Goal: Task Accomplishment & Management: Manage account settings

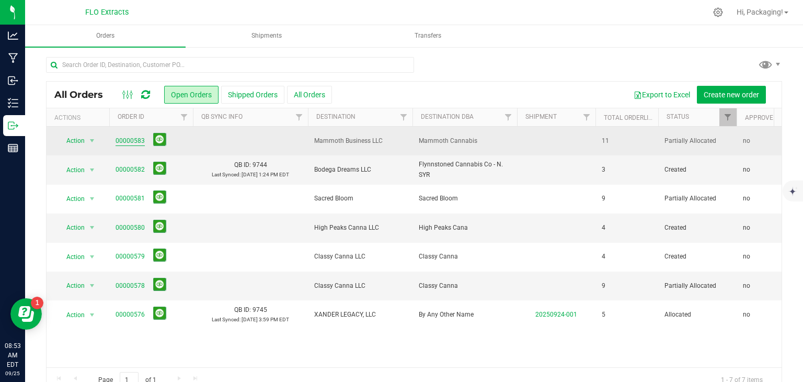
click at [131, 141] on link "00000583" at bounding box center [130, 141] width 29 height 10
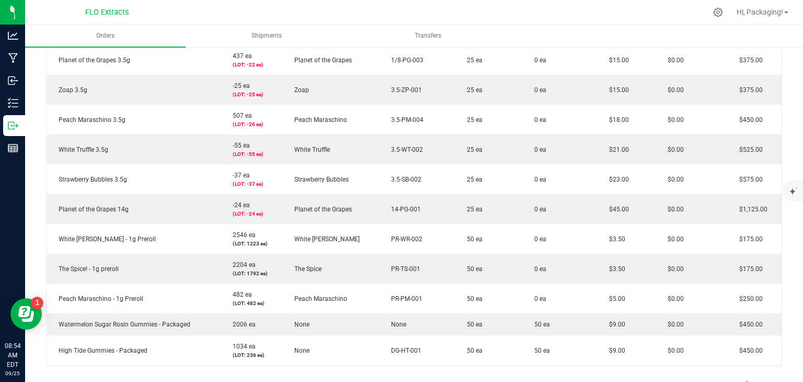
scroll to position [301, 0]
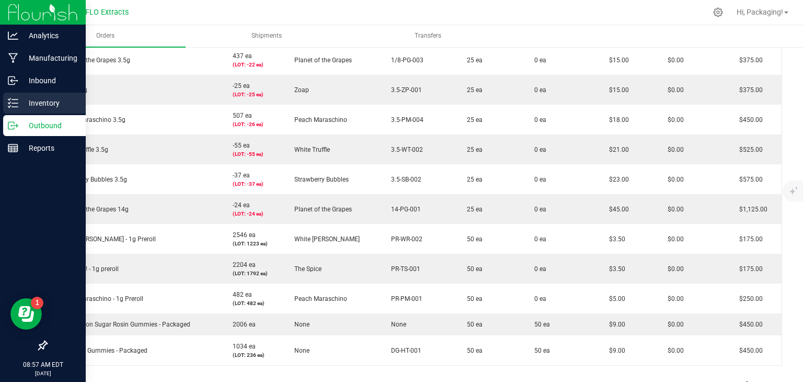
click at [37, 105] on p "Inventory" at bounding box center [49, 103] width 63 height 13
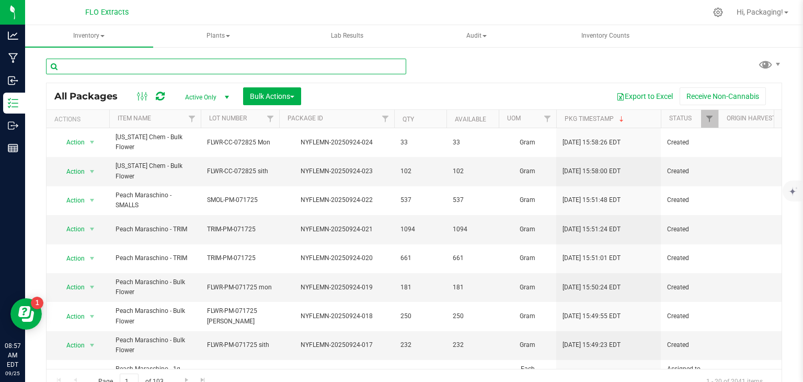
click at [137, 64] on input "text" at bounding box center [226, 67] width 360 height 16
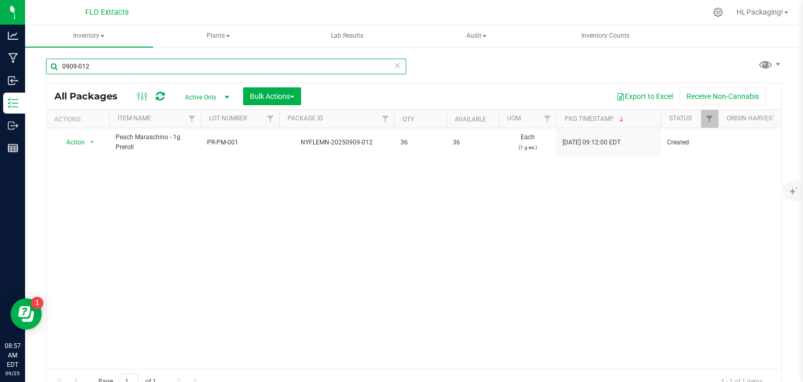
type input "0909-012"
click at [394, 65] on icon at bounding box center [397, 65] width 7 height 13
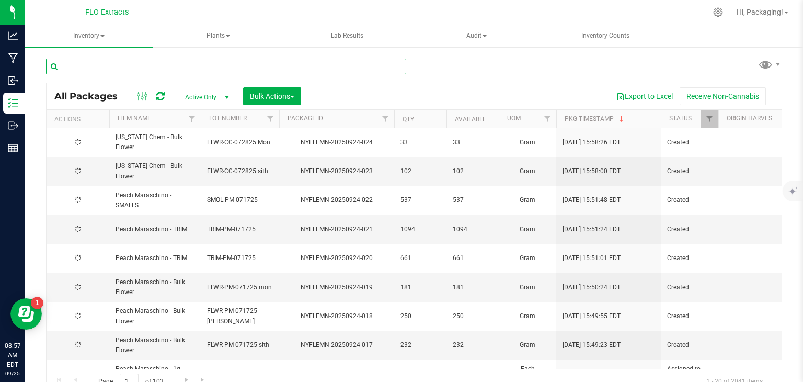
click at [126, 65] on input "text" at bounding box center [226, 67] width 360 height 16
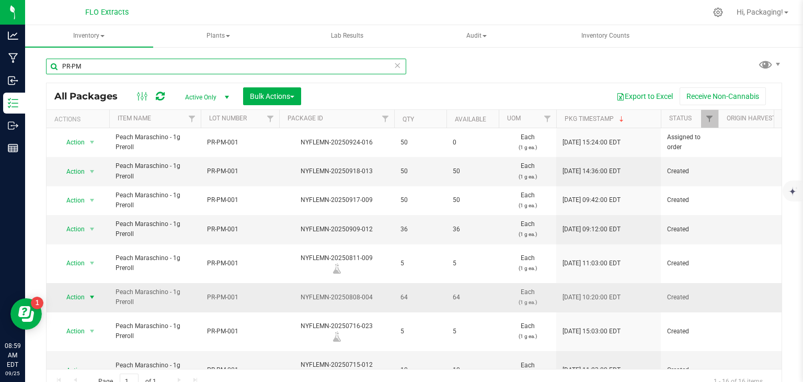
type input "PR-PM"
click at [73, 290] on span "Action" at bounding box center [71, 297] width 28 height 15
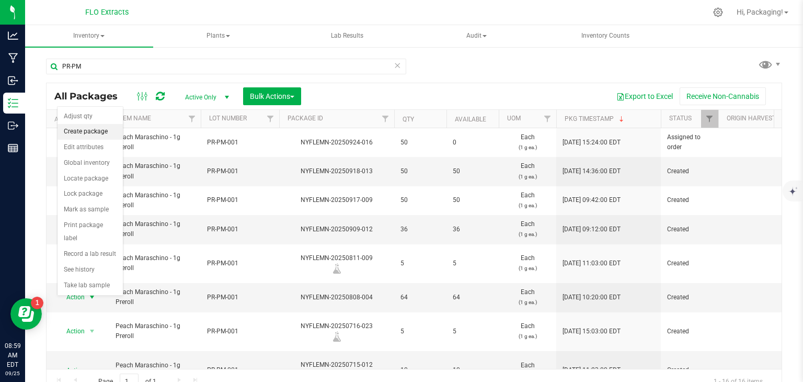
click at [102, 132] on li "Create package" at bounding box center [90, 132] width 65 height 16
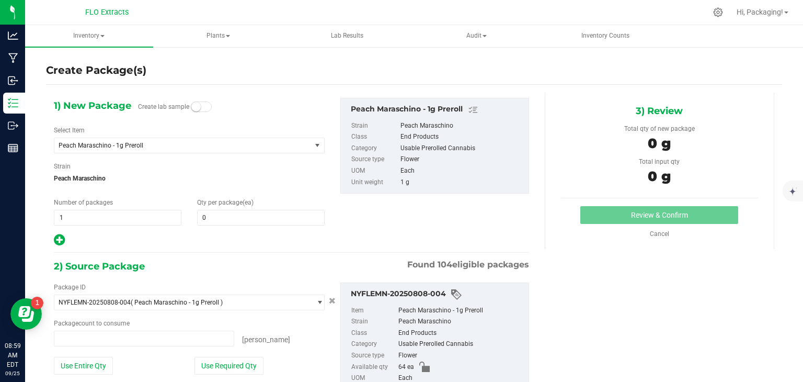
type input "0 ea"
click at [203, 217] on span at bounding box center [261, 218] width 128 height 16
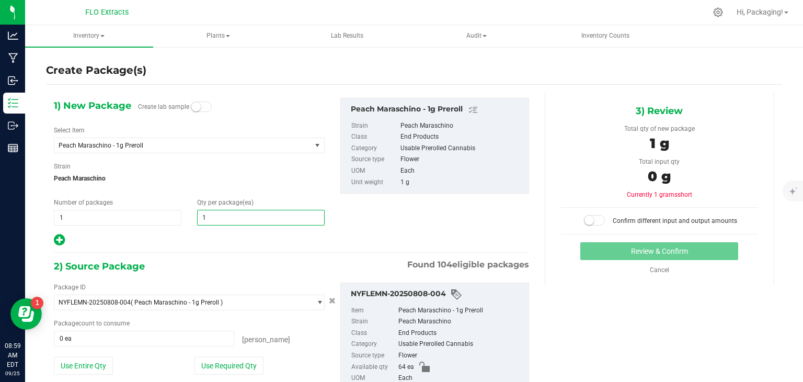
type input "14"
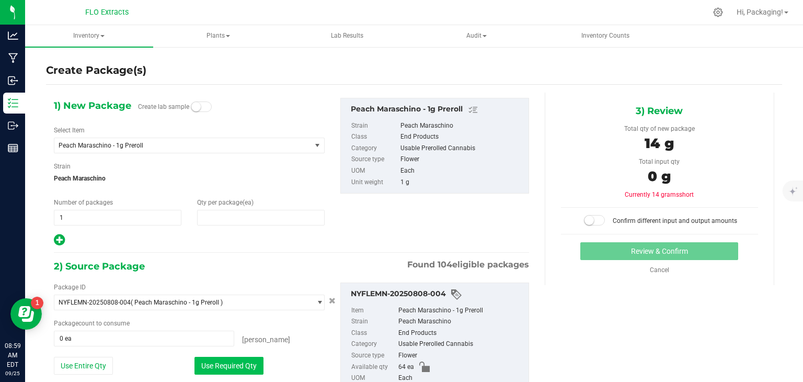
type input "14"
click at [250, 368] on button "Use Required Qty" at bounding box center [229, 366] width 69 height 18
type input "14 ea"
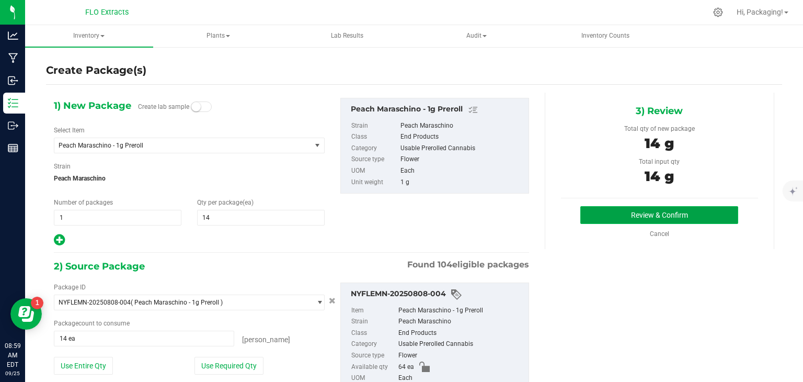
click at [637, 222] on button "Review & Confirm" at bounding box center [660, 215] width 158 height 18
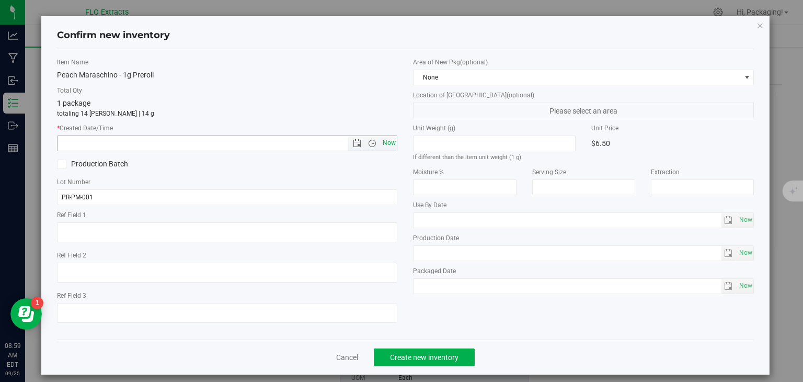
click at [387, 140] on span "Now" at bounding box center [389, 142] width 18 height 15
type input "[DATE] 8:59 AM"
click at [431, 353] on span "Create new inventory" at bounding box center [424, 357] width 69 height 8
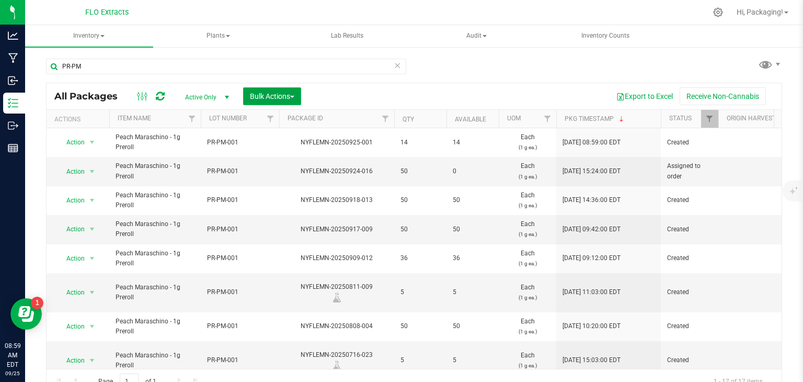
click at [271, 97] on span "Bulk Actions" at bounding box center [272, 96] width 44 height 8
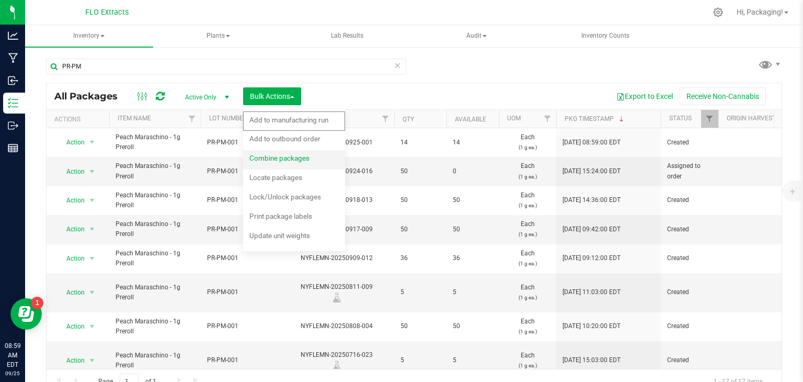
click at [273, 161] on span "Combine packages" at bounding box center [280, 158] width 60 height 8
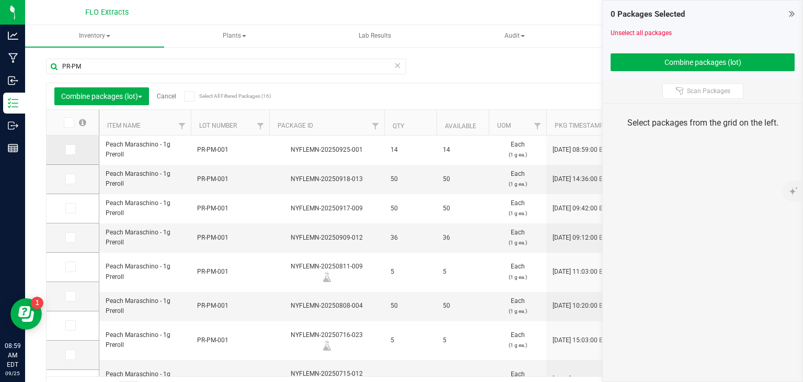
click at [70, 150] on icon at bounding box center [69, 150] width 7 height 0
click at [0, 0] on input "checkbox" at bounding box center [0, 0] width 0 height 0
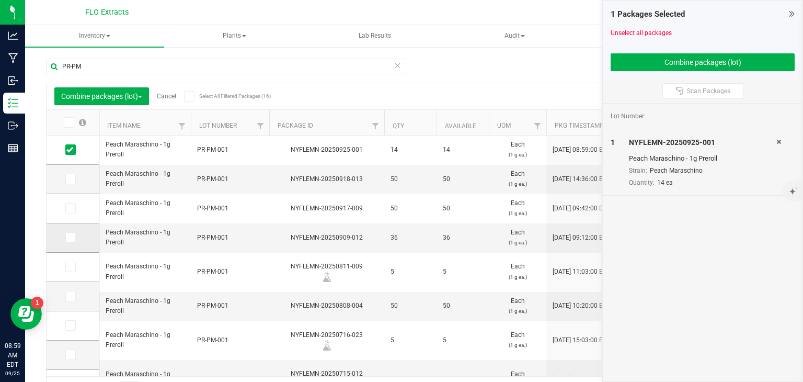
click at [70, 237] on icon at bounding box center [69, 237] width 7 height 0
click at [0, 0] on input "checkbox" at bounding box center [0, 0] width 0 height 0
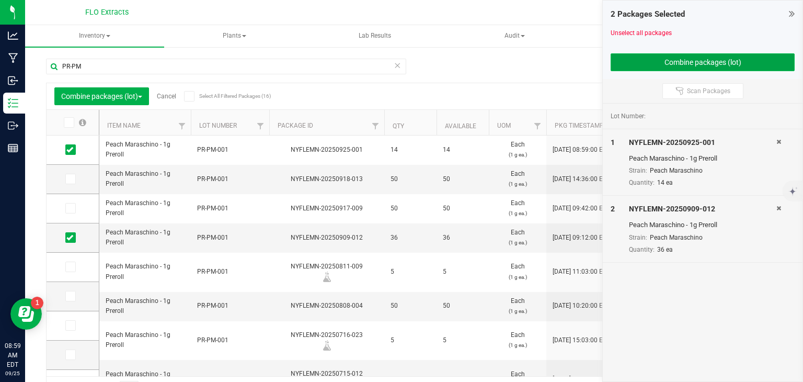
click at [686, 63] on button "Combine packages (lot)" at bounding box center [703, 62] width 184 height 18
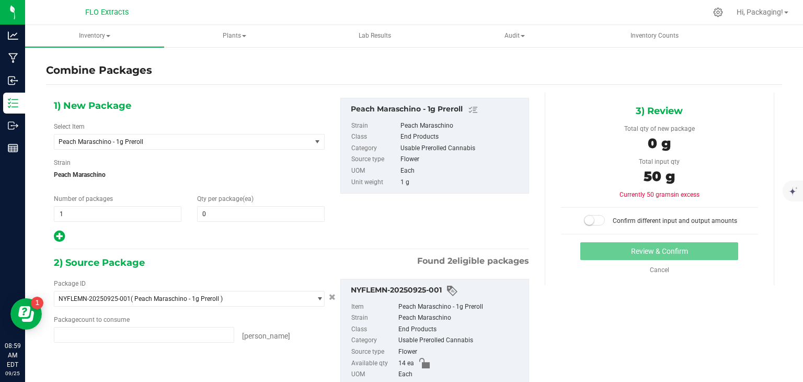
type input "14 ea"
type input "36 ea"
click at [214, 212] on span at bounding box center [261, 214] width 128 height 16
type input "50"
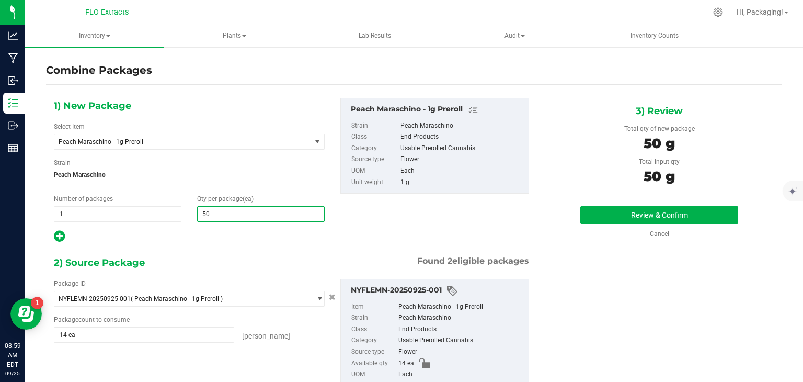
type input "50"
click at [291, 362] on div "Package ID NYFLEMN-20250925-001 ( Peach Maraschino - 1g Preroll ) NYFLEMN-20250…" at bounding box center [291, 343] width 491 height 146
click at [661, 215] on button "Review & Confirm" at bounding box center [660, 215] width 158 height 18
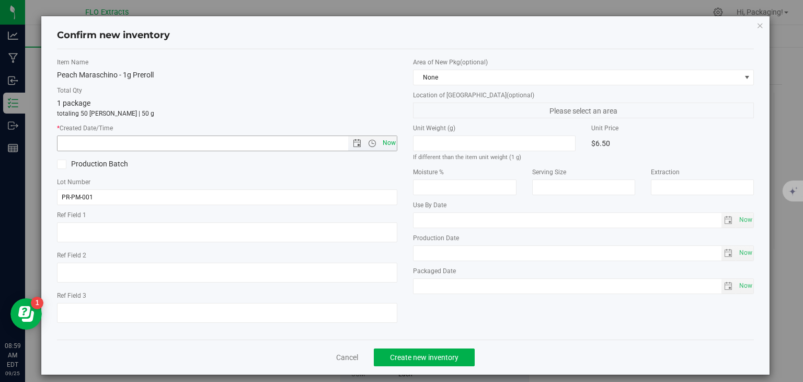
click at [383, 141] on span "Now" at bounding box center [389, 142] width 18 height 15
type input "[DATE] 8:59 AM"
click at [441, 357] on span "Create new inventory" at bounding box center [424, 357] width 69 height 8
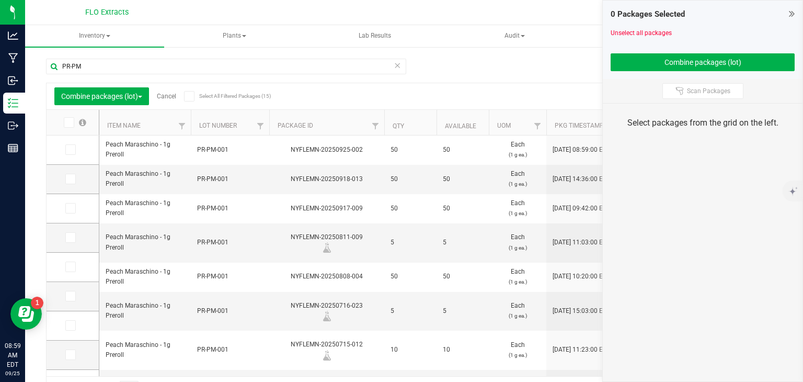
click at [174, 96] on link "Cancel" at bounding box center [166, 96] width 19 height 7
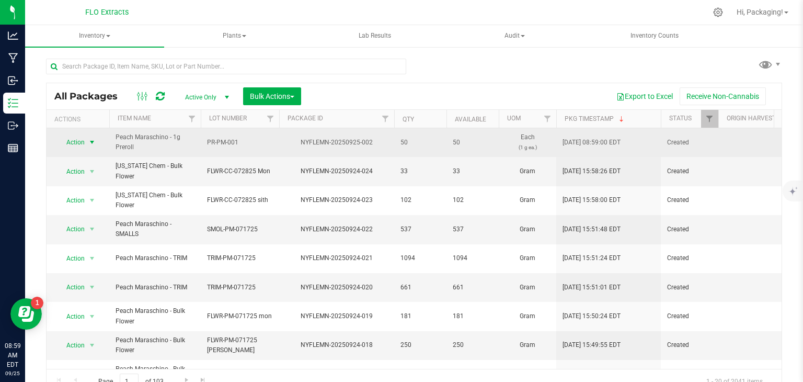
click at [75, 141] on span "Action" at bounding box center [71, 142] width 28 height 15
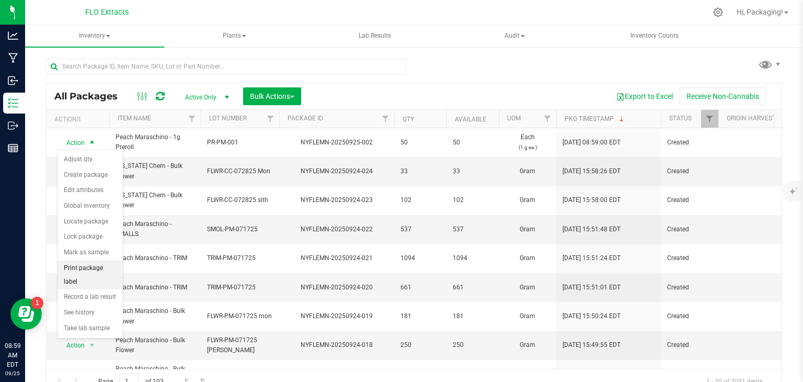
click at [115, 266] on li "Print package label" at bounding box center [90, 275] width 65 height 29
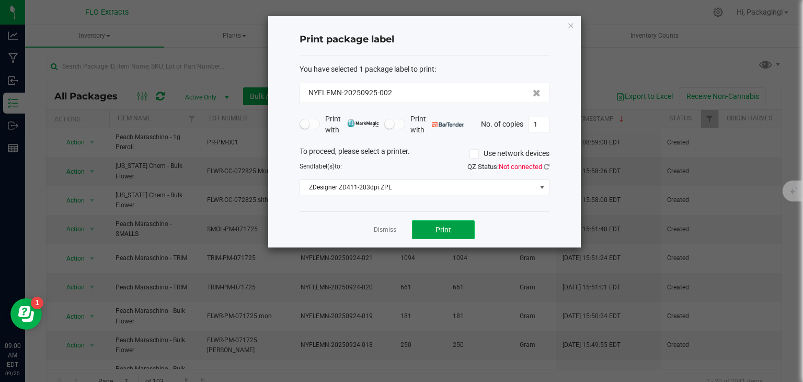
click at [429, 233] on button "Print" at bounding box center [443, 229] width 63 height 19
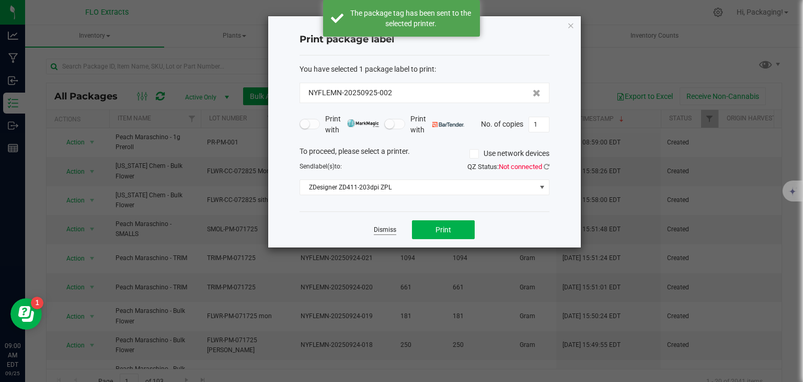
click at [377, 230] on link "Dismiss" at bounding box center [385, 229] width 22 height 9
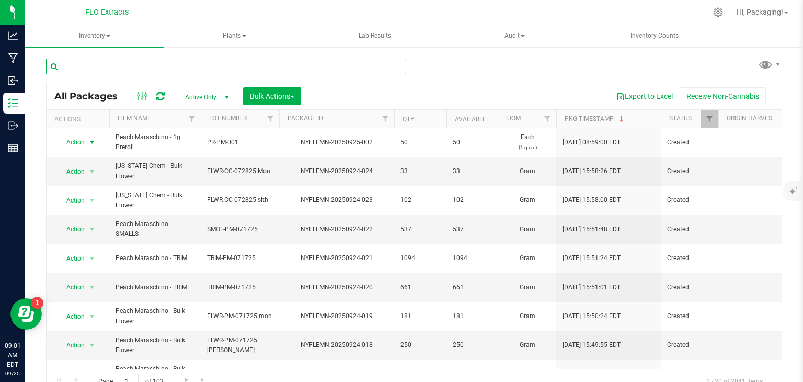
click at [104, 67] on input "text" at bounding box center [226, 67] width 360 height 16
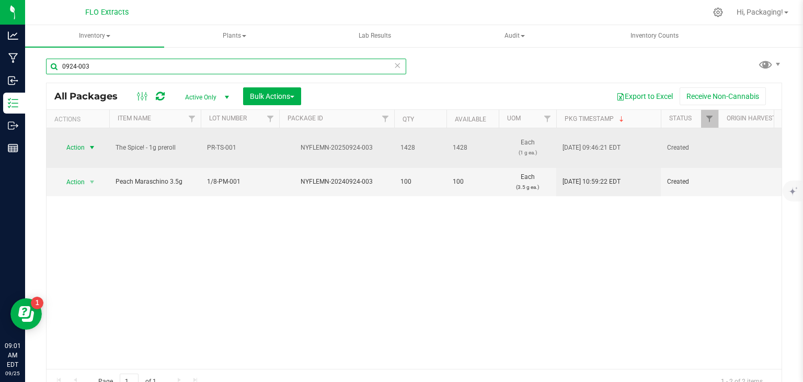
type input "0924-003"
click at [78, 148] on span "Action" at bounding box center [71, 147] width 28 height 15
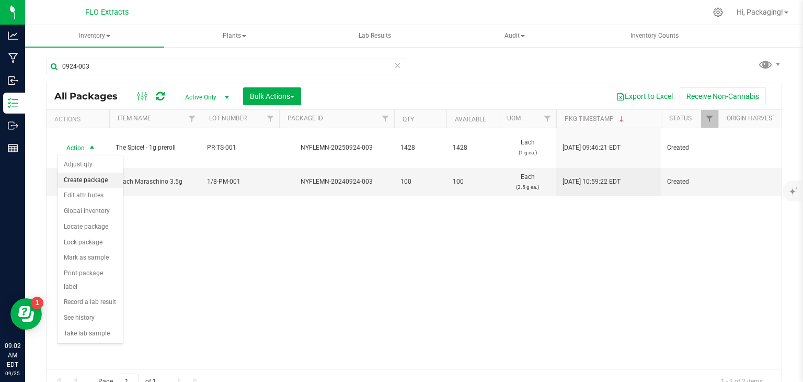
click at [98, 183] on li "Create package" at bounding box center [90, 181] width 65 height 16
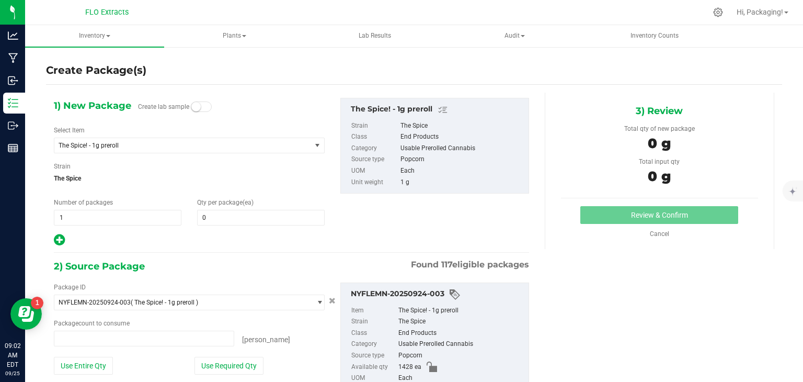
type input "0 ea"
click at [213, 219] on span at bounding box center [261, 218] width 128 height 16
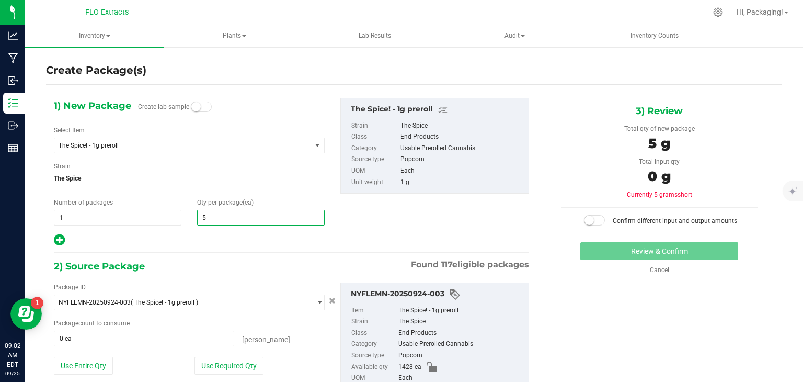
type input "50"
click at [237, 358] on button "Use Required Qty" at bounding box center [229, 366] width 69 height 18
type input "50 ea"
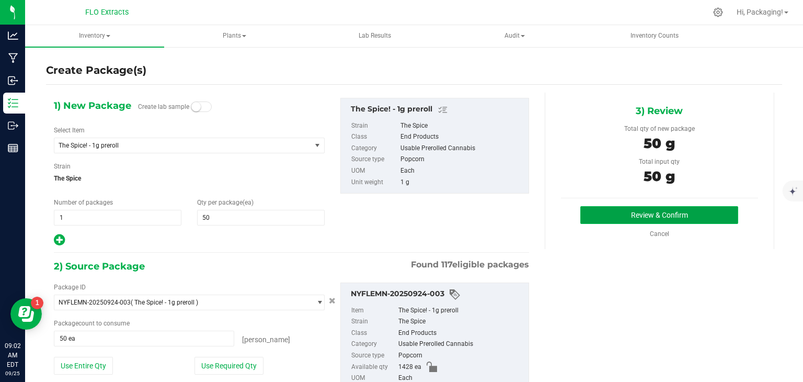
click at [651, 210] on button "Review & Confirm" at bounding box center [660, 215] width 158 height 18
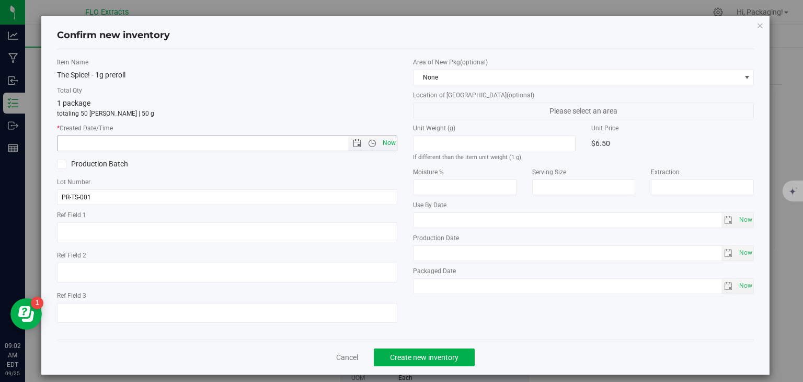
click at [384, 144] on span "Now" at bounding box center [389, 142] width 18 height 15
type input "[DATE] 9:02 AM"
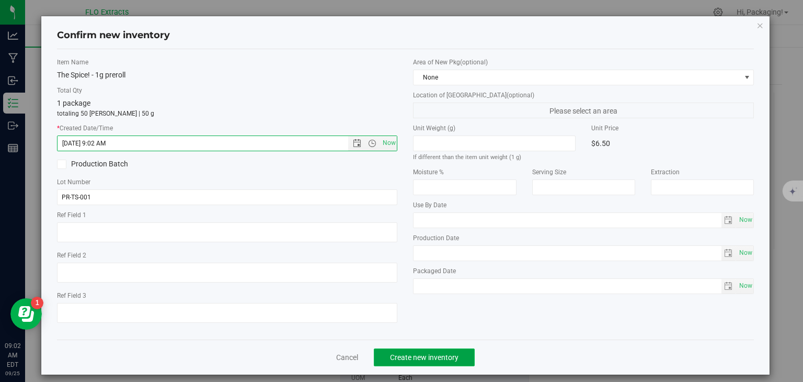
click at [432, 354] on span "Create new inventory" at bounding box center [424, 357] width 69 height 8
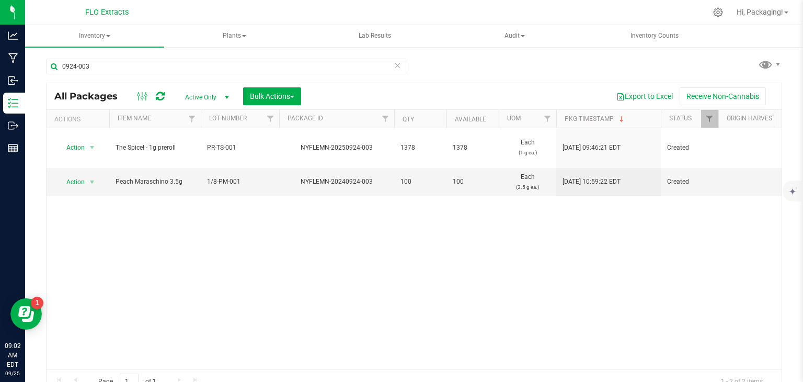
click at [397, 66] on icon at bounding box center [397, 65] width 7 height 13
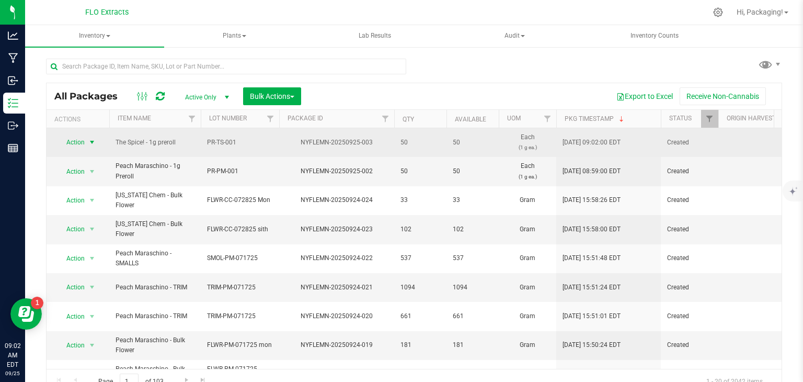
click at [75, 142] on span "Action" at bounding box center [71, 142] width 28 height 15
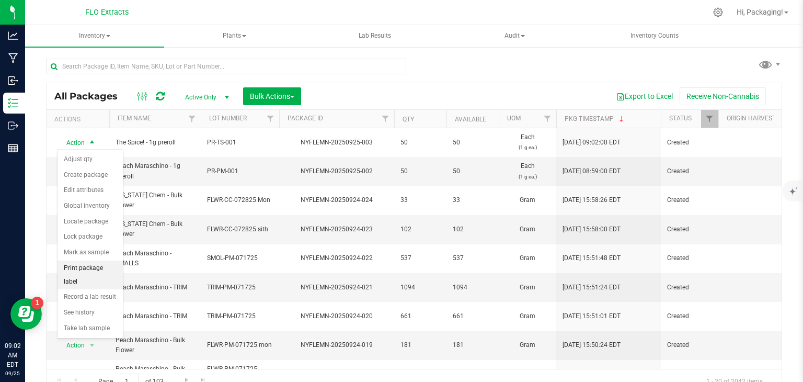
click at [113, 265] on li "Print package label" at bounding box center [90, 275] width 65 height 29
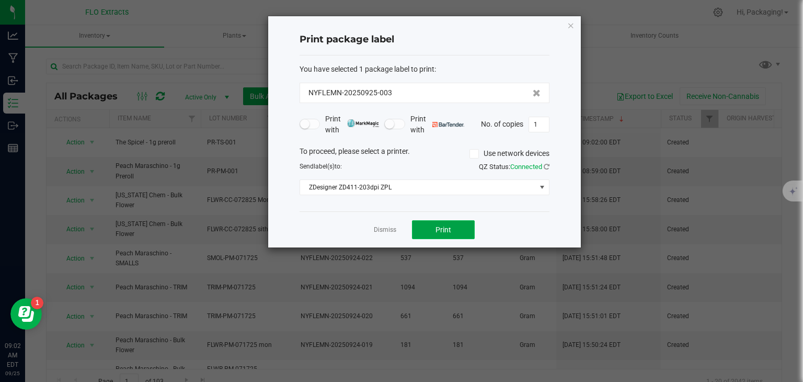
click at [436, 230] on span "Print" at bounding box center [444, 229] width 16 height 8
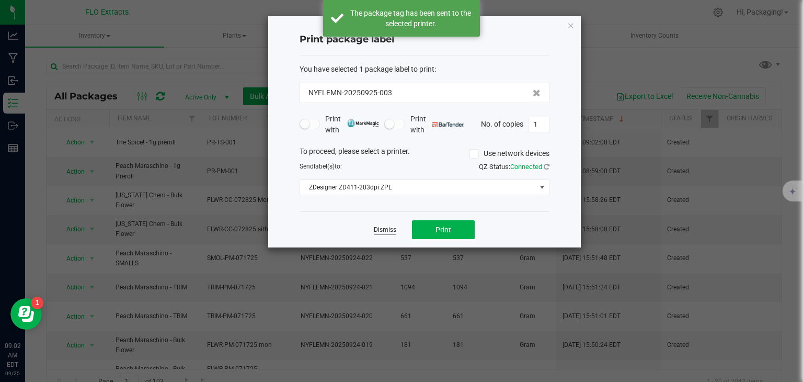
click at [387, 231] on link "Dismiss" at bounding box center [385, 229] width 22 height 9
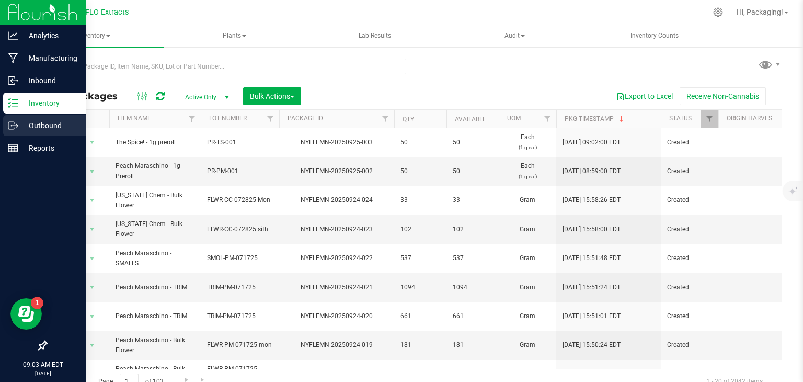
click at [41, 124] on p "Outbound" at bounding box center [49, 125] width 63 height 13
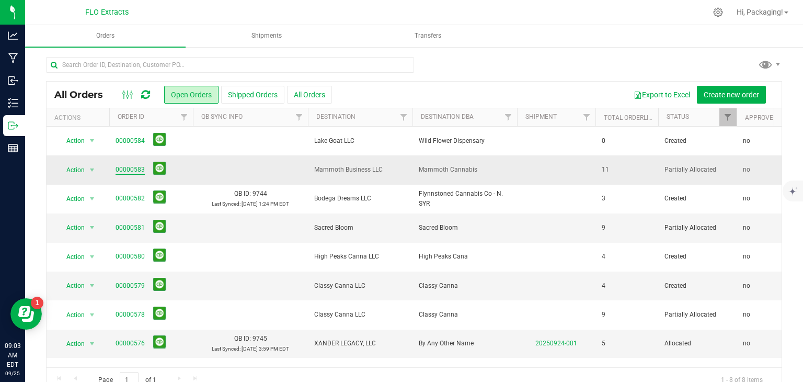
click at [123, 169] on link "00000583" at bounding box center [130, 170] width 29 height 10
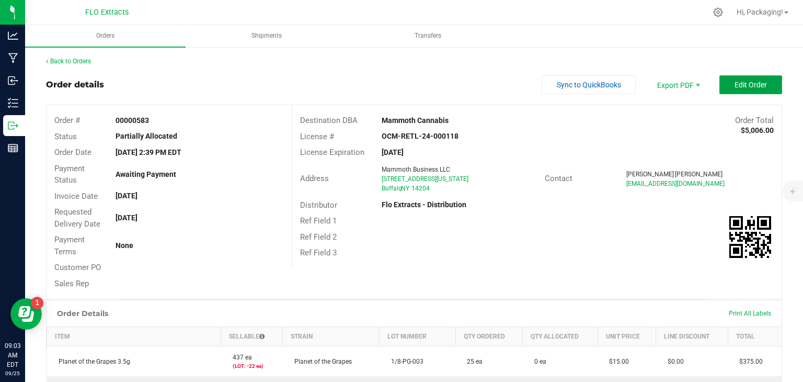
click at [735, 81] on span "Edit Order" at bounding box center [751, 85] width 32 height 8
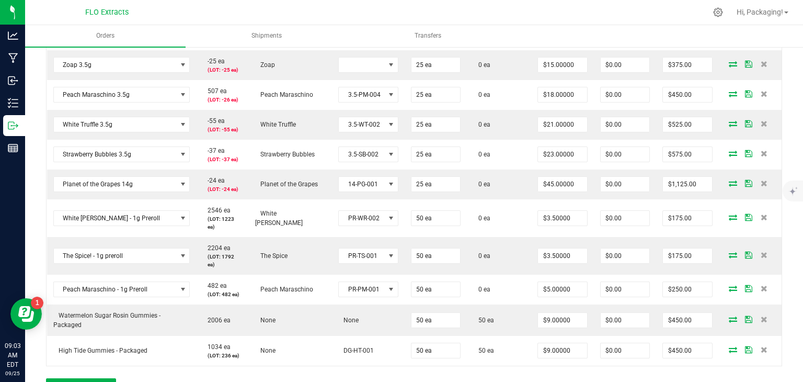
scroll to position [357, 0]
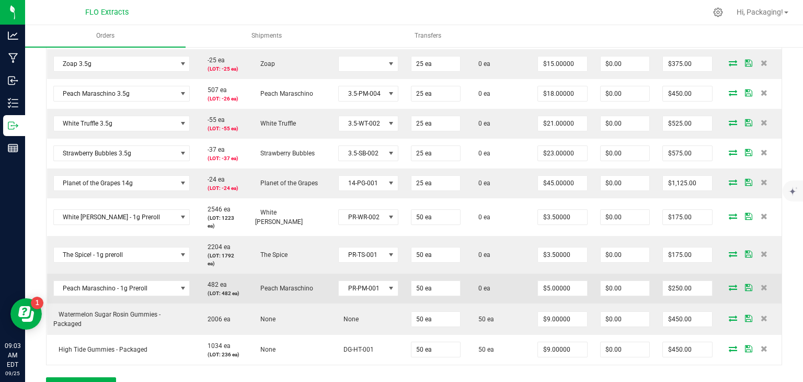
click at [729, 284] on icon at bounding box center [733, 287] width 8 height 6
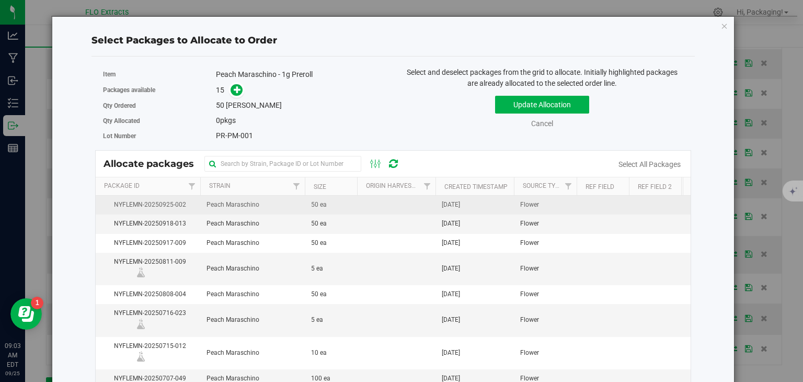
click at [460, 202] on span "[DATE]" at bounding box center [451, 205] width 18 height 10
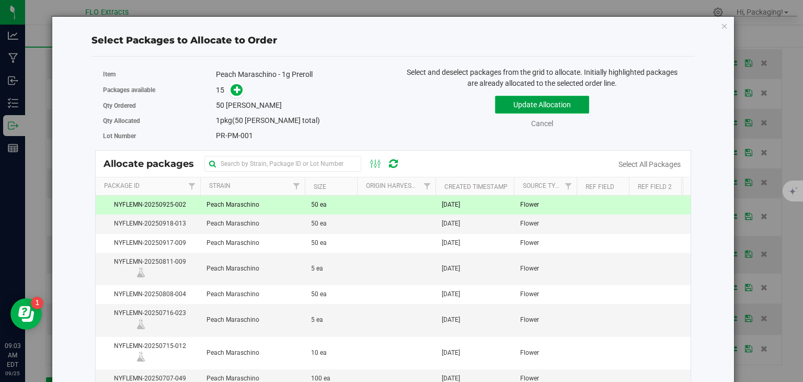
click at [567, 106] on button "Update Allocation" at bounding box center [542, 105] width 94 height 18
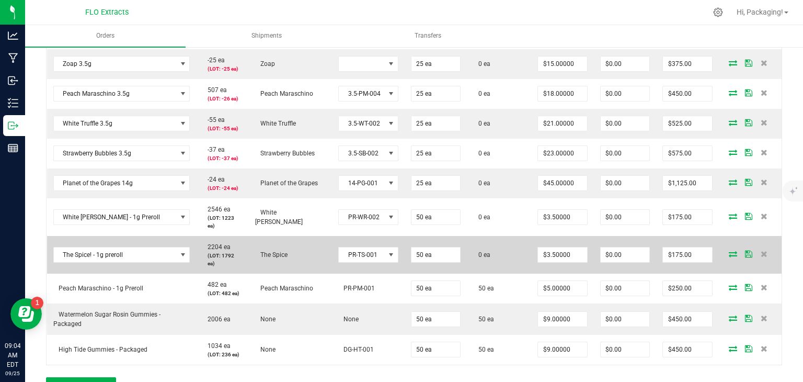
click at [729, 251] on icon at bounding box center [733, 254] width 8 height 6
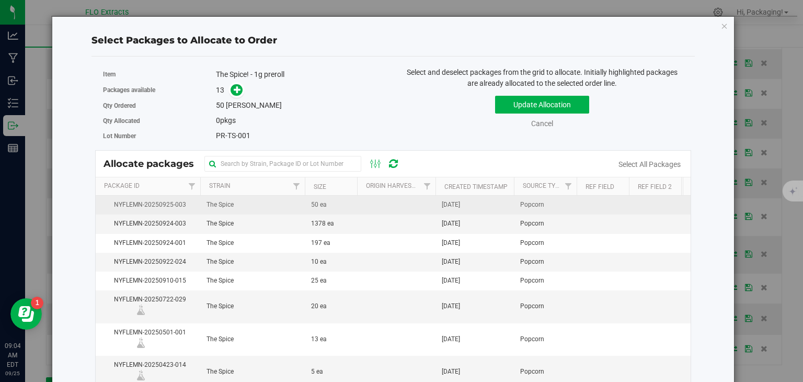
click at [485, 202] on td "[DATE]" at bounding box center [475, 205] width 78 height 19
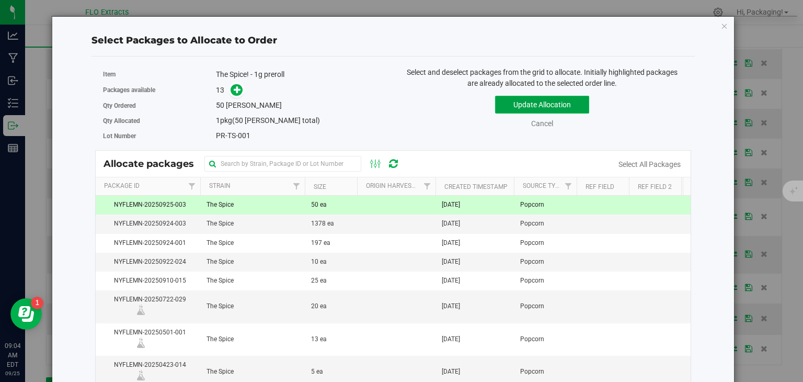
click at [552, 105] on button "Update Allocation" at bounding box center [542, 105] width 94 height 18
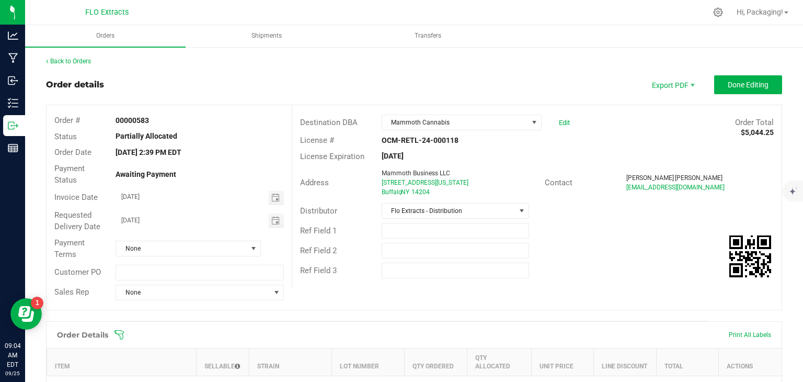
scroll to position [0, 0]
click at [73, 62] on link "Back to Orders" at bounding box center [68, 61] width 45 height 7
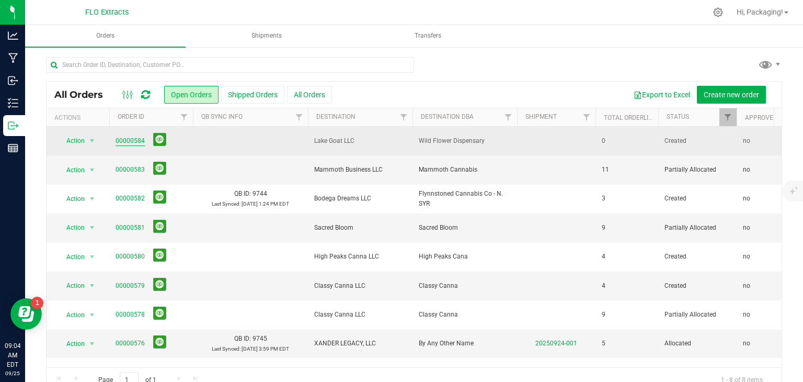
click at [128, 141] on link "00000584" at bounding box center [130, 141] width 29 height 10
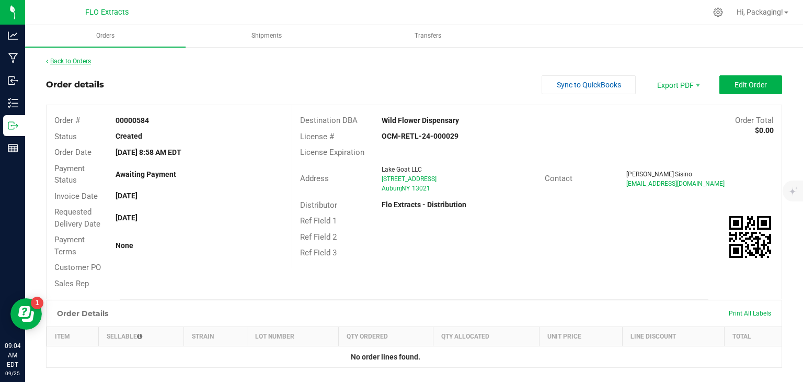
click at [77, 59] on link "Back to Orders" at bounding box center [68, 61] width 45 height 7
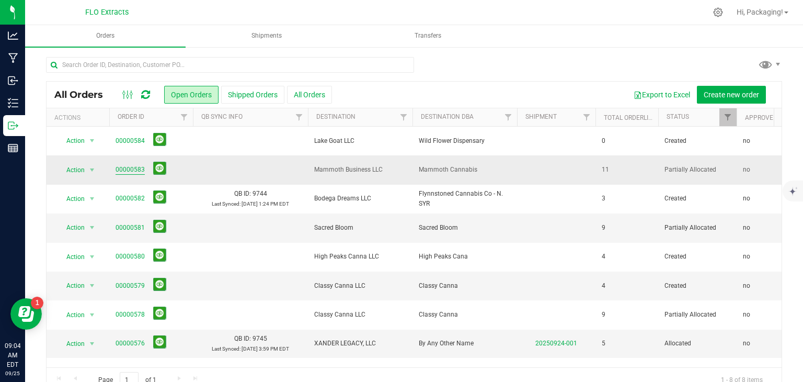
click at [134, 166] on link "00000583" at bounding box center [130, 170] width 29 height 10
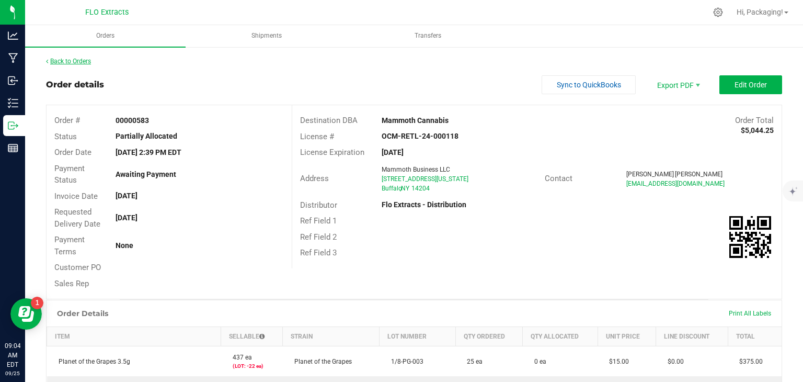
click at [78, 61] on link "Back to Orders" at bounding box center [68, 61] width 45 height 7
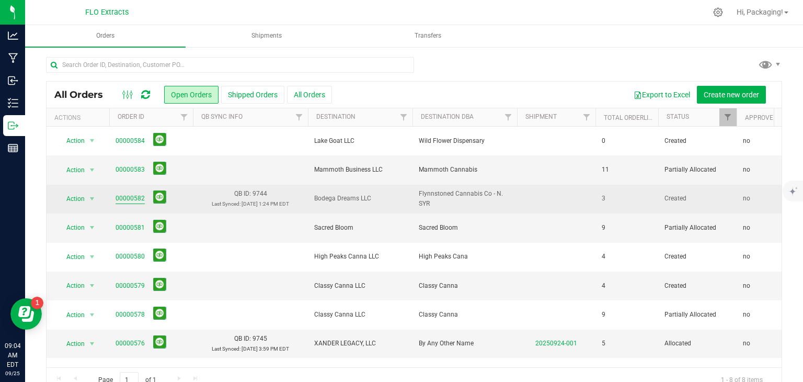
click at [131, 196] on link "00000582" at bounding box center [130, 199] width 29 height 10
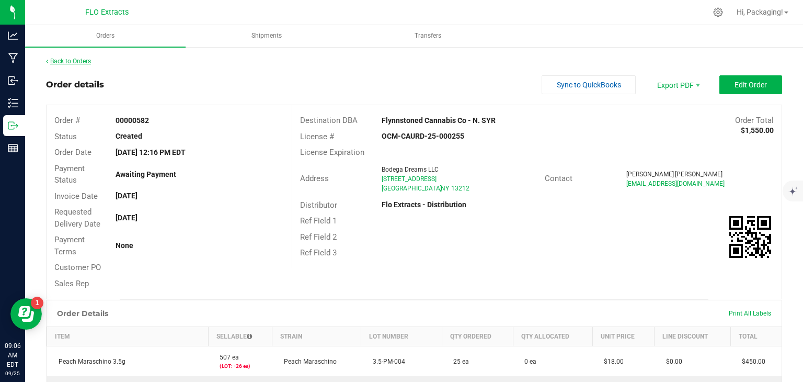
click at [86, 60] on link "Back to Orders" at bounding box center [68, 61] width 45 height 7
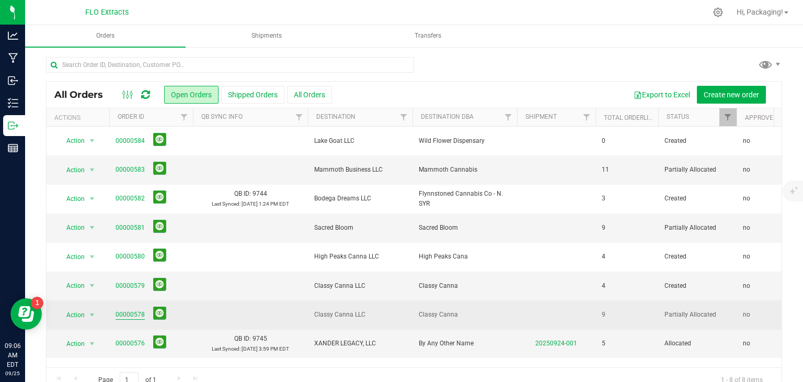
click at [128, 312] on link "00000578" at bounding box center [130, 315] width 29 height 10
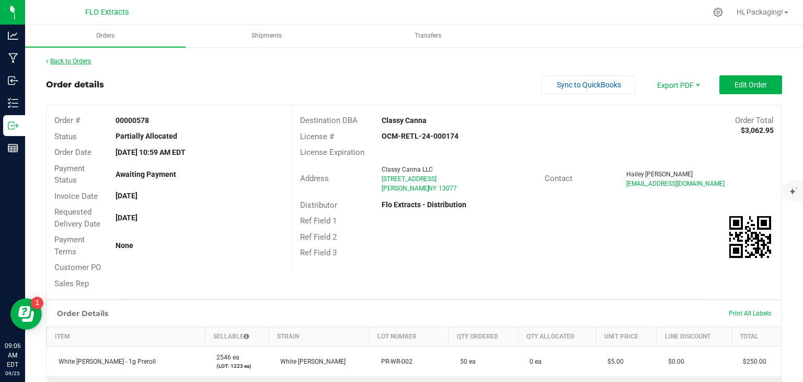
click at [78, 63] on link "Back to Orders" at bounding box center [68, 61] width 45 height 7
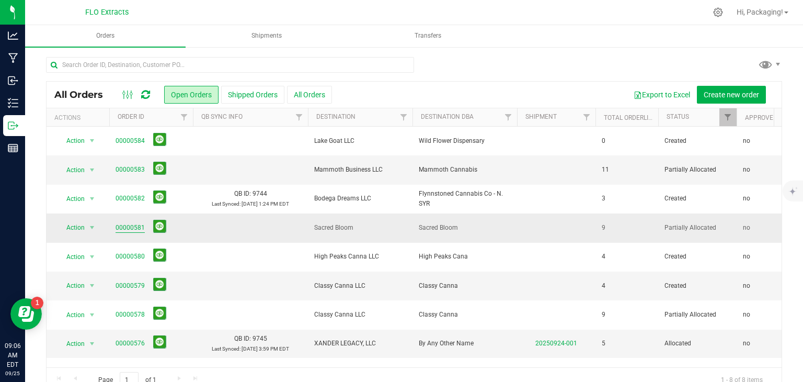
click at [135, 223] on link "00000581" at bounding box center [130, 228] width 29 height 10
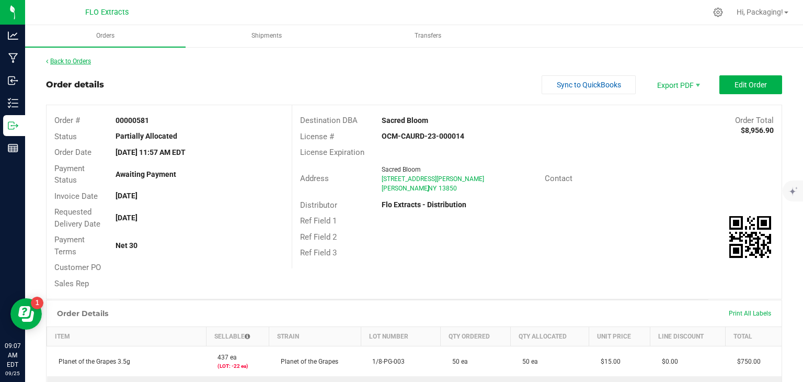
click at [81, 63] on link "Back to Orders" at bounding box center [68, 61] width 45 height 7
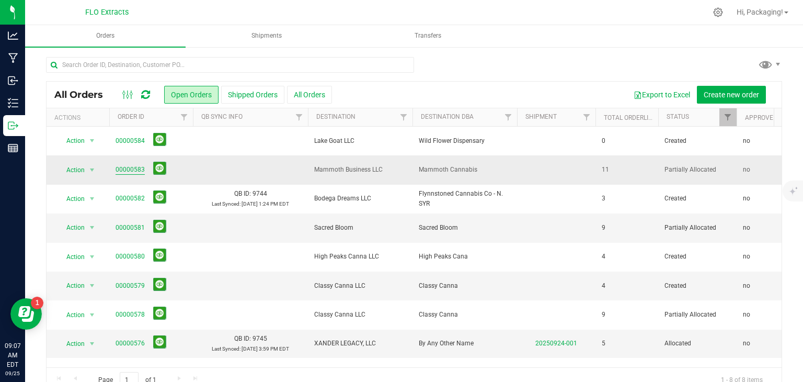
click at [135, 170] on link "00000583" at bounding box center [130, 170] width 29 height 10
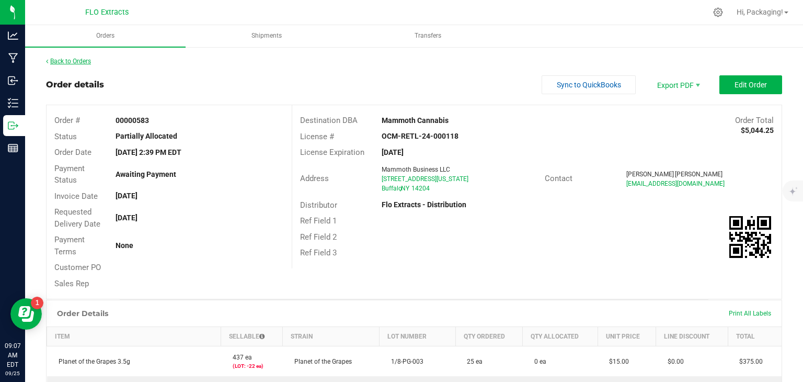
click at [85, 58] on link "Back to Orders" at bounding box center [68, 61] width 45 height 7
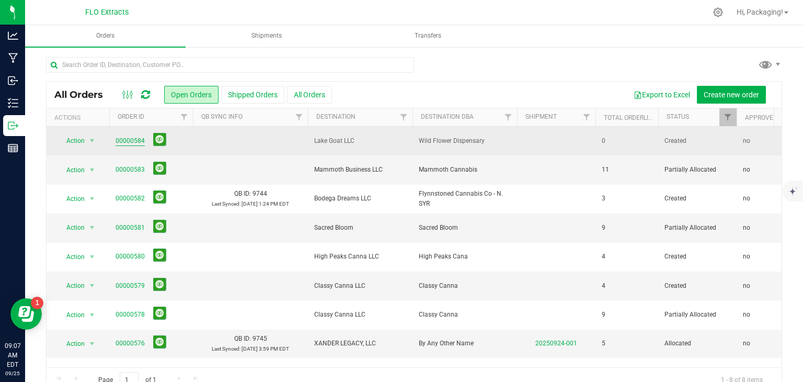
click at [122, 139] on link "00000584" at bounding box center [130, 141] width 29 height 10
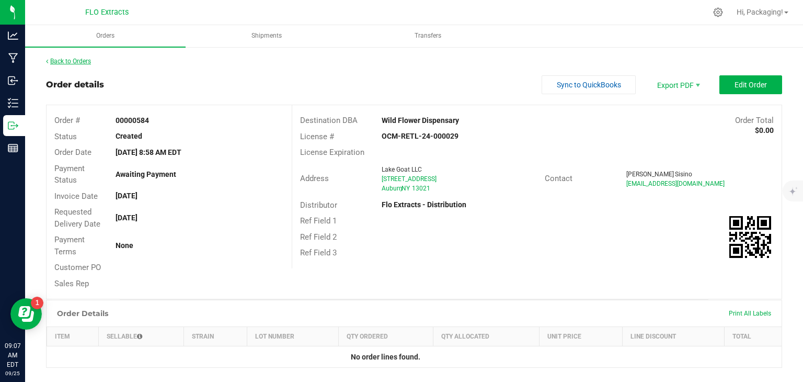
click at [88, 60] on link "Back to Orders" at bounding box center [68, 61] width 45 height 7
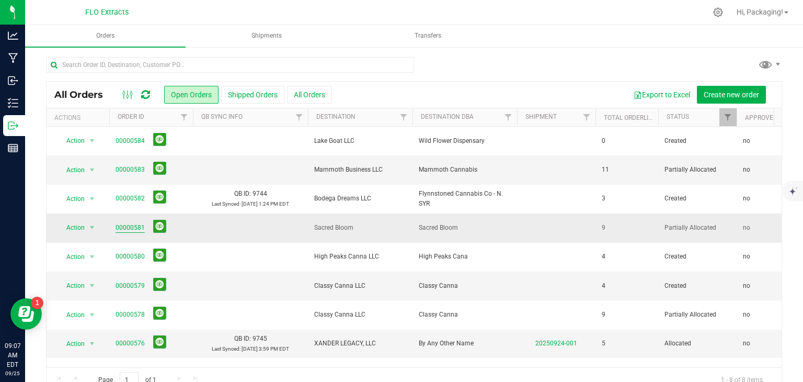
click at [136, 226] on link "00000581" at bounding box center [130, 228] width 29 height 10
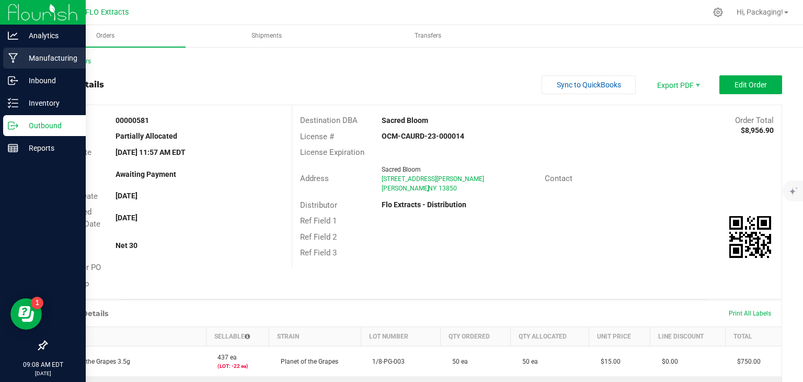
click at [48, 55] on p "Manufacturing" at bounding box center [49, 58] width 63 height 13
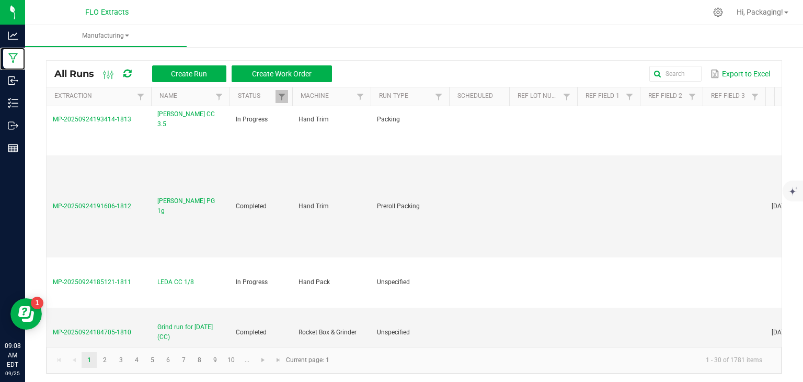
scroll to position [206, 0]
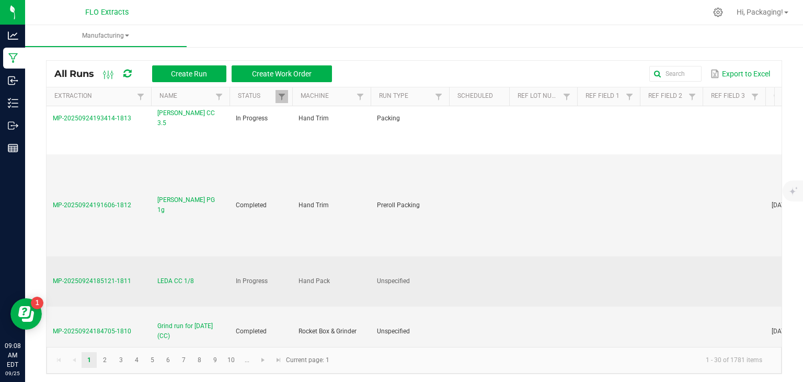
click at [107, 279] on span "MP-20250924185121-1811" at bounding box center [92, 280] width 78 height 7
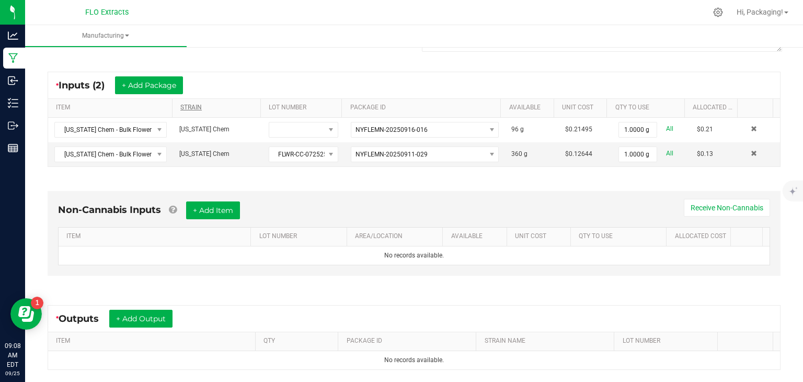
scroll to position [168, 0]
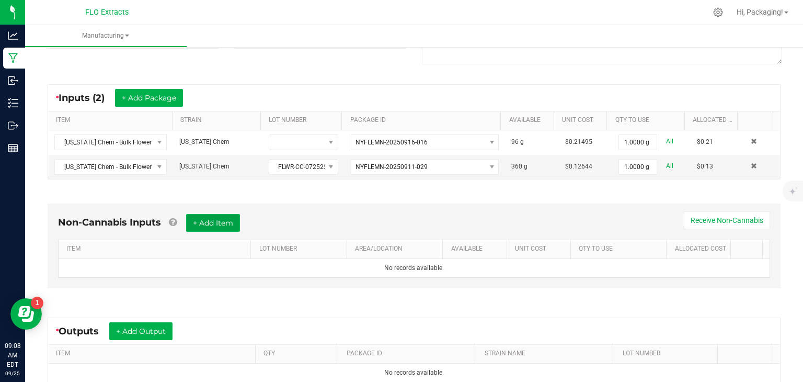
click at [217, 223] on button "+ Add Item" at bounding box center [213, 223] width 54 height 18
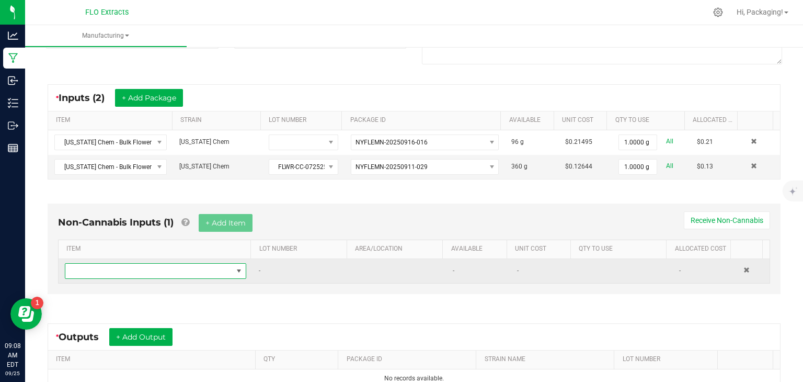
click at [236, 271] on span "NO DATA FOUND" at bounding box center [239, 271] width 8 height 8
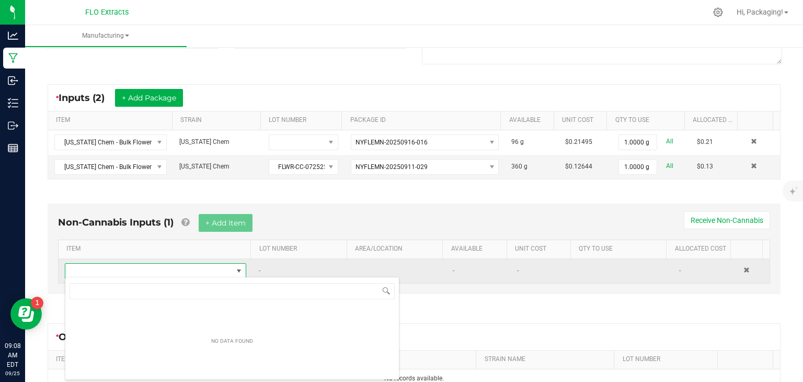
scroll to position [15, 175]
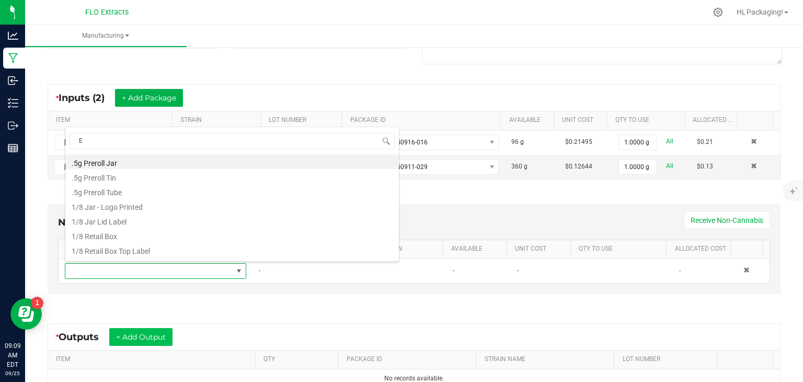
type input "EI"
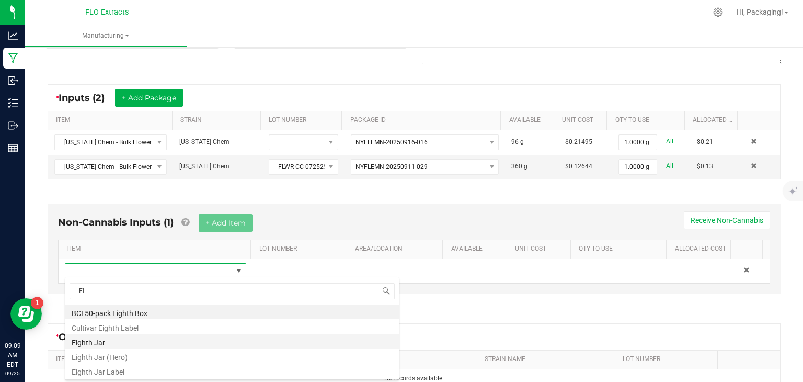
click at [85, 342] on li "Eighth Jar" at bounding box center [232, 341] width 334 height 15
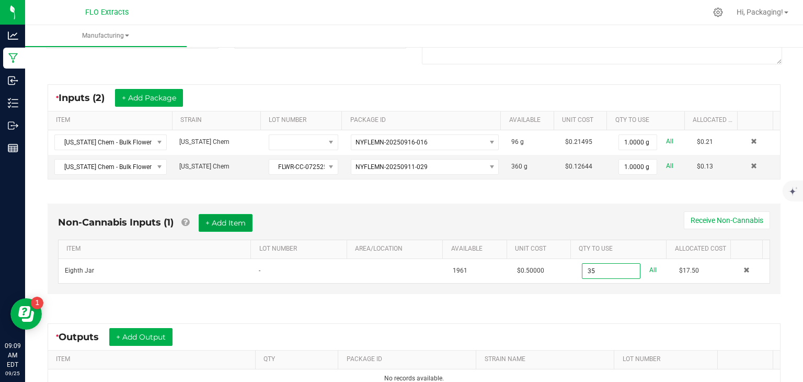
type input "35 ea"
click at [219, 223] on button "+ Add Item" at bounding box center [226, 223] width 54 height 18
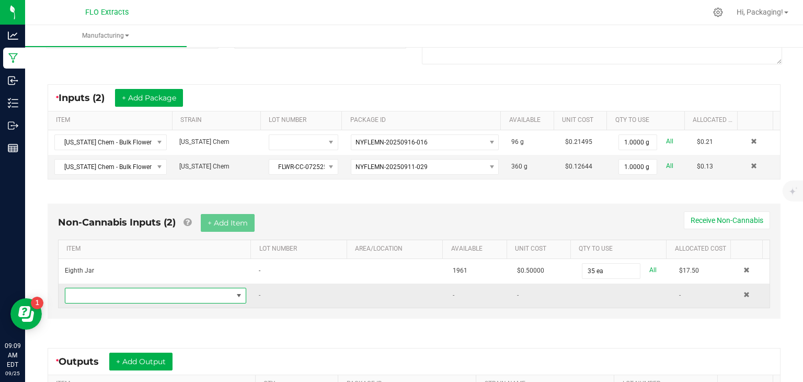
click at [237, 293] on span "NO DATA FOUND" at bounding box center [239, 295] width 8 height 8
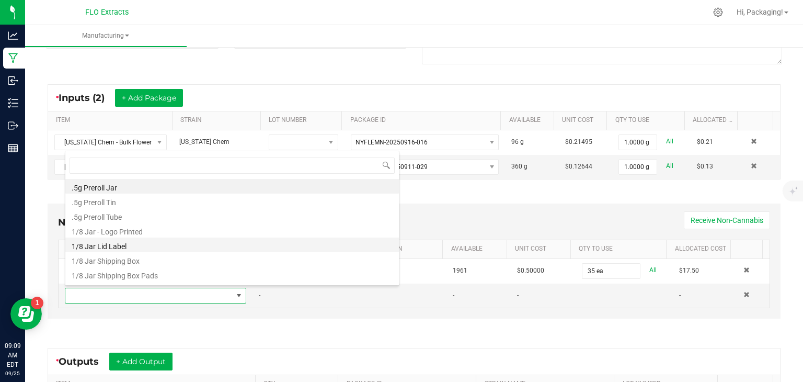
click at [146, 241] on li "1/8 Jar Lid Label" at bounding box center [232, 244] width 334 height 15
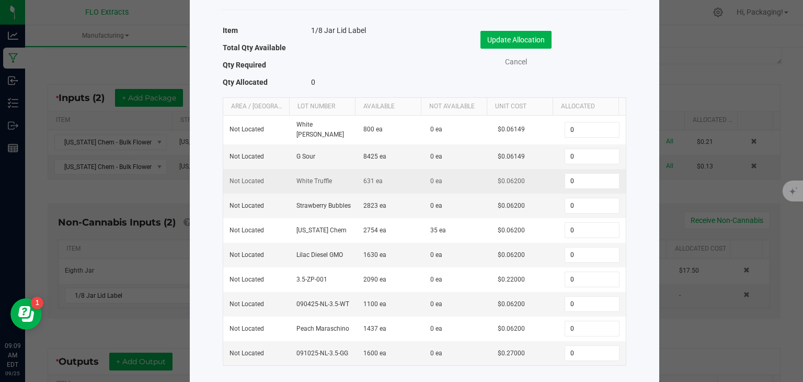
scroll to position [52, 0]
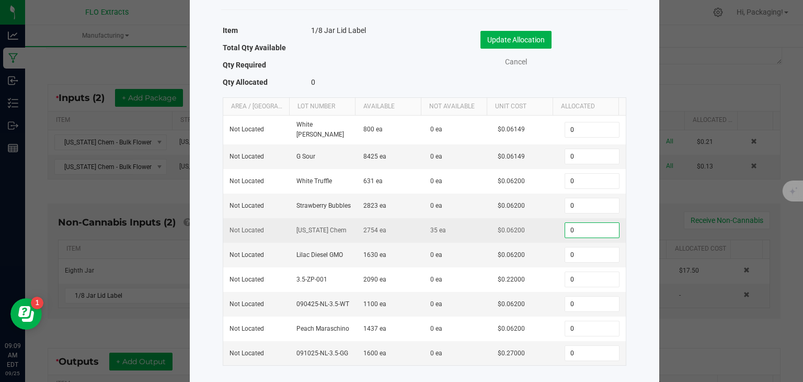
click at [572, 227] on input "0" at bounding box center [591, 230] width 53 height 15
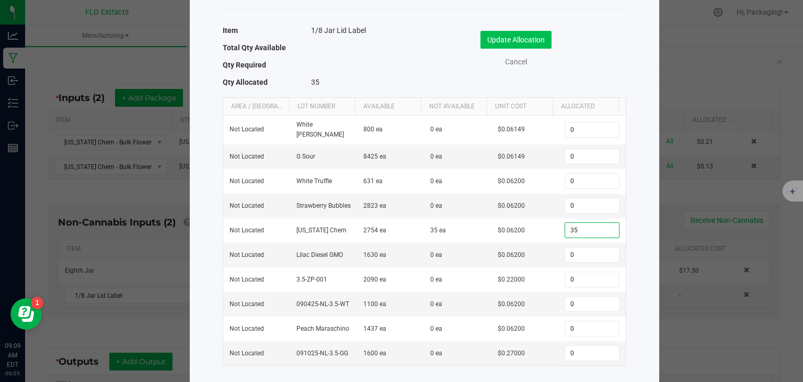
type input "35"
click at [506, 32] on button "Update Allocation" at bounding box center [516, 40] width 71 height 18
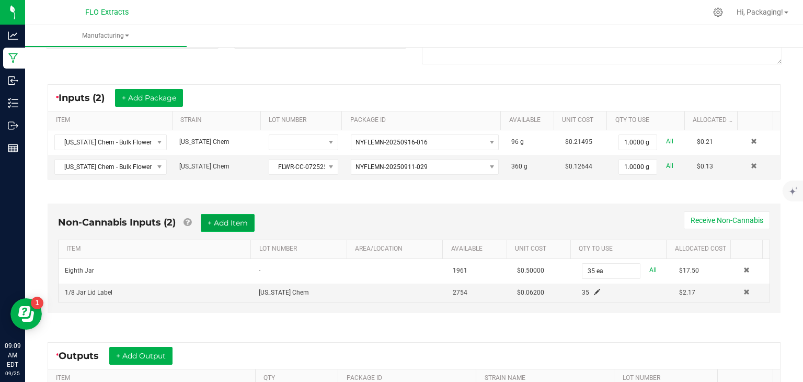
click at [244, 225] on button "+ Add Item" at bounding box center [228, 223] width 54 height 18
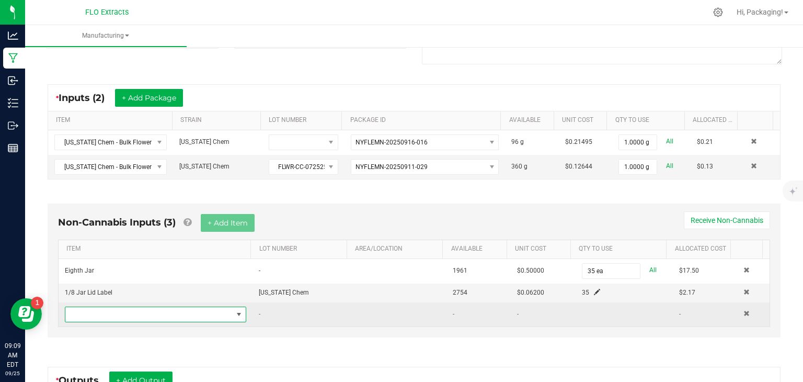
click at [237, 314] on span "NO DATA FOUND" at bounding box center [239, 314] width 8 height 8
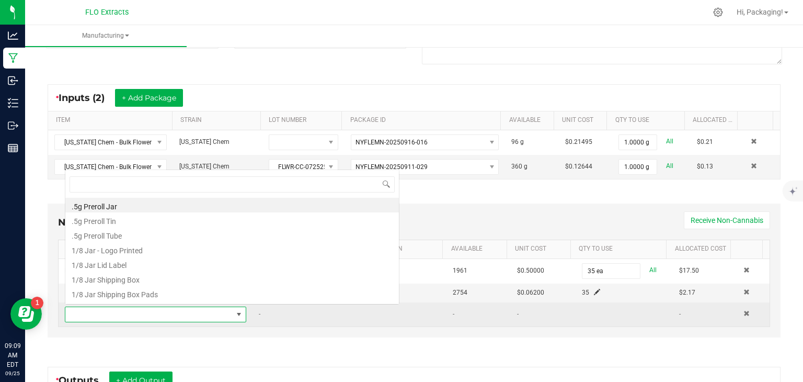
scroll to position [15, 175]
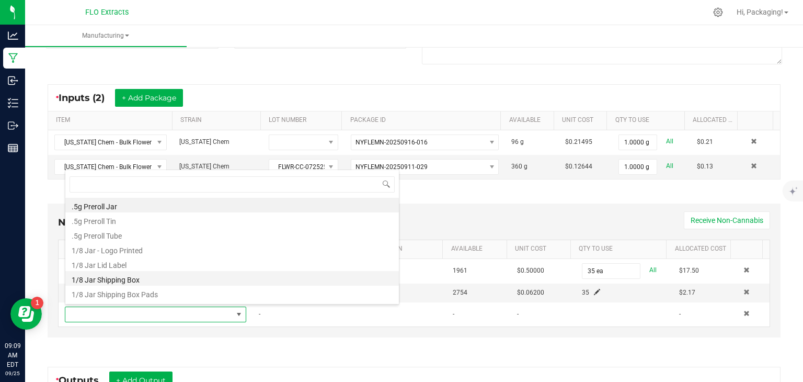
click at [143, 278] on li "1/8 Jar Shipping Box" at bounding box center [232, 278] width 334 height 15
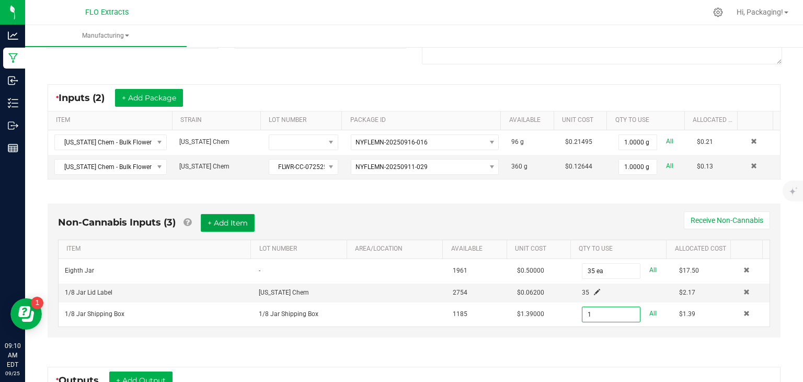
type input "1 ea"
click at [225, 216] on button "+ Add Item" at bounding box center [228, 223] width 54 height 18
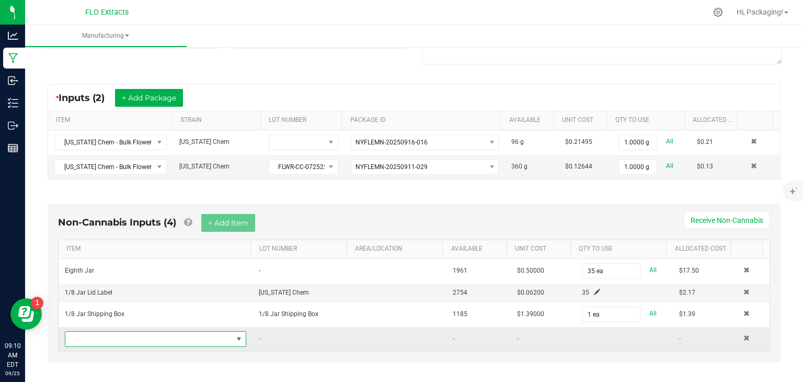
click at [236, 335] on span "NO DATA FOUND" at bounding box center [239, 339] width 8 height 8
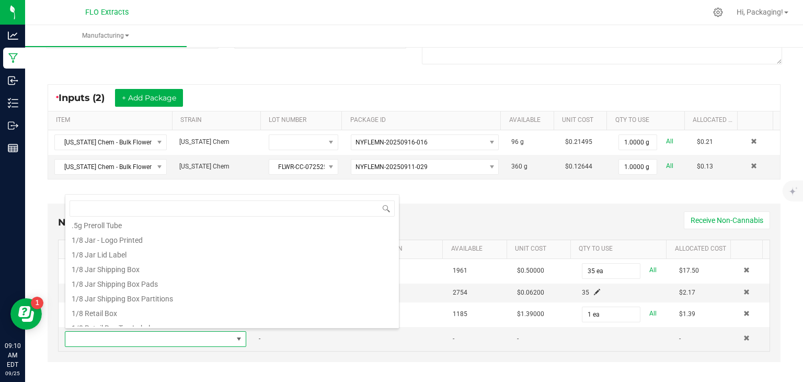
scroll to position [42, 0]
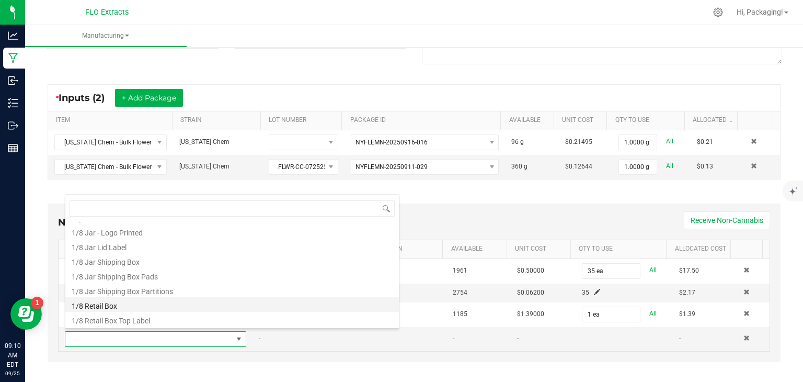
click at [109, 304] on li "1/8 Retail Box" at bounding box center [232, 304] width 334 height 15
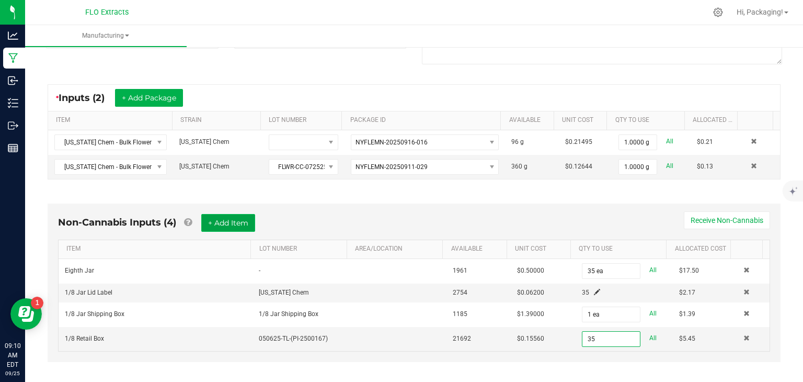
type input "35 ea"
click at [220, 220] on button "+ Add Item" at bounding box center [228, 223] width 54 height 18
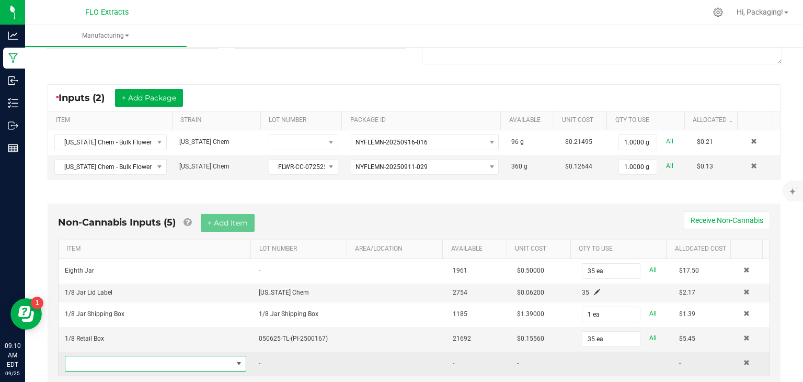
click at [235, 361] on span "NO DATA FOUND" at bounding box center [239, 363] width 8 height 8
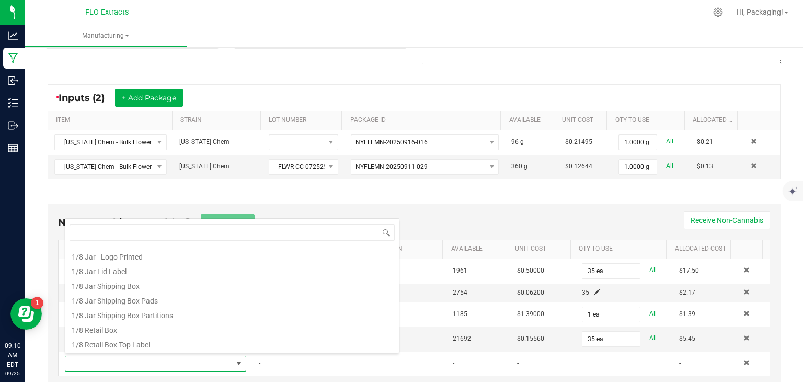
scroll to position [63, 0]
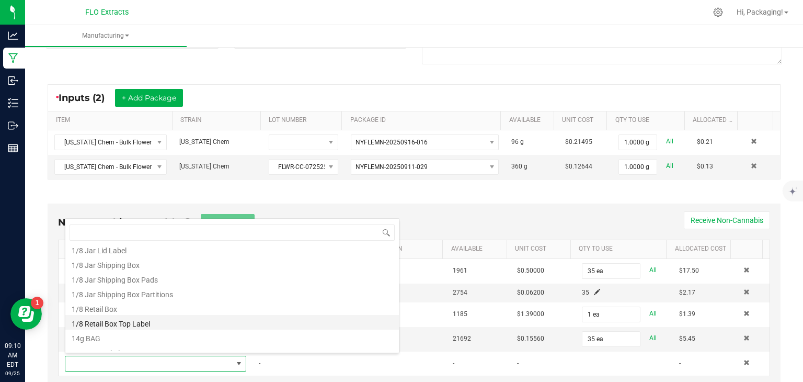
click at [159, 320] on li "1/8 Retail Box Top Label" at bounding box center [232, 322] width 334 height 15
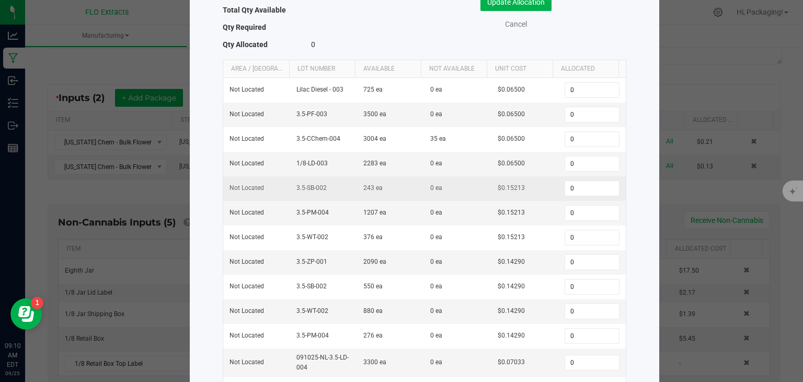
scroll to position [89, 0]
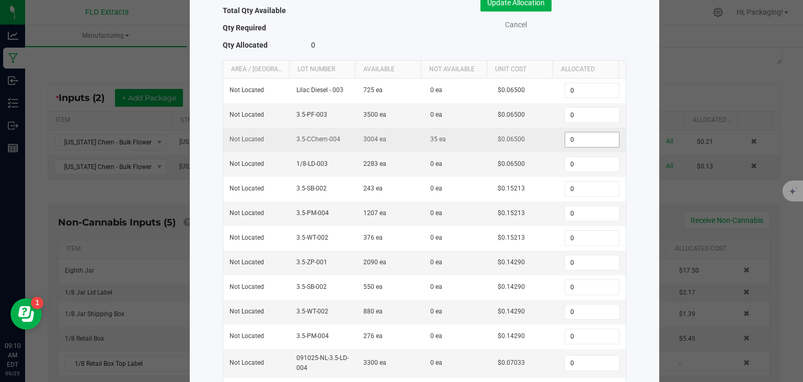
click at [568, 143] on input "0" at bounding box center [591, 139] width 53 height 15
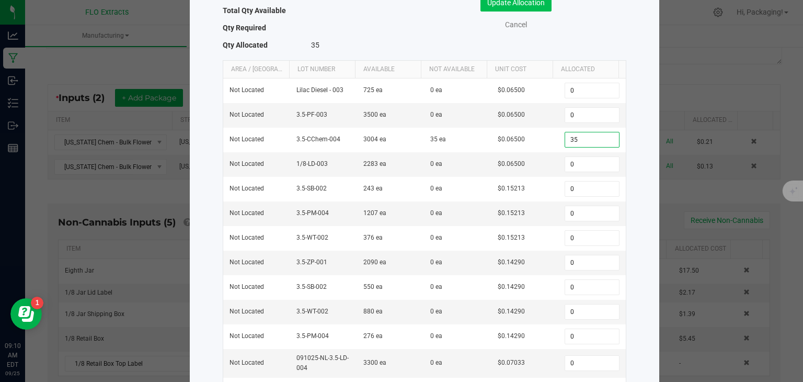
type input "35"
click at [534, 3] on button "Update Allocation" at bounding box center [516, 3] width 71 height 18
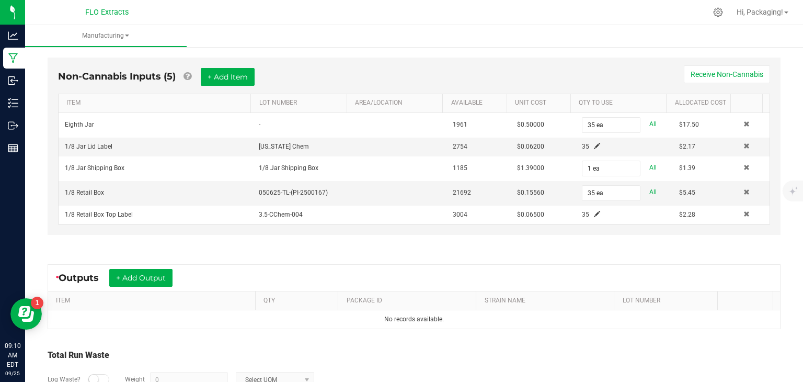
scroll to position [314, 0]
click at [165, 273] on button "+ Add Output" at bounding box center [140, 277] width 63 height 18
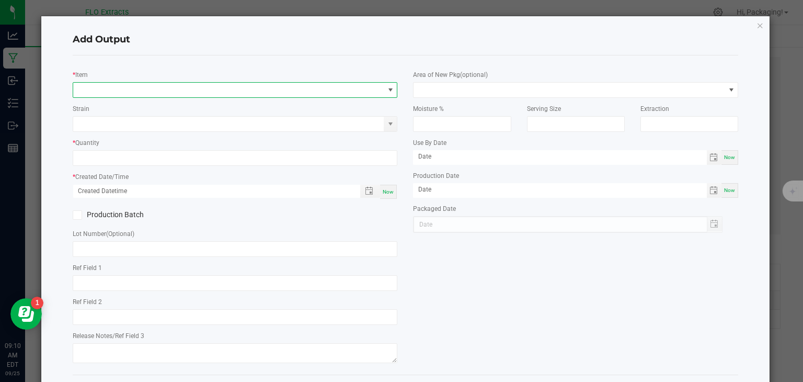
click at [390, 93] on span "NO DATA FOUND" at bounding box center [391, 90] width 8 height 8
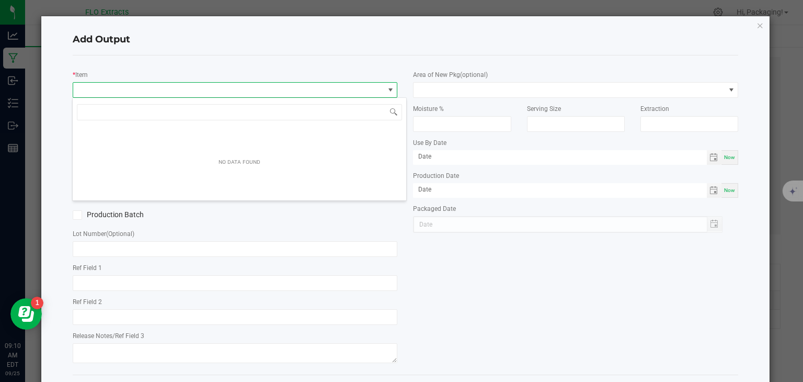
scroll to position [15, 322]
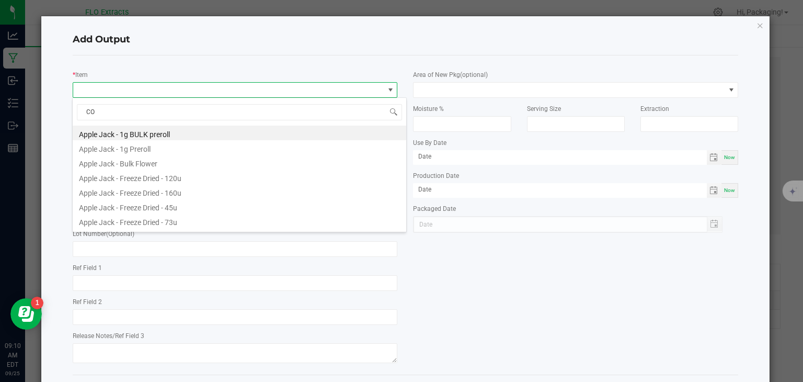
type input "COL"
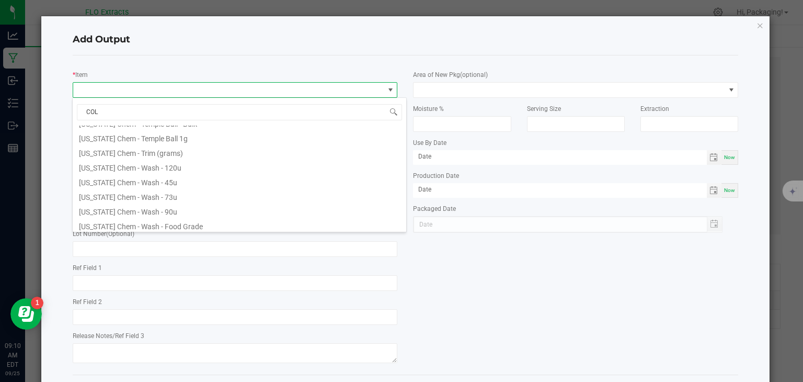
scroll to position [218, 0]
click at [142, 207] on li "[US_STATE] Chem 3.5g" at bounding box center [240, 208] width 334 height 15
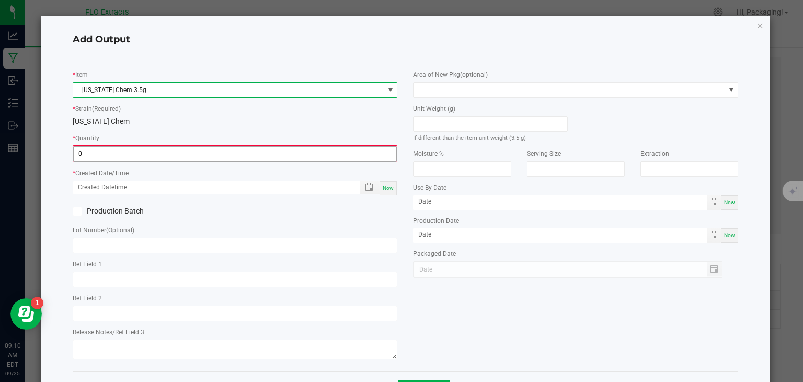
click at [121, 150] on input "0" at bounding box center [235, 153] width 323 height 15
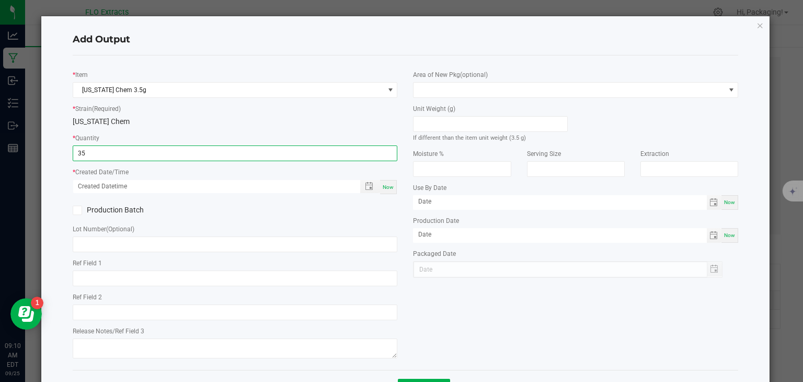
type input "35 ea"
click at [384, 185] on span "Now" at bounding box center [388, 187] width 11 height 6
type input "[DATE] 9:10 AM"
type input "[DATE]"
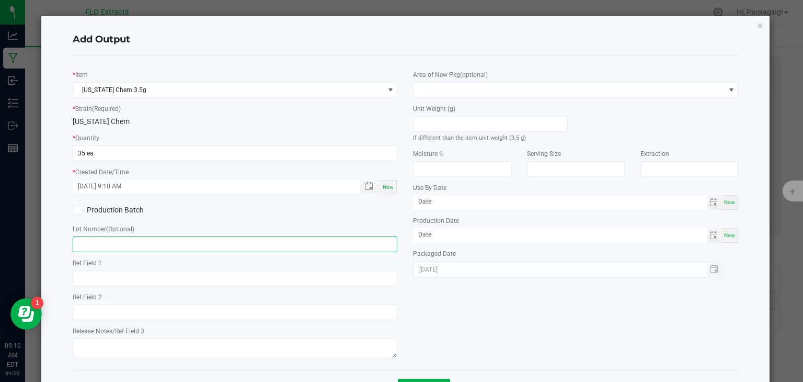
click at [149, 249] on input "text" at bounding box center [235, 244] width 325 height 16
type input "3.5-CC-005"
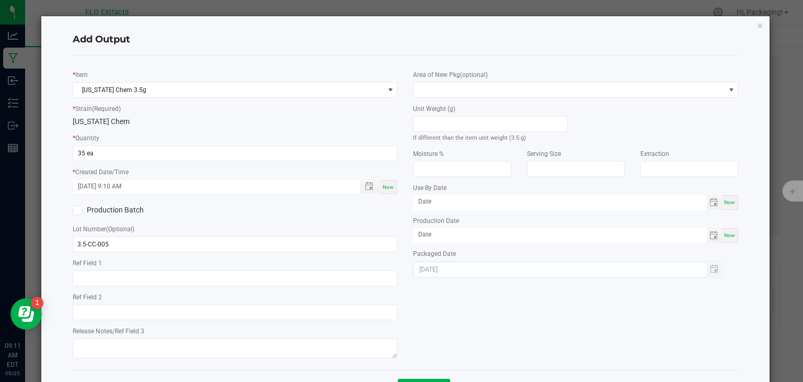
click at [435, 315] on div "* Item [US_STATE] Chem 3.5g * Strain (Required) [US_STATE] Chem * Quantity 35 e…" at bounding box center [406, 213] width 682 height 298
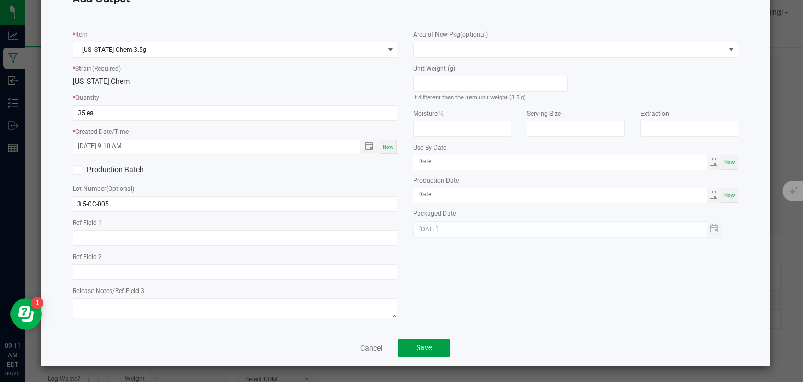
click at [416, 352] on span "Save" at bounding box center [424, 347] width 16 height 8
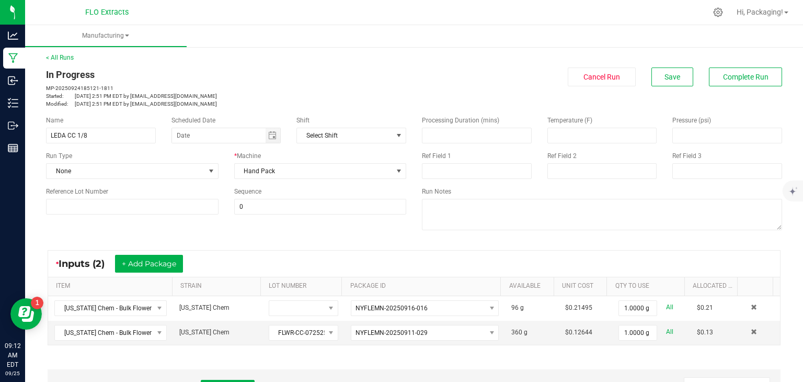
scroll to position [0, 0]
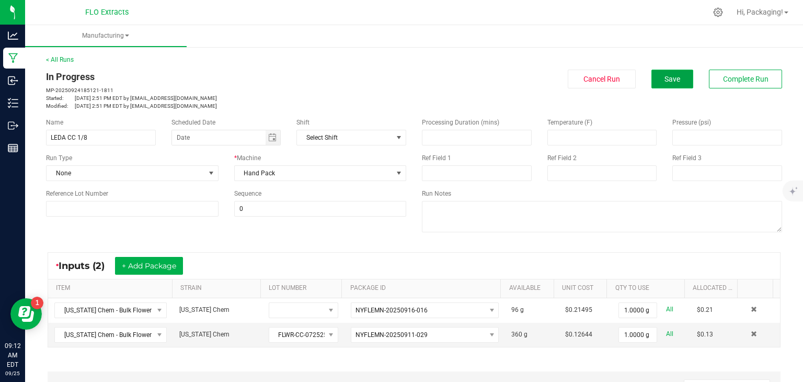
click at [674, 81] on button "Save" at bounding box center [673, 79] width 42 height 19
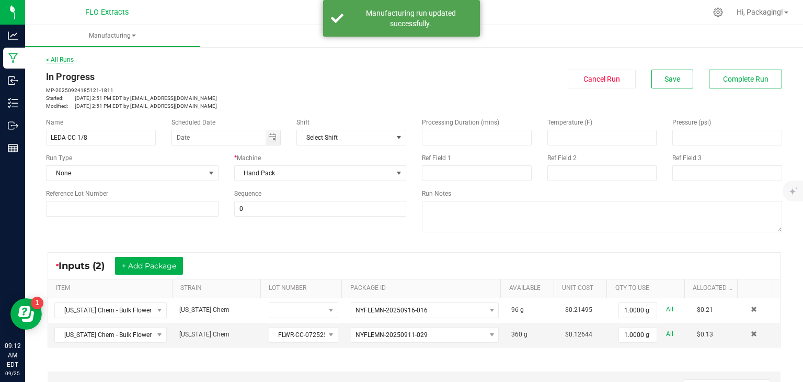
click at [59, 57] on link "< All Runs" at bounding box center [60, 59] width 28 height 7
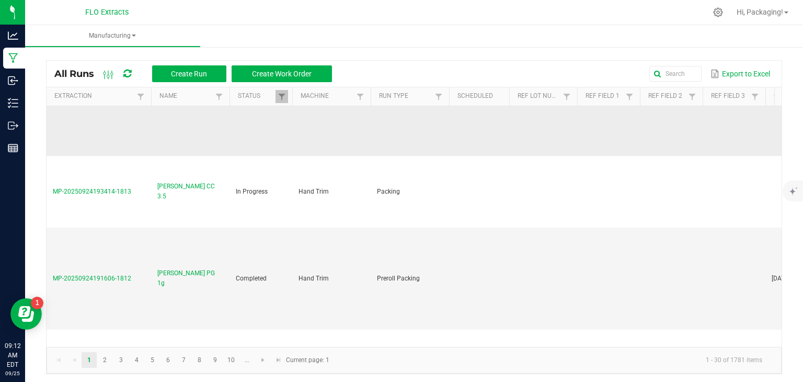
scroll to position [133, 0]
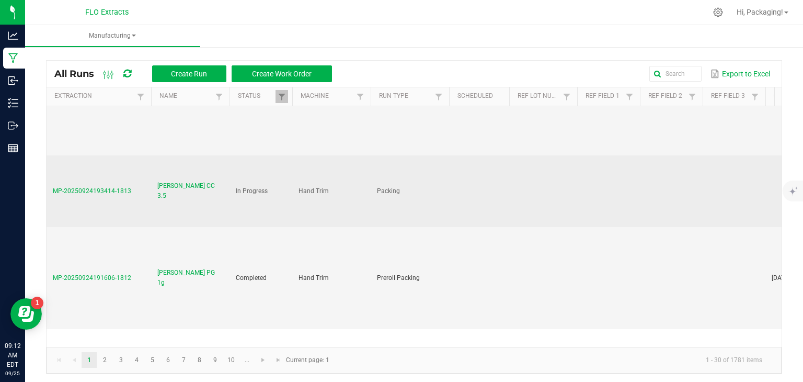
click at [103, 188] on span "MP-20250924193414-1813" at bounding box center [92, 190] width 78 height 7
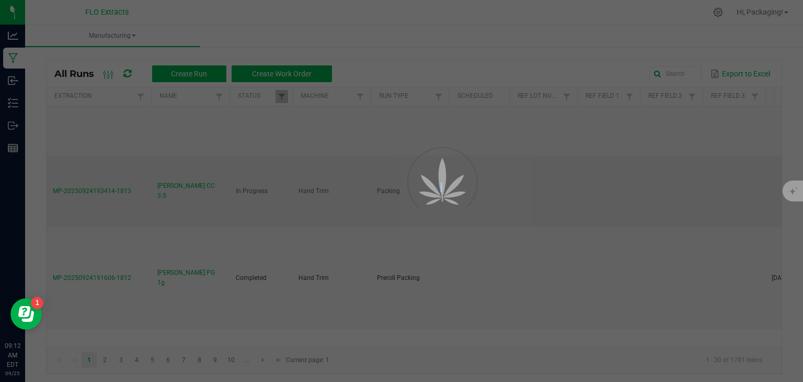
click at [103, 188] on div at bounding box center [401, 191] width 803 height 382
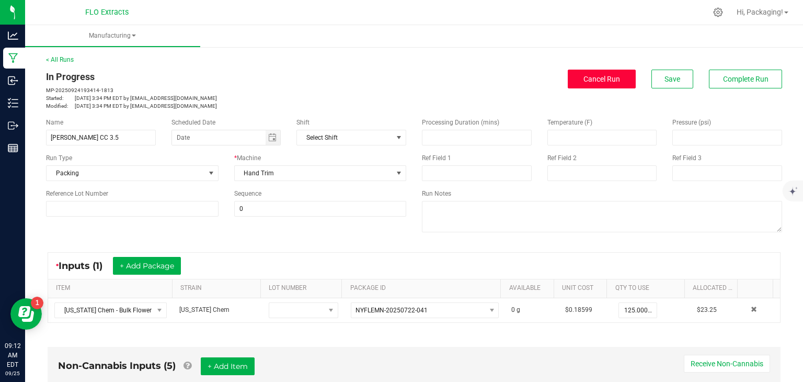
click at [601, 82] on span "Cancel Run" at bounding box center [602, 79] width 37 height 8
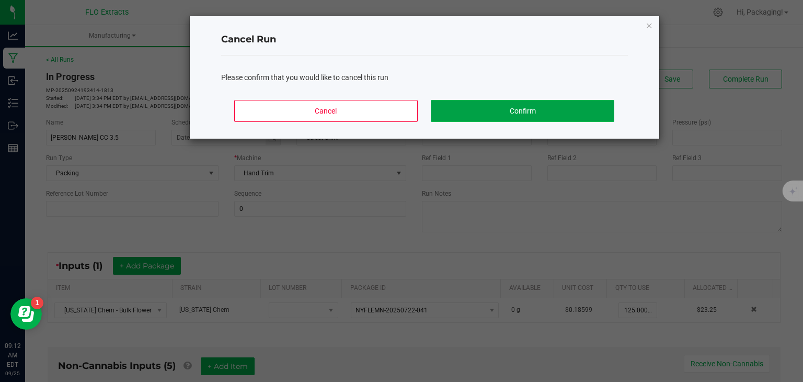
click at [494, 107] on button "Confirm" at bounding box center [522, 111] width 183 height 22
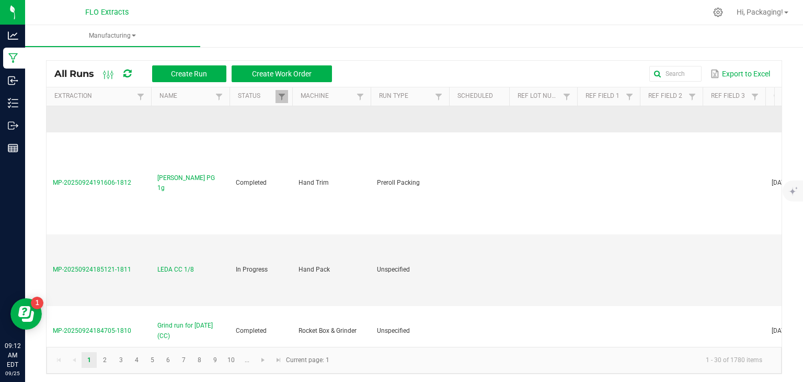
scroll to position [209, 0]
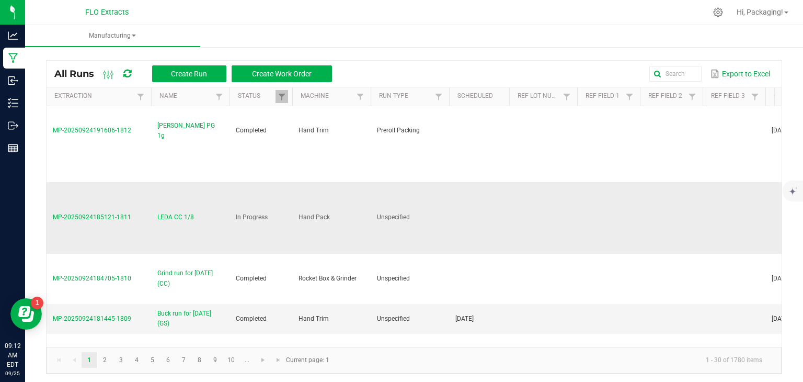
click at [86, 214] on span "MP-20250924185121-1811" at bounding box center [92, 216] width 78 height 7
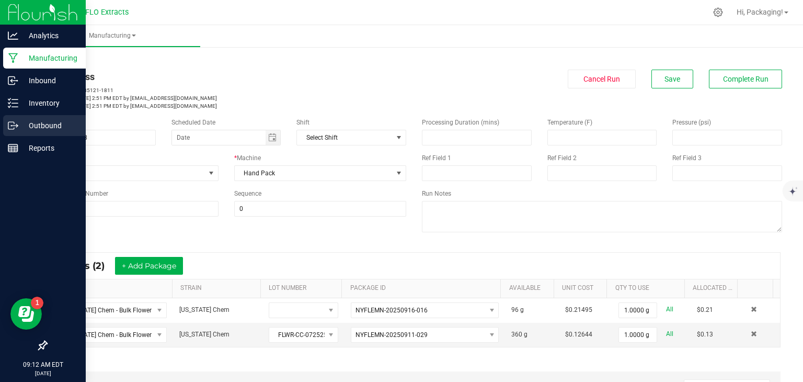
click at [44, 125] on p "Outbound" at bounding box center [49, 125] width 63 height 13
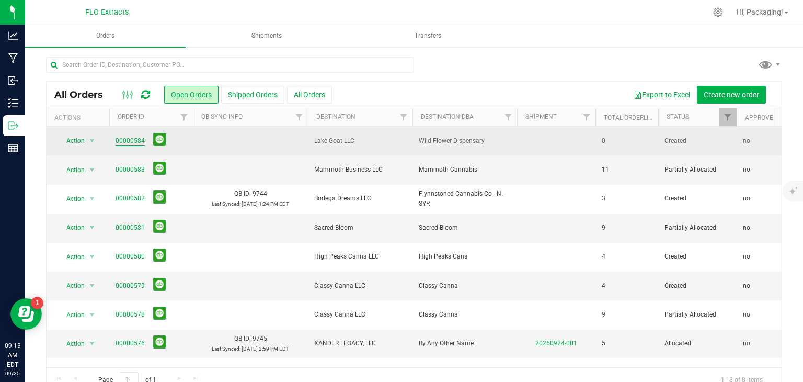
click at [124, 137] on link "00000584" at bounding box center [130, 141] width 29 height 10
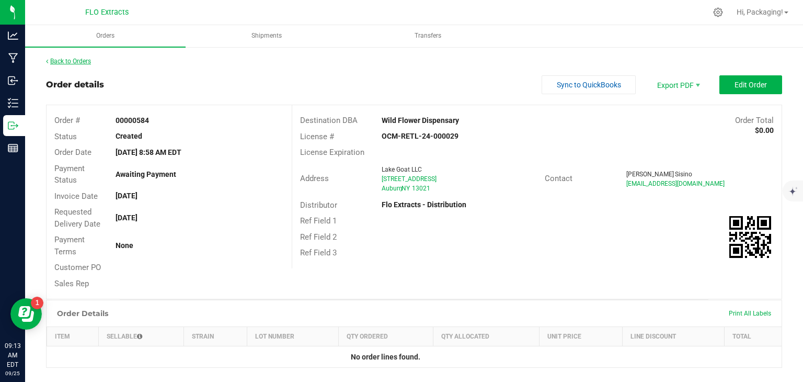
click at [84, 58] on link "Back to Orders" at bounding box center [68, 61] width 45 height 7
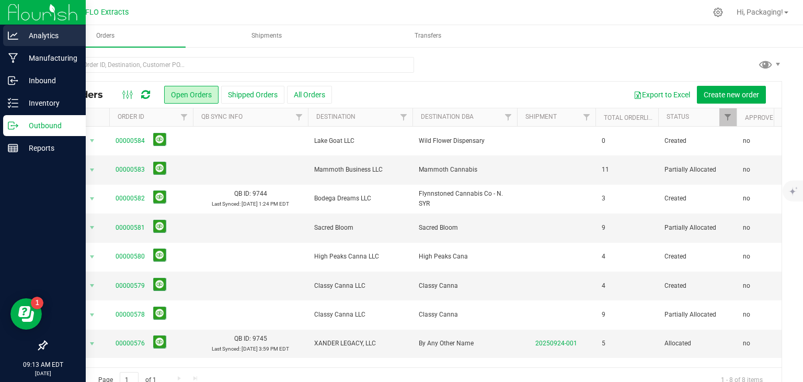
click at [8, 34] on icon at bounding box center [13, 35] width 10 height 10
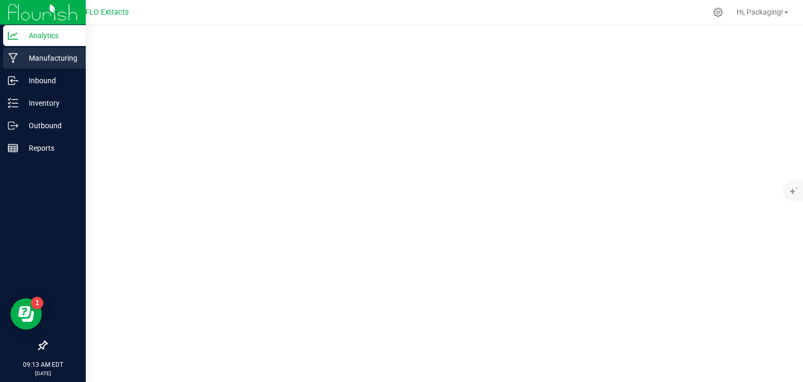
click at [53, 56] on p "Manufacturing" at bounding box center [49, 58] width 63 height 13
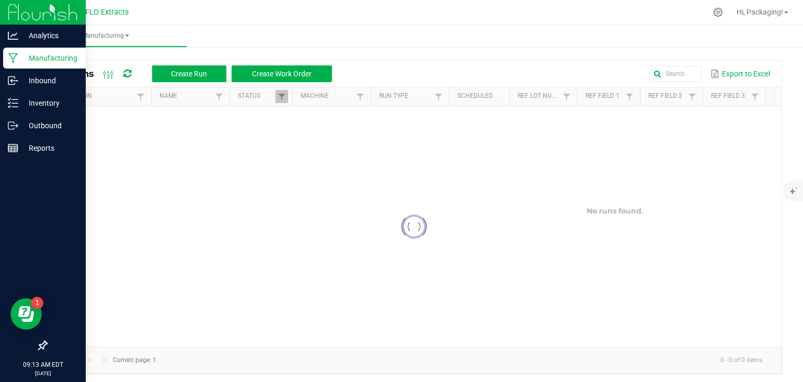
click at [53, 56] on p "Manufacturing" at bounding box center [49, 58] width 63 height 13
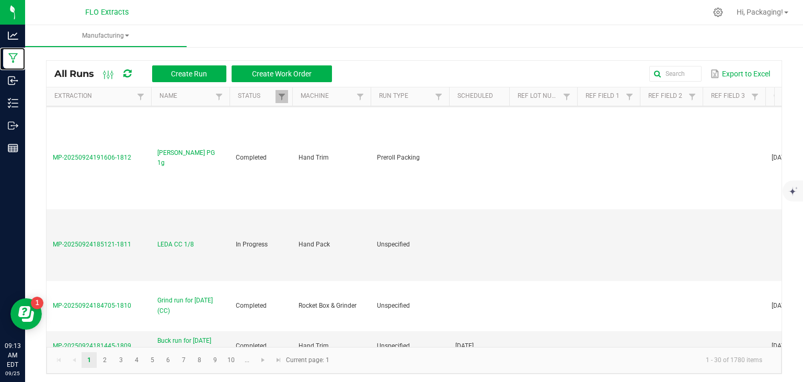
scroll to position [182, 0]
click at [184, 239] on span "LEDA CC 1/8" at bounding box center [175, 244] width 37 height 10
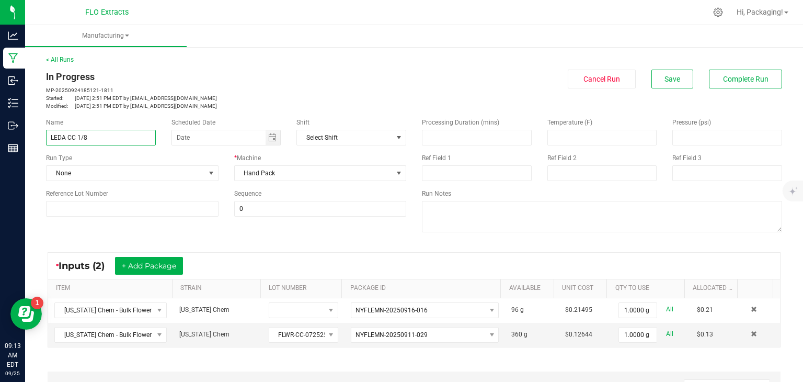
click at [89, 135] on input "LEDA CC 1/8" at bounding box center [101, 138] width 110 height 16
type input "LEDA CC 3.5"
click at [670, 80] on span "Save" at bounding box center [673, 79] width 16 height 8
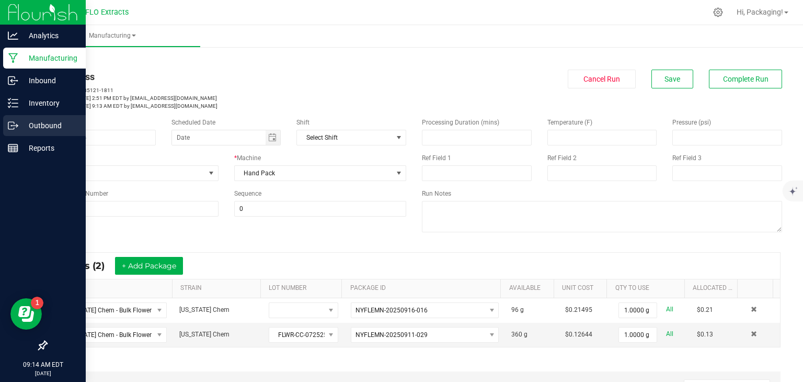
click at [38, 123] on p "Outbound" at bounding box center [49, 125] width 63 height 13
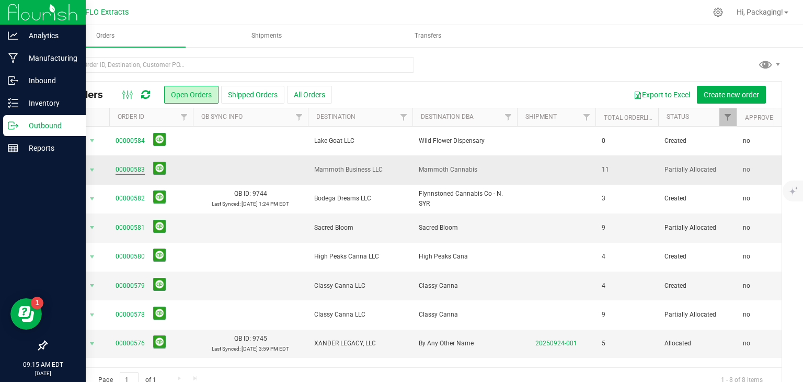
click at [139, 166] on link "00000583" at bounding box center [130, 170] width 29 height 10
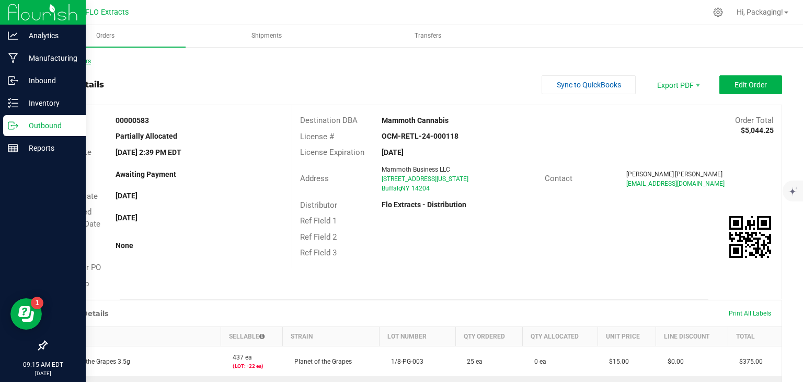
click at [77, 59] on link "Back to Orders" at bounding box center [68, 61] width 45 height 7
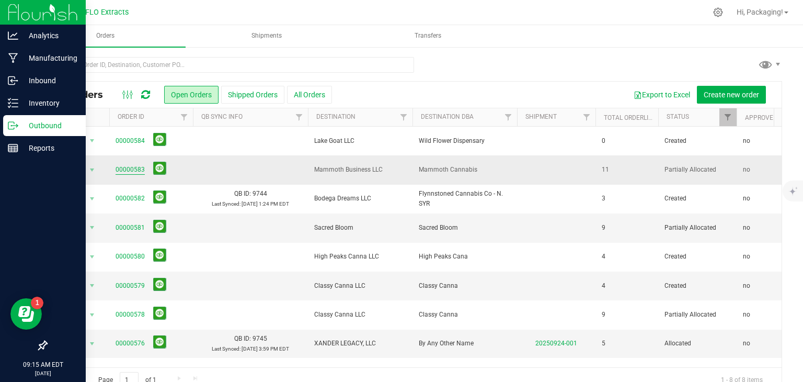
click at [134, 166] on link "00000583" at bounding box center [130, 170] width 29 height 10
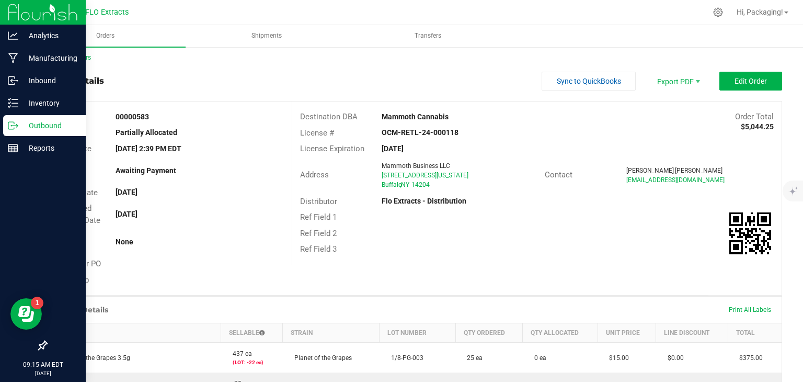
scroll to position [3, 0]
click at [83, 55] on link "Back to Orders" at bounding box center [68, 57] width 45 height 7
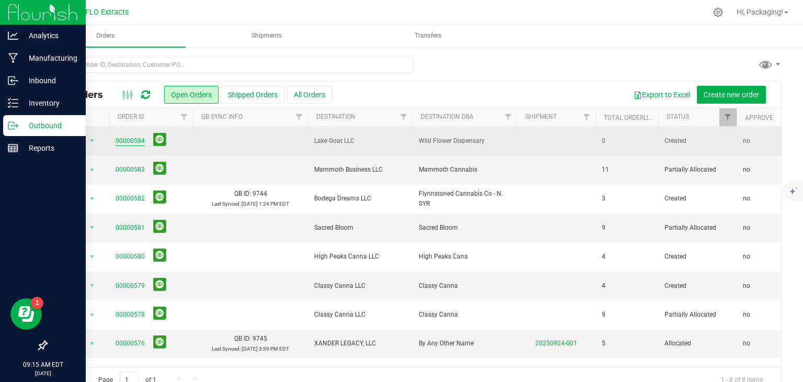
click at [121, 140] on link "00000584" at bounding box center [130, 141] width 29 height 10
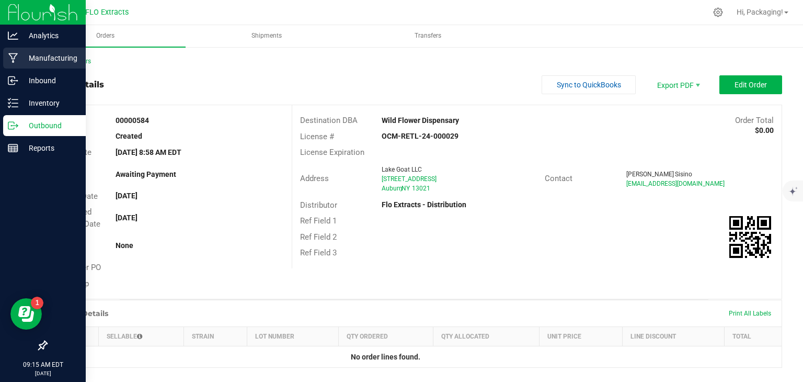
click at [44, 60] on p "Manufacturing" at bounding box center [49, 58] width 63 height 13
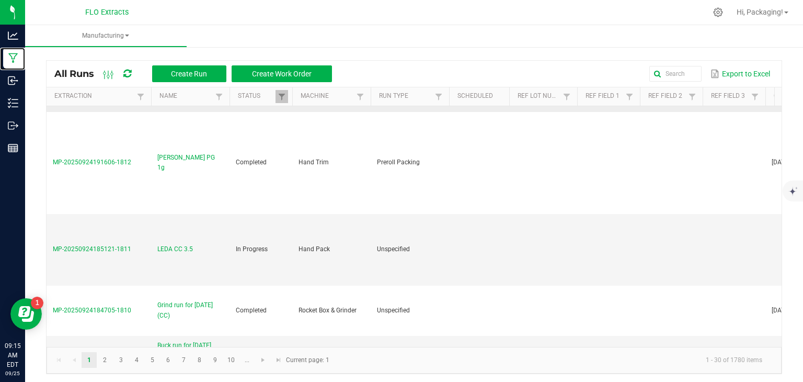
scroll to position [186, 0]
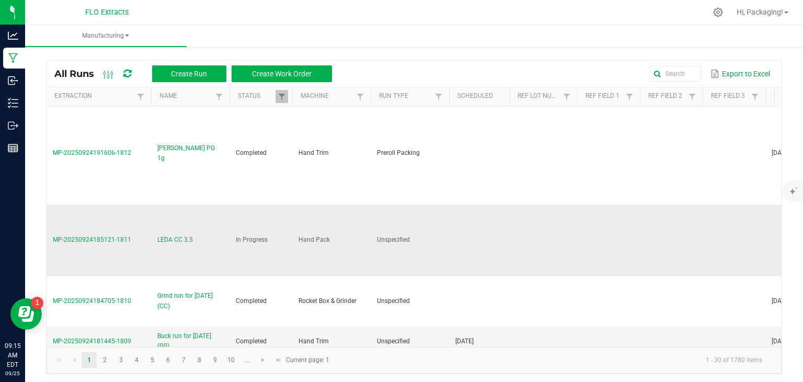
click at [89, 241] on span "MP-20250924185121-1811" at bounding box center [92, 239] width 78 height 7
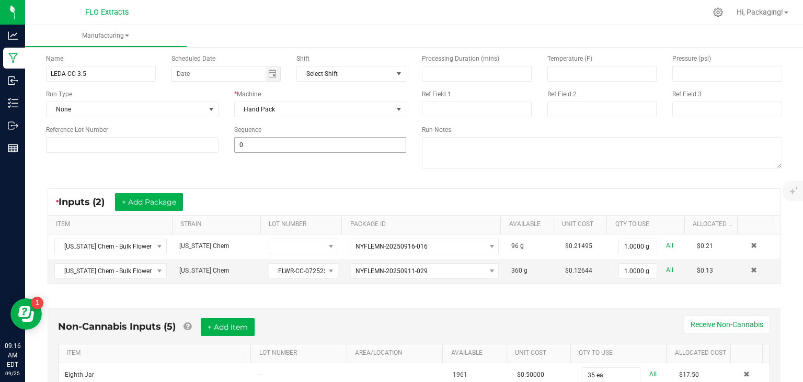
scroll to position [68, 0]
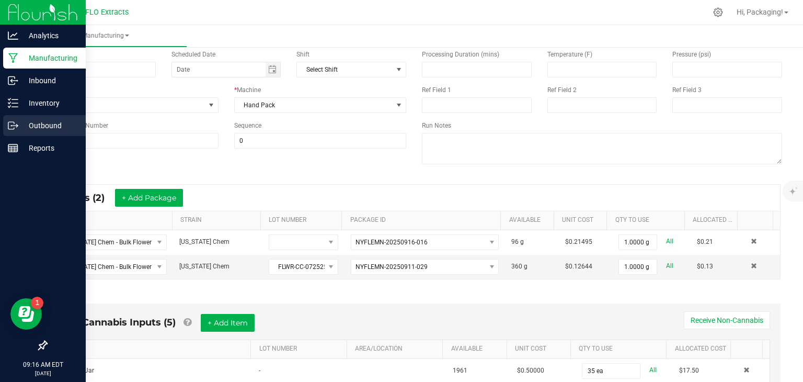
click at [40, 125] on p "Outbound" at bounding box center [49, 125] width 63 height 13
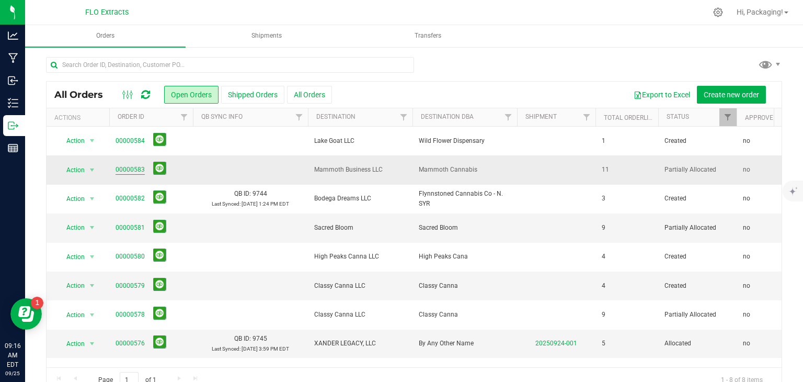
click at [130, 170] on link "00000583" at bounding box center [130, 170] width 29 height 10
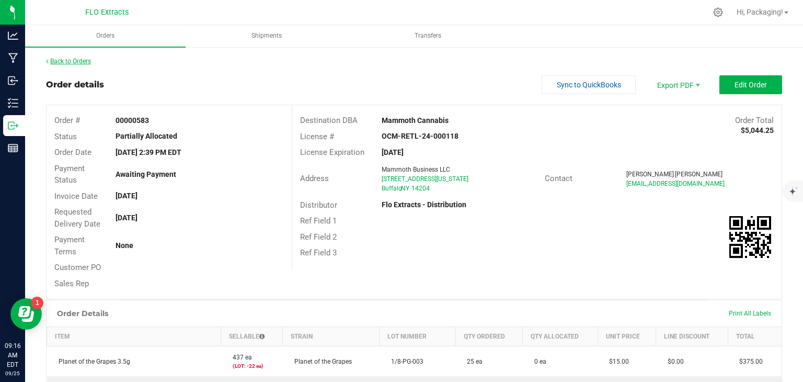
click at [62, 62] on link "Back to Orders" at bounding box center [68, 61] width 45 height 7
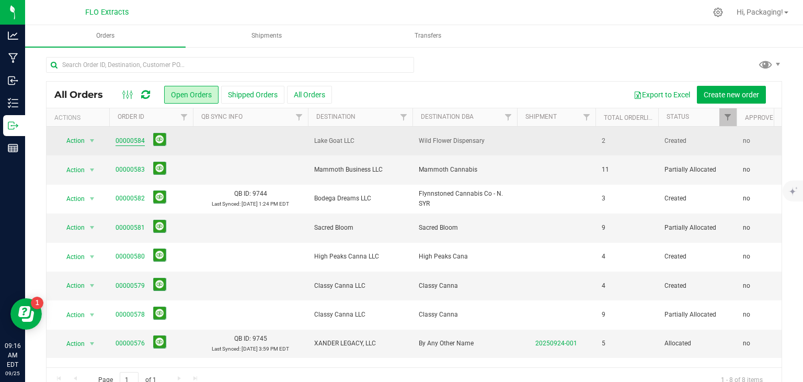
click at [136, 143] on link "00000584" at bounding box center [130, 141] width 29 height 10
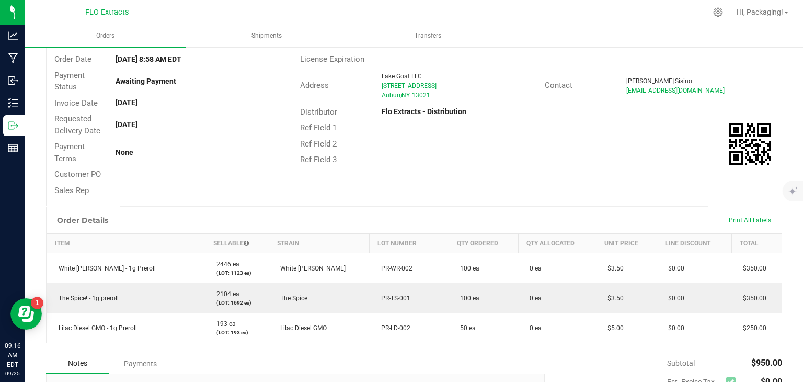
scroll to position [94, 0]
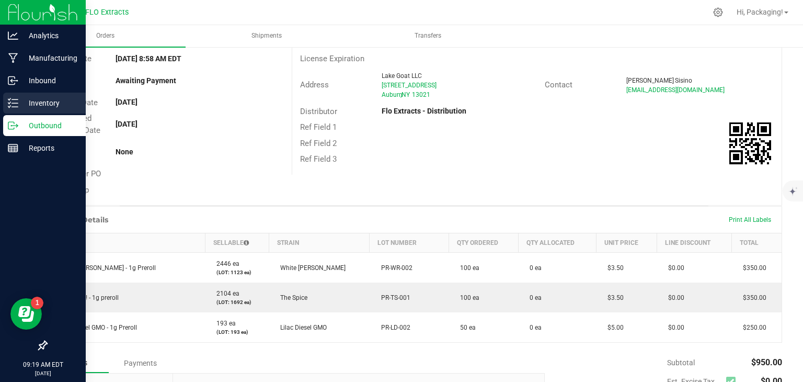
click at [52, 100] on p "Inventory" at bounding box center [49, 103] width 63 height 13
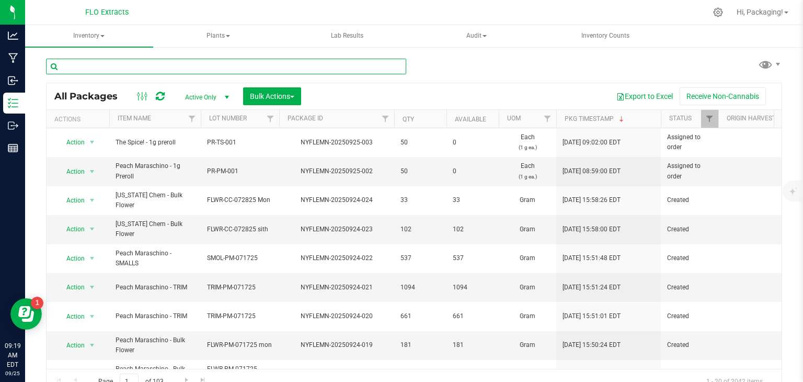
click at [132, 64] on input "text" at bounding box center [226, 67] width 360 height 16
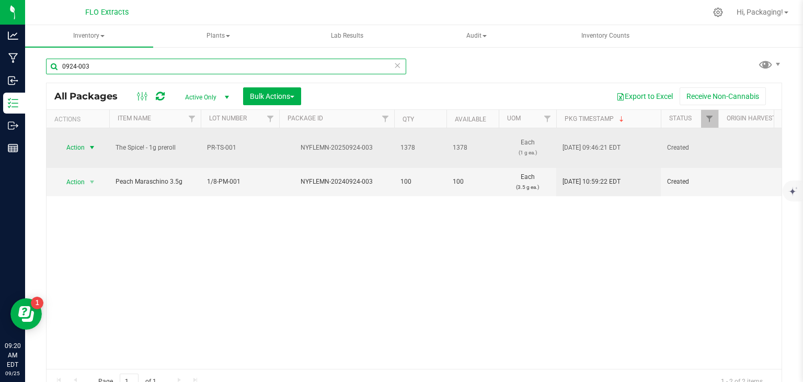
type input "0924-003"
click at [75, 147] on span "Action" at bounding box center [71, 147] width 28 height 15
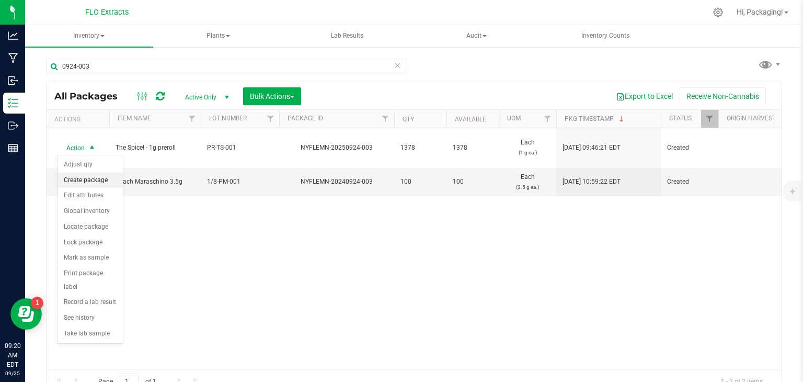
click at [85, 179] on li "Create package" at bounding box center [90, 181] width 65 height 16
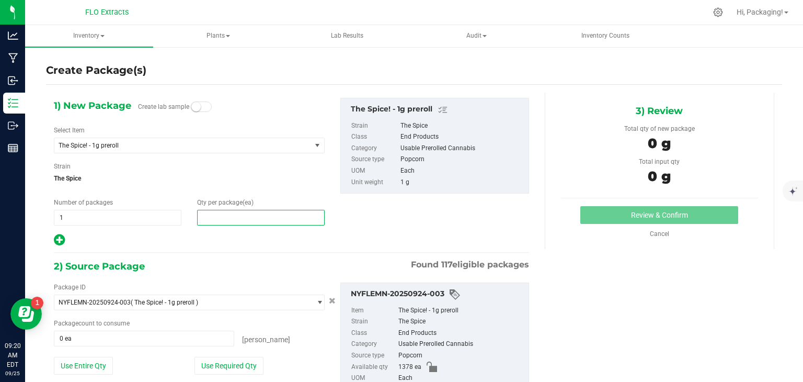
click at [209, 213] on span at bounding box center [261, 218] width 128 height 16
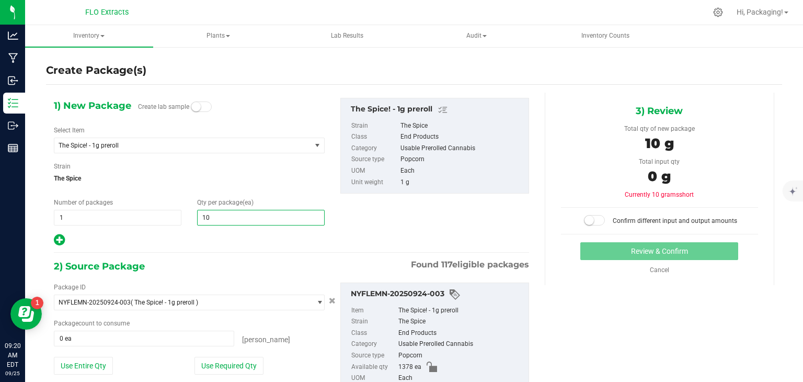
type input "100"
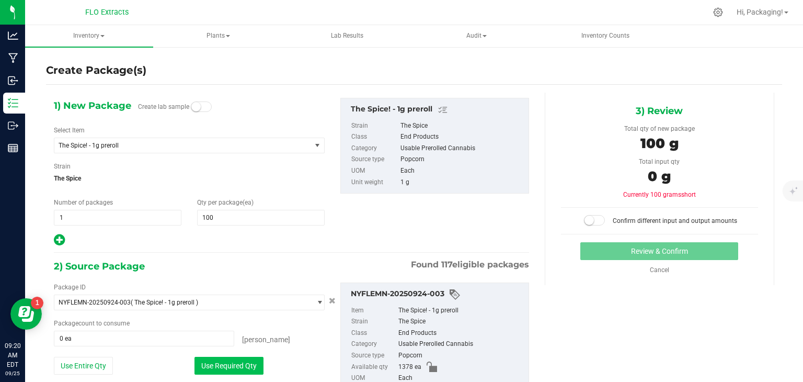
click at [232, 359] on button "Use Required Qty" at bounding box center [229, 366] width 69 height 18
type input "100 ea"
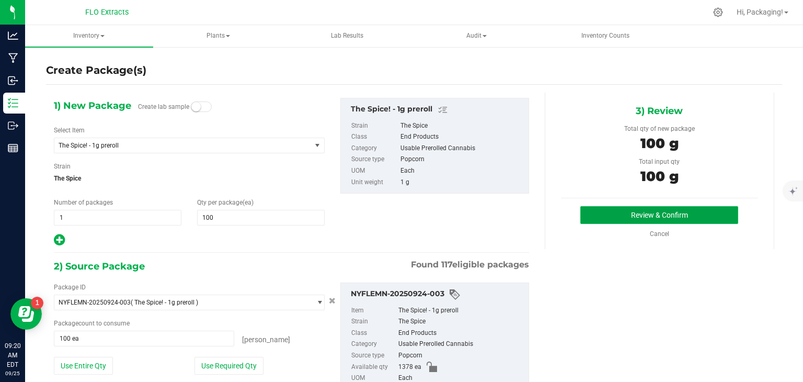
click at [617, 209] on button "Review & Confirm" at bounding box center [660, 215] width 158 height 18
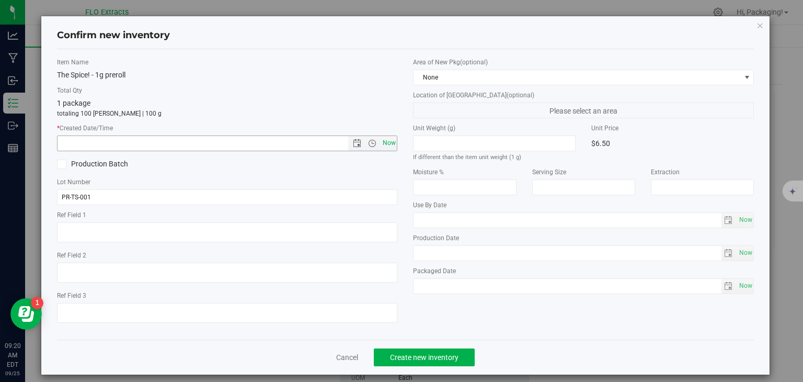
click at [391, 145] on span "Now" at bounding box center [389, 142] width 18 height 15
type input "[DATE] 9:20 AM"
click at [408, 361] on button "Create new inventory" at bounding box center [424, 357] width 101 height 18
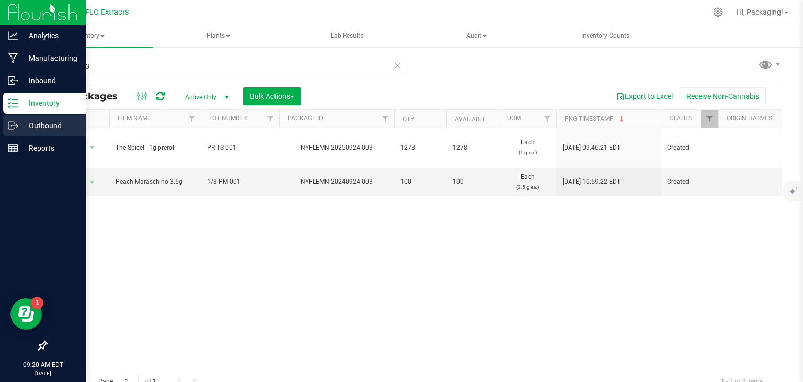
click at [48, 120] on p "Outbound" at bounding box center [49, 125] width 63 height 13
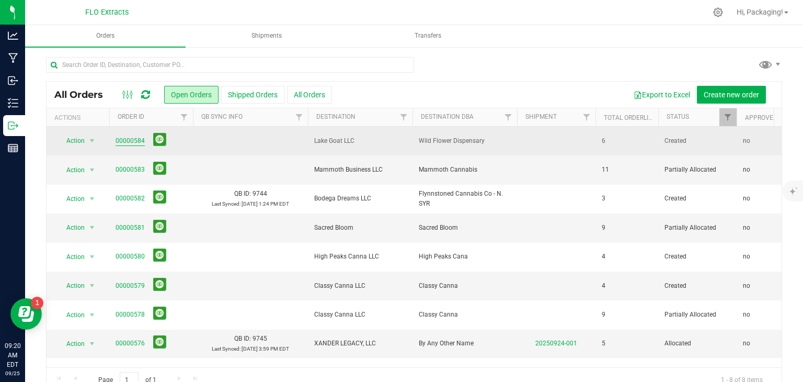
click at [128, 140] on link "00000584" at bounding box center [130, 141] width 29 height 10
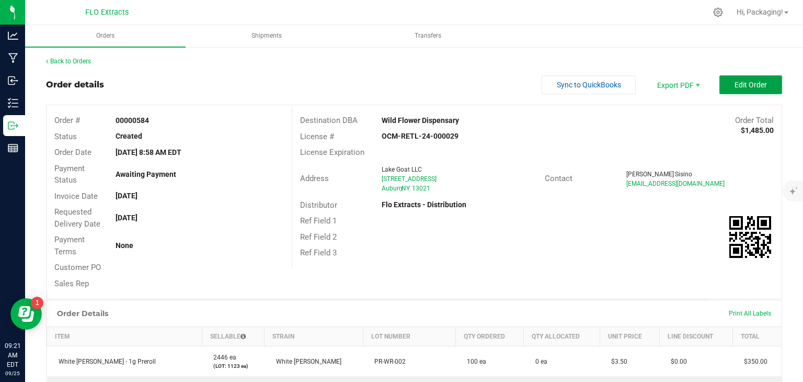
click at [743, 81] on span "Edit Order" at bounding box center [751, 85] width 32 height 8
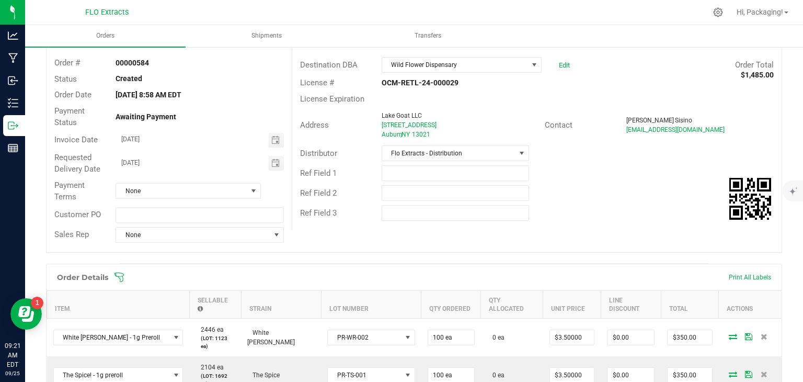
scroll to position [106, 0]
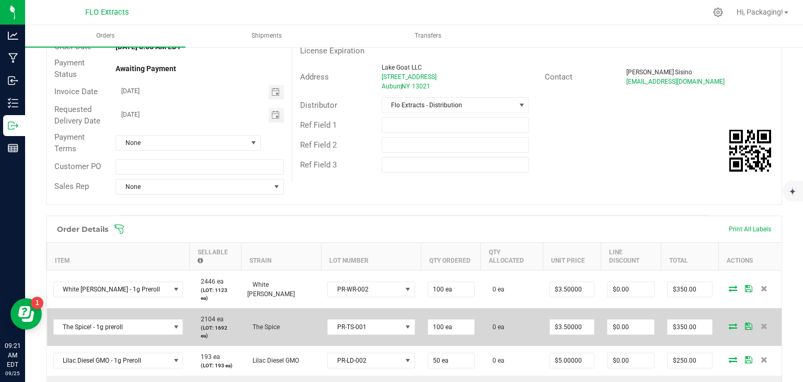
click at [729, 323] on icon at bounding box center [733, 326] width 8 height 6
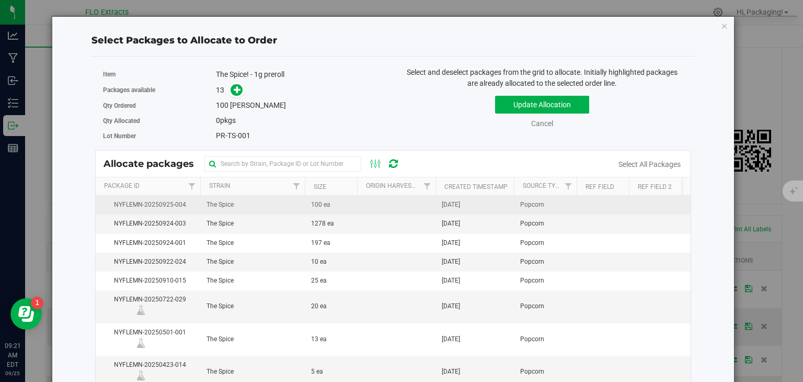
click at [482, 206] on td "[DATE]" at bounding box center [475, 205] width 78 height 19
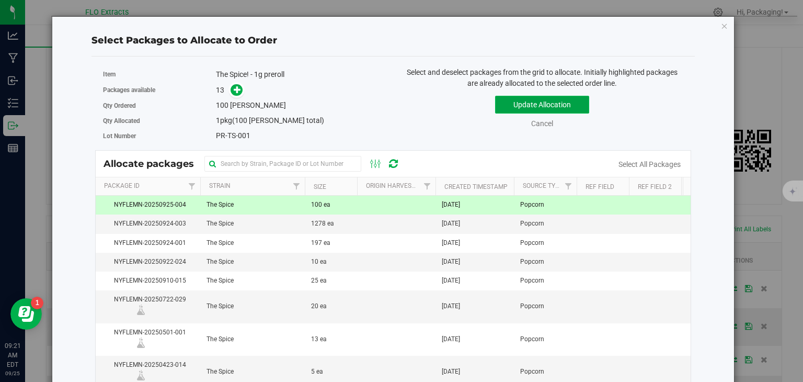
click at [557, 101] on button "Update Allocation" at bounding box center [542, 105] width 94 height 18
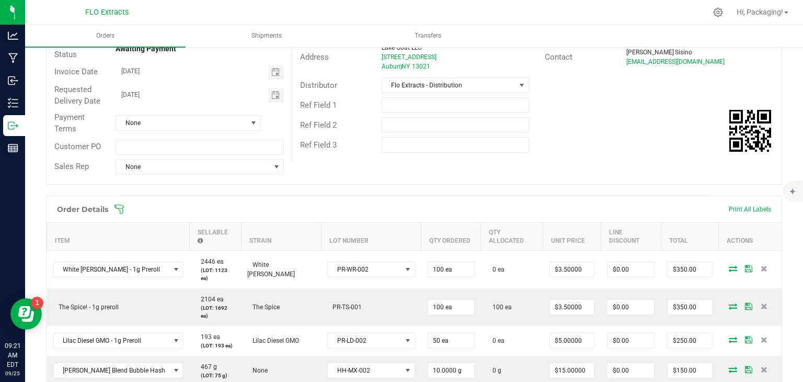
scroll to position [0, 0]
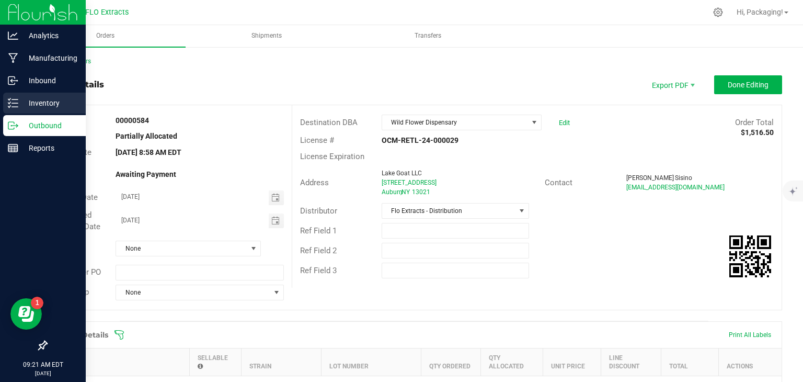
click at [47, 105] on p "Inventory" at bounding box center [49, 103] width 63 height 13
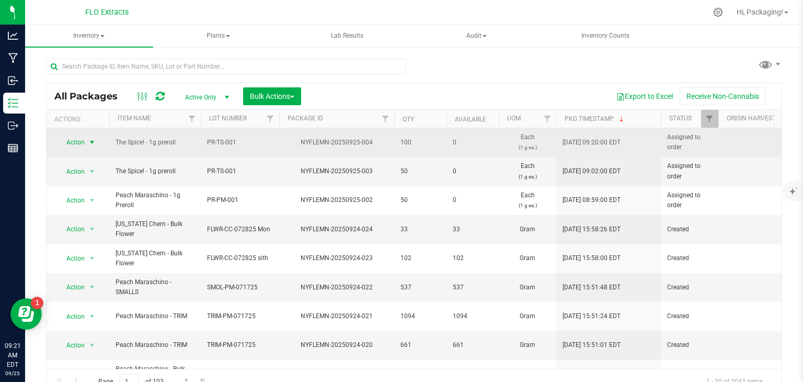
click at [80, 143] on span "Action" at bounding box center [71, 142] width 28 height 15
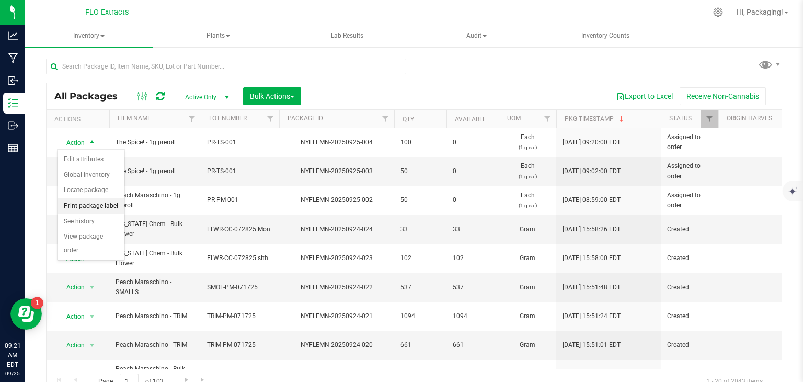
click at [106, 208] on li "Print package label" at bounding box center [91, 206] width 67 height 16
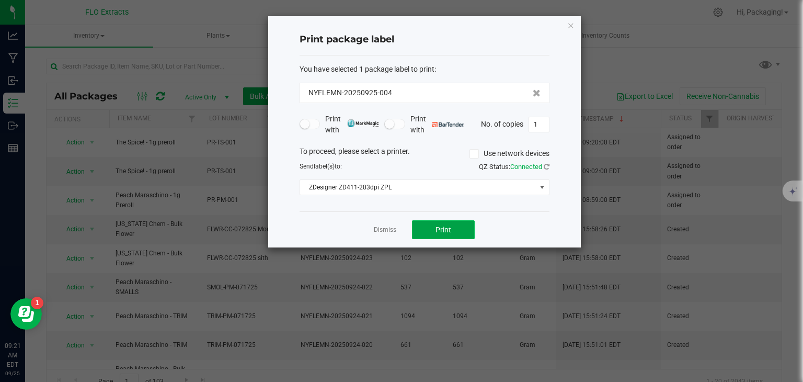
click at [423, 235] on button "Print" at bounding box center [443, 229] width 63 height 19
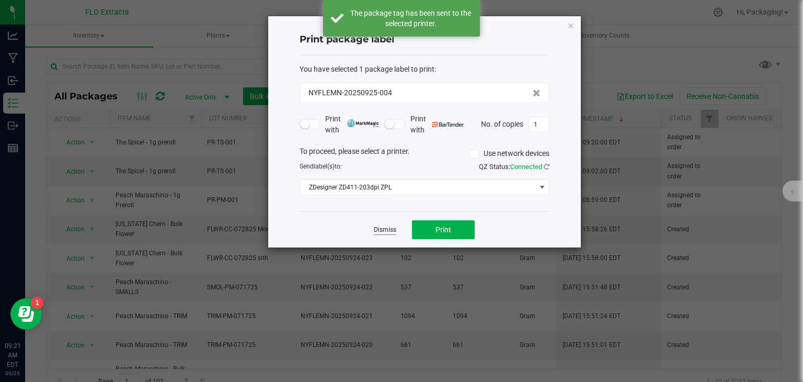
click at [386, 231] on link "Dismiss" at bounding box center [385, 229] width 22 height 9
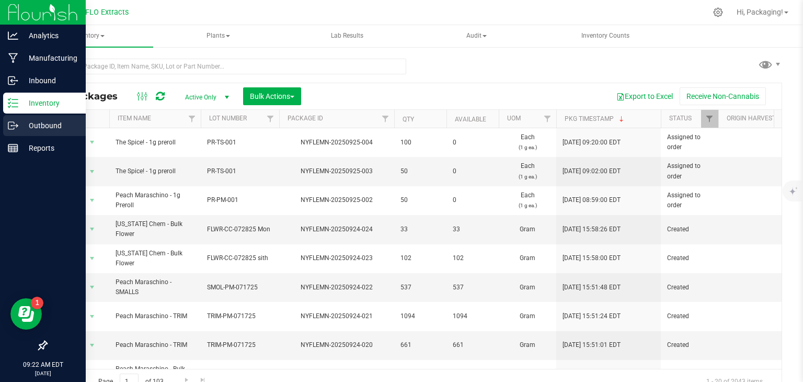
click at [30, 126] on p "Outbound" at bounding box center [49, 125] width 63 height 13
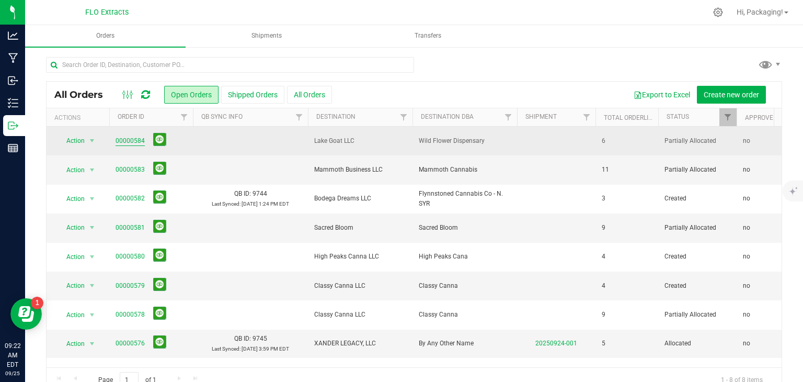
click at [128, 140] on link "00000584" at bounding box center [130, 141] width 29 height 10
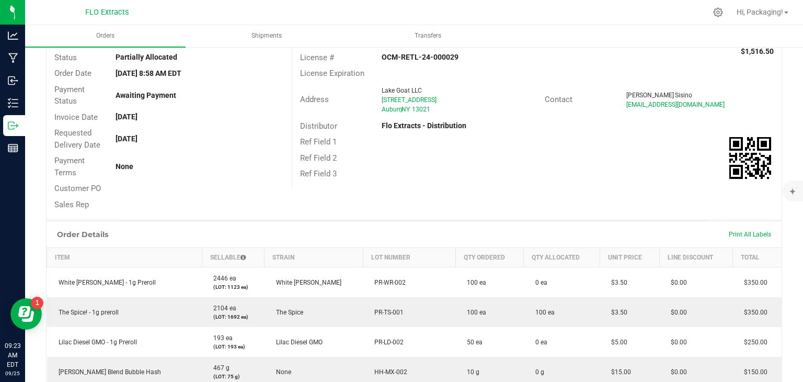
scroll to position [77, 0]
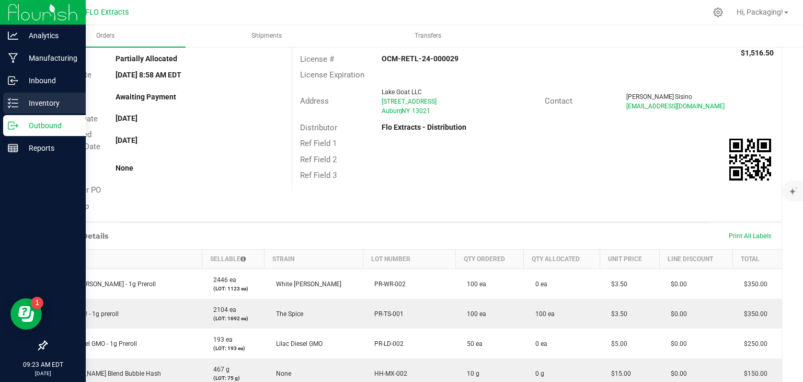
click at [32, 99] on p "Inventory" at bounding box center [49, 103] width 63 height 13
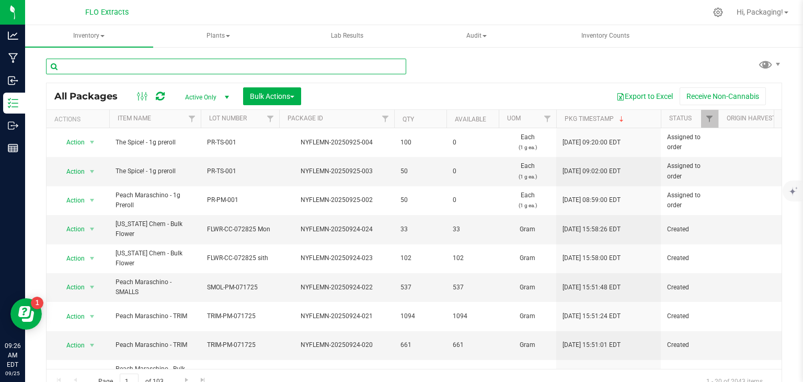
click at [102, 70] on input "text" at bounding box center [226, 67] width 360 height 16
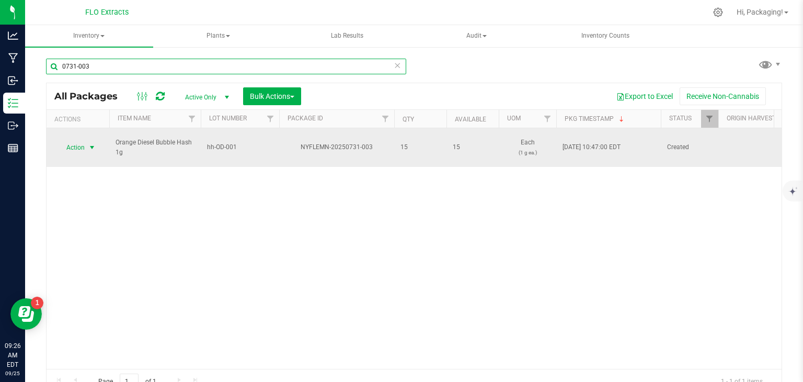
type input "0731-003"
click at [76, 140] on span "Action" at bounding box center [71, 147] width 28 height 15
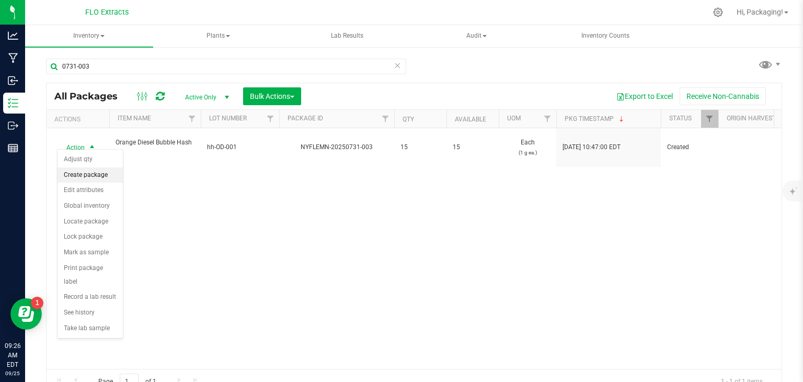
click at [97, 172] on li "Create package" at bounding box center [90, 175] width 65 height 16
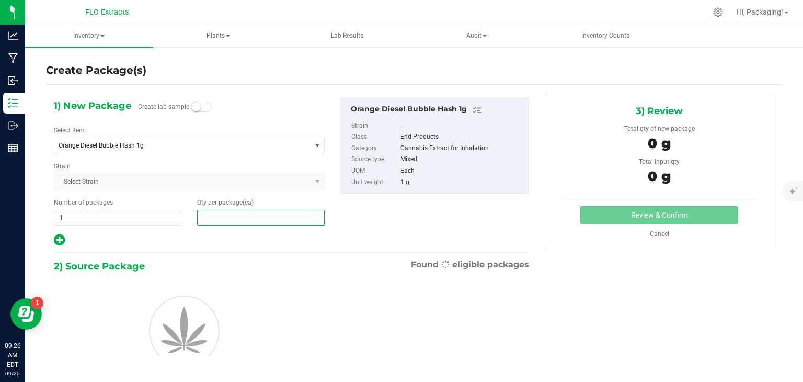
click at [213, 210] on span at bounding box center [261, 218] width 128 height 16
type input "1"
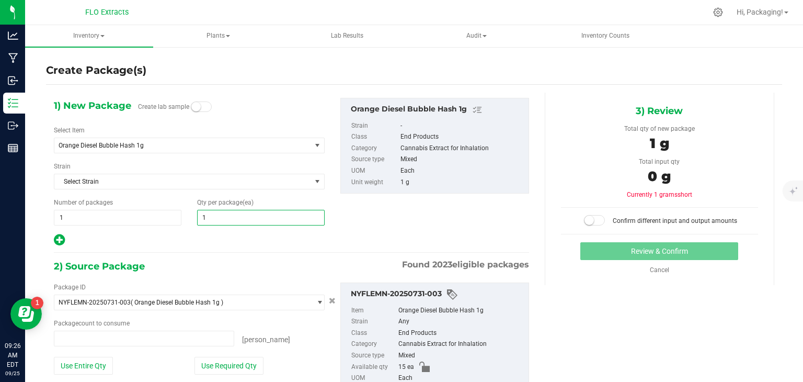
type input "0 ea"
type input "10"
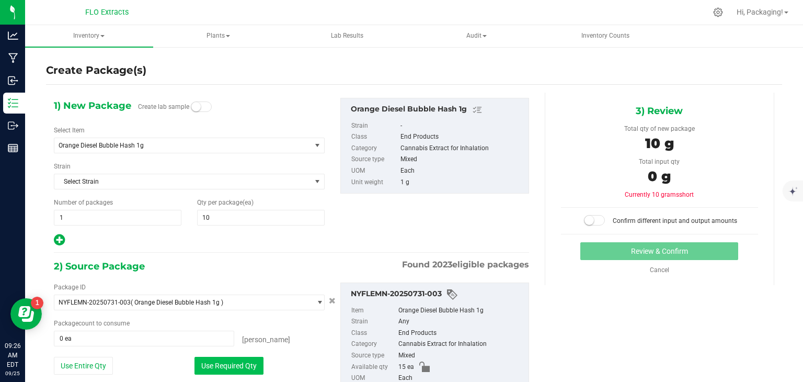
click at [247, 358] on button "Use Required Qty" at bounding box center [229, 366] width 69 height 18
type input "10 ea"
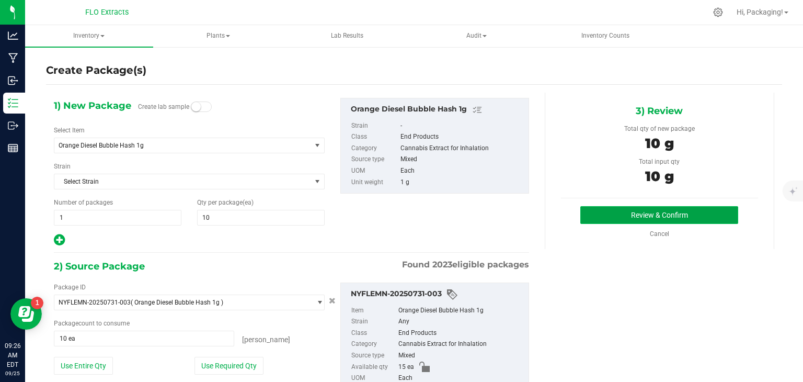
click at [642, 214] on button "Review & Confirm" at bounding box center [660, 215] width 158 height 18
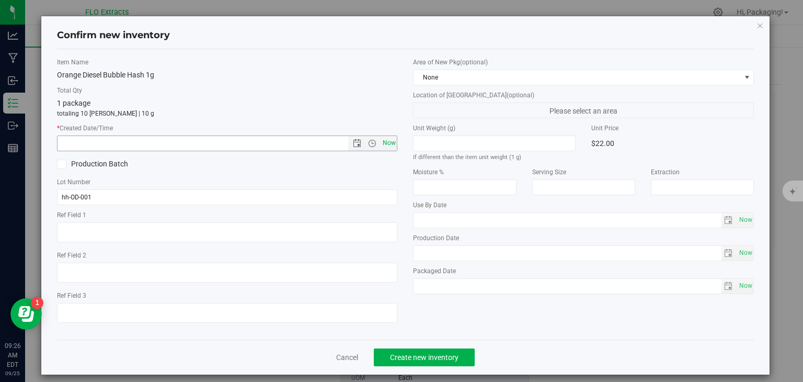
click at [385, 144] on span "Now" at bounding box center [389, 142] width 18 height 15
type input "[DATE] 9:26 AM"
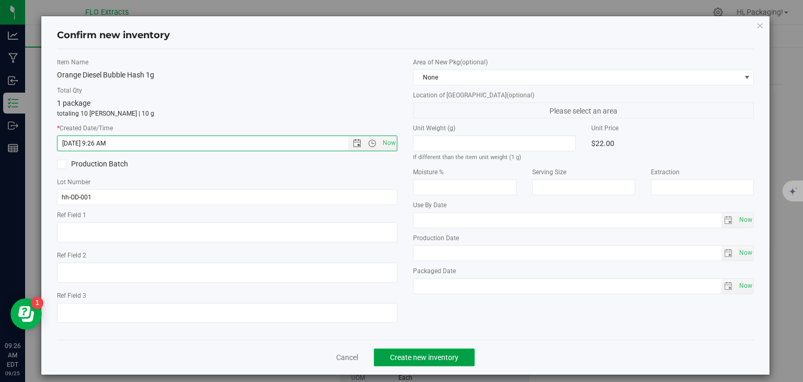
click at [408, 353] on span "Create new inventory" at bounding box center [424, 357] width 69 height 8
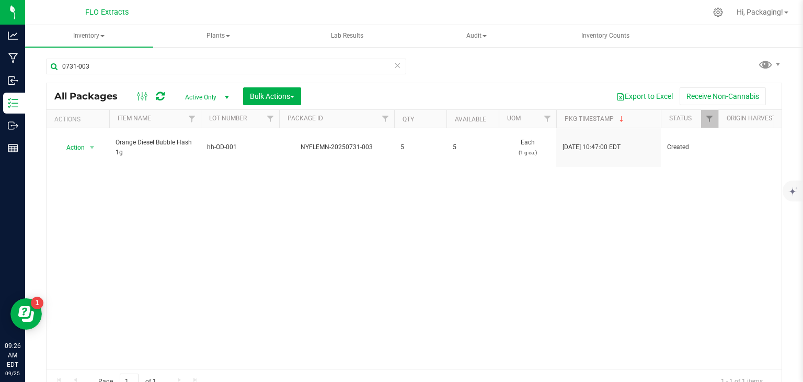
click at [394, 63] on icon at bounding box center [397, 65] width 7 height 13
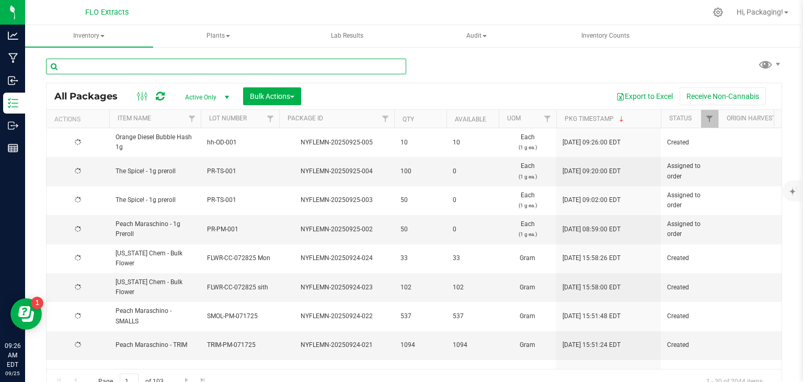
click at [184, 65] on input "text" at bounding box center [226, 67] width 360 height 16
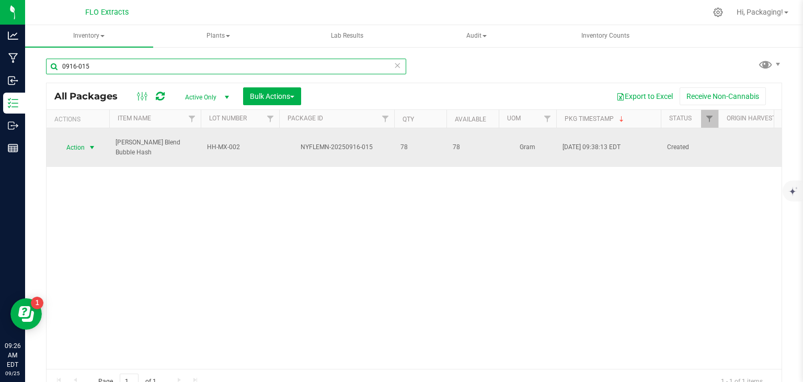
type input "0916-015"
click at [75, 141] on span "Action" at bounding box center [71, 147] width 28 height 15
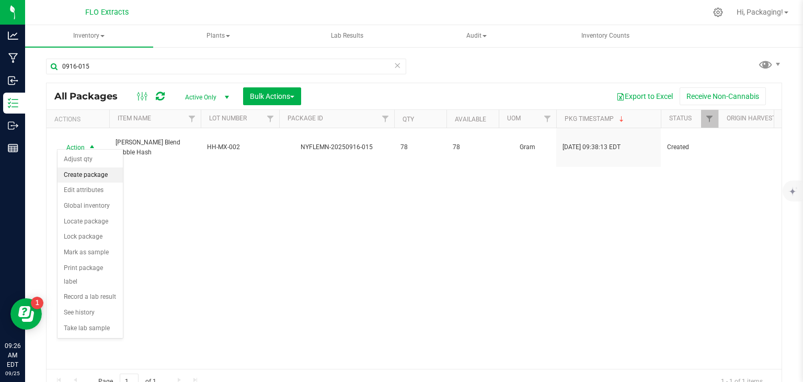
click at [92, 175] on li "Create package" at bounding box center [90, 175] width 65 height 16
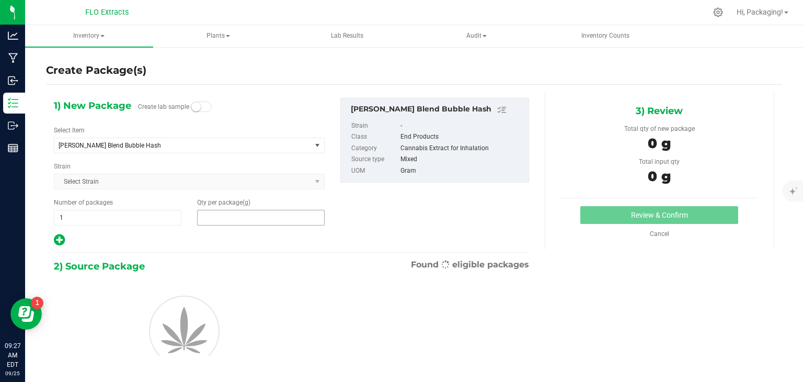
click at [219, 214] on span at bounding box center [261, 218] width 128 height 16
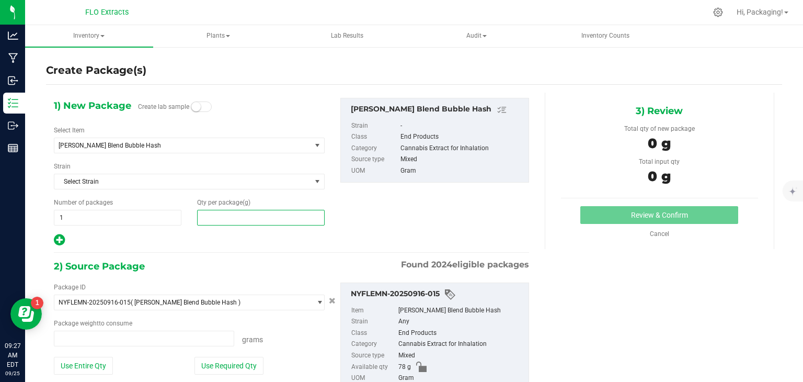
type input "0.0000 g"
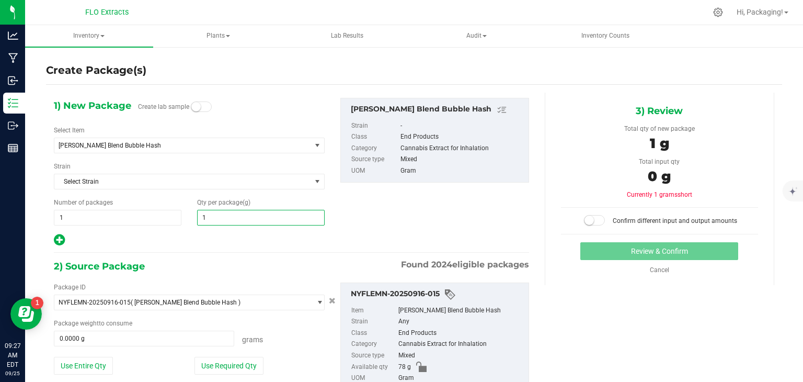
type input "10"
type input "10.0000"
click at [227, 363] on button "Use Required Qty" at bounding box center [229, 366] width 69 height 18
type input "10.0000 g"
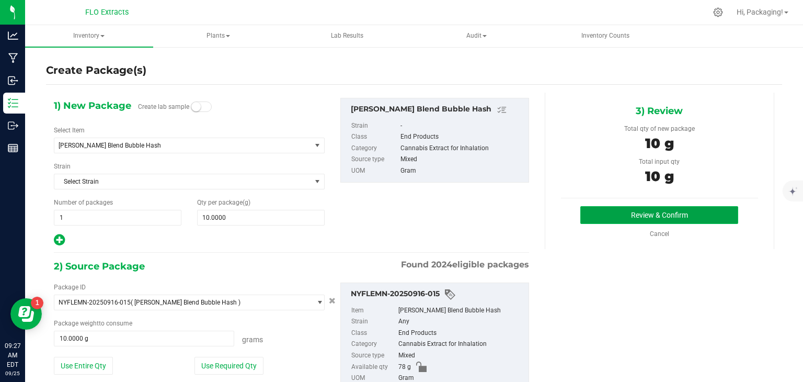
click at [648, 218] on button "Review & Confirm" at bounding box center [660, 215] width 158 height 18
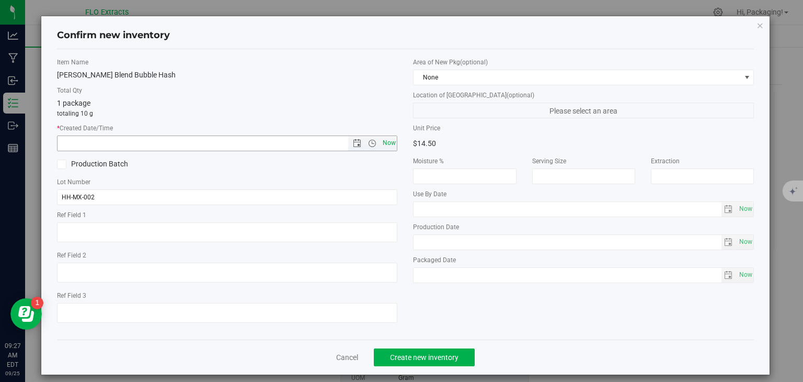
click at [385, 144] on span "Now" at bounding box center [389, 142] width 18 height 15
type input "[DATE] 9:27 AM"
click at [424, 346] on div "Cancel Create new inventory" at bounding box center [406, 356] width 698 height 35
click at [422, 354] on span "Create new inventory" at bounding box center [424, 357] width 69 height 8
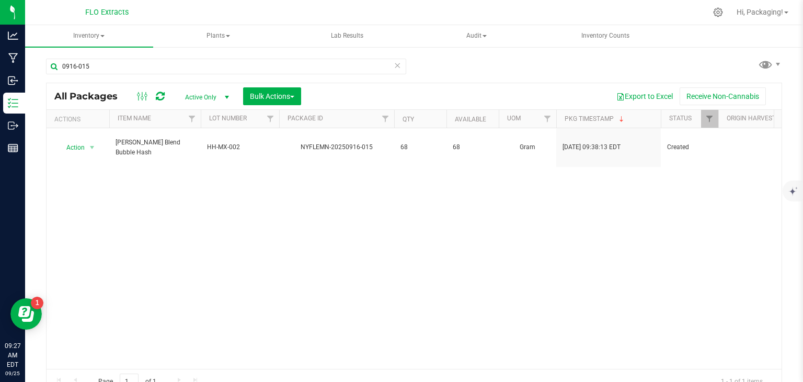
click at [394, 65] on icon at bounding box center [397, 65] width 7 height 13
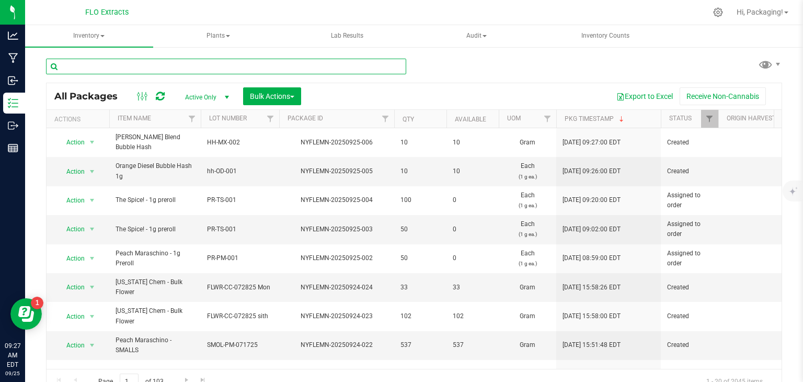
click at [169, 63] on input "text" at bounding box center [226, 67] width 360 height 16
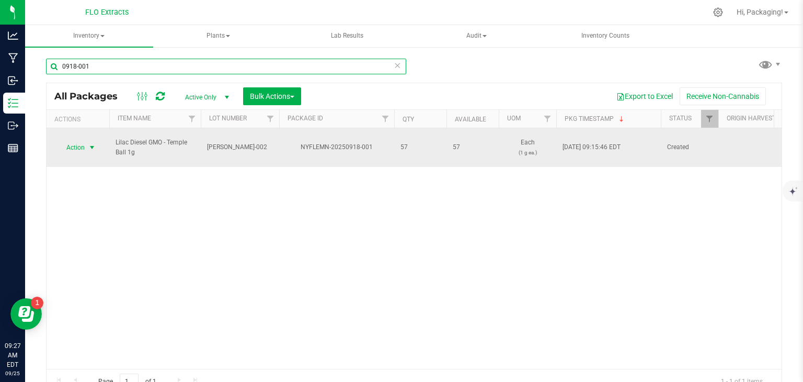
type input "0918-001"
click at [77, 142] on span "Action" at bounding box center [71, 147] width 28 height 15
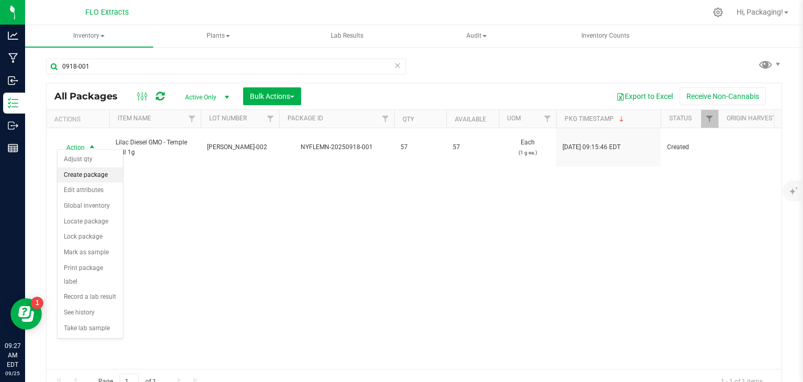
click at [99, 174] on li "Create package" at bounding box center [90, 175] width 65 height 16
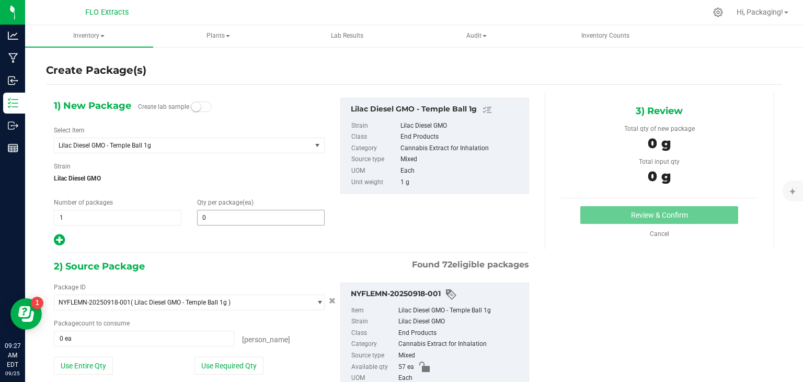
click at [220, 219] on span "0 0" at bounding box center [261, 218] width 128 height 16
type input "1"
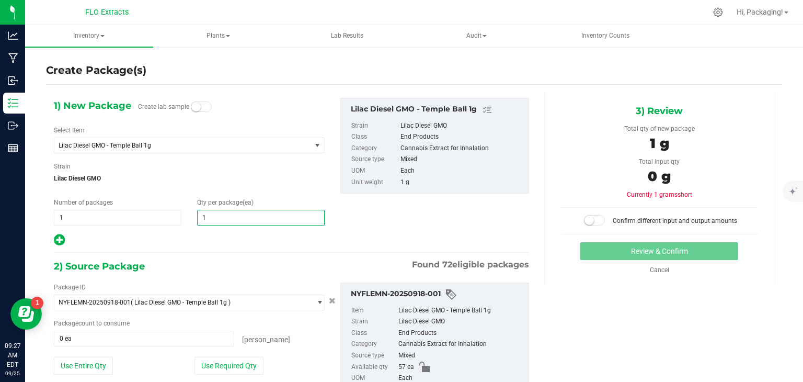
type input "10"
click at [247, 366] on button "Use Required Qty" at bounding box center [229, 366] width 69 height 18
type input "10 ea"
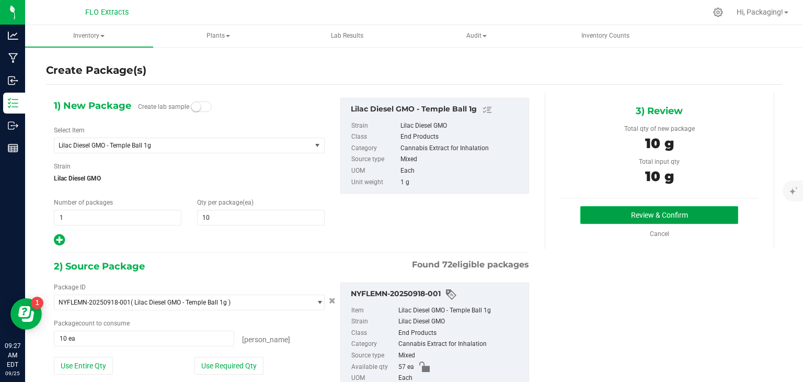
click at [676, 212] on button "Review & Confirm" at bounding box center [660, 215] width 158 height 18
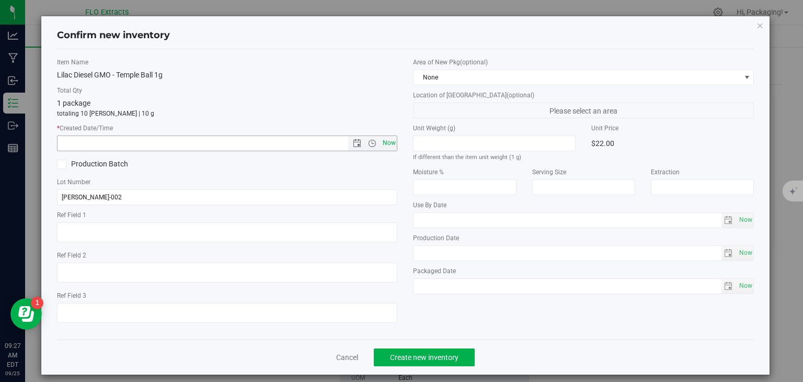
click at [384, 146] on span "Now" at bounding box center [389, 142] width 18 height 15
type input "[DATE] 9:27 AM"
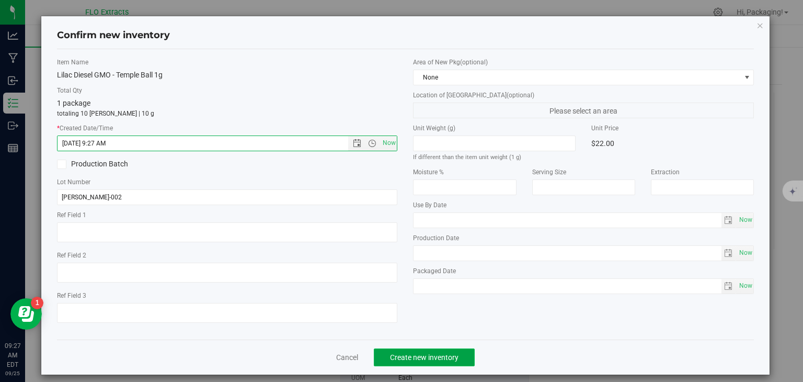
click at [423, 355] on span "Create new inventory" at bounding box center [424, 357] width 69 height 8
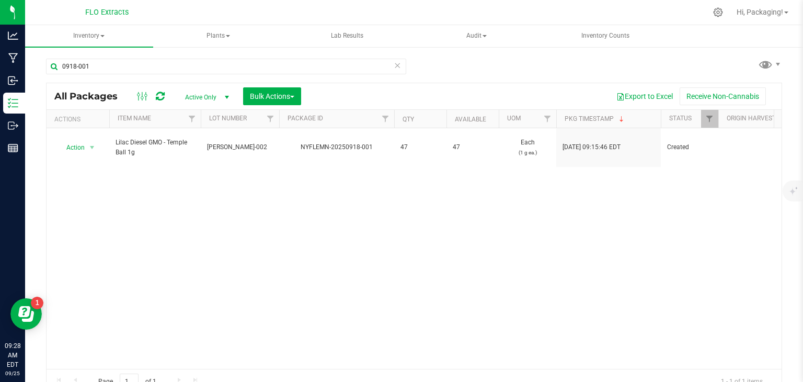
click at [394, 65] on icon at bounding box center [397, 65] width 7 height 13
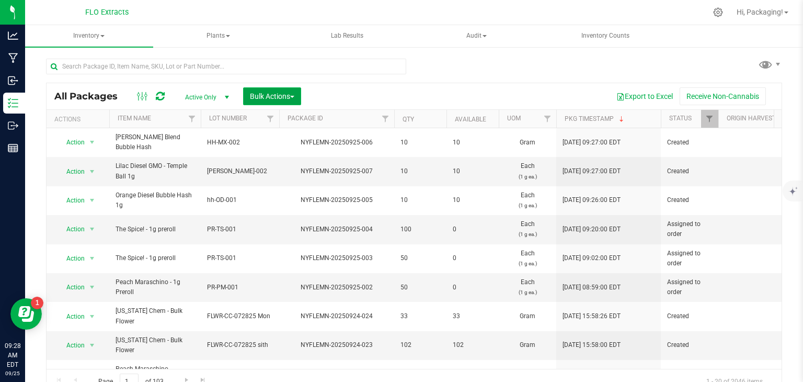
click at [271, 93] on span "Bulk Actions" at bounding box center [272, 96] width 44 height 8
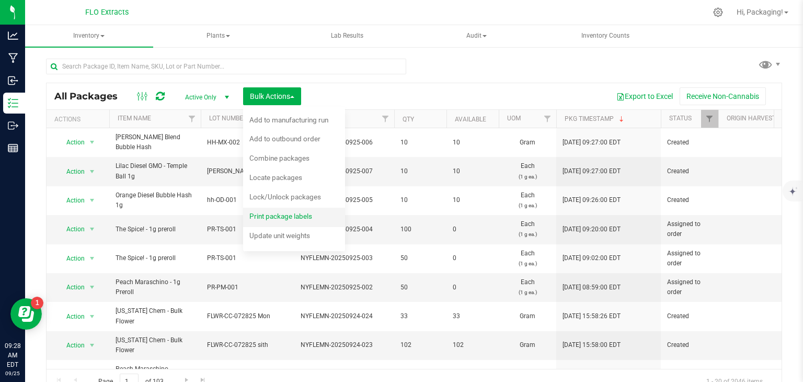
click at [276, 216] on span "Print package labels" at bounding box center [281, 216] width 63 height 8
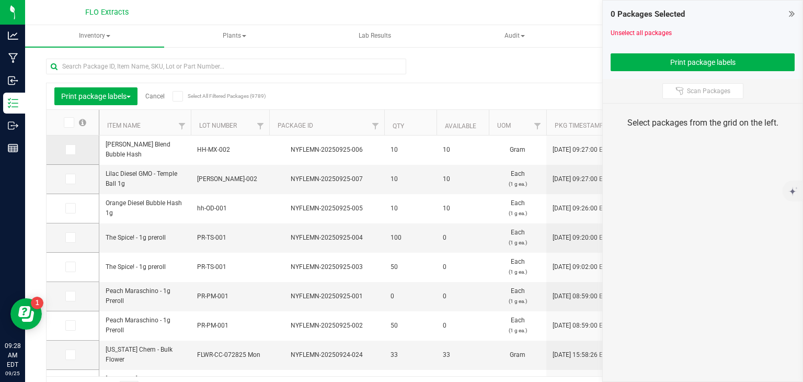
click at [70, 150] on icon at bounding box center [69, 150] width 7 height 0
click at [0, 0] on input "checkbox" at bounding box center [0, 0] width 0 height 0
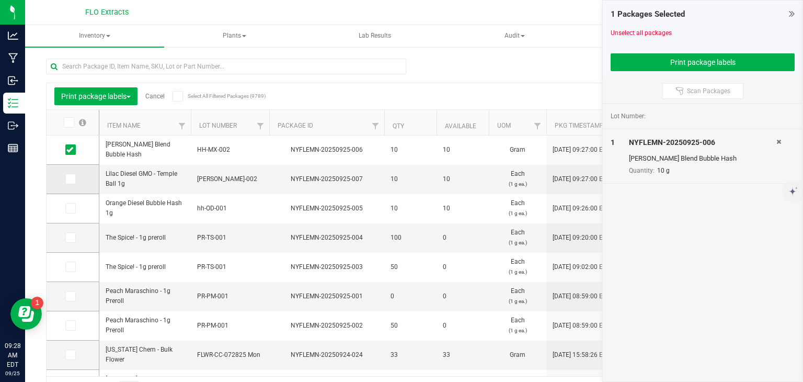
click at [71, 179] on icon at bounding box center [69, 179] width 7 height 0
click at [0, 0] on input "checkbox" at bounding box center [0, 0] width 0 height 0
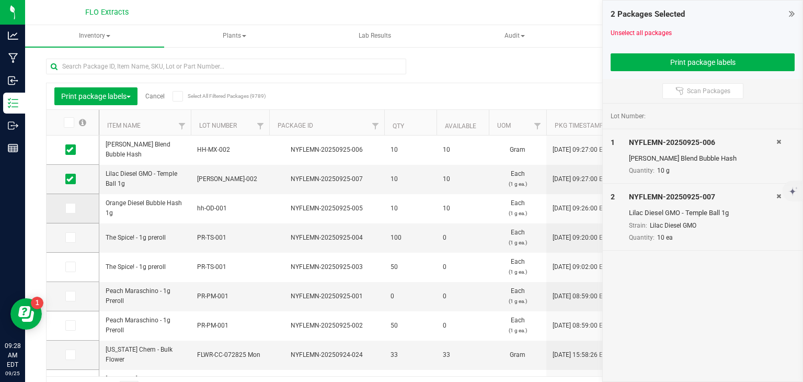
click at [69, 208] on icon at bounding box center [69, 208] width 7 height 0
click at [0, 0] on input "checkbox" at bounding box center [0, 0] width 0 height 0
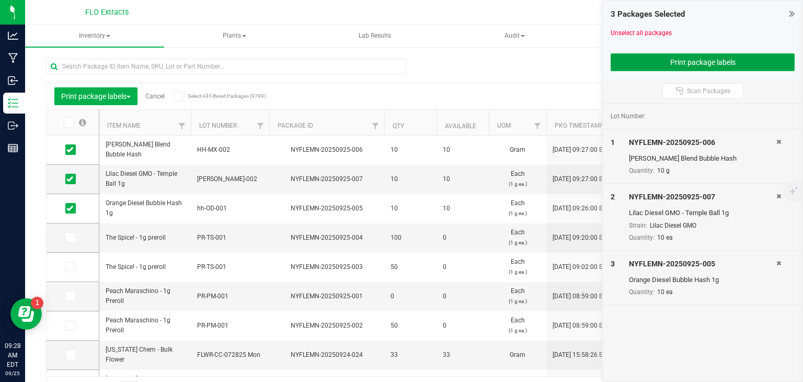
click at [684, 64] on button "Print package labels" at bounding box center [703, 62] width 184 height 18
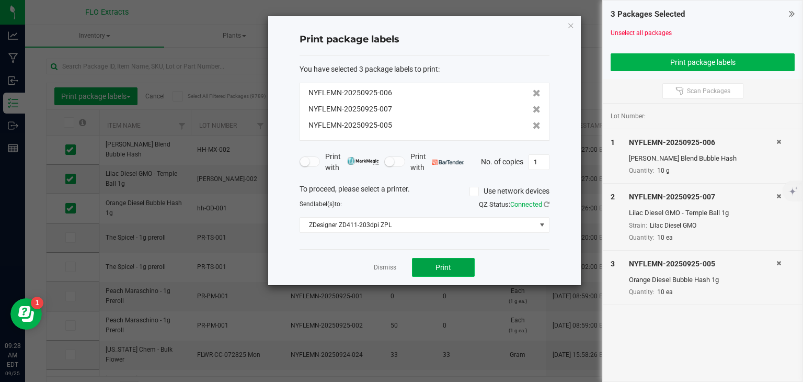
click at [455, 271] on button "Print" at bounding box center [443, 267] width 63 height 19
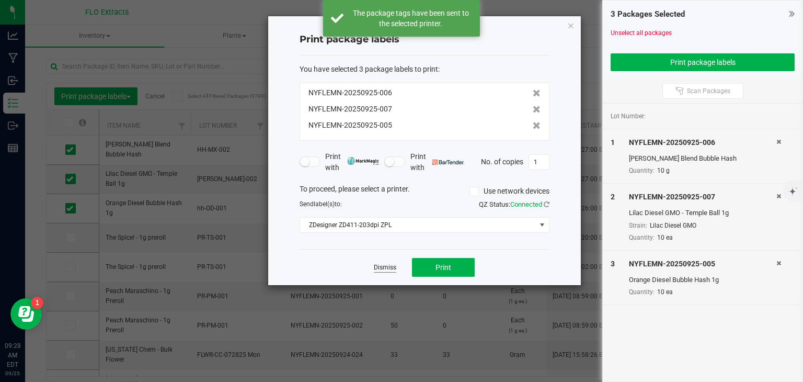
click at [389, 268] on link "Dismiss" at bounding box center [385, 267] width 22 height 9
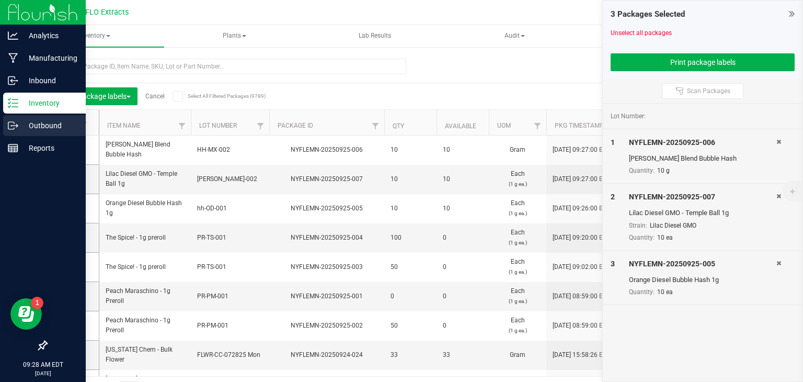
click at [25, 121] on p "Outbound" at bounding box center [49, 125] width 63 height 13
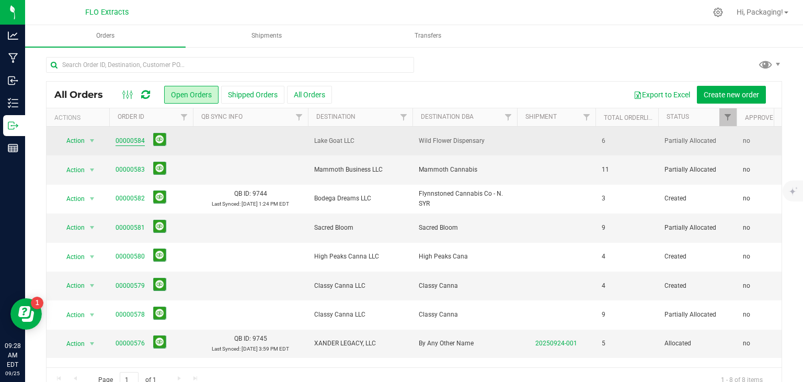
click at [132, 143] on link "00000584" at bounding box center [130, 141] width 29 height 10
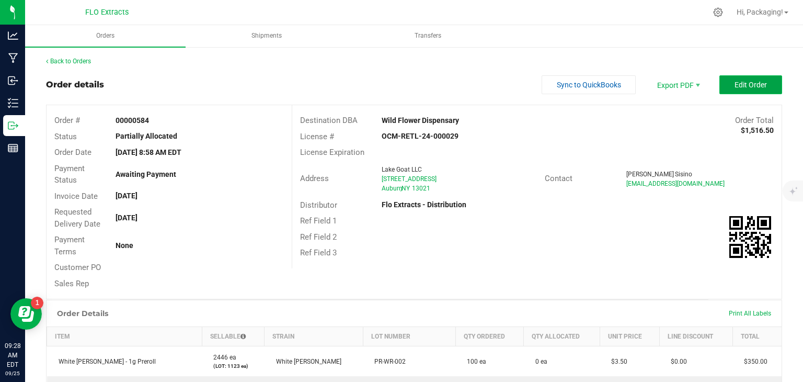
click at [722, 85] on button "Edit Order" at bounding box center [751, 84] width 63 height 19
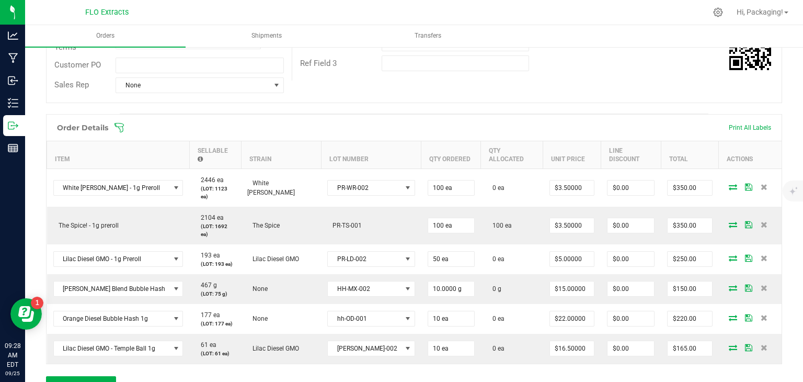
scroll to position [208, 0]
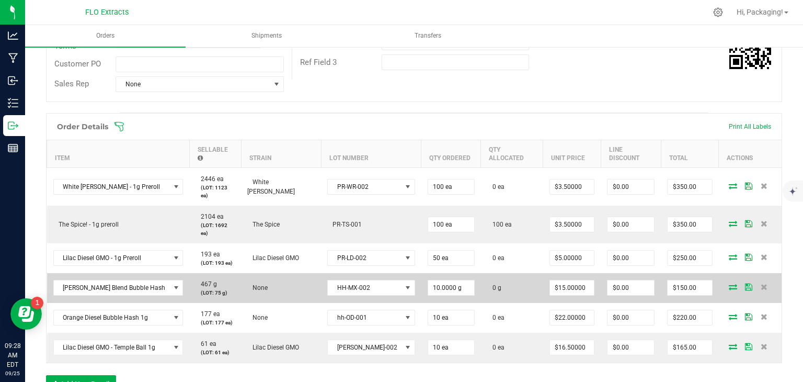
click at [729, 284] on icon at bounding box center [733, 287] width 8 height 6
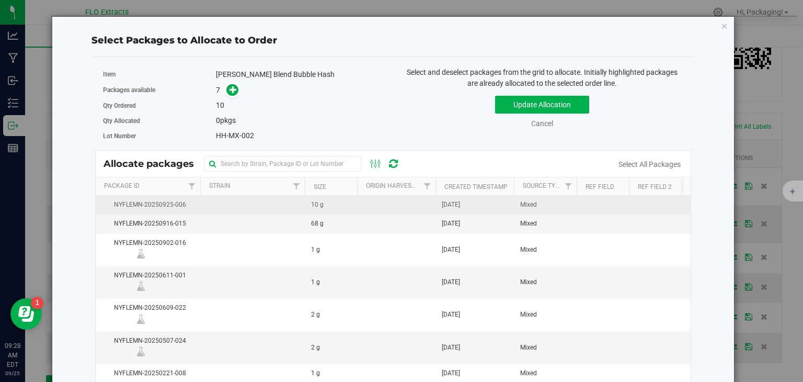
click at [502, 206] on td "[DATE]" at bounding box center [475, 205] width 78 height 19
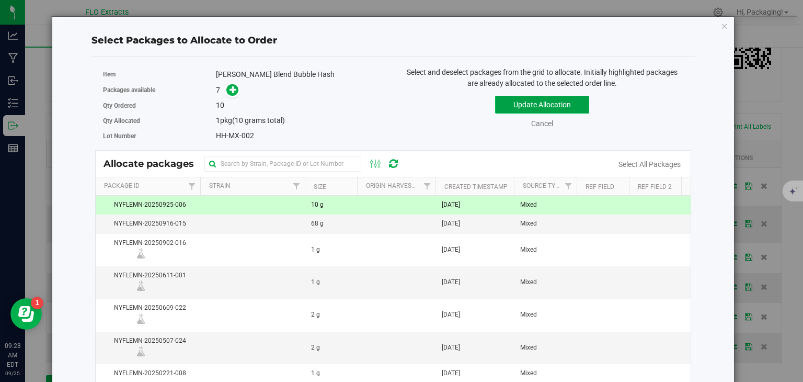
click at [563, 107] on button "Update Allocation" at bounding box center [542, 105] width 94 height 18
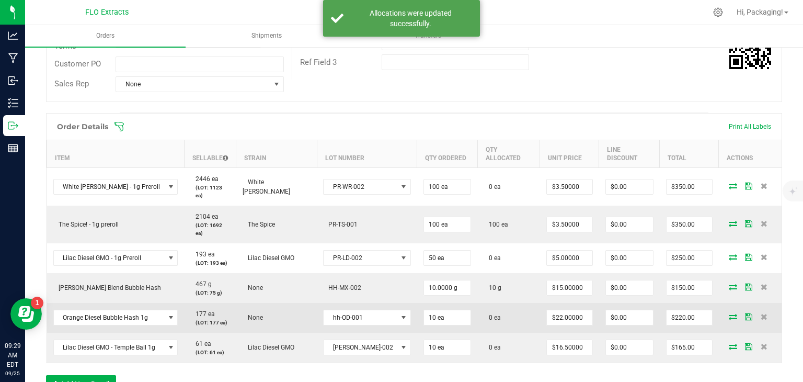
click at [729, 313] on icon at bounding box center [733, 316] width 8 height 6
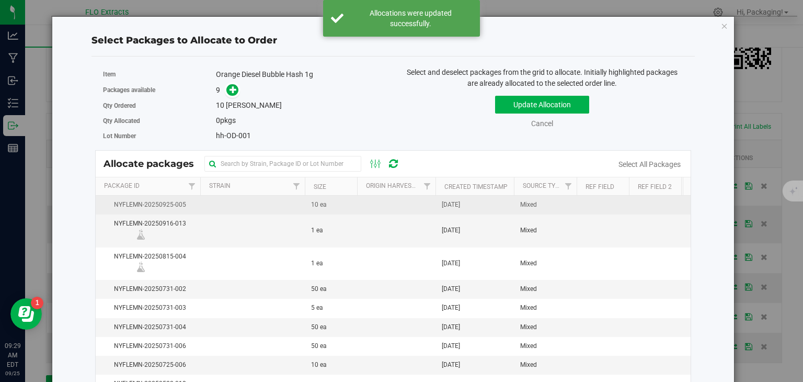
click at [481, 203] on td "[DATE]" at bounding box center [475, 205] width 78 height 19
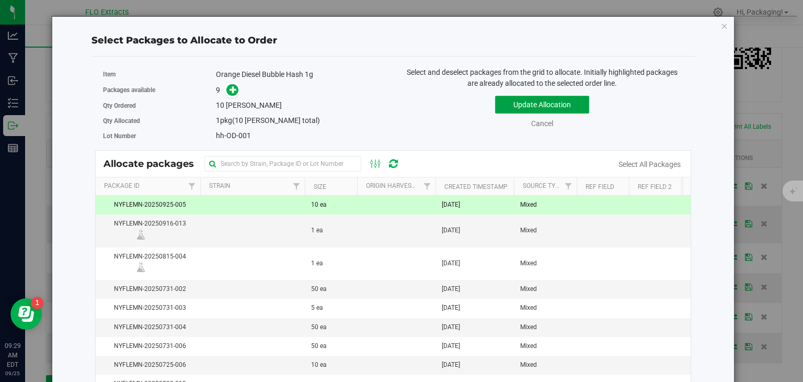
click at [567, 101] on button "Update Allocation" at bounding box center [542, 105] width 94 height 18
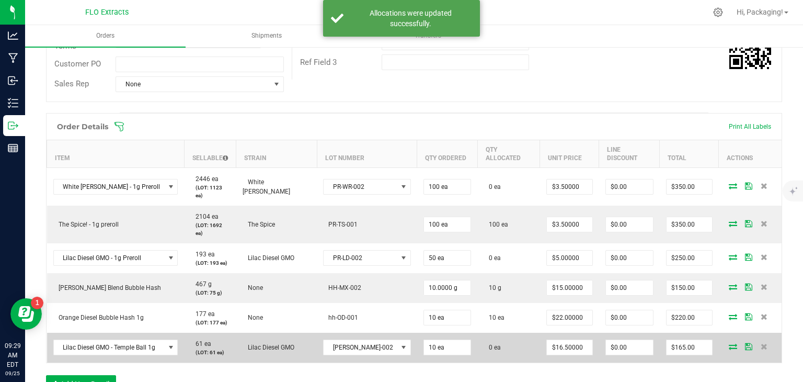
click at [729, 343] on icon at bounding box center [733, 346] width 8 height 6
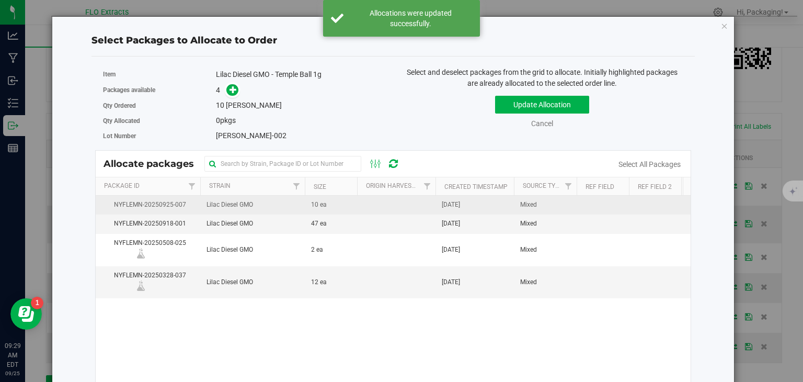
click at [446, 201] on span "[DATE]" at bounding box center [451, 205] width 18 height 10
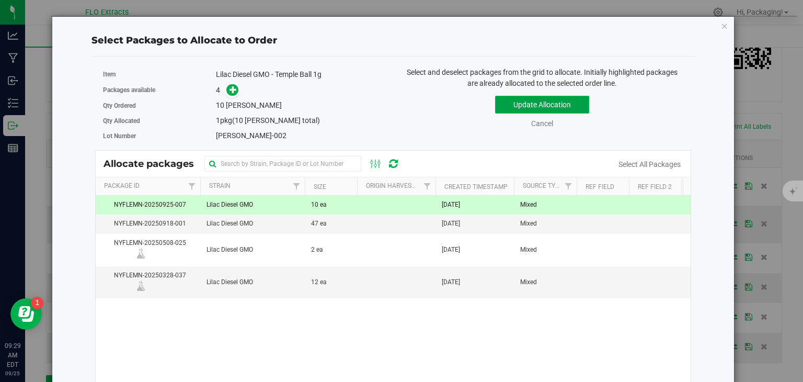
click at [563, 109] on button "Update Allocation" at bounding box center [542, 105] width 94 height 18
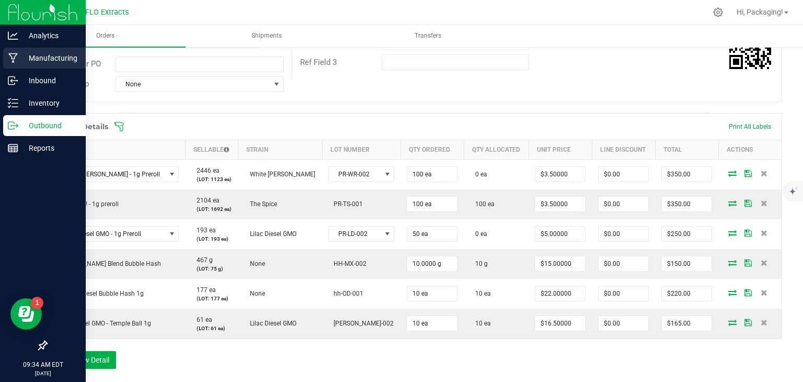
click at [38, 63] on p "Manufacturing" at bounding box center [49, 58] width 63 height 13
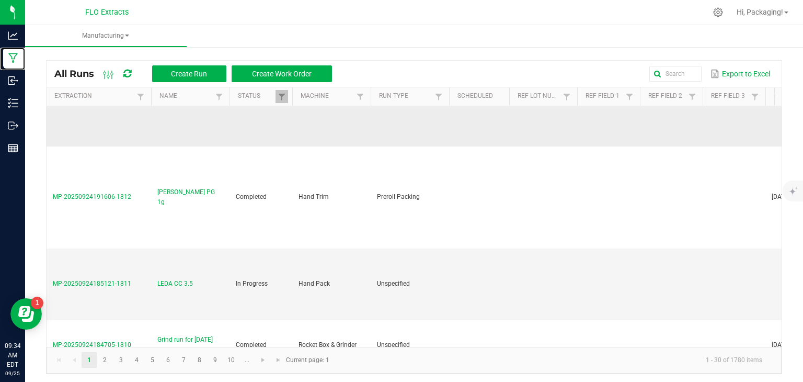
scroll to position [167, 0]
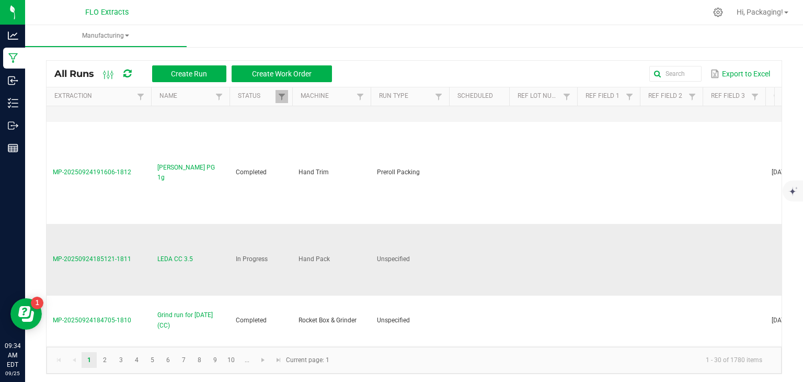
click at [112, 255] on span "MP-20250924185121-1811" at bounding box center [92, 258] width 78 height 7
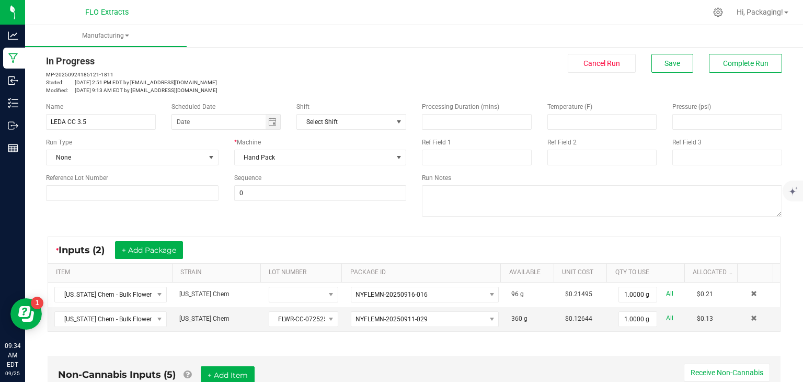
scroll to position [16, 0]
click at [272, 121] on span "Toggle calendar" at bounding box center [272, 121] width 8 height 8
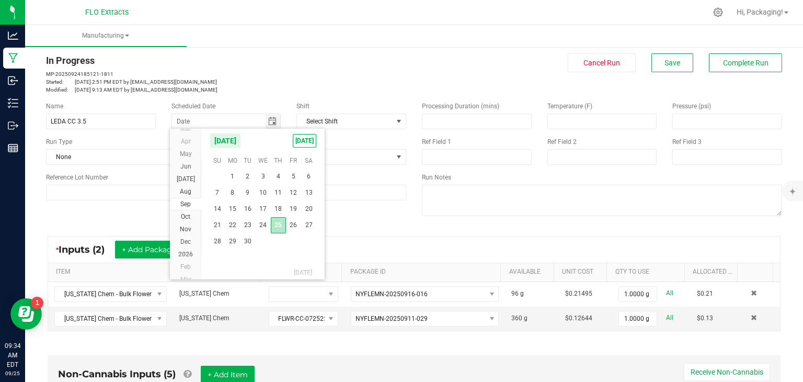
click at [278, 224] on span "25" at bounding box center [278, 225] width 15 height 16
type input "[DATE]"
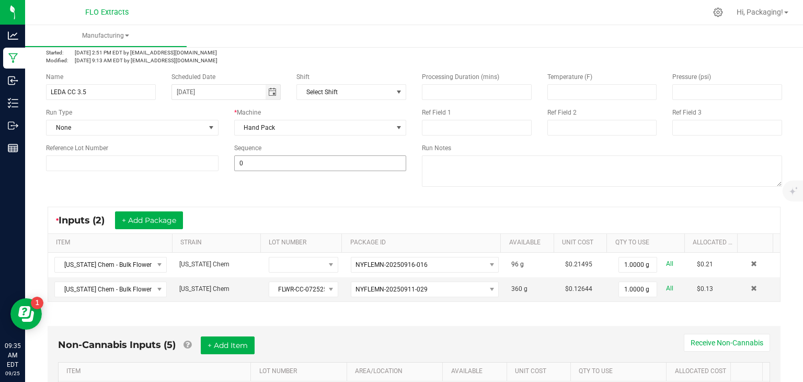
scroll to position [0, 0]
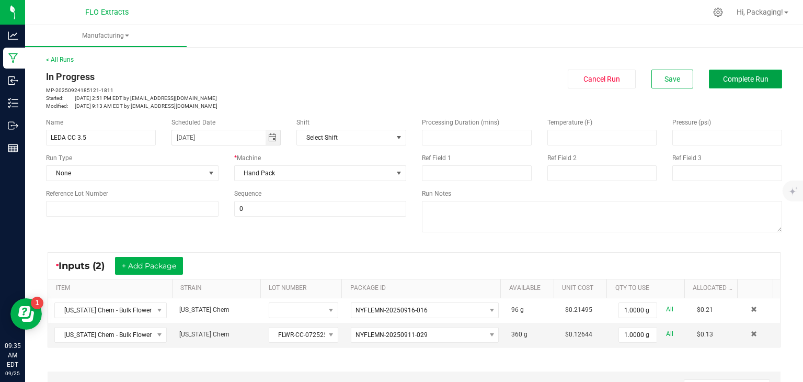
click at [709, 79] on button "Complete Run" at bounding box center [745, 79] width 73 height 19
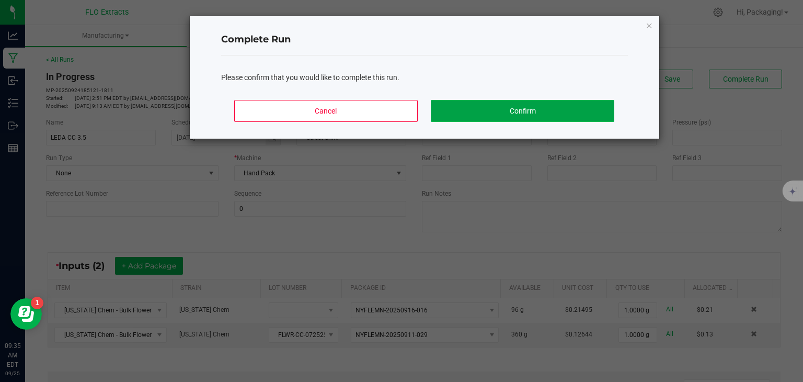
click at [563, 114] on button "Confirm" at bounding box center [522, 111] width 183 height 22
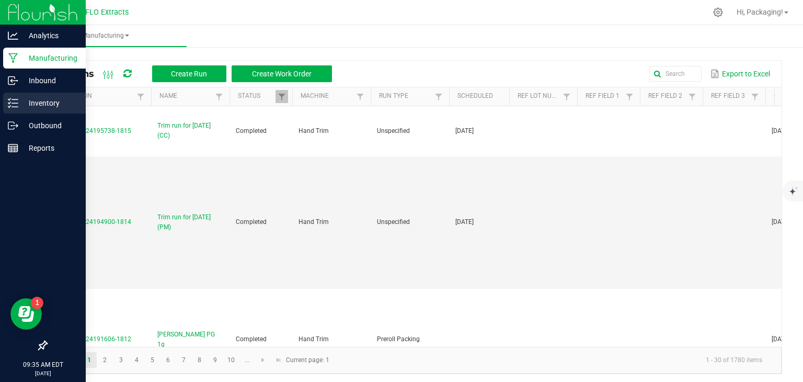
click at [40, 101] on p "Inventory" at bounding box center [49, 103] width 63 height 13
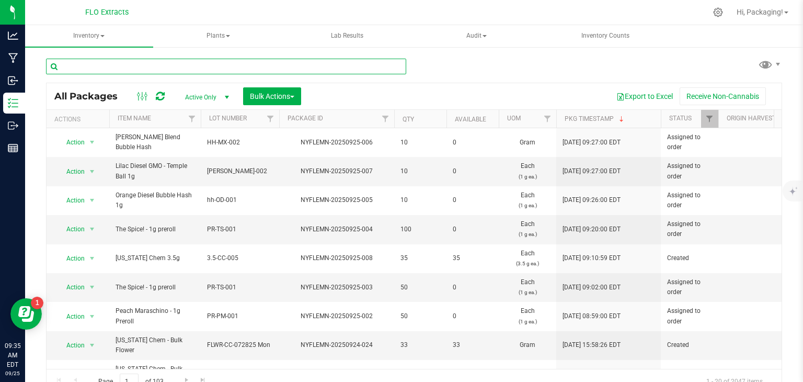
click at [164, 65] on input "text" at bounding box center [226, 67] width 360 height 16
type input "COLO"
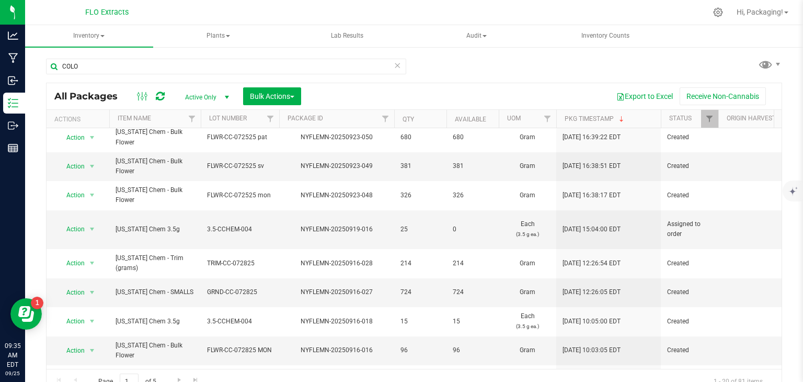
scroll to position [180, 0]
type input "COLO"
click at [293, 98] on span "Bulk Actions" at bounding box center [272, 96] width 44 height 8
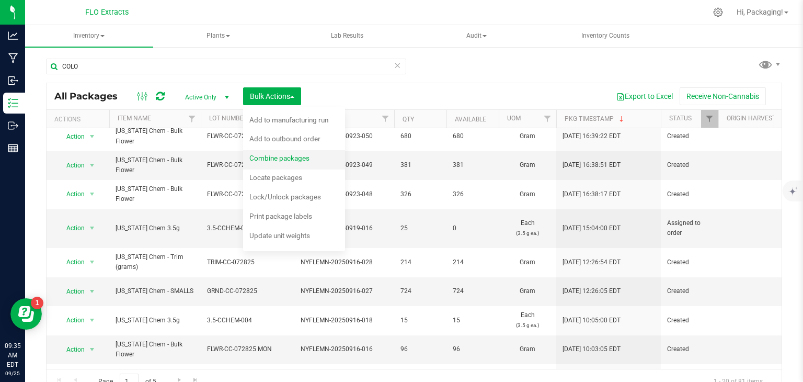
click at [288, 160] on span "Combine packages" at bounding box center [280, 158] width 60 height 8
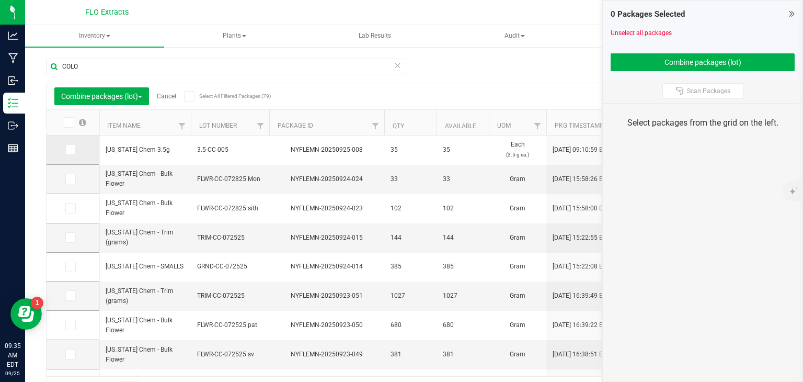
click at [70, 150] on icon at bounding box center [69, 150] width 7 height 0
click at [0, 0] on input "checkbox" at bounding box center [0, 0] width 0 height 0
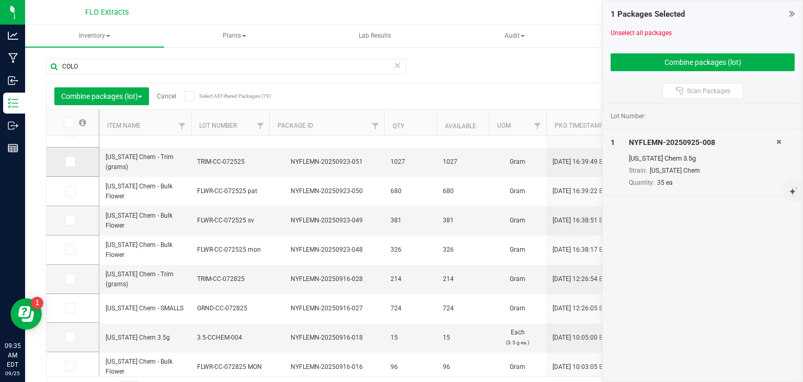
scroll to position [137, 0]
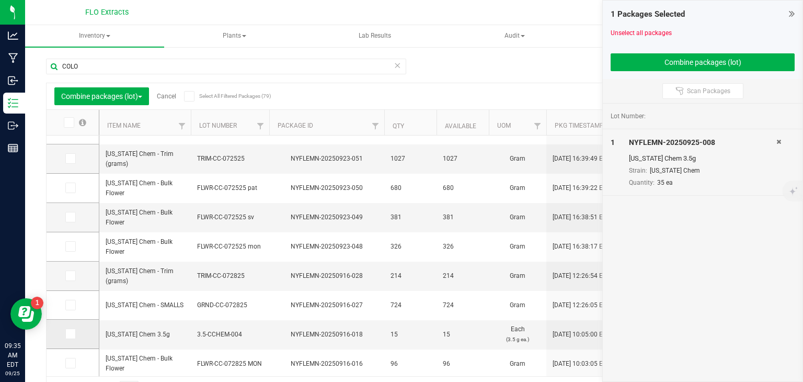
click at [72, 334] on icon at bounding box center [69, 334] width 7 height 0
click at [0, 0] on input "checkbox" at bounding box center [0, 0] width 0 height 0
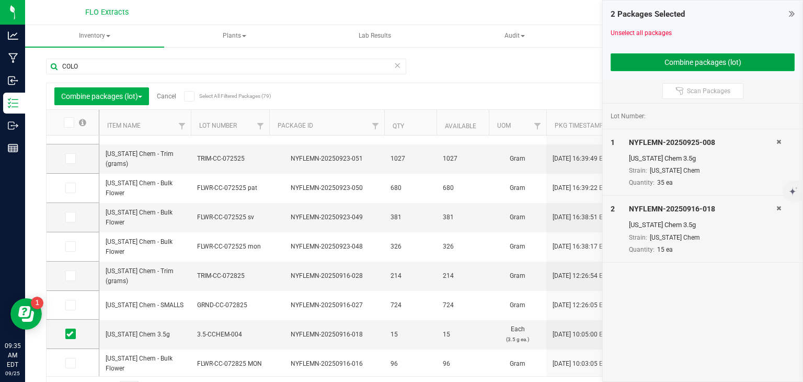
click at [663, 58] on button "Combine packages (lot)" at bounding box center [703, 62] width 184 height 18
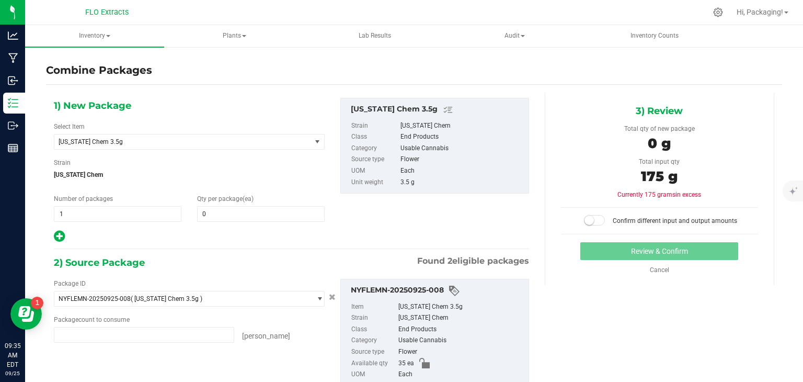
type input "35 ea"
type input "15 ea"
click at [221, 211] on span at bounding box center [261, 214] width 128 height 16
type input "50"
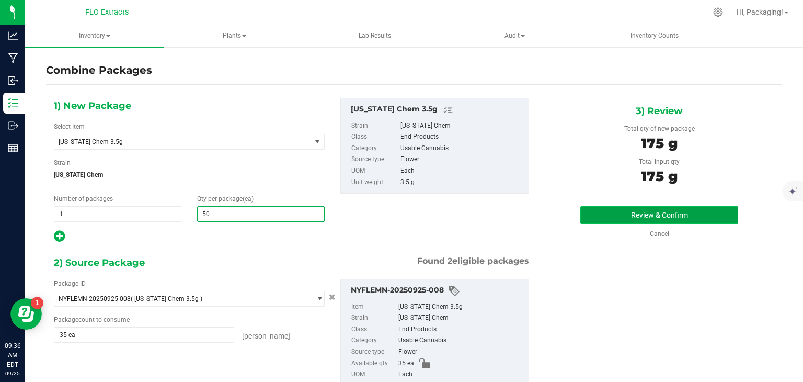
type input "50"
click at [634, 212] on button "Review & Confirm" at bounding box center [660, 215] width 158 height 18
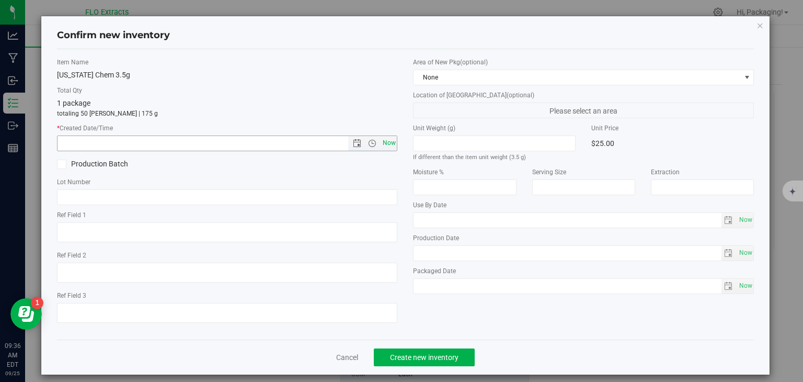
click at [383, 143] on span "Now" at bounding box center [389, 142] width 18 height 15
type input "9/25/2025 9:36 AM"
click at [428, 355] on span "Create new inventory" at bounding box center [424, 357] width 69 height 8
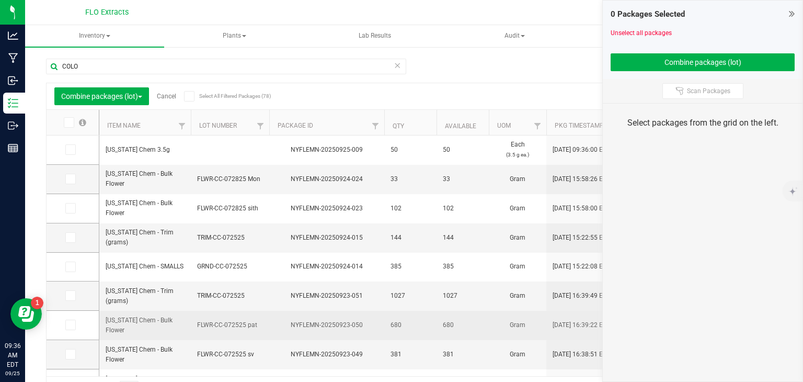
drag, startPoint x: 428, startPoint y: 355, endPoint x: 230, endPoint y: 312, distance: 203.0
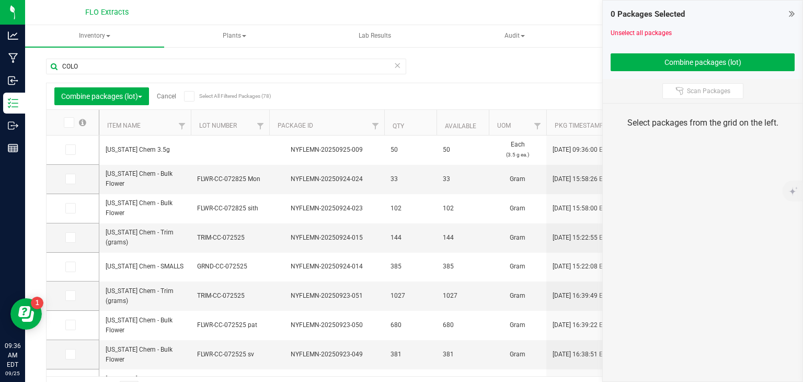
click at [174, 95] on link "Cancel" at bounding box center [166, 96] width 19 height 7
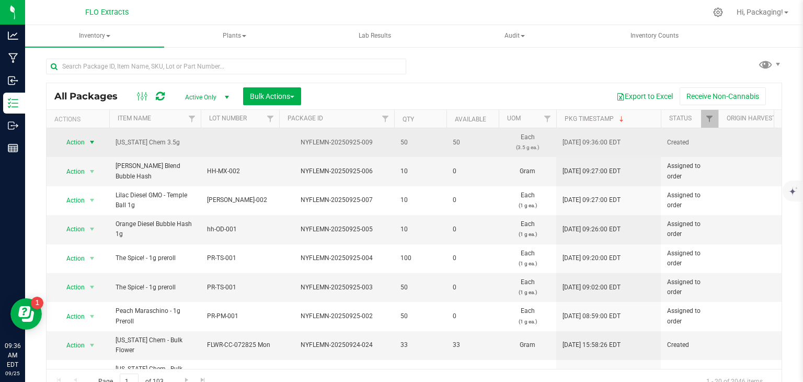
click at [95, 142] on span "select" at bounding box center [92, 142] width 8 height 8
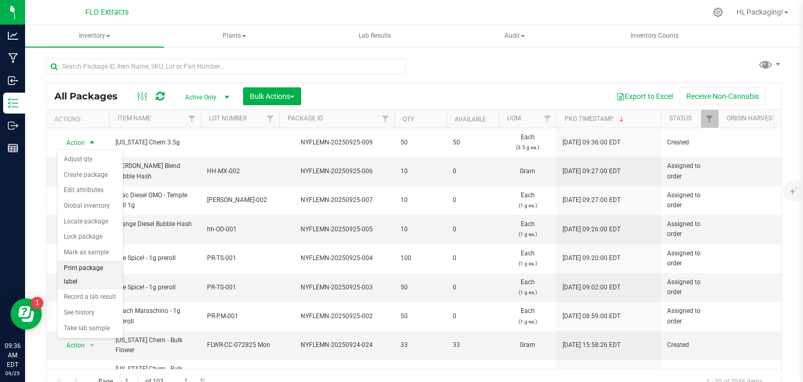
click at [86, 268] on li "Print package label" at bounding box center [90, 275] width 65 height 29
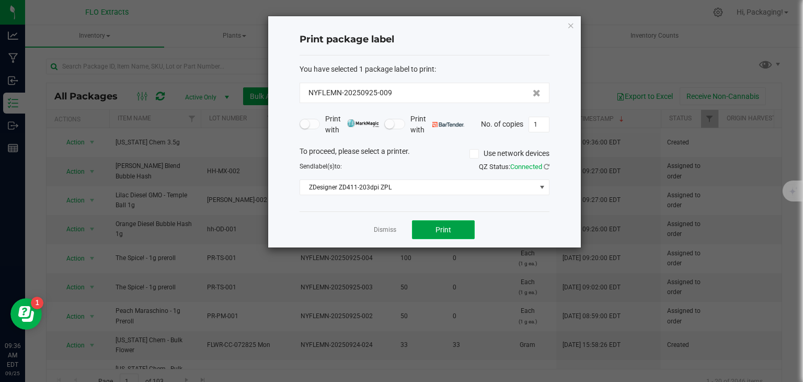
click at [450, 227] on span "Print" at bounding box center [444, 229] width 16 height 8
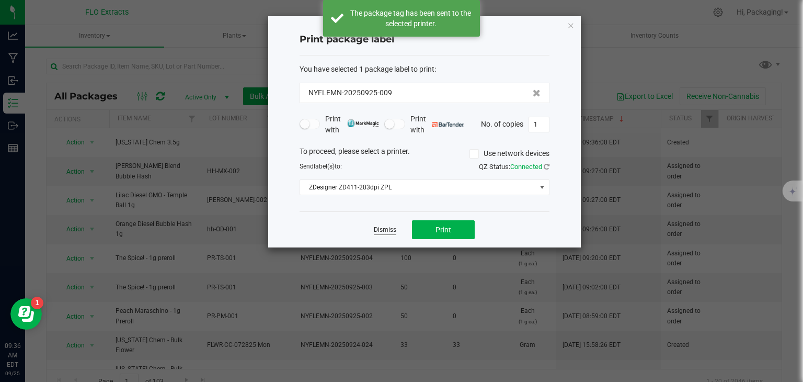
click at [386, 227] on link "Dismiss" at bounding box center [385, 229] width 22 height 9
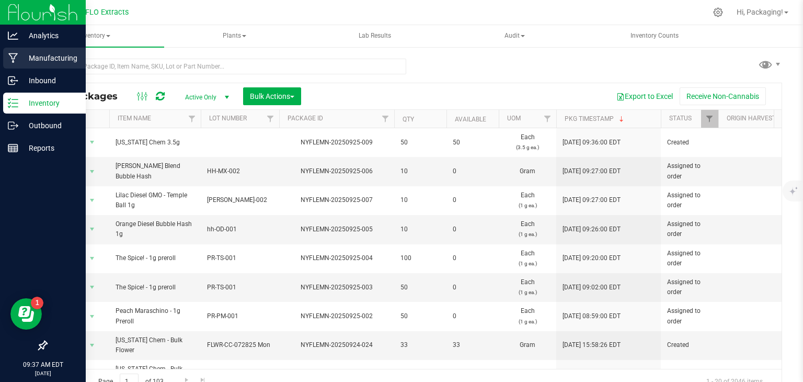
click at [50, 58] on p "Manufacturing" at bounding box center [49, 58] width 63 height 13
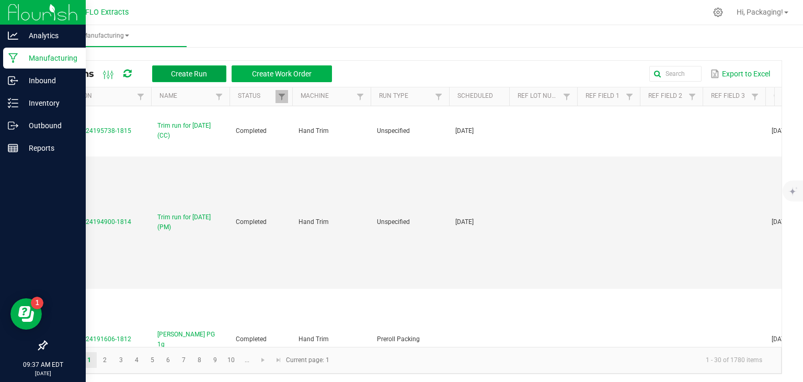
click at [190, 70] on span "Create Run" at bounding box center [189, 74] width 36 height 8
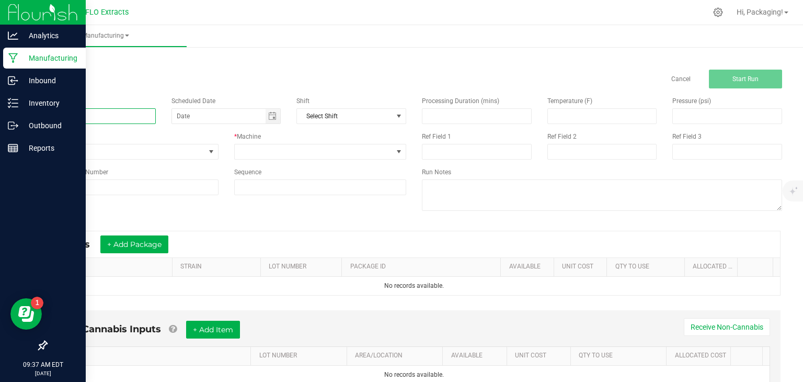
click at [66, 118] on input at bounding box center [101, 116] width 110 height 16
type input "E"
click at [272, 118] on span "Toggle calendar" at bounding box center [272, 116] width 8 height 8
type input "LEDA GG 3.5g 09/25/25"
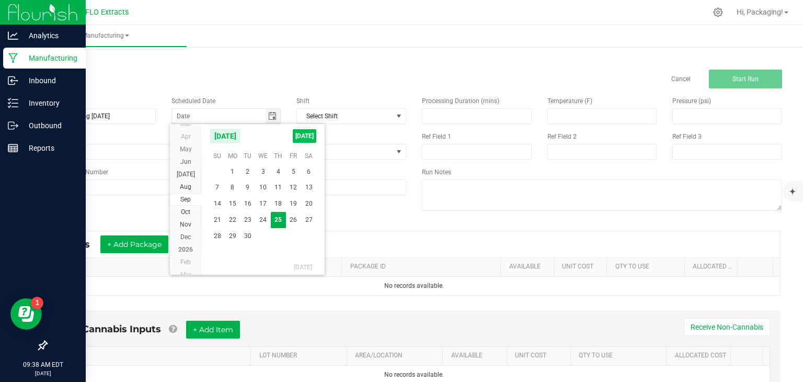
click at [296, 139] on span "[DATE]" at bounding box center [305, 136] width 24 height 14
type input "[DATE]"
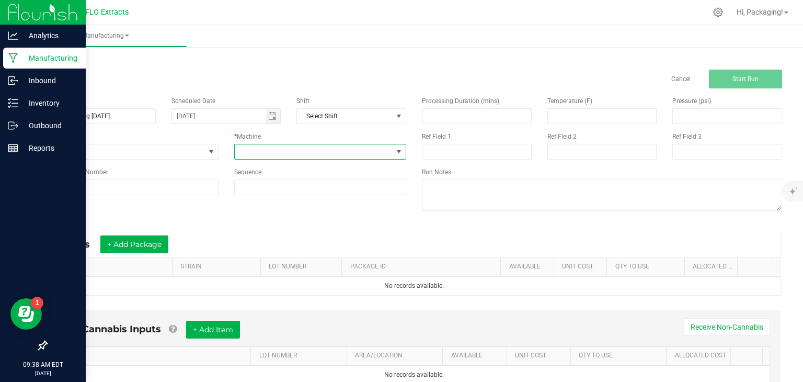
click at [395, 150] on span at bounding box center [399, 152] width 8 height 8
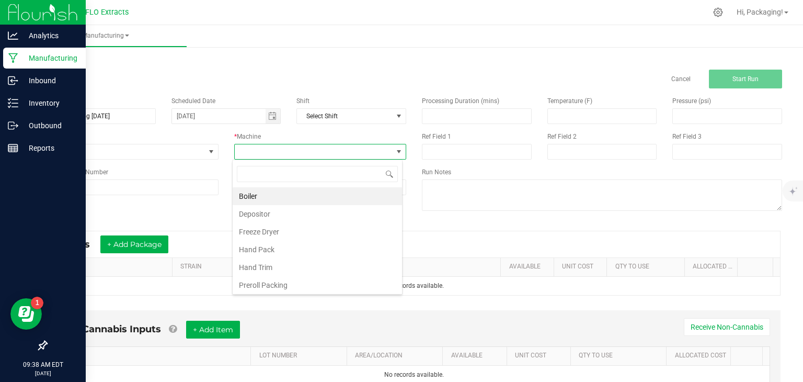
scroll to position [15, 170]
click at [309, 248] on li "Hand Pack" at bounding box center [317, 250] width 169 height 18
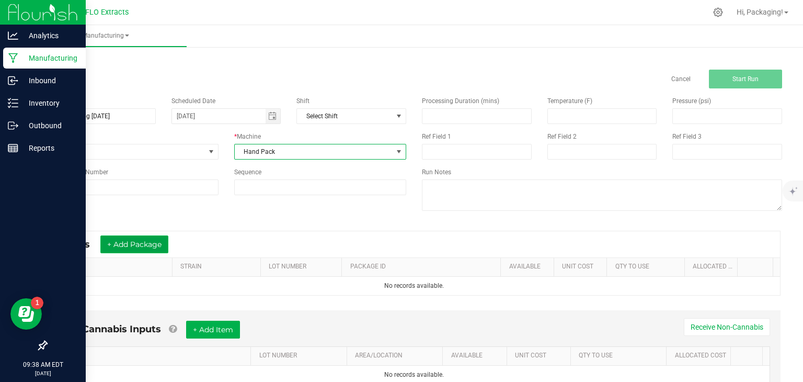
click at [135, 246] on button "+ Add Package" at bounding box center [134, 244] width 68 height 18
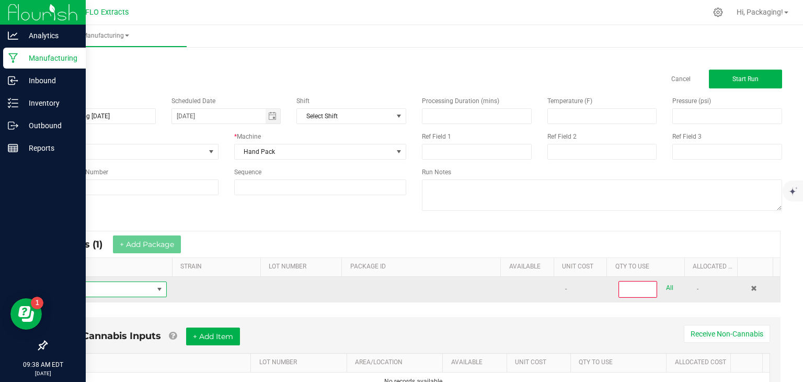
click at [105, 287] on span "NO DATA FOUND" at bounding box center [104, 289] width 98 height 15
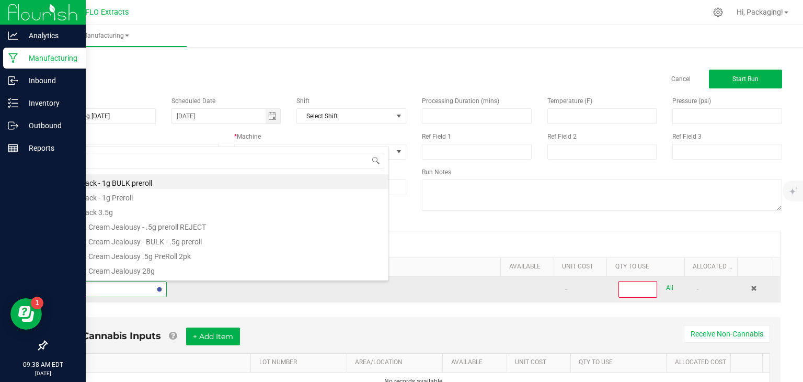
type input "GOR"
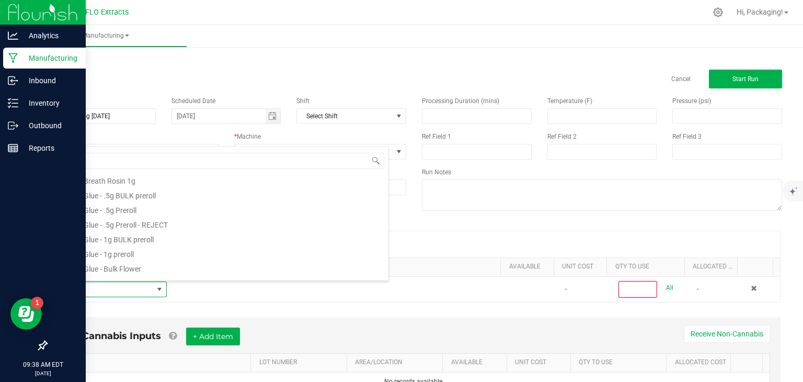
scroll to position [329, 0]
click at [113, 265] on li "Gorilla Glue - Bulk Flower" at bounding box center [222, 263] width 334 height 15
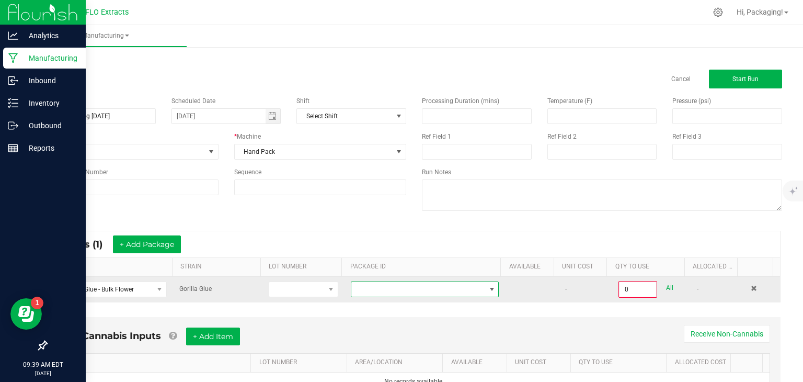
click at [358, 292] on span at bounding box center [419, 289] width 134 height 15
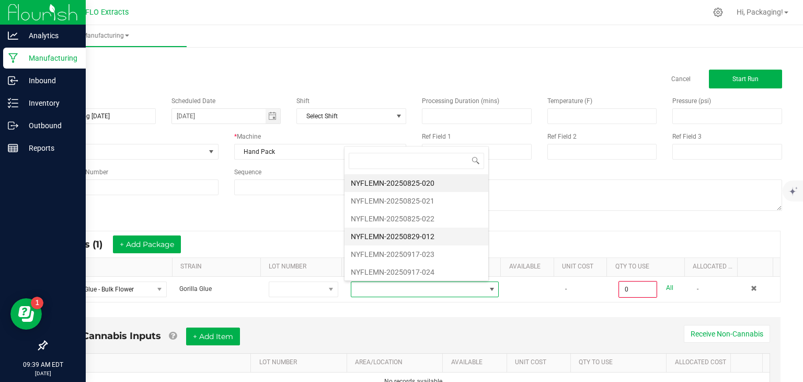
scroll to position [18, 0]
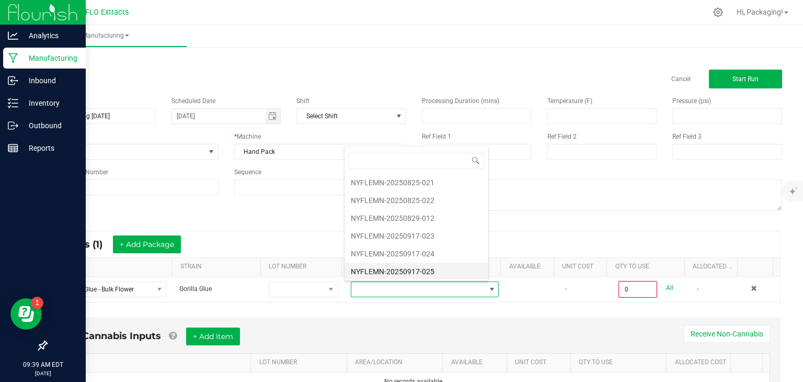
click at [420, 268] on li "NYFLEMN-20250917-025" at bounding box center [417, 272] width 144 height 18
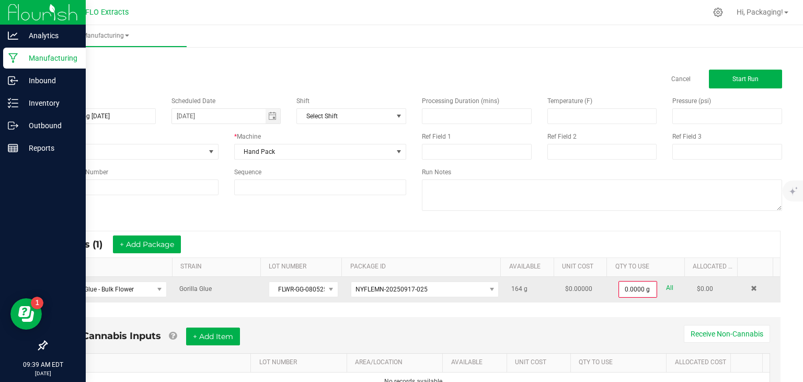
click at [658, 285] on div "All" at bounding box center [666, 288] width 17 height 14
click at [666, 285] on link "All" at bounding box center [669, 288] width 7 height 14
type input "164.0000 g"
click at [160, 242] on button "+ Add Package" at bounding box center [147, 244] width 68 height 18
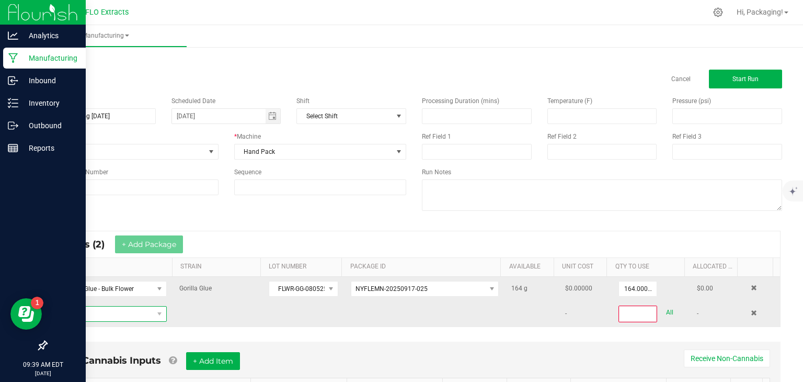
click at [87, 314] on span "NO DATA FOUND" at bounding box center [104, 314] width 98 height 15
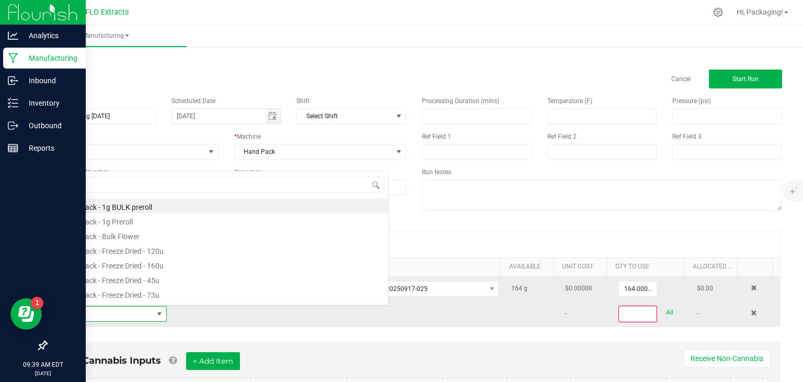
scroll to position [15, 108]
type input "GORILLA GLUE"
click at [104, 283] on li "Gorilla Glue - Bulk Flower" at bounding box center [222, 278] width 334 height 15
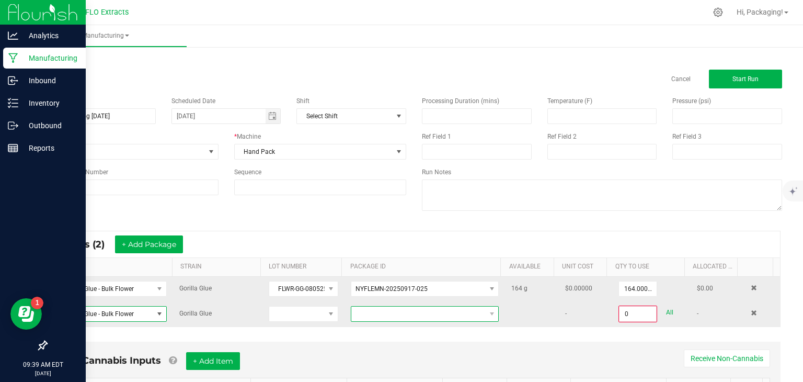
click at [439, 313] on span at bounding box center [419, 314] width 134 height 15
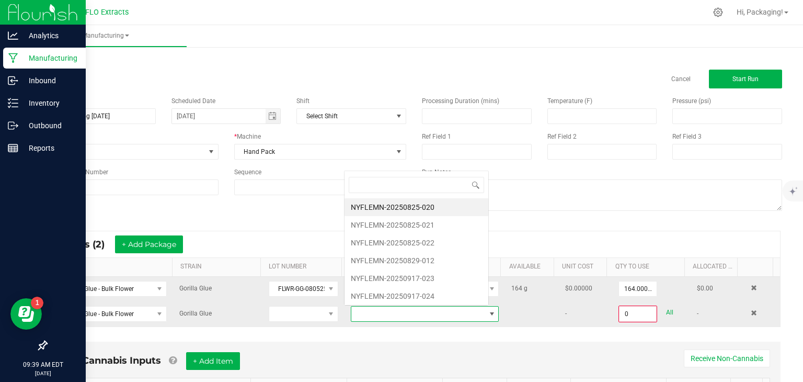
scroll to position [15, 142]
click at [439, 291] on li "NYFLEMN-20250917-024" at bounding box center [417, 296] width 144 height 18
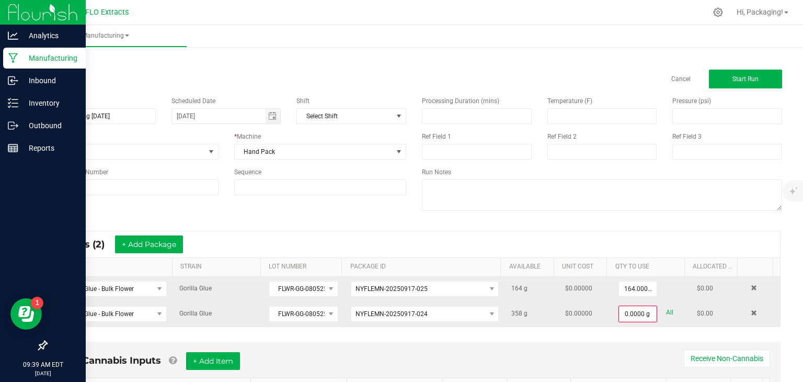
click at [666, 312] on link "All" at bounding box center [669, 312] width 7 height 14
type input "358.0000 g"
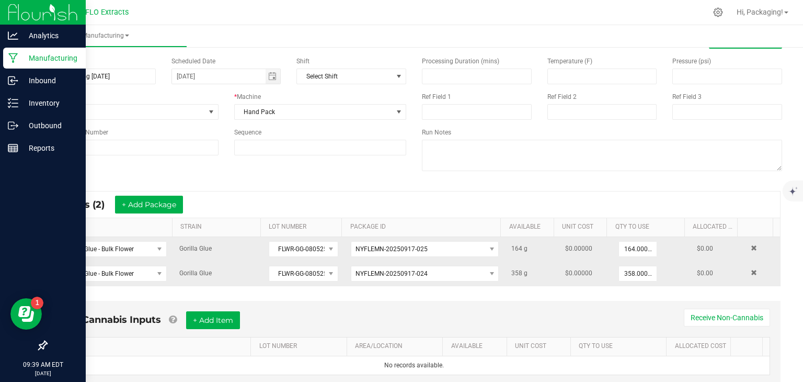
scroll to position [52, 0]
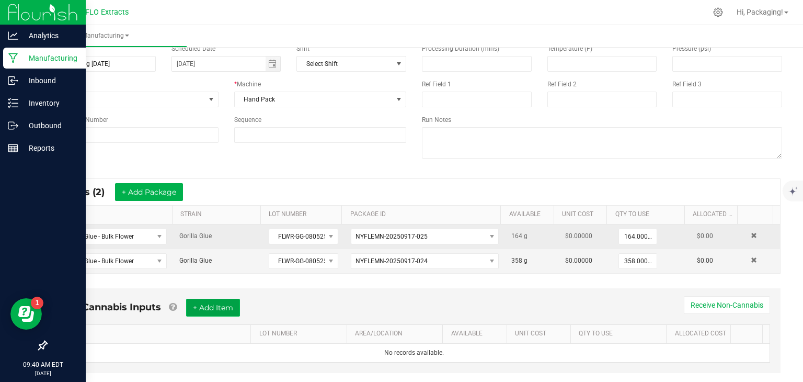
click at [235, 303] on button "+ Add Item" at bounding box center [213, 308] width 54 height 18
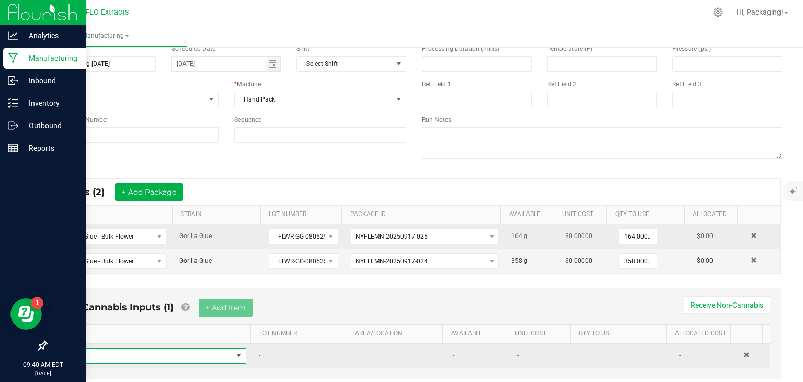
click at [235, 354] on span "NO DATA FOUND" at bounding box center [239, 356] width 8 height 8
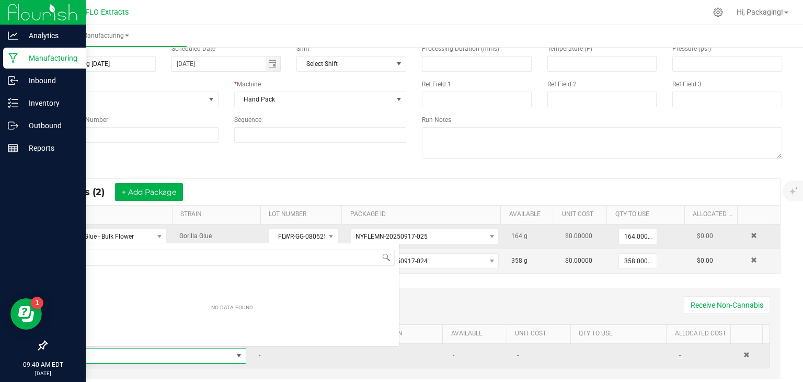
scroll to position [15, 175]
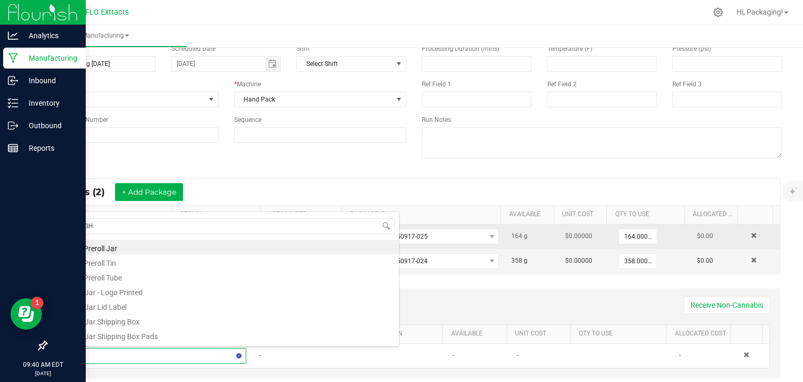
type input "EIGHT"
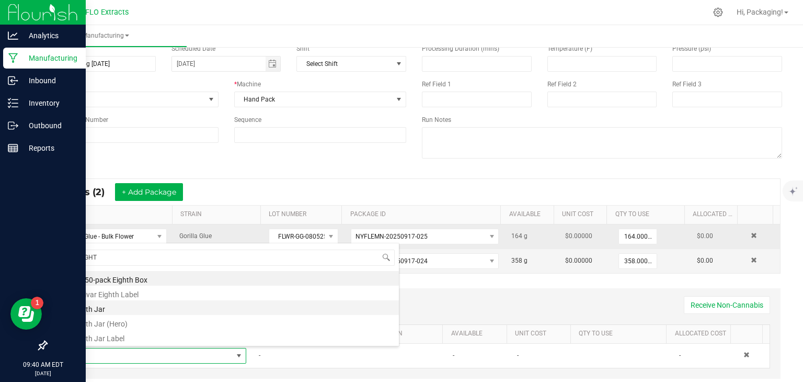
click at [107, 309] on li "Eighth Jar" at bounding box center [232, 307] width 334 height 15
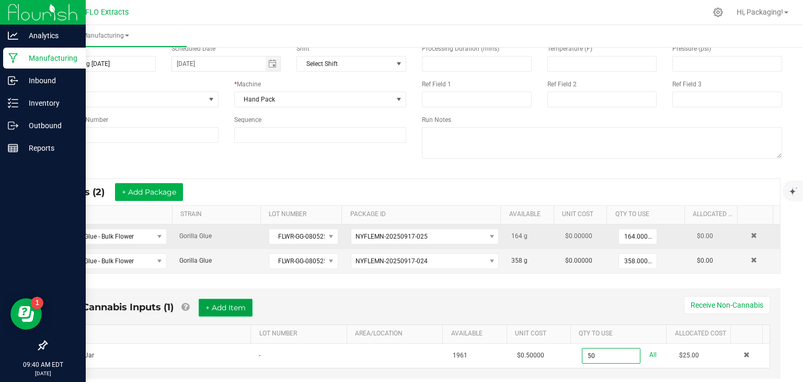
type input "50 ea"
click at [243, 304] on button "+ Add Item" at bounding box center [226, 308] width 54 height 18
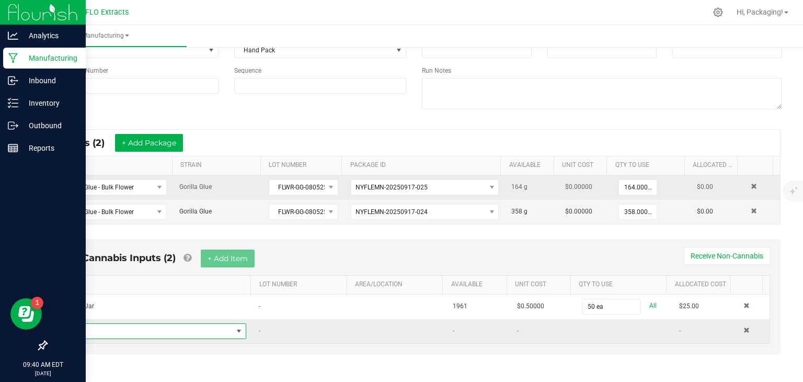
click at [105, 329] on span "NO DATA FOUND" at bounding box center [148, 331] width 167 height 15
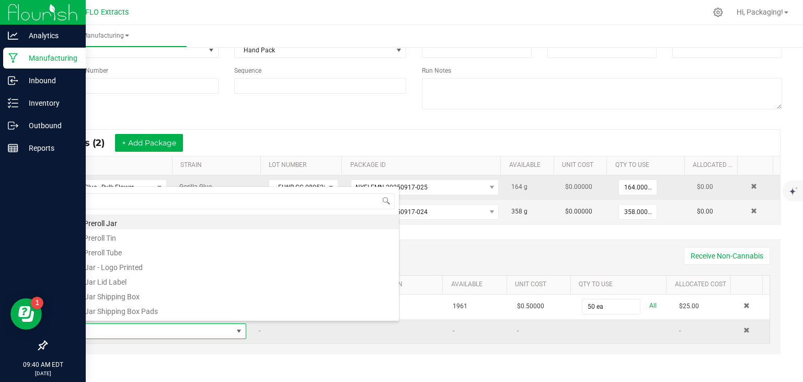
scroll to position [15, 175]
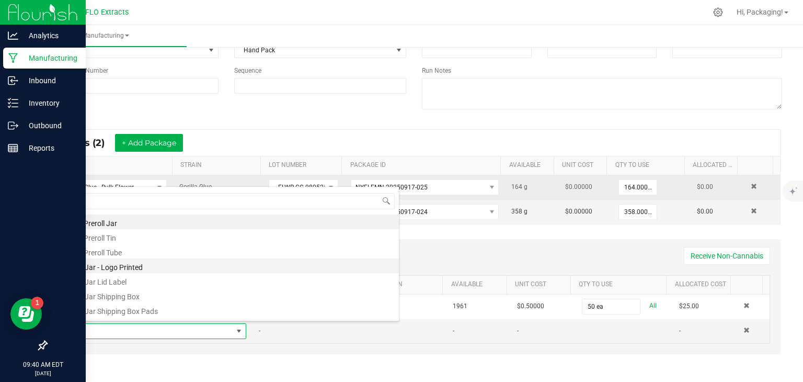
click at [118, 264] on li "1/8 Jar - Logo Printed" at bounding box center [232, 265] width 334 height 15
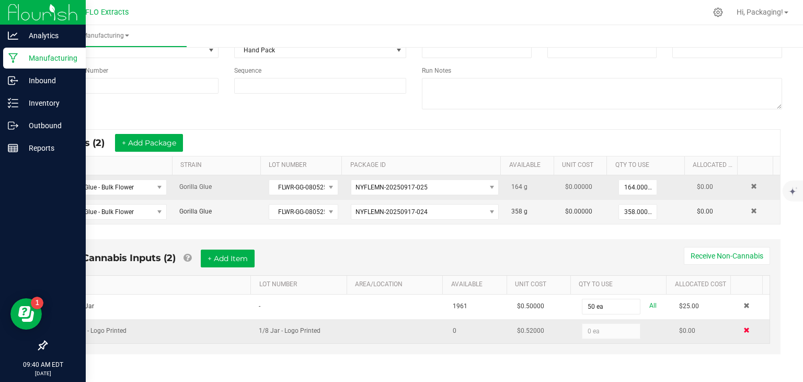
click at [744, 327] on span at bounding box center [747, 330] width 6 height 6
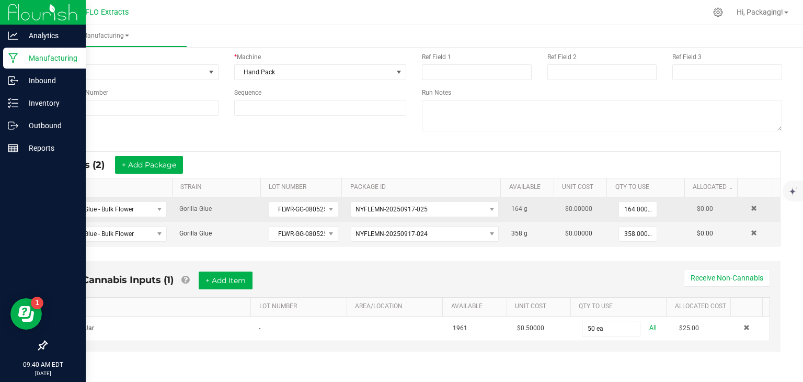
scroll to position [77, 0]
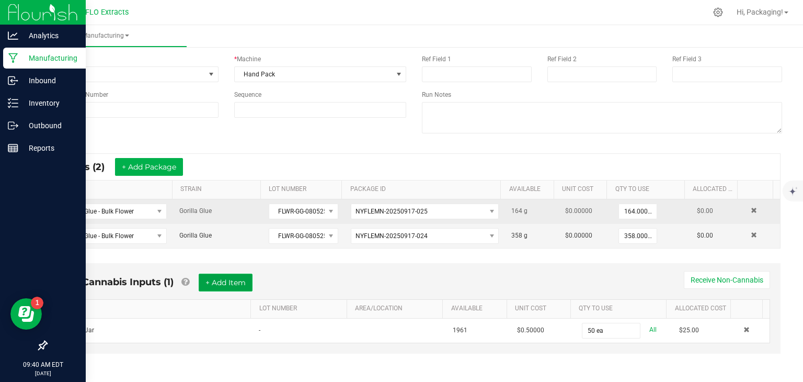
click at [239, 279] on button "+ Add Item" at bounding box center [226, 283] width 54 height 18
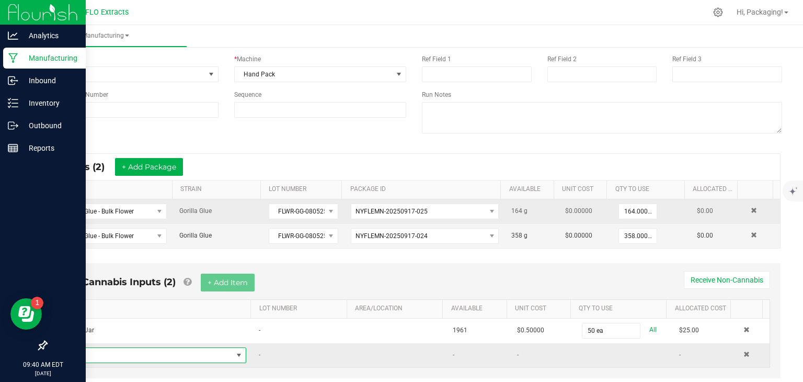
click at [235, 353] on span "NO DATA FOUND" at bounding box center [239, 355] width 8 height 8
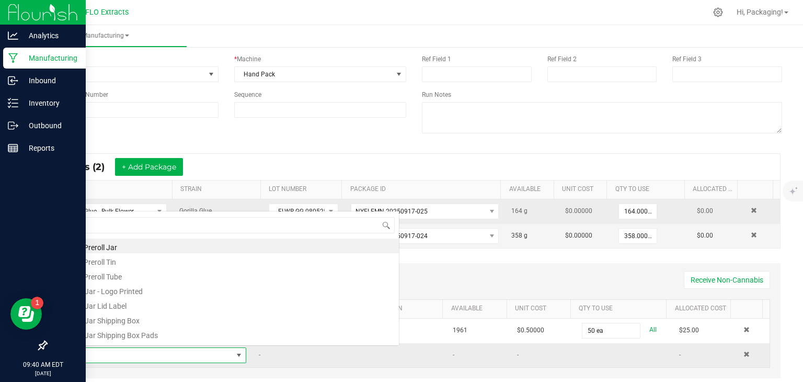
scroll to position [15, 175]
click at [216, 310] on li "1/8 Jar Lid Label" at bounding box center [232, 304] width 334 height 15
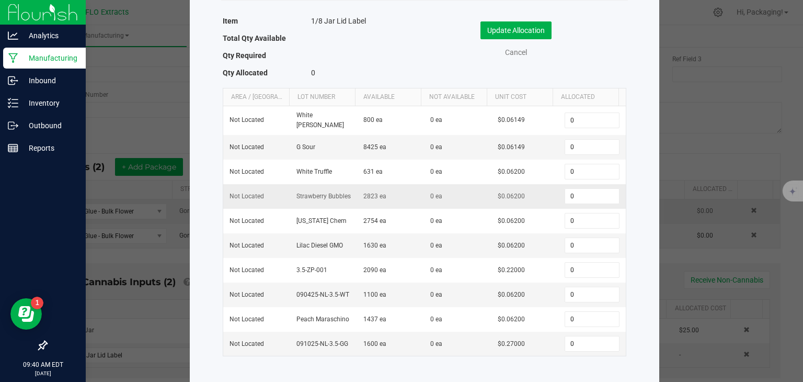
scroll to position [62, 0]
click at [571, 341] on input "0" at bounding box center [591, 343] width 53 height 15
type input "50"
click at [506, 31] on button "Update Allocation" at bounding box center [516, 30] width 71 height 18
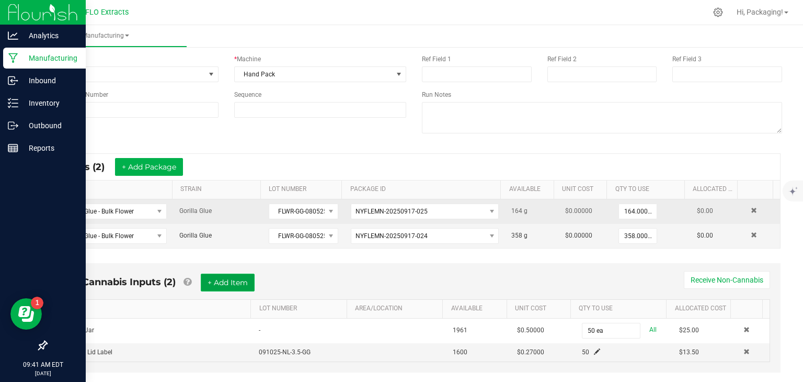
click at [231, 280] on button "+ Add Item" at bounding box center [228, 283] width 54 height 18
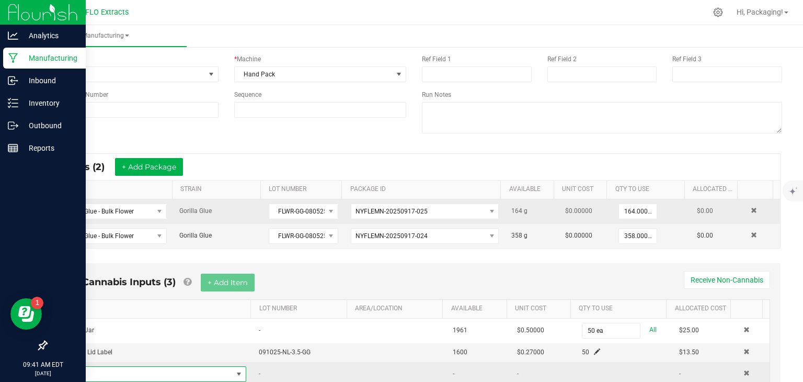
click at [235, 373] on span "NO DATA FOUND" at bounding box center [239, 374] width 8 height 8
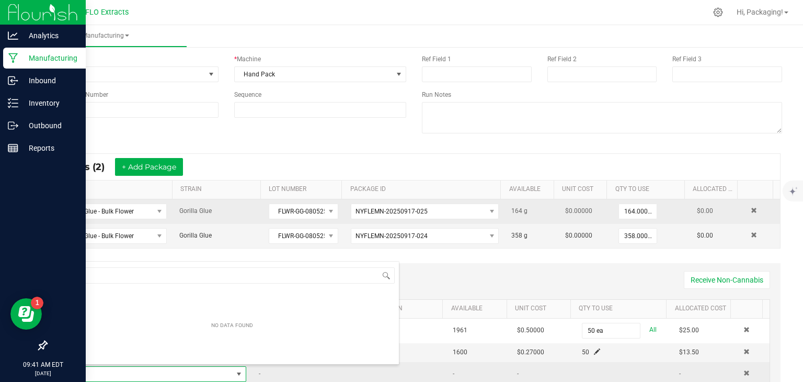
scroll to position [15, 175]
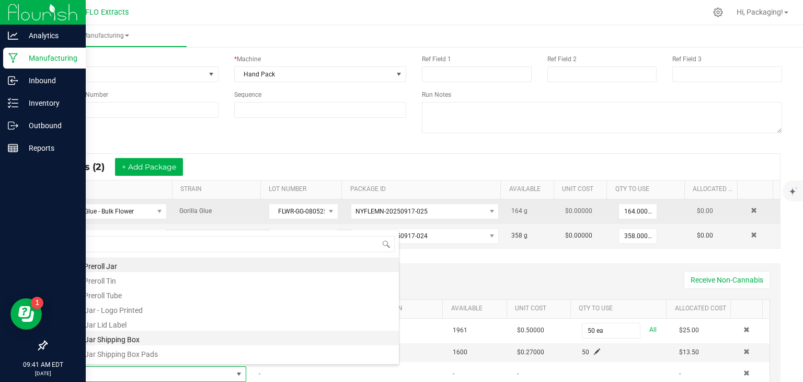
click at [219, 344] on li "1/8 Jar Shipping Box" at bounding box center [232, 338] width 334 height 15
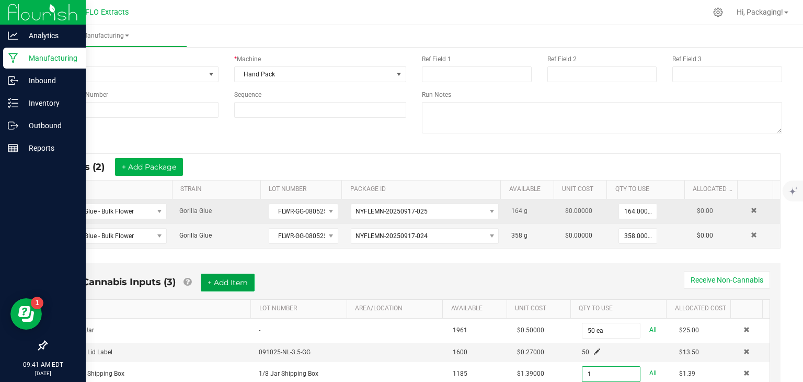
type input "1 ea"
click at [212, 280] on button "+ Add Item" at bounding box center [228, 283] width 54 height 18
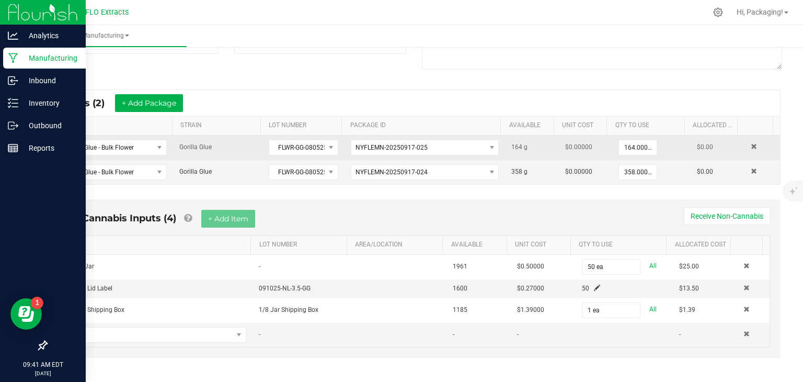
scroll to position [142, 0]
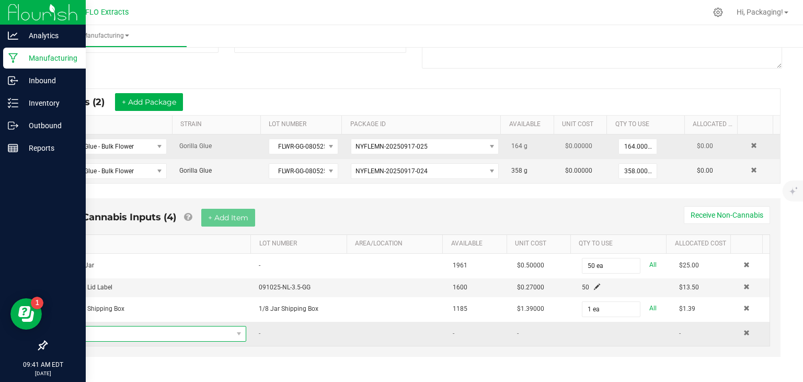
click at [156, 337] on span "NO DATA FOUND" at bounding box center [148, 333] width 167 height 15
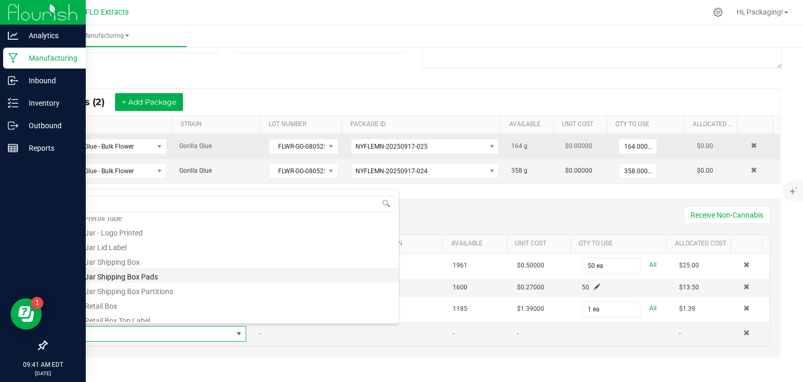
scroll to position [38, 0]
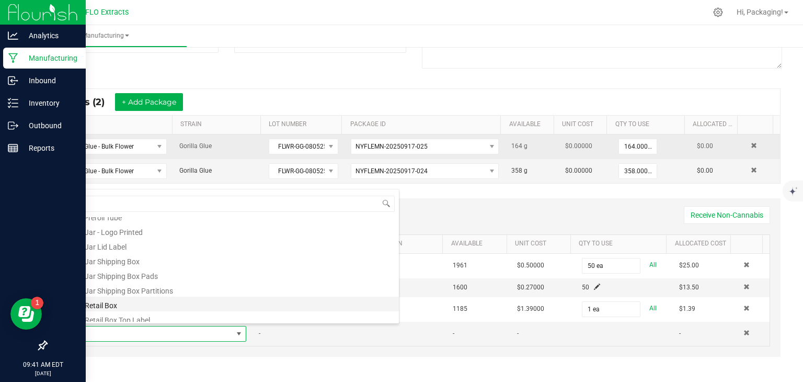
click at [151, 300] on li "1/8 Retail Box" at bounding box center [232, 304] width 334 height 15
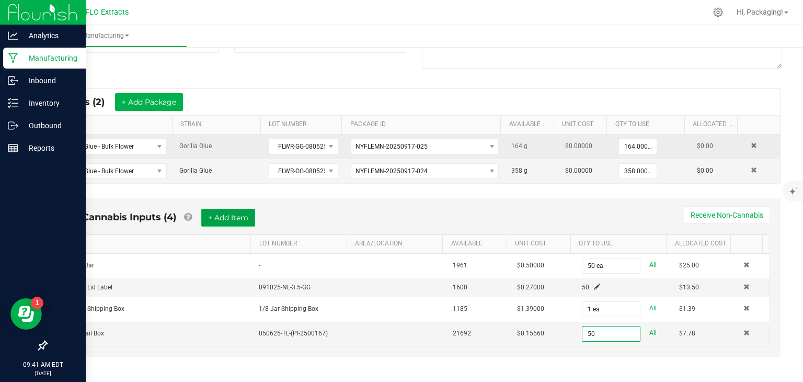
type input "50 ea"
click at [232, 214] on button "+ Add Item" at bounding box center [228, 218] width 54 height 18
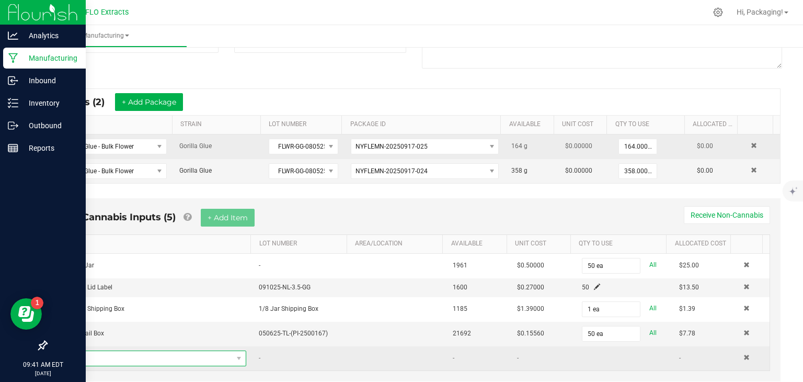
click at [160, 355] on span "NO DATA FOUND" at bounding box center [148, 358] width 167 height 15
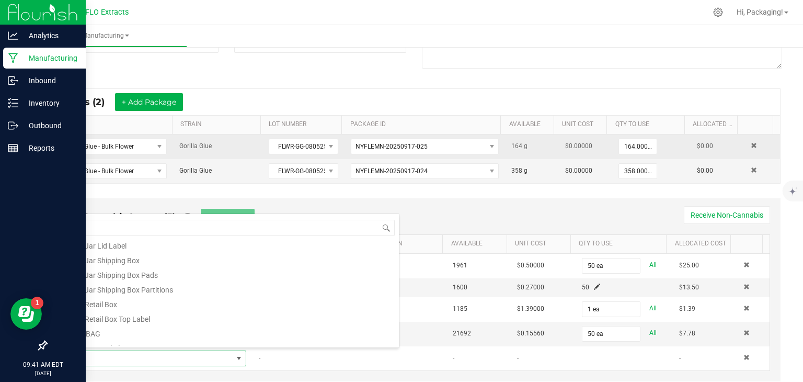
scroll to position [65, 0]
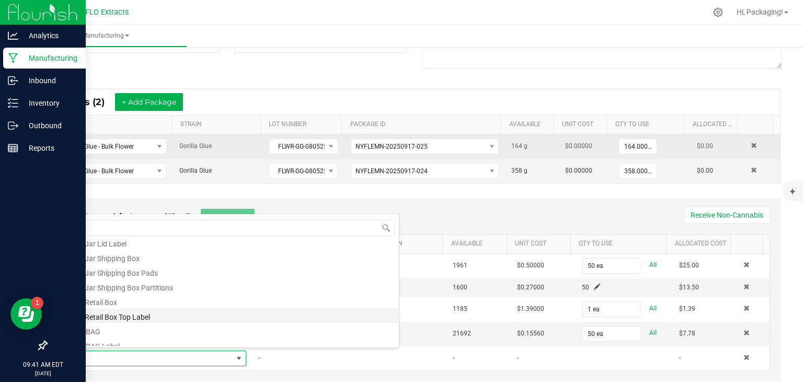
click at [150, 315] on li "1/8 Retail Box Top Label" at bounding box center [232, 315] width 334 height 15
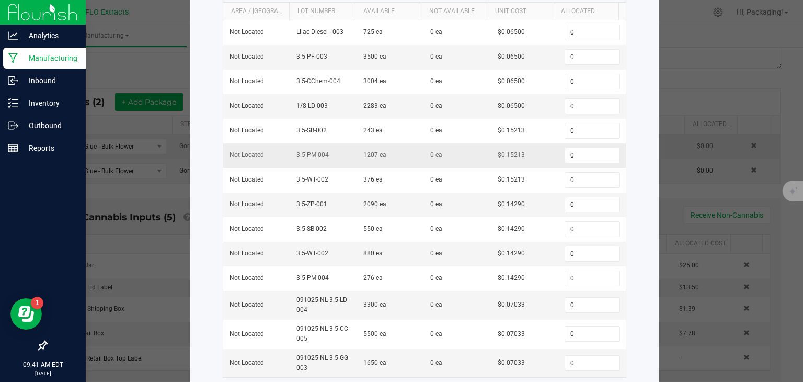
scroll to position [150, 0]
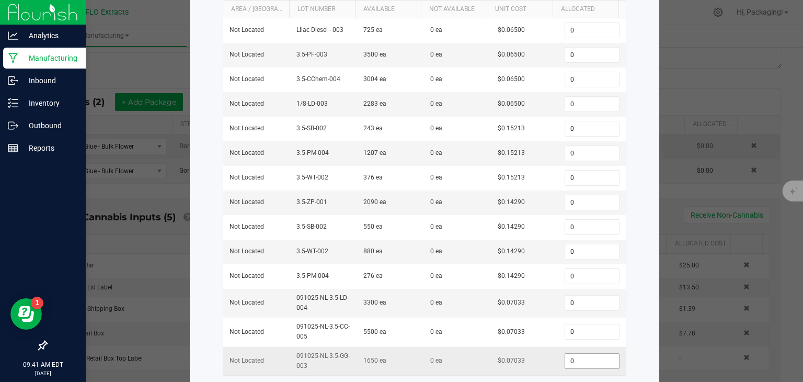
click at [578, 358] on input "0" at bounding box center [591, 361] width 53 height 15
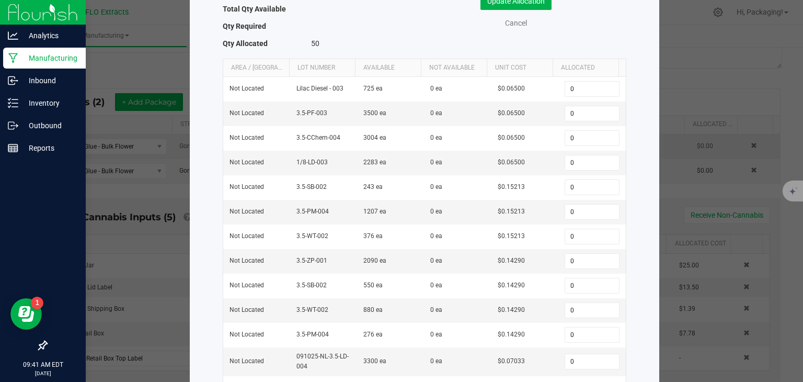
scroll to position [0, 0]
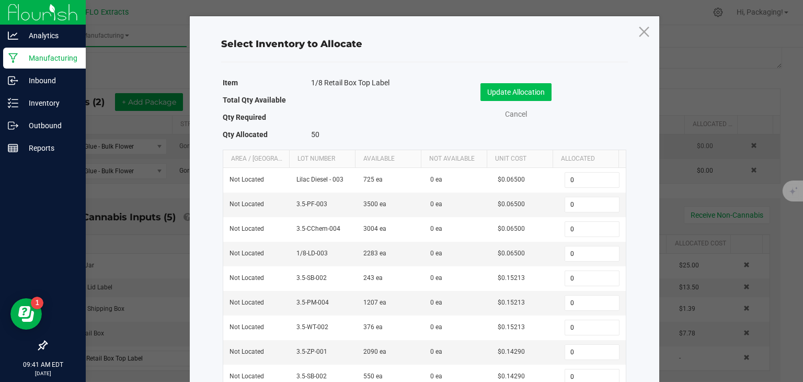
type input "50"
click at [519, 95] on button "Update Allocation" at bounding box center [516, 92] width 71 height 18
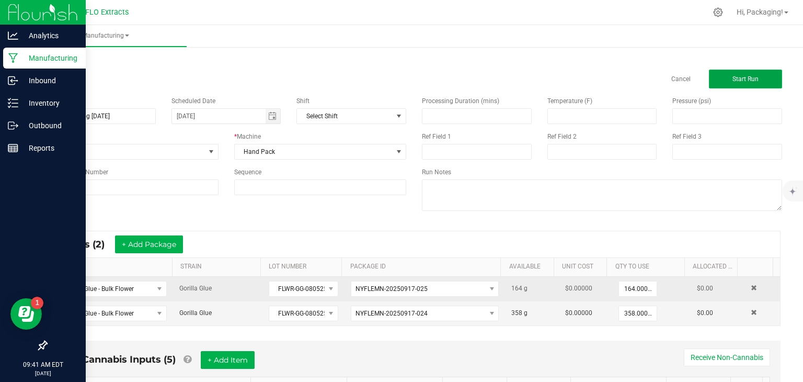
click at [757, 76] on button "Start Run" at bounding box center [745, 79] width 73 height 19
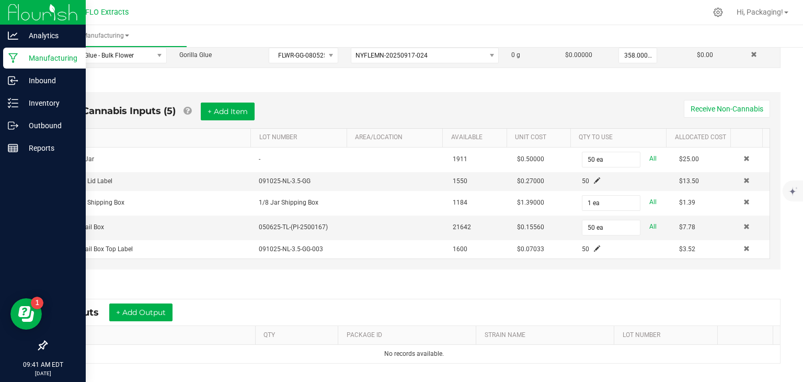
scroll to position [377, 0]
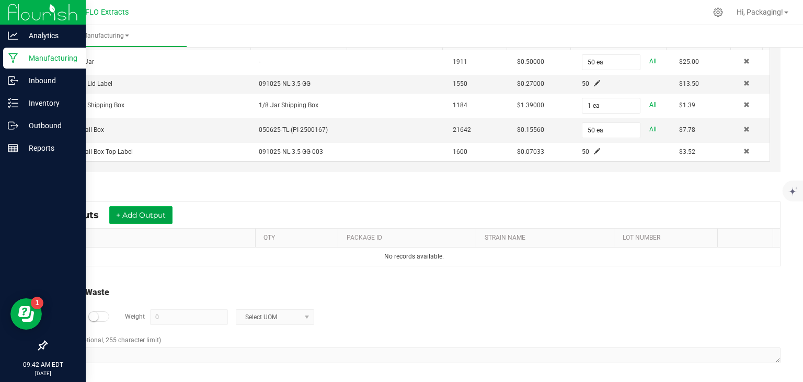
click at [139, 214] on button "+ Add Output" at bounding box center [140, 215] width 63 height 18
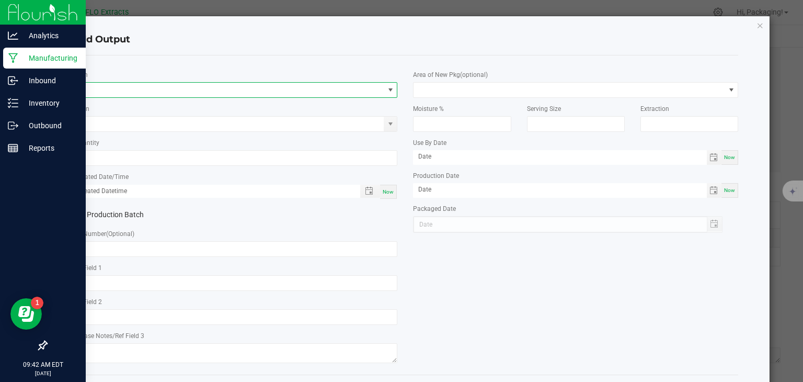
click at [79, 86] on span "NO DATA FOUND" at bounding box center [228, 90] width 311 height 15
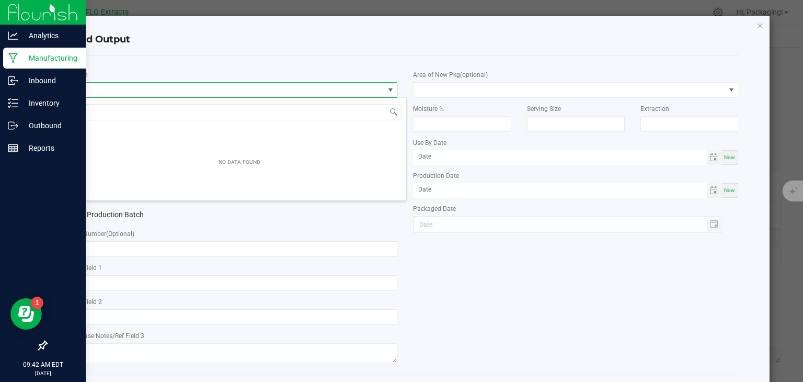
scroll to position [15, 322]
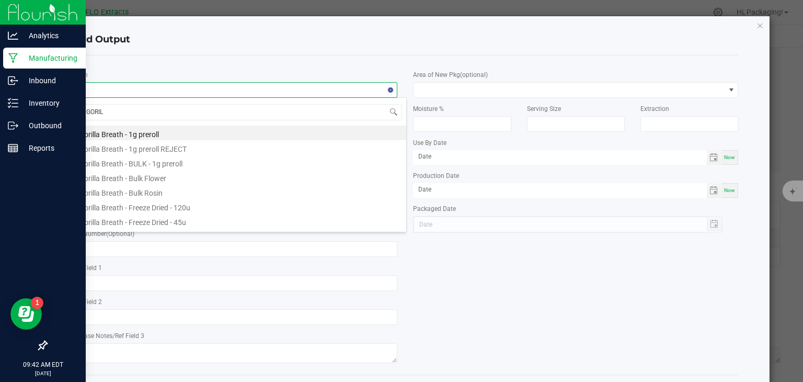
type input "GORILL"
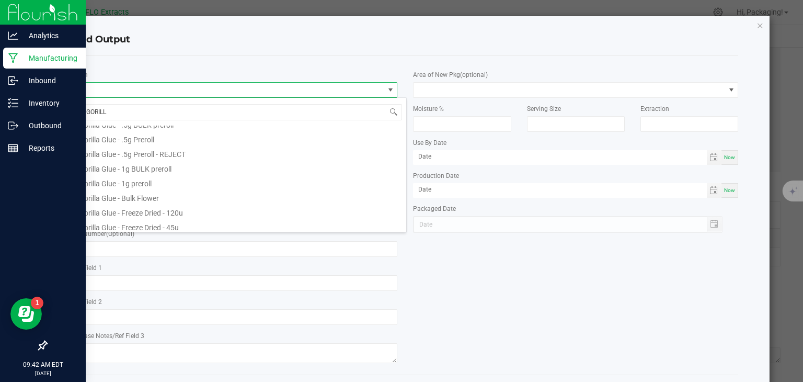
scroll to position [347, 0]
click at [149, 197] on li "Gorilla Glue - Bulk Flower" at bounding box center [240, 196] width 334 height 15
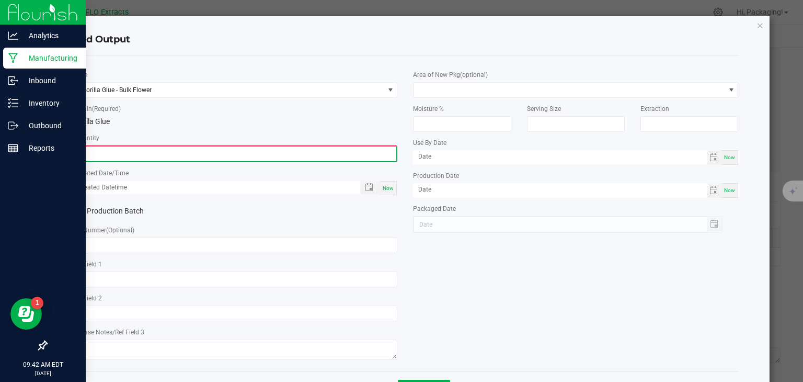
click at [114, 152] on input "0" at bounding box center [235, 153] width 323 height 15
click at [123, 150] on input "0" at bounding box center [235, 153] width 323 height 15
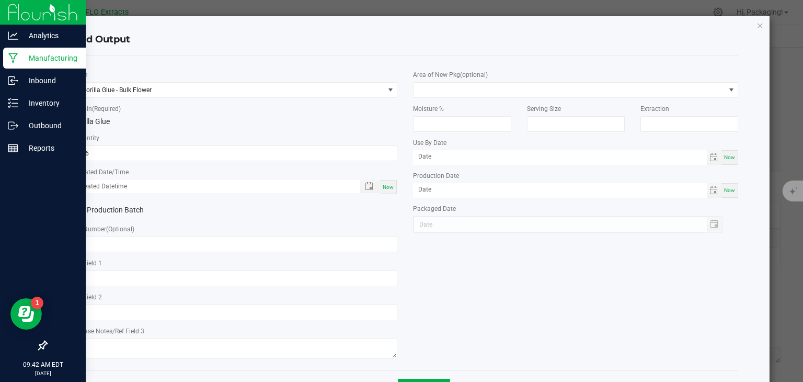
type input "336.0000 g"
click at [385, 187] on span "Now" at bounding box center [388, 187] width 11 height 6
type input "09/25/2025 9:42 AM"
type input "[DATE]"
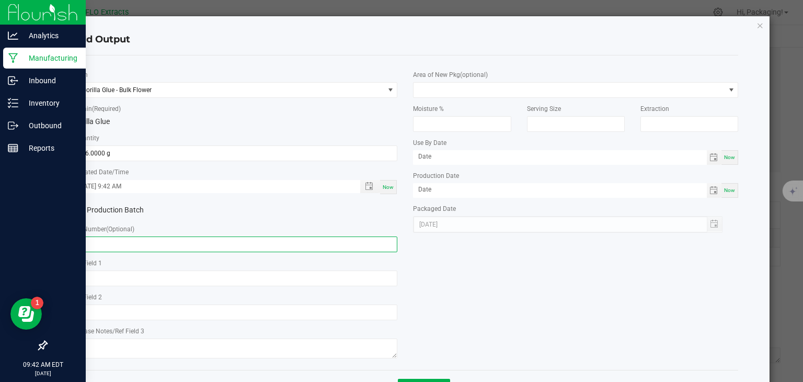
click at [105, 240] on input "text" at bounding box center [235, 244] width 325 height 16
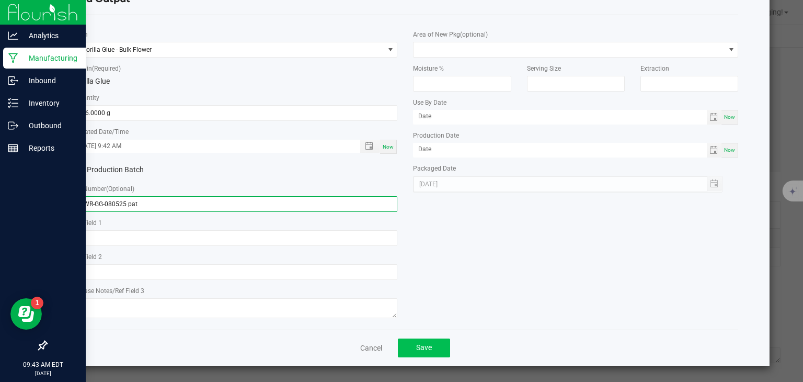
type input "FLWR-GG-080525 pat"
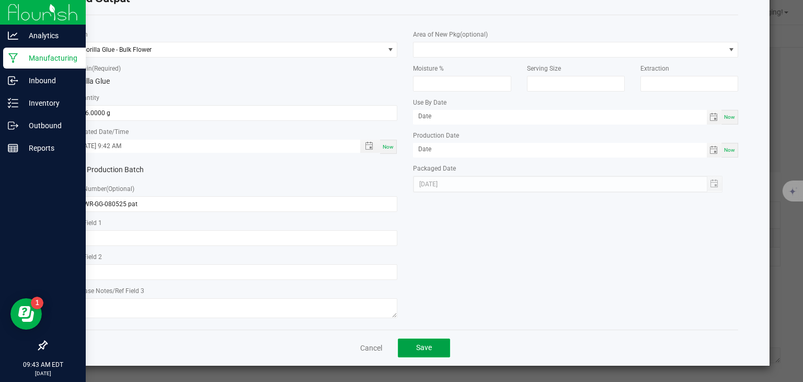
click at [423, 347] on span "Save" at bounding box center [424, 347] width 16 height 8
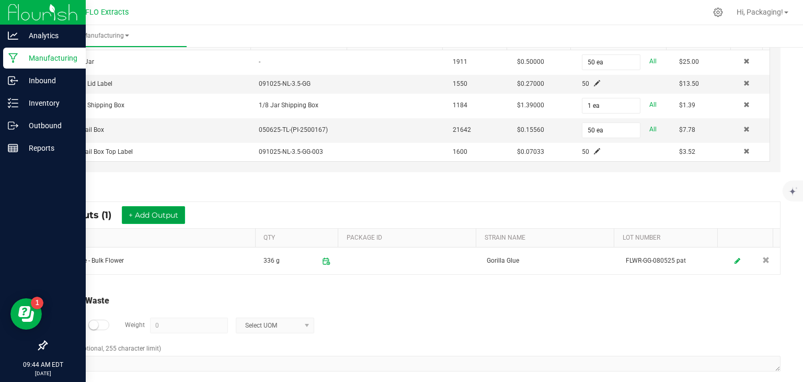
click at [153, 214] on button "+ Add Output" at bounding box center [153, 215] width 63 height 18
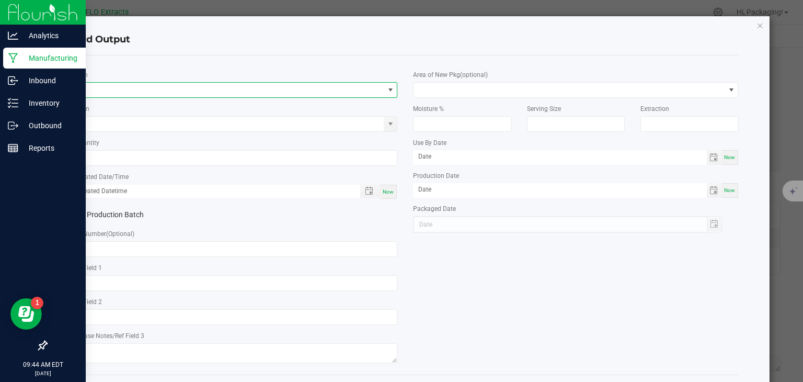
click at [141, 88] on span "NO DATA FOUND" at bounding box center [228, 90] width 311 height 15
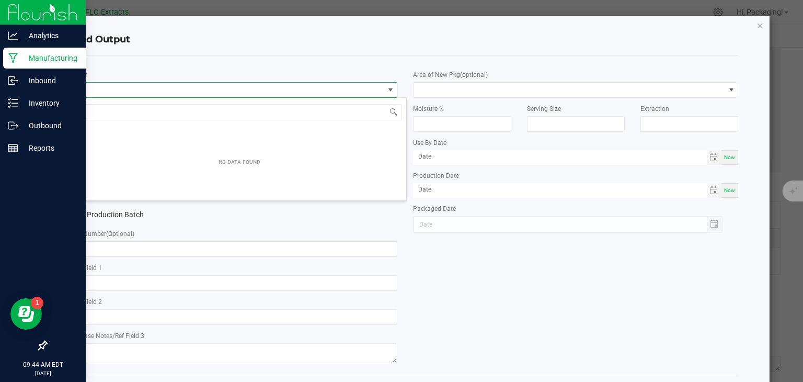
scroll to position [15, 322]
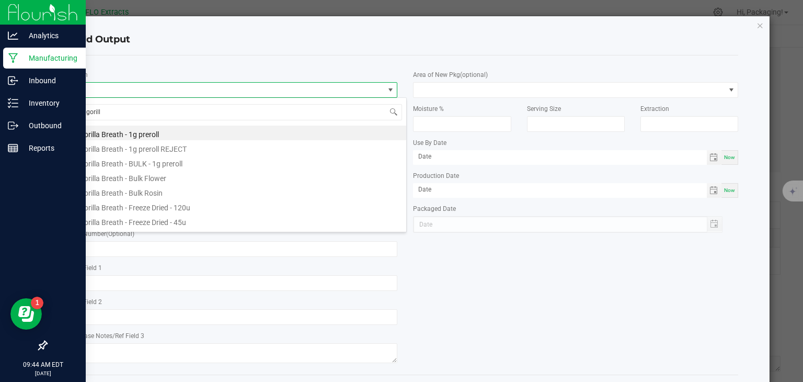
type input "gorilla"
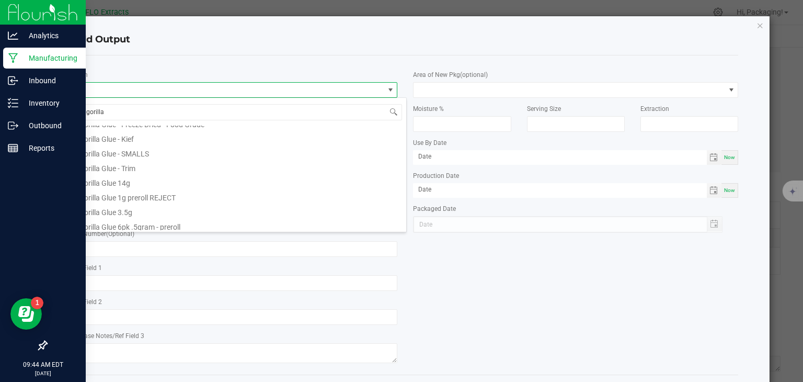
scroll to position [496, 0]
click at [133, 208] on li "Gorilla Glue 3.5g" at bounding box center [240, 208] width 334 height 15
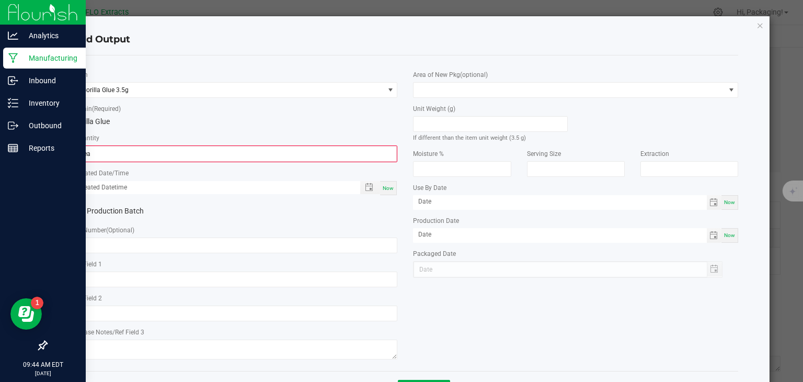
click at [115, 162] on div "* Item Gorilla Glue 3.5g * Strain (Required) Gorilla Glue * Quantity 0 ea * Cre…" at bounding box center [235, 213] width 341 height 299
click at [111, 152] on input "0" at bounding box center [235, 153] width 323 height 15
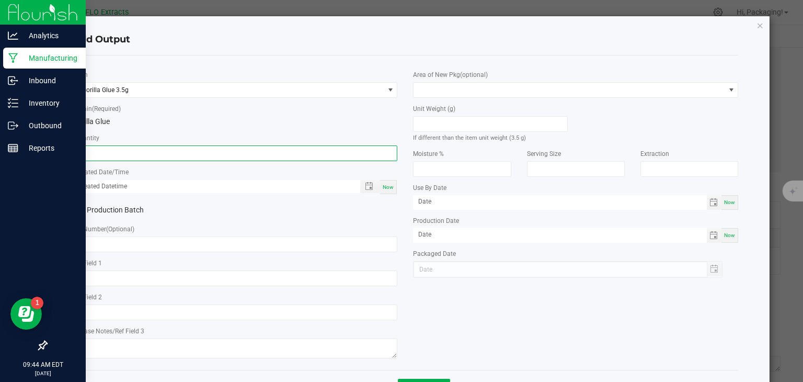
type input "50 ea"
click at [383, 186] on span "Now" at bounding box center [388, 187] width 11 height 6
type input "09/25/2025 9:44 AM"
type input "[DATE]"
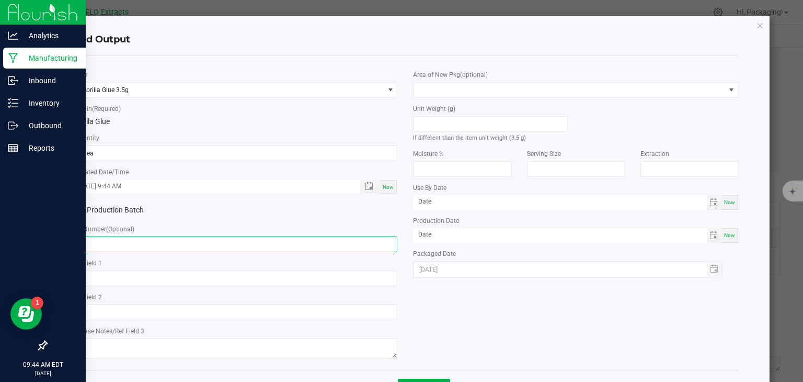
click at [111, 239] on input "text" at bounding box center [235, 244] width 325 height 16
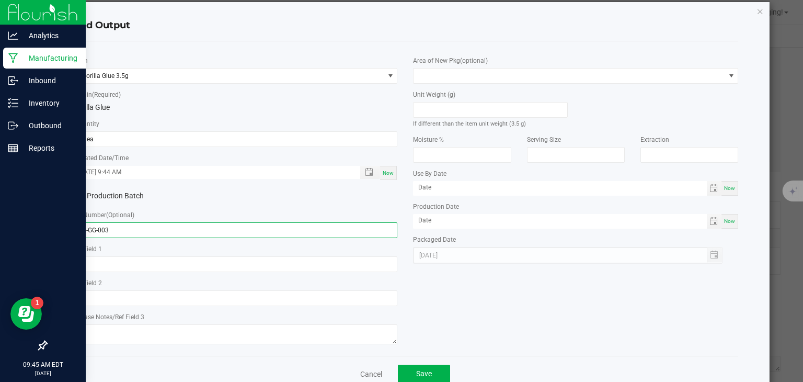
scroll to position [41, 0]
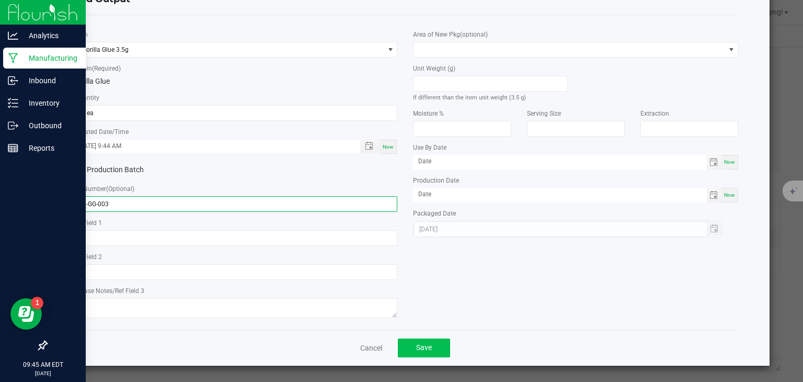
type input "3.5-GG-003"
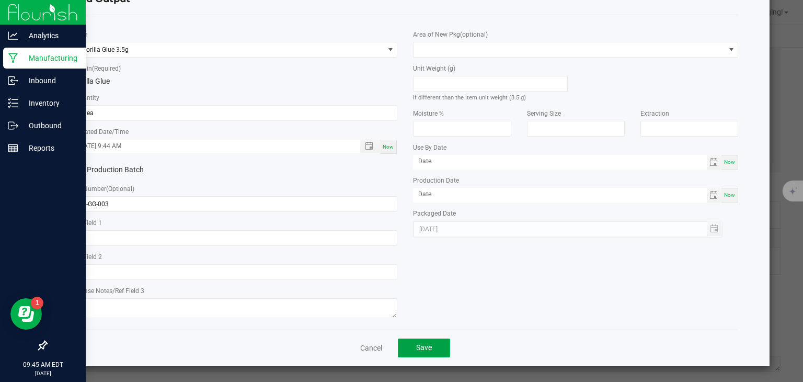
click at [425, 348] on span "Save" at bounding box center [424, 347] width 16 height 8
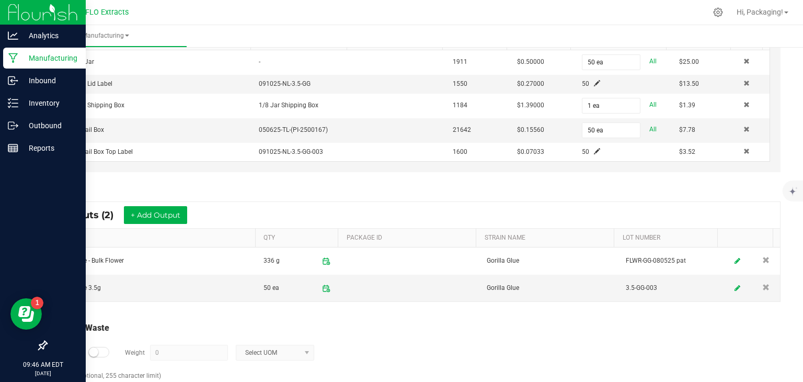
click at [92, 350] on small at bounding box center [93, 351] width 9 height 9
click at [163, 352] on input "0" at bounding box center [189, 352] width 77 height 15
click at [307, 348] on span at bounding box center [307, 352] width 8 height 8
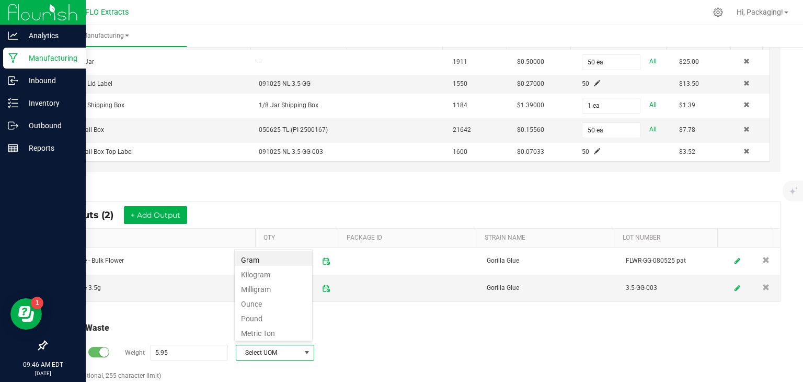
scroll to position [15, 78]
click at [276, 260] on li "Gram" at bounding box center [273, 258] width 77 height 15
type input "5.95 g"
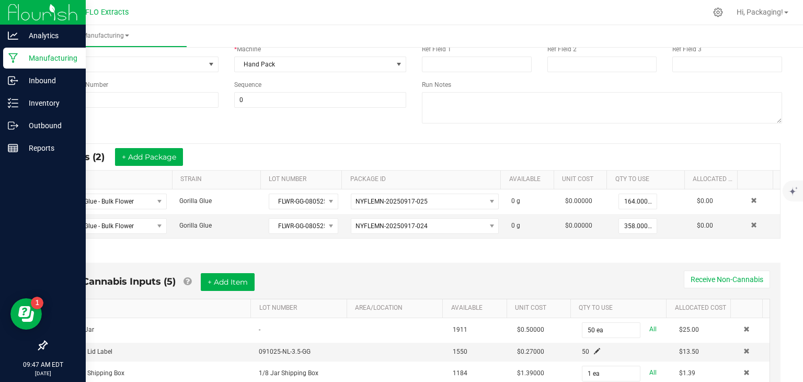
scroll to position [0, 0]
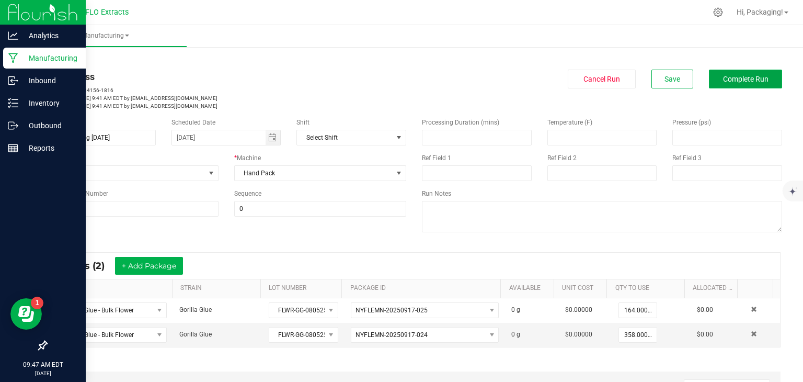
click at [749, 80] on span "Complete Run" at bounding box center [746, 79] width 46 height 8
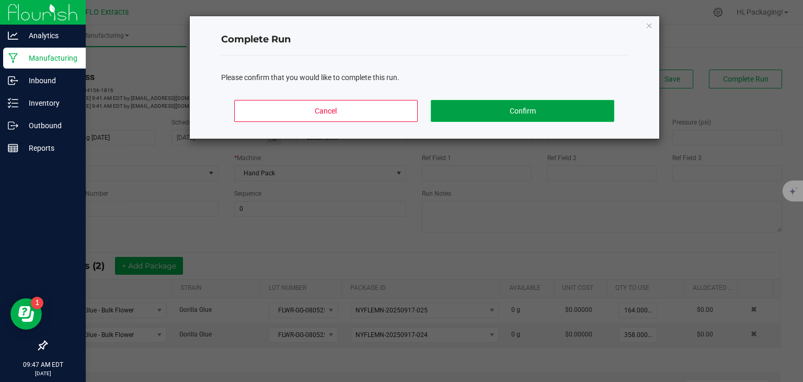
click at [540, 114] on button "Confirm" at bounding box center [522, 111] width 183 height 22
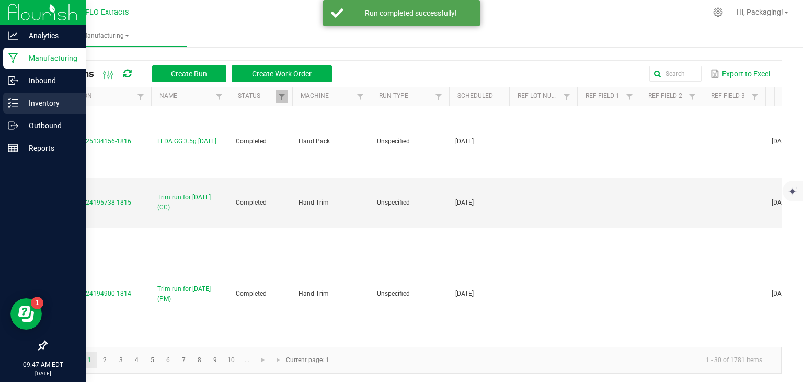
click at [40, 107] on p "Inventory" at bounding box center [49, 103] width 63 height 13
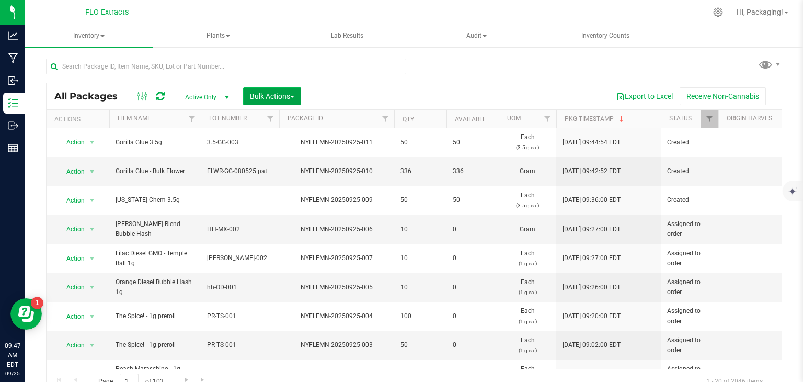
click at [267, 97] on span "Bulk Actions" at bounding box center [272, 96] width 44 height 8
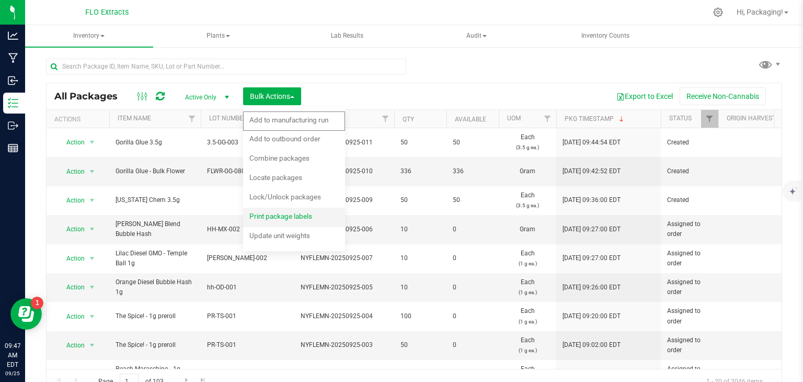
click at [276, 217] on span "Print package labels" at bounding box center [281, 216] width 63 height 8
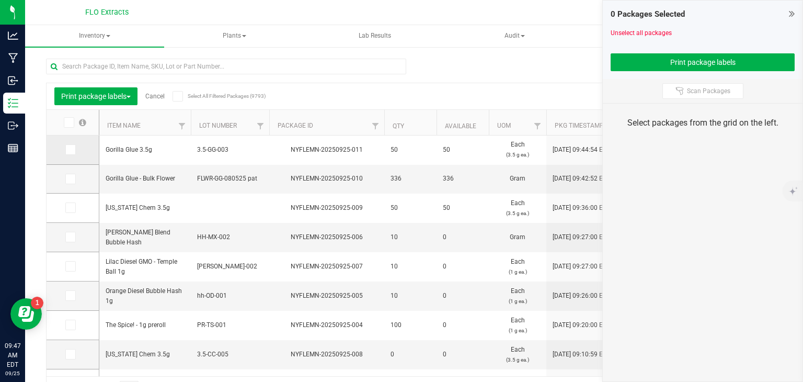
click at [70, 150] on icon at bounding box center [69, 150] width 7 height 0
click at [0, 0] on input "checkbox" at bounding box center [0, 0] width 0 height 0
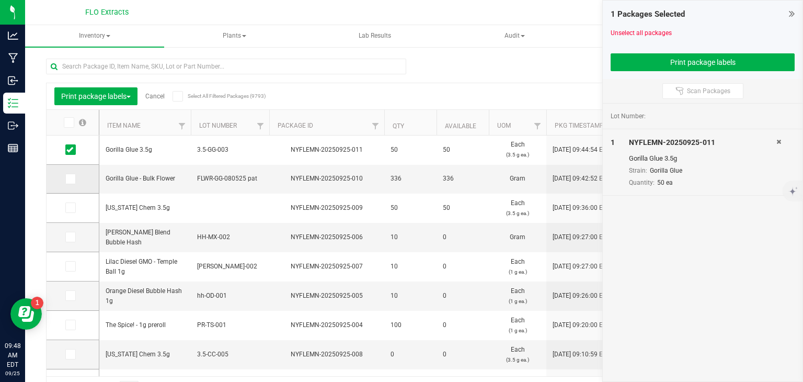
click at [71, 179] on icon at bounding box center [69, 179] width 7 height 0
click at [0, 0] on input "checkbox" at bounding box center [0, 0] width 0 height 0
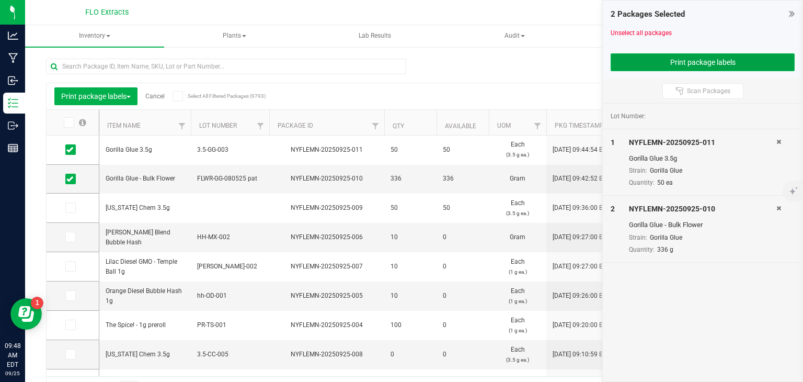
click at [674, 63] on button "Print package labels" at bounding box center [703, 62] width 184 height 18
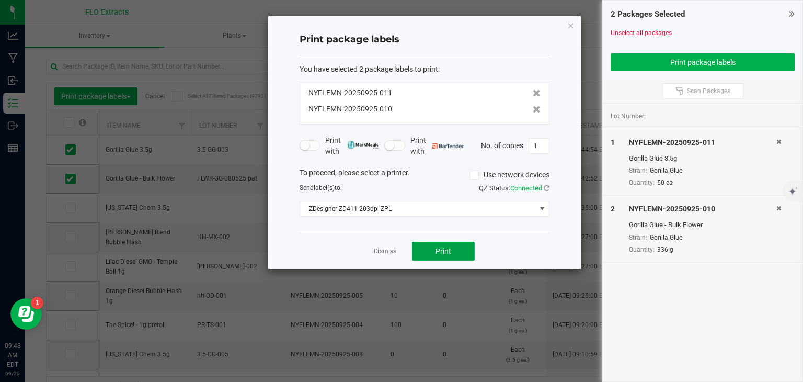
click at [462, 251] on button "Print" at bounding box center [443, 251] width 63 height 19
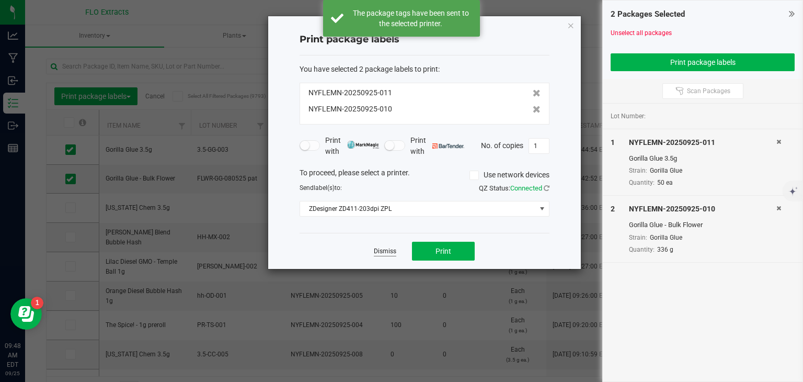
click at [381, 251] on link "Dismiss" at bounding box center [385, 251] width 22 height 9
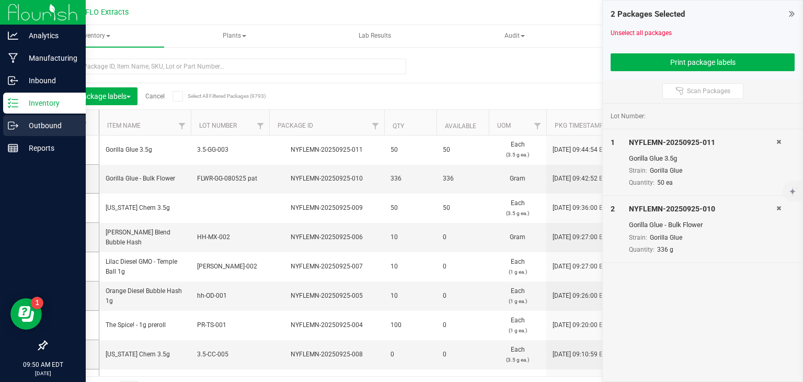
click at [46, 126] on p "Outbound" at bounding box center [49, 125] width 63 height 13
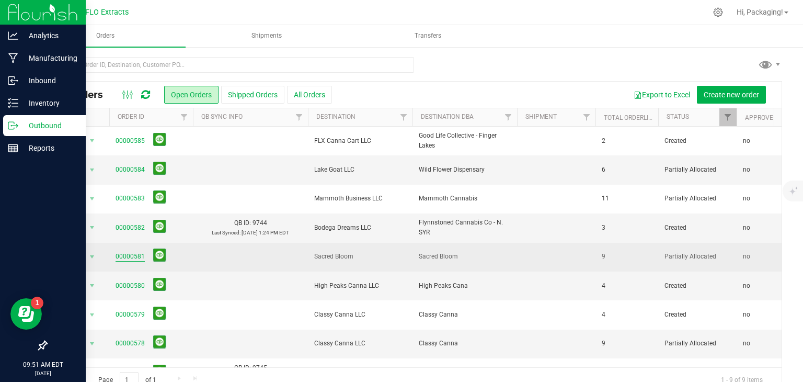
click at [134, 254] on link "00000581" at bounding box center [130, 257] width 29 height 10
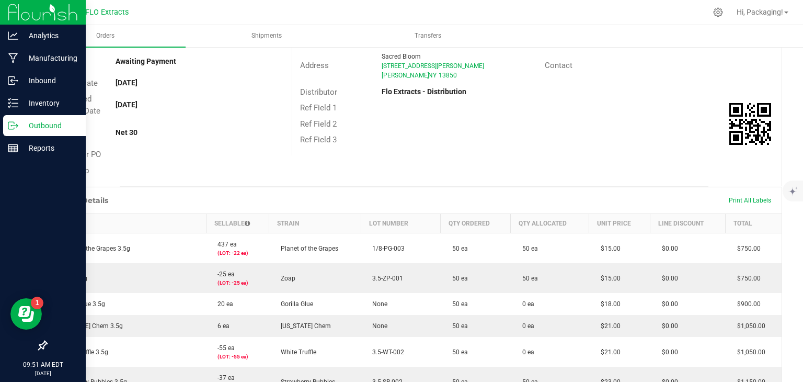
scroll to position [3, 0]
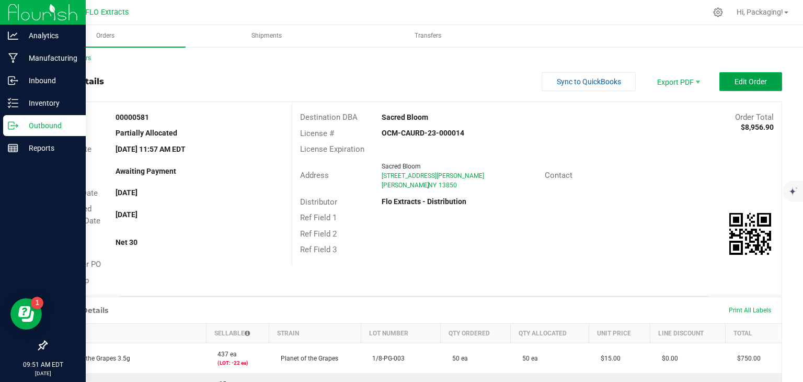
click at [735, 78] on span "Edit Order" at bounding box center [751, 81] width 32 height 8
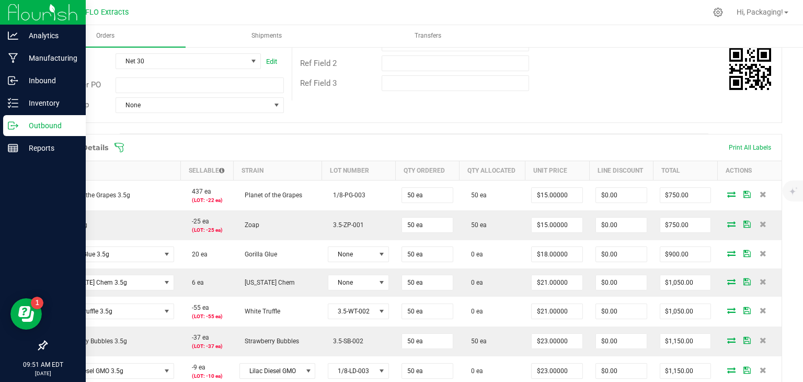
scroll to position [188, 0]
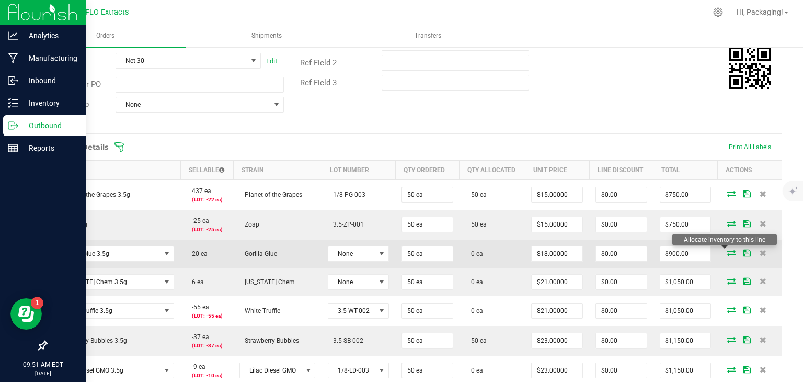
click at [728, 252] on icon at bounding box center [732, 253] width 8 height 6
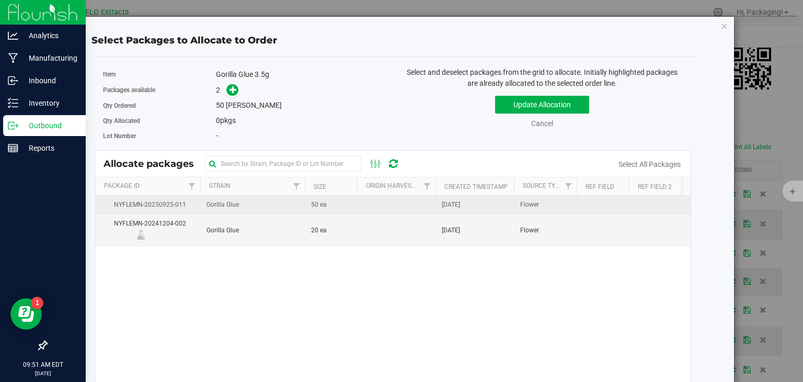
click at [457, 203] on span "[DATE]" at bounding box center [451, 205] width 18 height 10
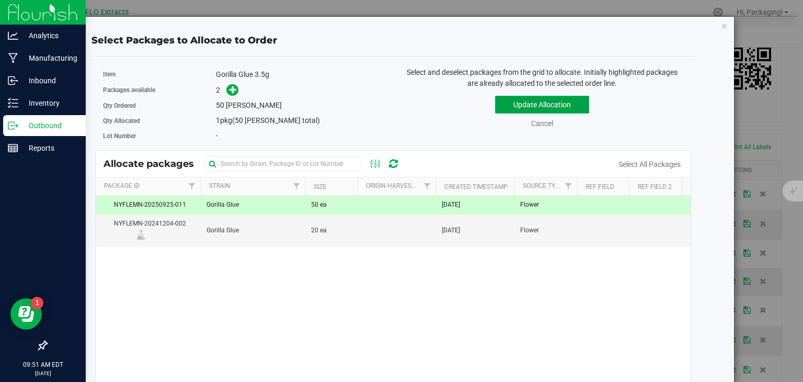
click at [552, 109] on button "Update Allocation" at bounding box center [542, 105] width 94 height 18
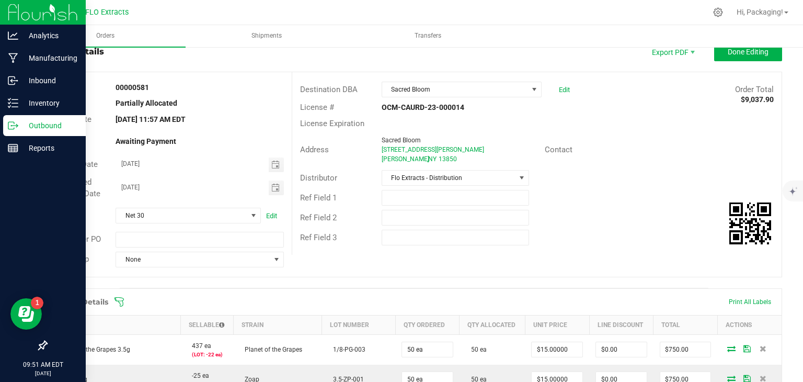
scroll to position [0, 0]
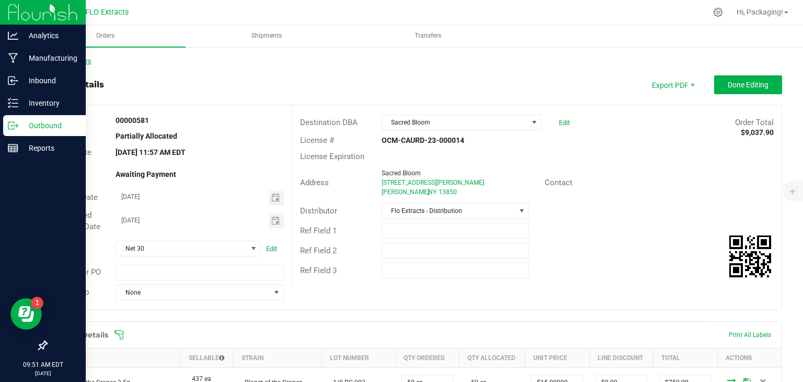
click at [88, 59] on link "Back to Orders" at bounding box center [68, 61] width 45 height 7
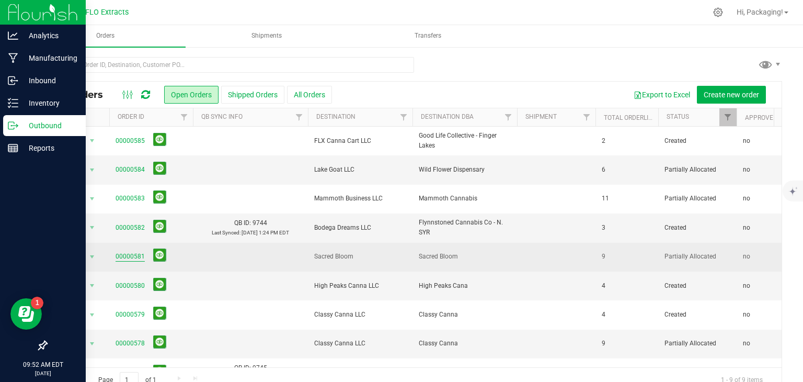
click at [128, 256] on link "00000581" at bounding box center [130, 257] width 29 height 10
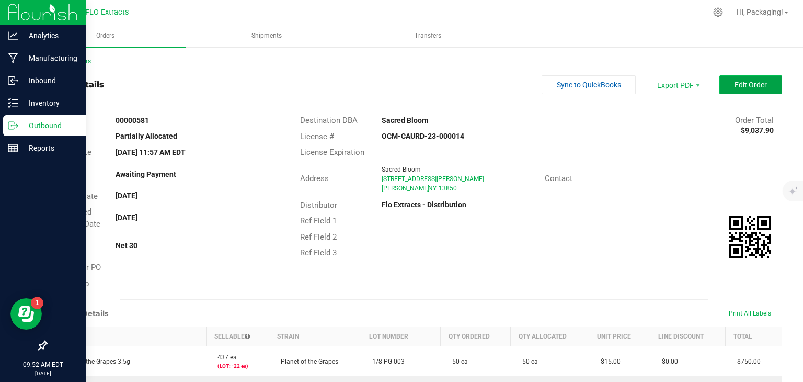
click at [735, 83] on span "Edit Order" at bounding box center [751, 85] width 32 height 8
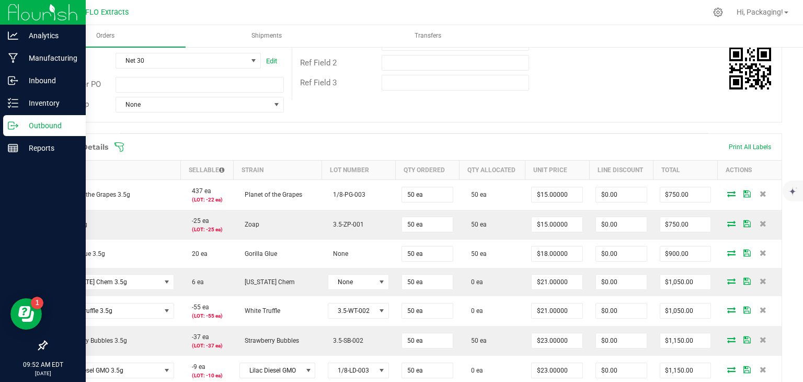
scroll to position [188, 0]
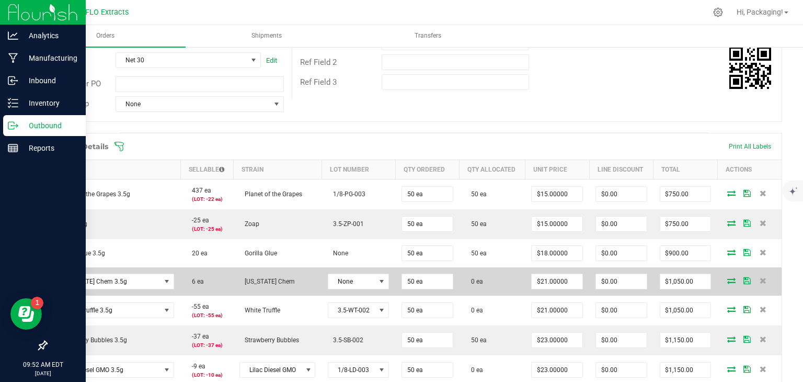
click at [729, 279] on span at bounding box center [732, 280] width 16 height 6
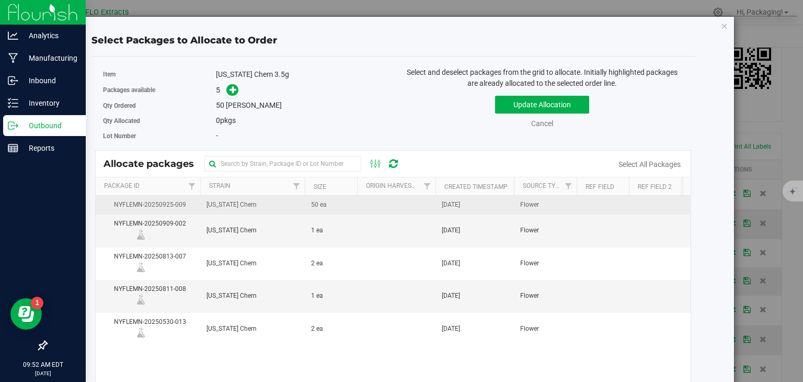
click at [460, 207] on span "[DATE]" at bounding box center [451, 205] width 18 height 10
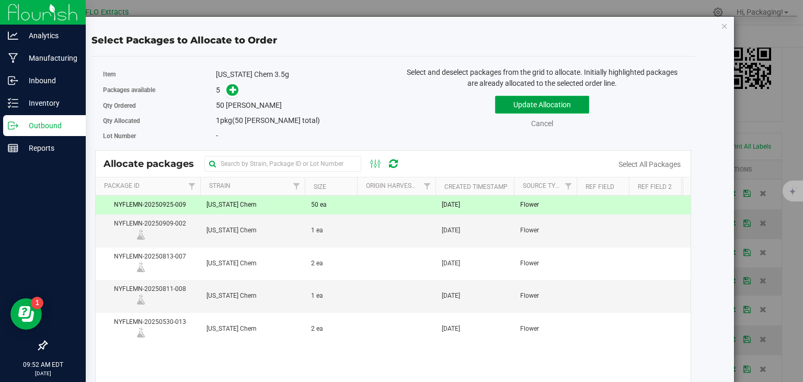
click at [544, 99] on button "Update Allocation" at bounding box center [542, 105] width 94 height 18
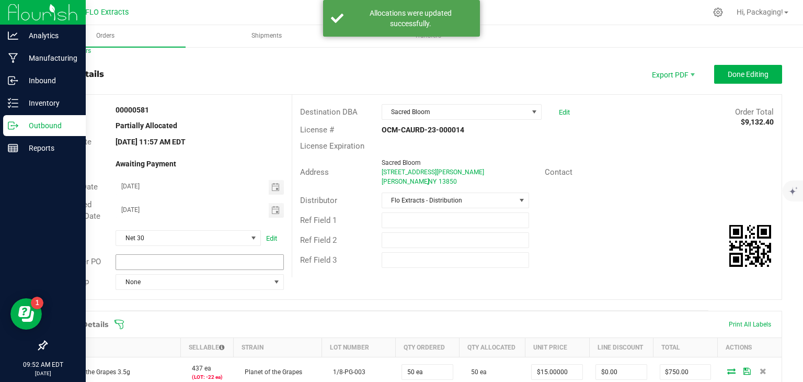
scroll to position [0, 0]
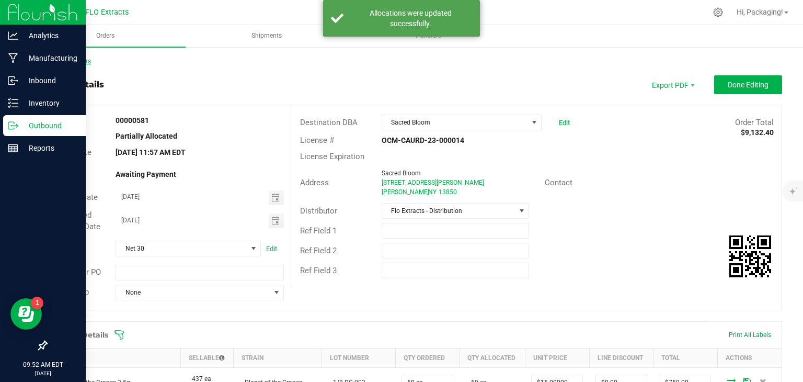
click at [83, 63] on link "Back to Orders" at bounding box center [68, 61] width 45 height 7
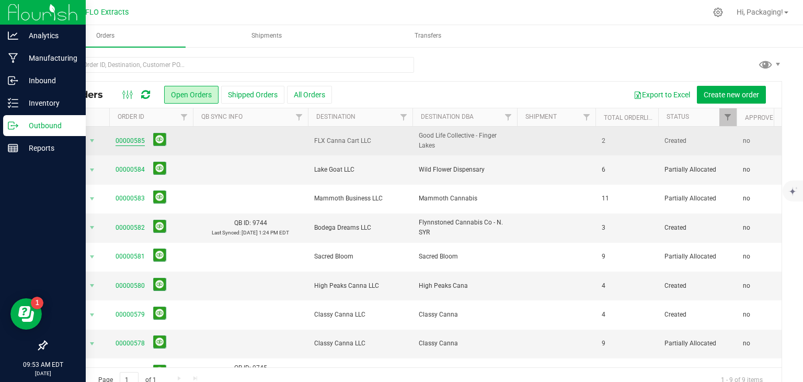
click at [132, 139] on link "00000585" at bounding box center [130, 141] width 29 height 10
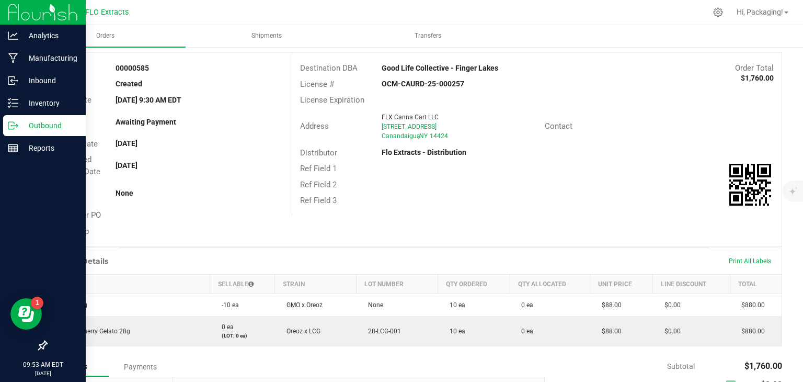
scroll to position [54, 0]
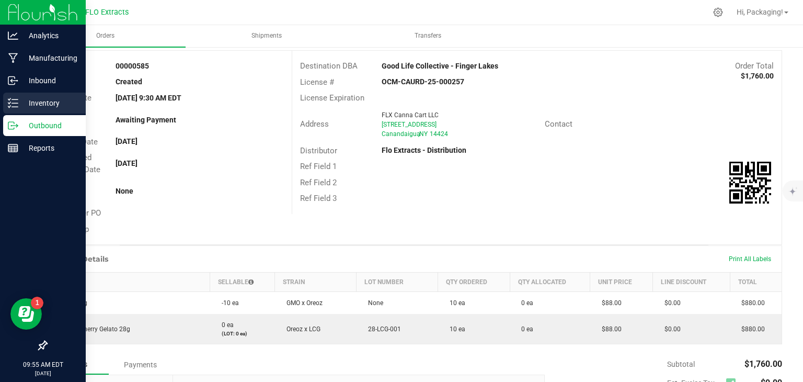
click at [50, 106] on p "Inventory" at bounding box center [49, 103] width 63 height 13
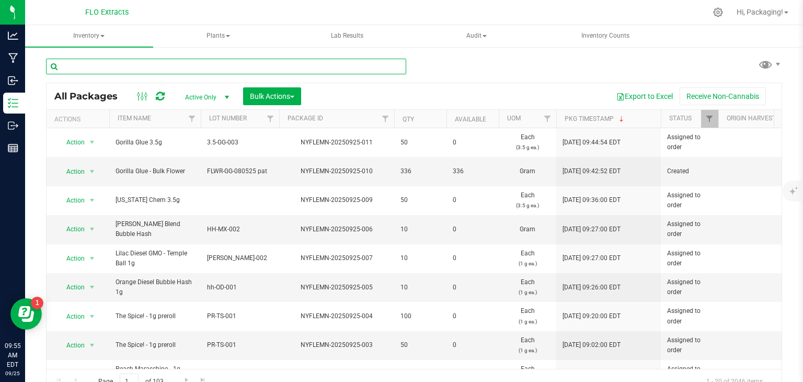
click at [144, 65] on input "text" at bounding box center [226, 67] width 360 height 16
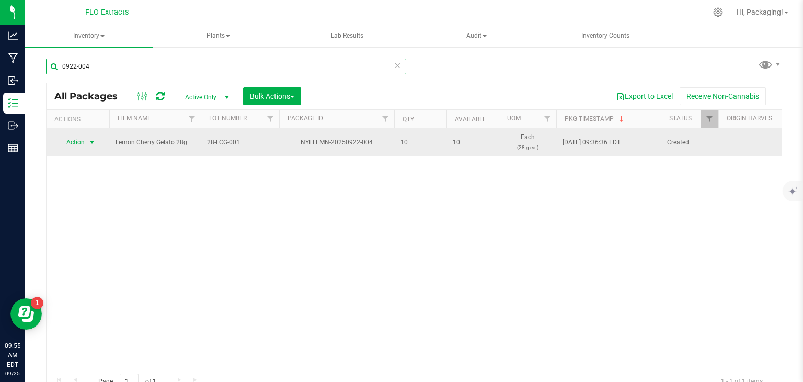
type input "0922-004"
click at [78, 137] on span "Action" at bounding box center [71, 142] width 28 height 15
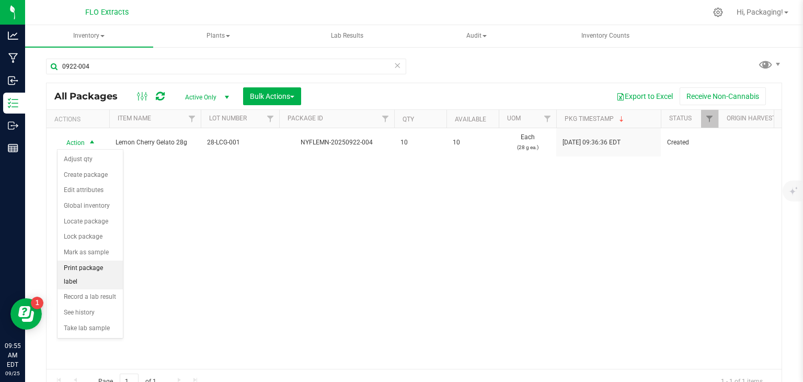
click at [105, 264] on li "Print package label" at bounding box center [90, 275] width 65 height 29
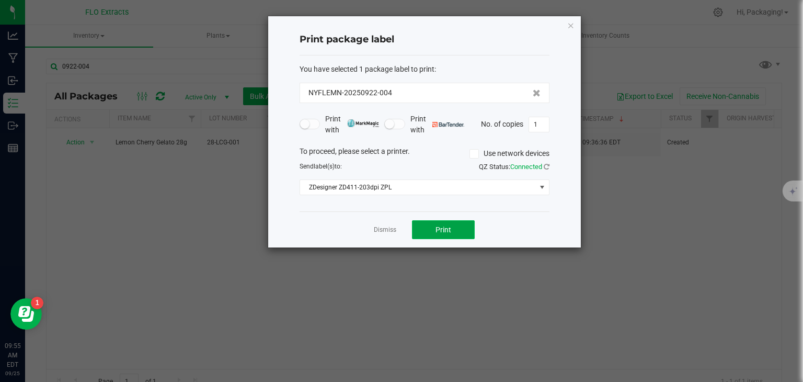
click at [427, 234] on button "Print" at bounding box center [443, 229] width 63 height 19
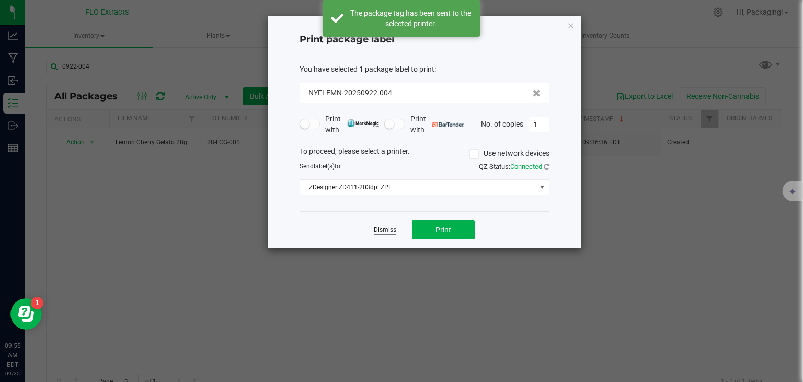
click at [386, 230] on link "Dismiss" at bounding box center [385, 229] width 22 height 9
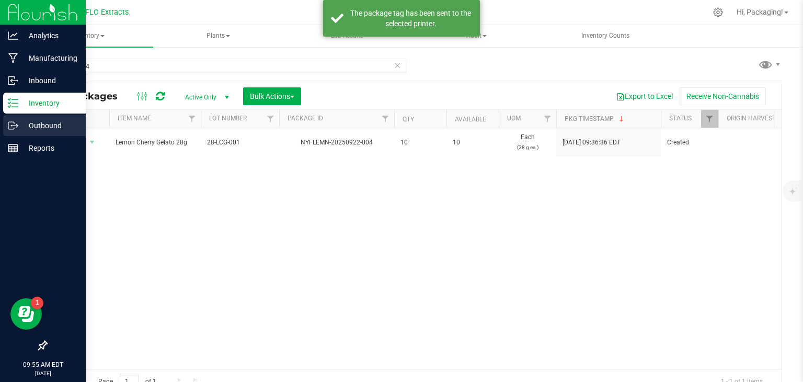
click at [21, 126] on p "Outbound" at bounding box center [49, 125] width 63 height 13
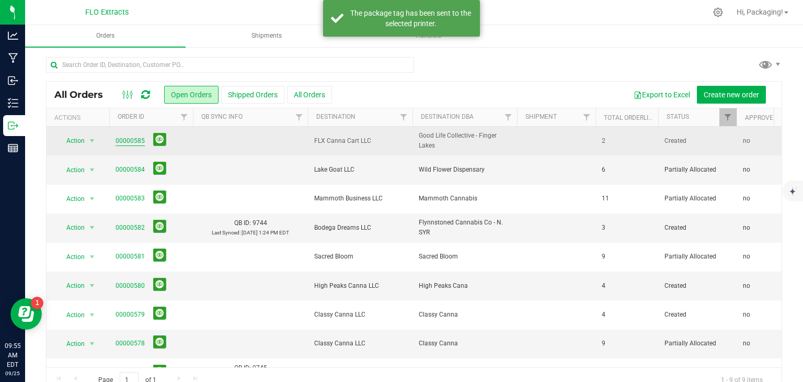
click at [119, 143] on link "00000585" at bounding box center [130, 141] width 29 height 10
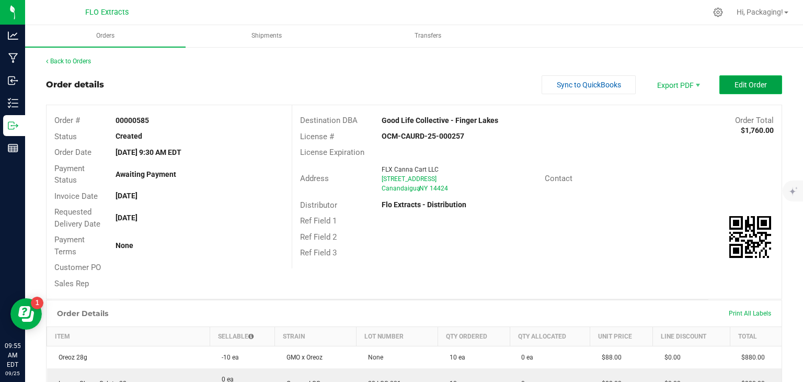
click at [735, 88] on span "Edit Order" at bounding box center [751, 85] width 32 height 8
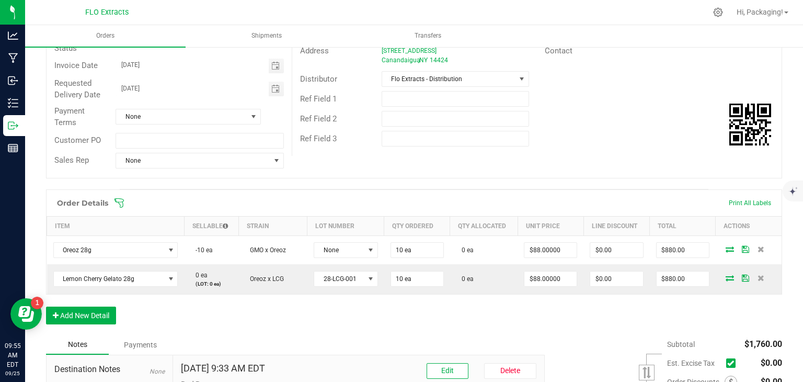
scroll to position [145, 0]
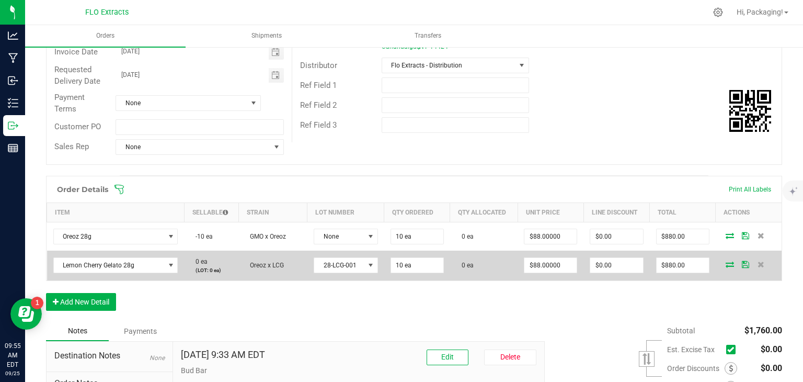
click at [726, 262] on icon at bounding box center [730, 264] width 8 height 6
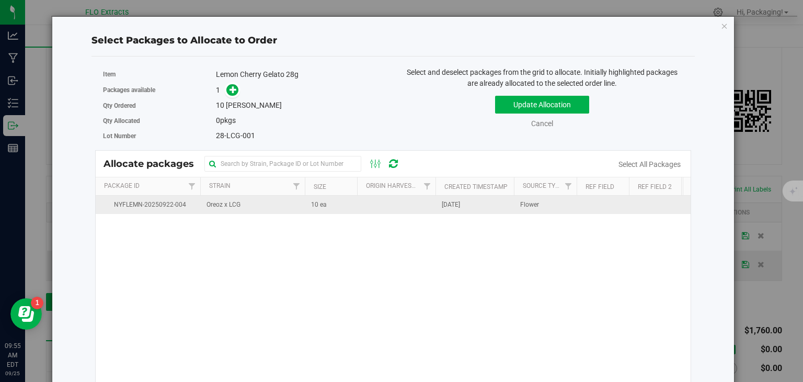
click at [460, 204] on span "[DATE]" at bounding box center [451, 205] width 18 height 10
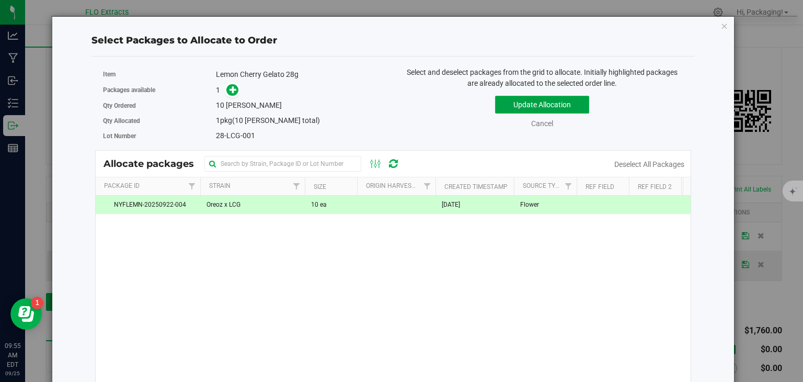
click at [557, 105] on button "Update Allocation" at bounding box center [542, 105] width 94 height 18
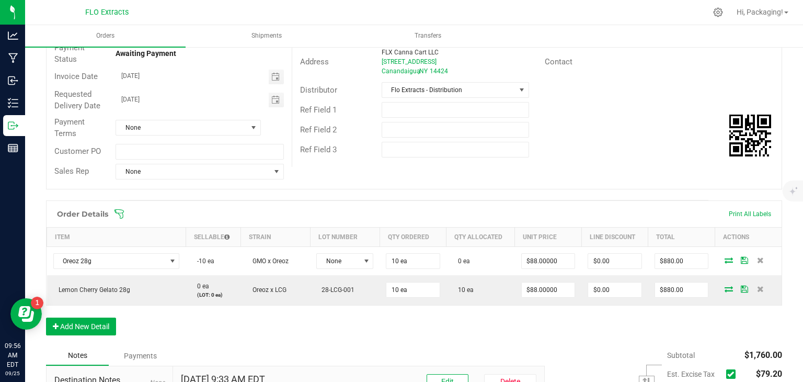
scroll to position [0, 0]
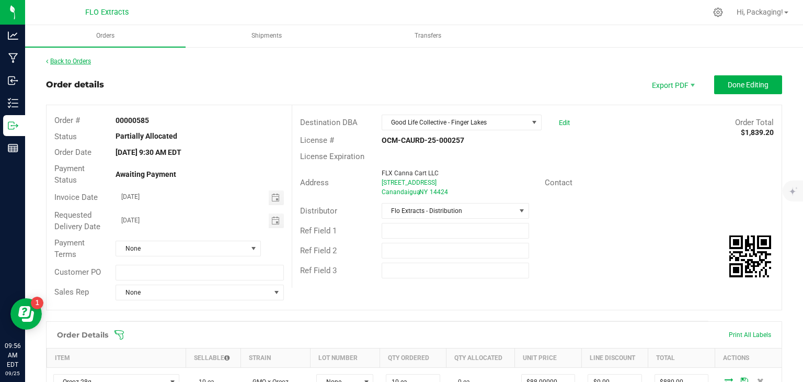
click at [72, 60] on link "Back to Orders" at bounding box center [68, 61] width 45 height 7
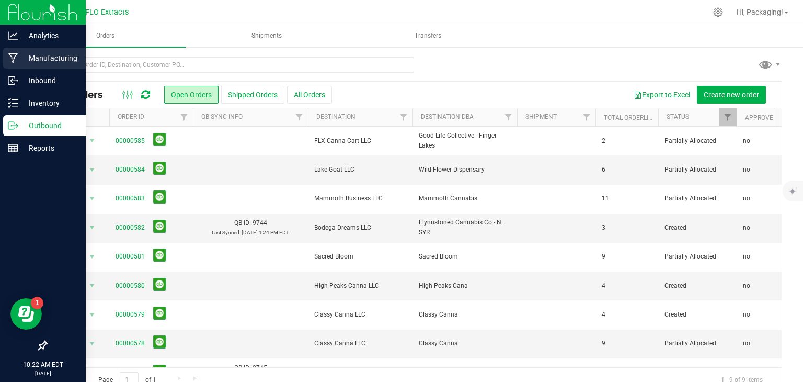
click at [40, 57] on p "Manufacturing" at bounding box center [49, 58] width 63 height 13
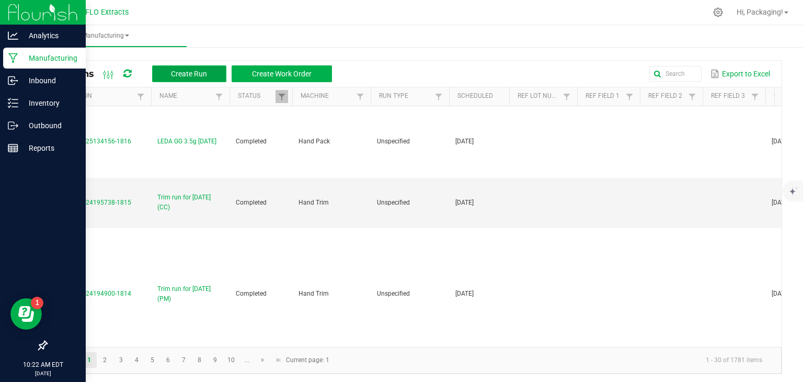
click at [194, 76] on span "Create Run" at bounding box center [189, 74] width 36 height 8
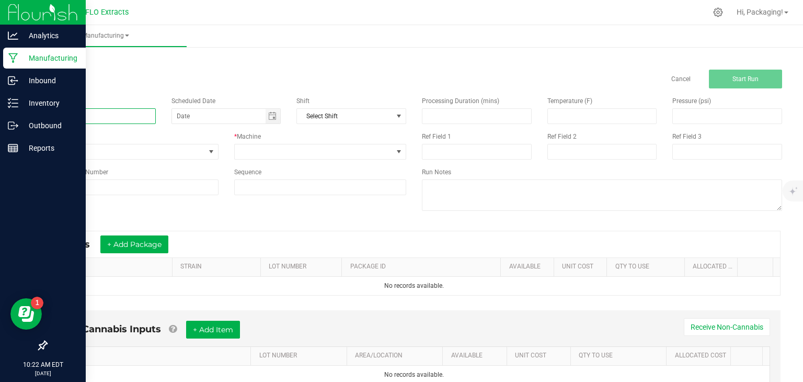
click at [77, 117] on input at bounding box center [101, 116] width 110 height 16
click at [270, 117] on span "Toggle calendar" at bounding box center [272, 116] width 8 height 8
type input "LEDA WT 3.5g 09/25/25"
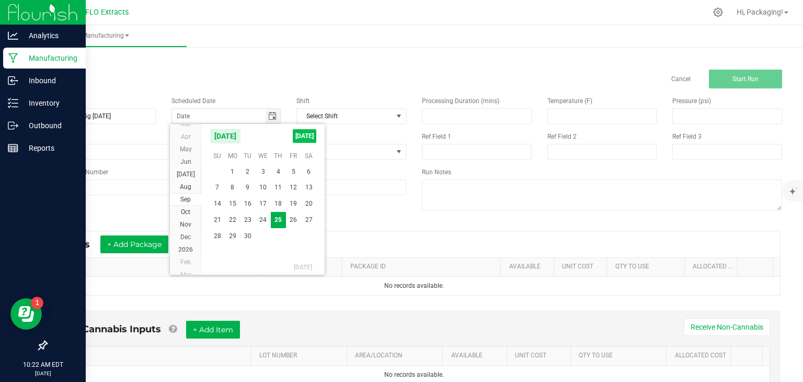
click at [303, 135] on span "[DATE]" at bounding box center [305, 136] width 24 height 14
type input "[DATE]"
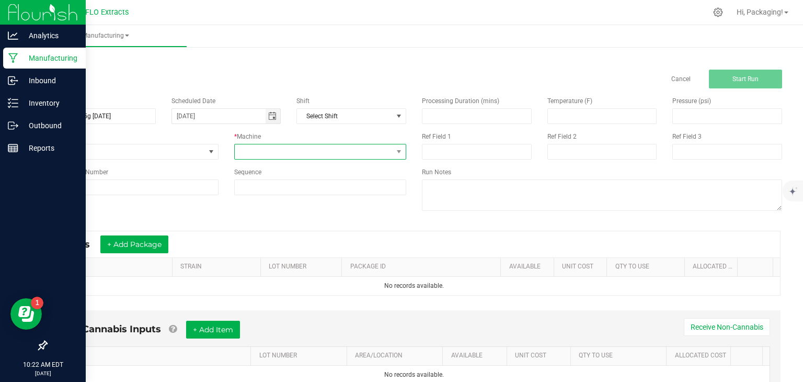
click at [299, 154] on span at bounding box center [314, 151] width 158 height 15
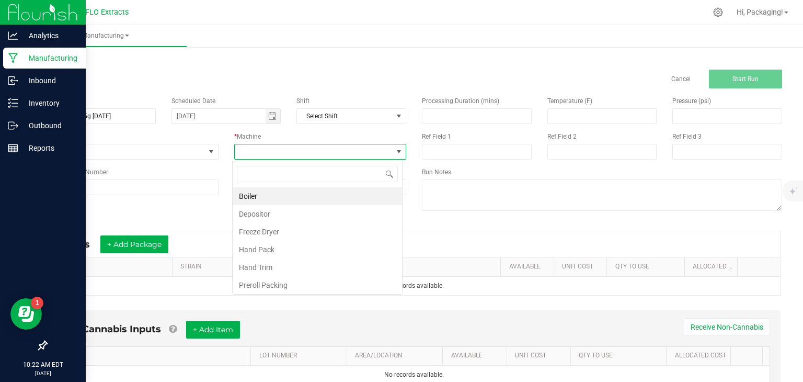
scroll to position [15, 170]
click at [266, 243] on li "Hand Pack" at bounding box center [317, 250] width 169 height 18
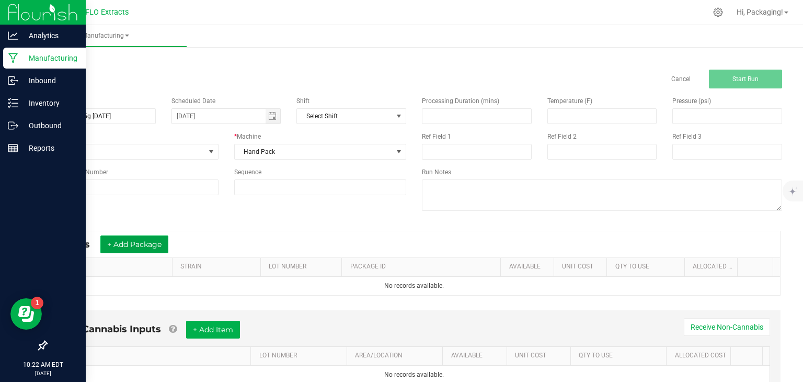
click at [164, 245] on button "+ Add Package" at bounding box center [134, 244] width 68 height 18
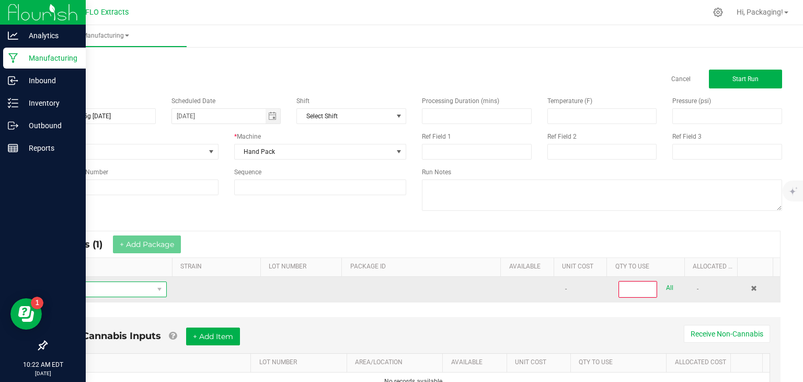
click at [93, 284] on span "NO DATA FOUND" at bounding box center [104, 289] width 98 height 15
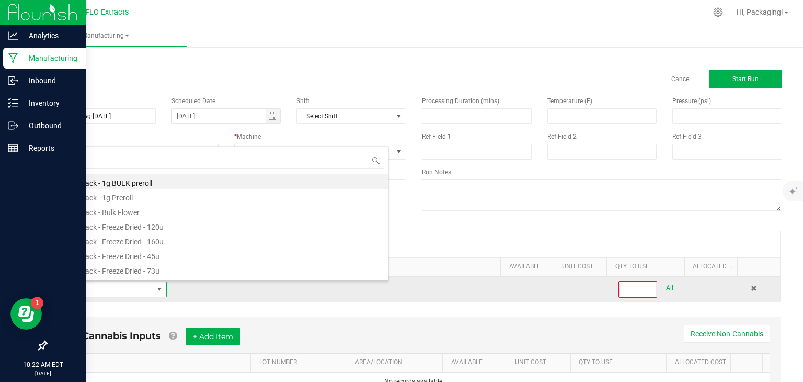
type input "W"
type input "TRUFF"
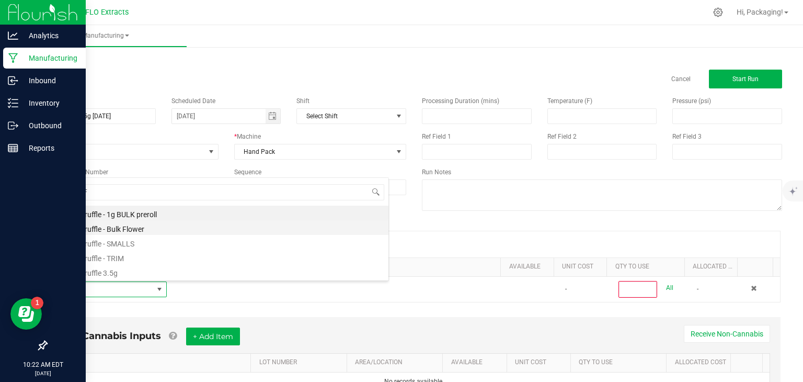
click at [135, 226] on li "White Truffle - Bulk Flower" at bounding box center [222, 227] width 334 height 15
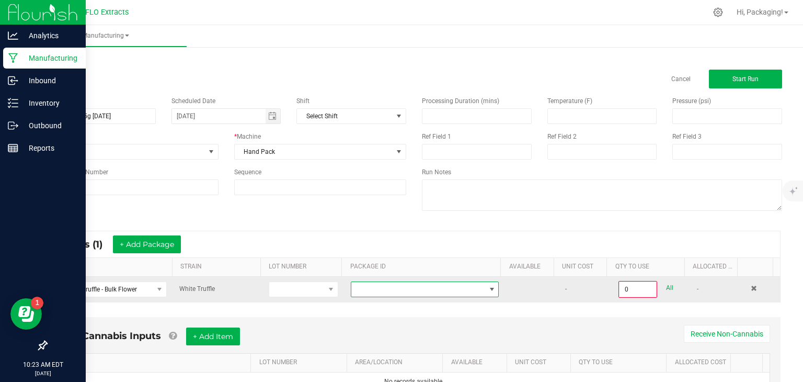
click at [365, 285] on span at bounding box center [419, 289] width 134 height 15
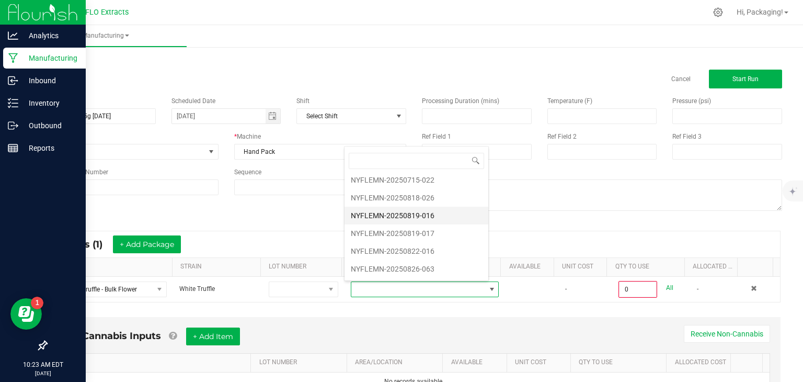
scroll to position [75, 0]
click at [426, 245] on li "NYFLEMN-20250822-016" at bounding box center [417, 251] width 144 height 18
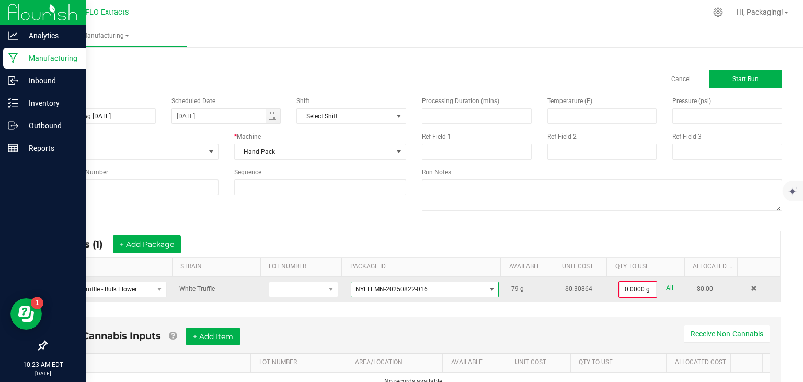
click at [666, 284] on link "All" at bounding box center [669, 288] width 7 height 14
type input "79.0000 g"
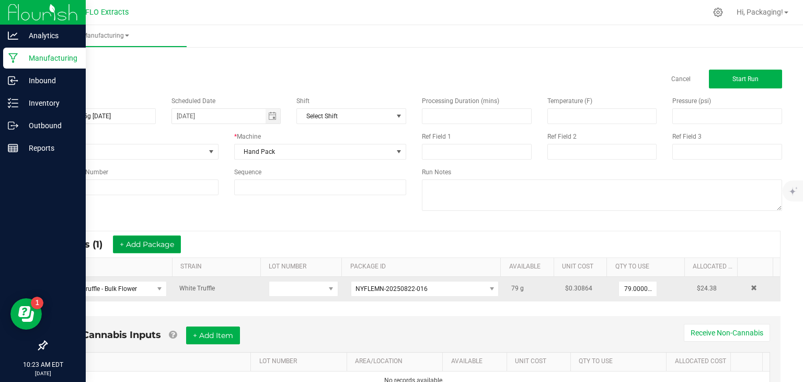
click at [165, 243] on button "+ Add Package" at bounding box center [147, 244] width 68 height 18
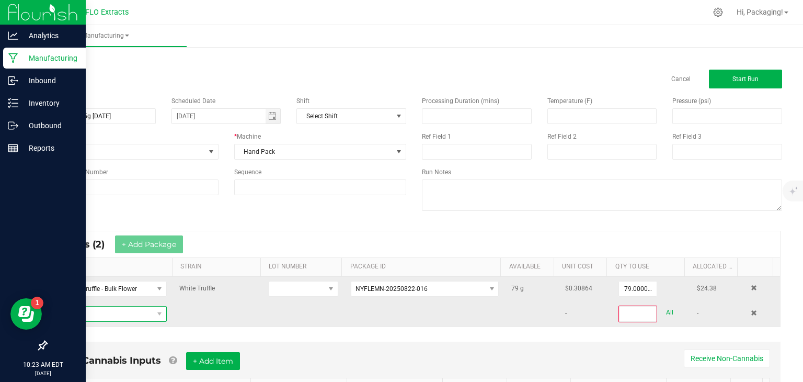
click at [111, 314] on span "NO DATA FOUND" at bounding box center [104, 314] width 98 height 15
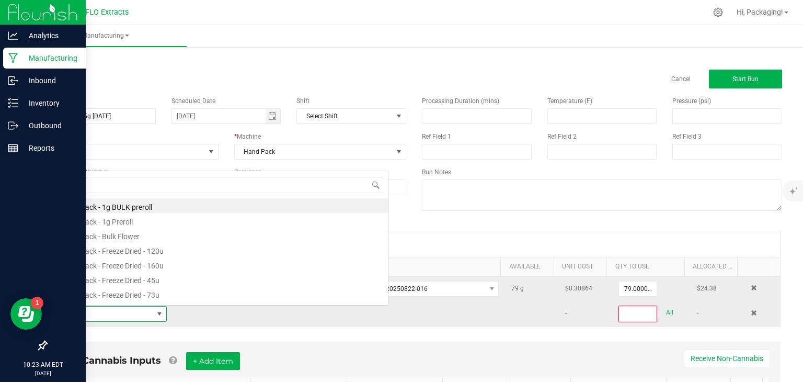
scroll to position [15, 108]
type input "TRUFF"
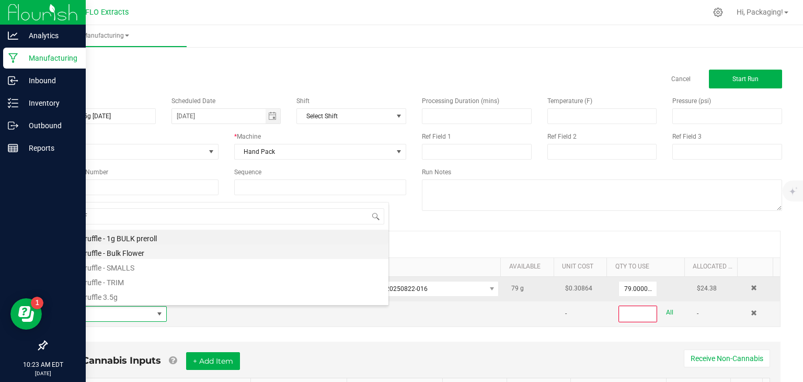
click at [130, 254] on li "White Truffle - Bulk Flower" at bounding box center [222, 251] width 334 height 15
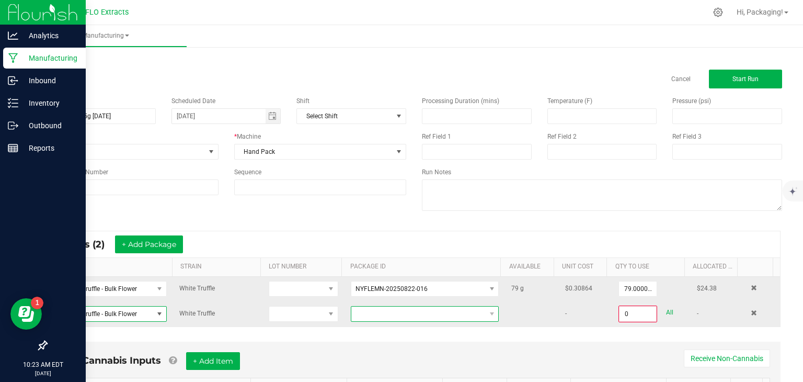
click at [435, 311] on span at bounding box center [419, 314] width 134 height 15
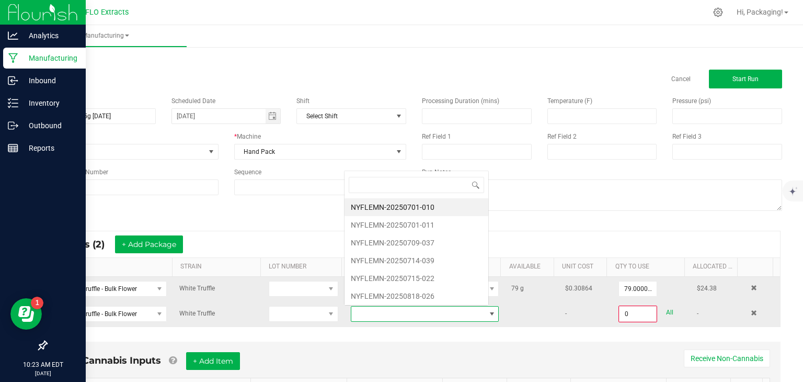
scroll to position [15, 142]
click at [460, 220] on li "NYFLEMN-20250701-011" at bounding box center [417, 225] width 144 height 18
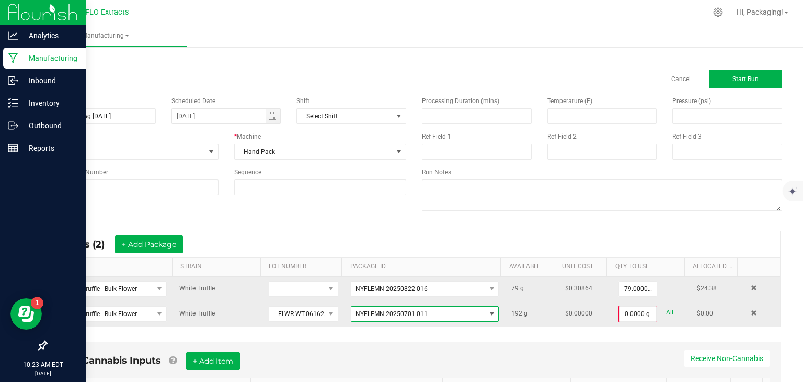
click at [488, 311] on span at bounding box center [492, 314] width 8 height 8
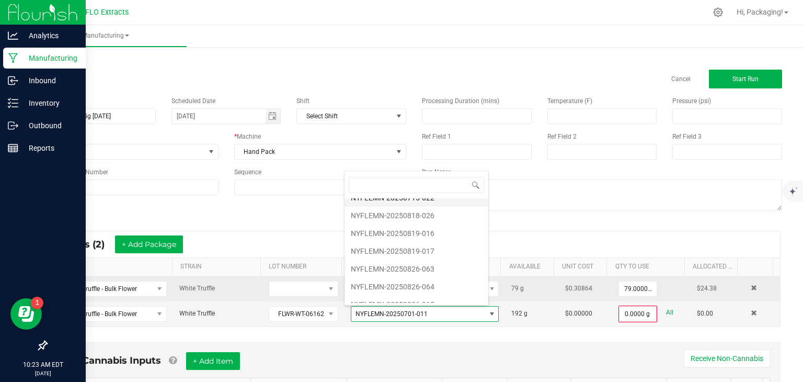
scroll to position [63, 0]
click at [424, 284] on li "NYFLEMN-20250826-064" at bounding box center [417, 287] width 144 height 18
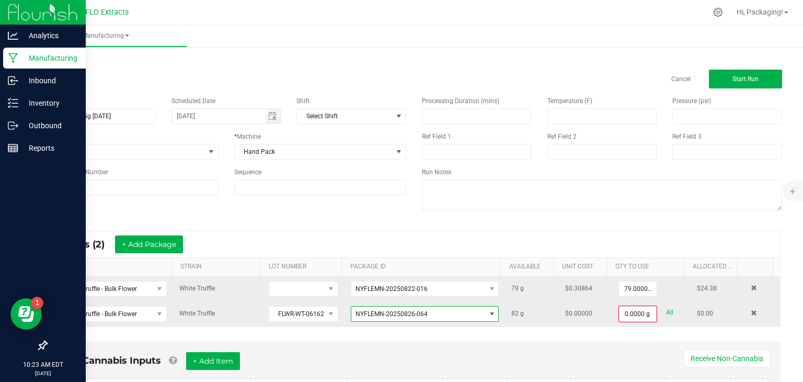
click at [666, 310] on link "All" at bounding box center [669, 312] width 7 height 14
type input "82.0000 g"
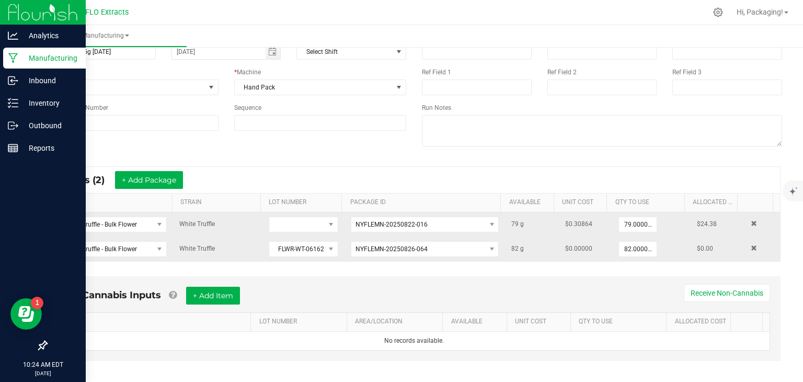
scroll to position [70, 0]
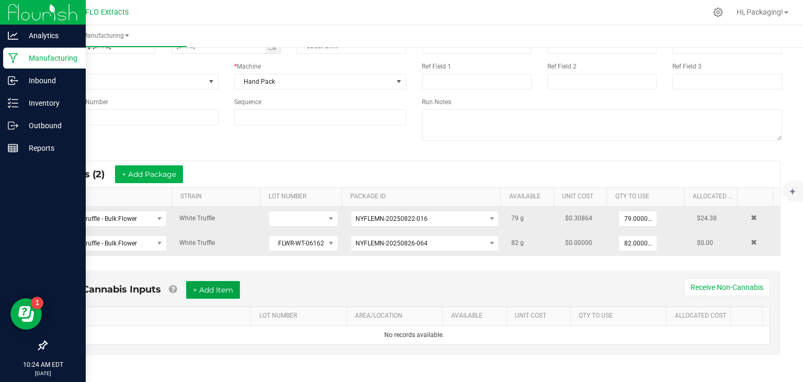
click at [212, 286] on button "+ Add Item" at bounding box center [213, 290] width 54 height 18
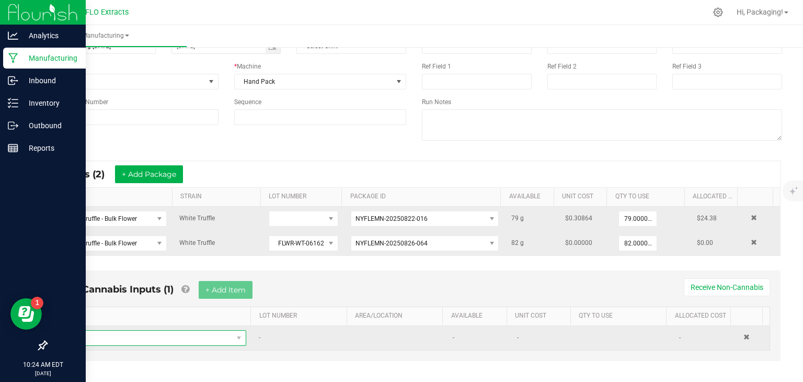
click at [119, 336] on span "NO DATA FOUND" at bounding box center [148, 338] width 167 height 15
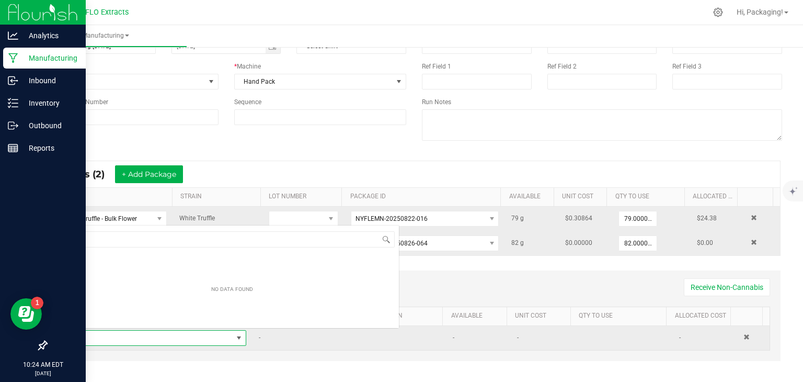
scroll to position [15, 175]
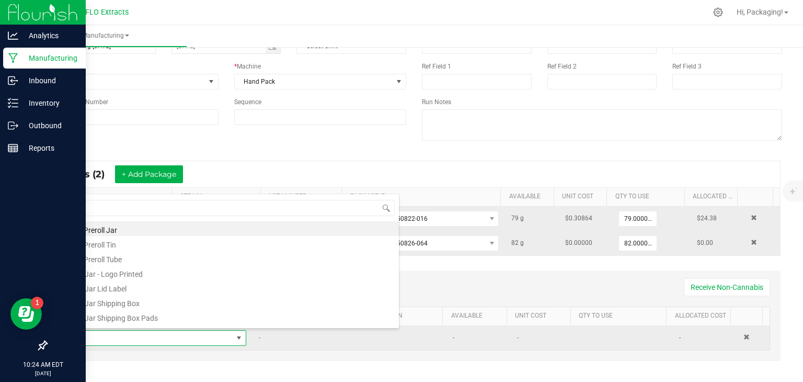
type input "EI"
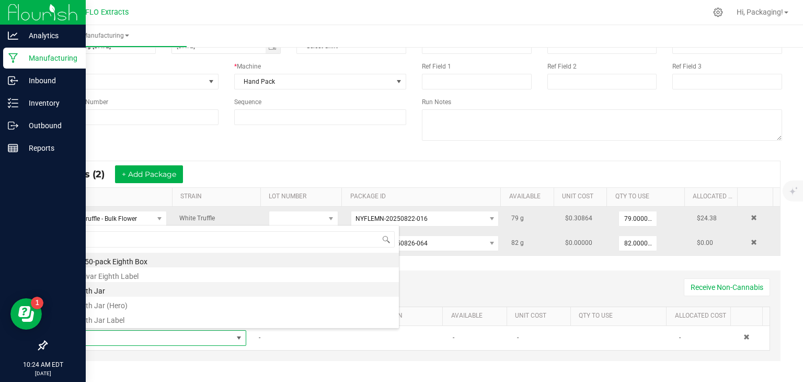
click at [123, 291] on li "Eighth Jar" at bounding box center [232, 289] width 334 height 15
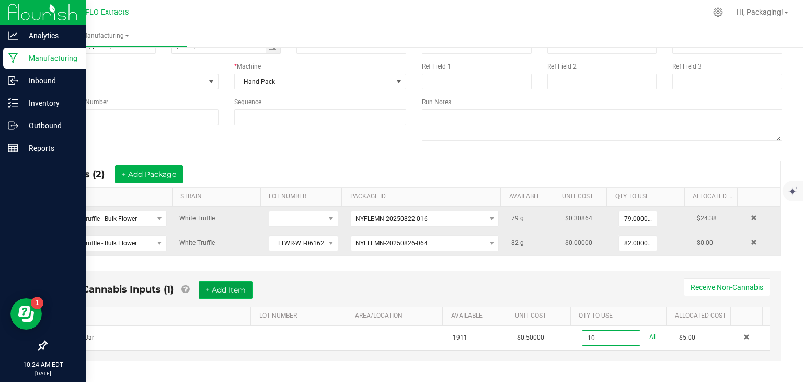
type input "10 ea"
click at [224, 289] on button "+ Add Item" at bounding box center [226, 290] width 54 height 18
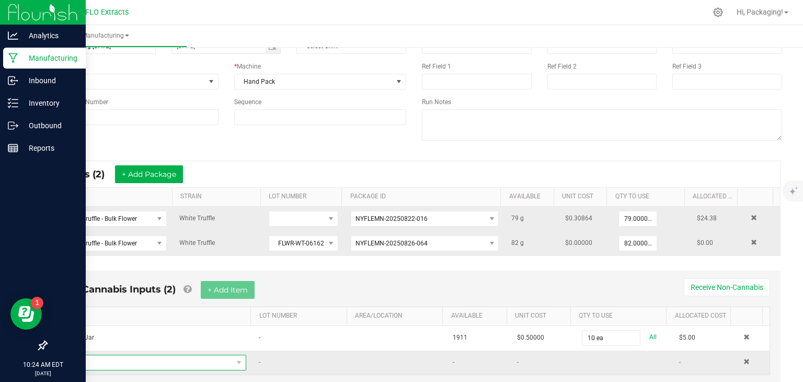
click at [128, 359] on span "NO DATA FOUND" at bounding box center [148, 362] width 167 height 15
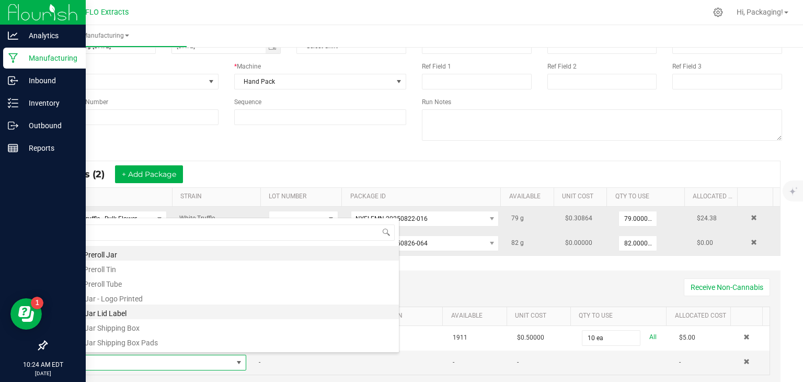
click at [151, 312] on li "1/8 Jar Lid Label" at bounding box center [232, 311] width 334 height 15
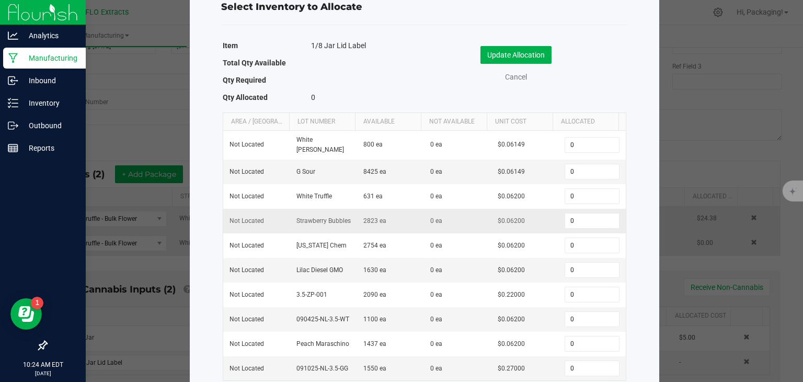
scroll to position [38, 0]
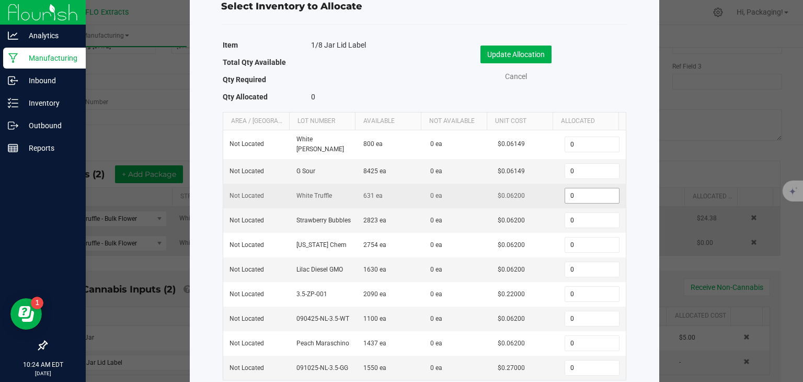
click at [578, 191] on input "0" at bounding box center [591, 195] width 53 height 15
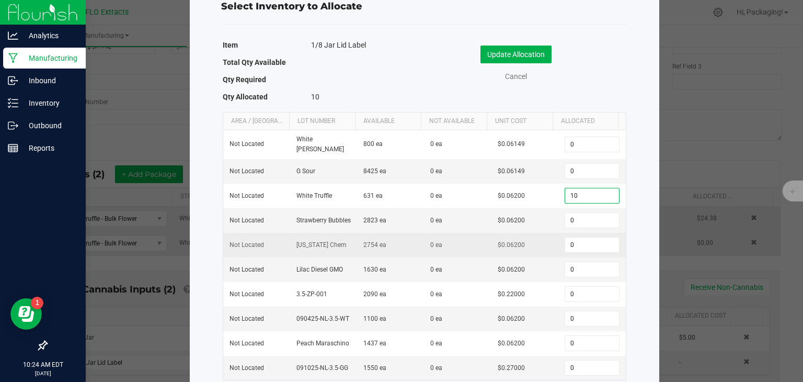
type input "1"
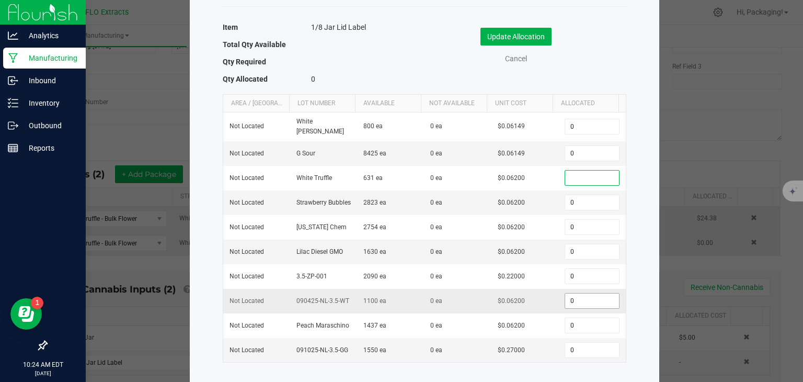
scroll to position [65, 0]
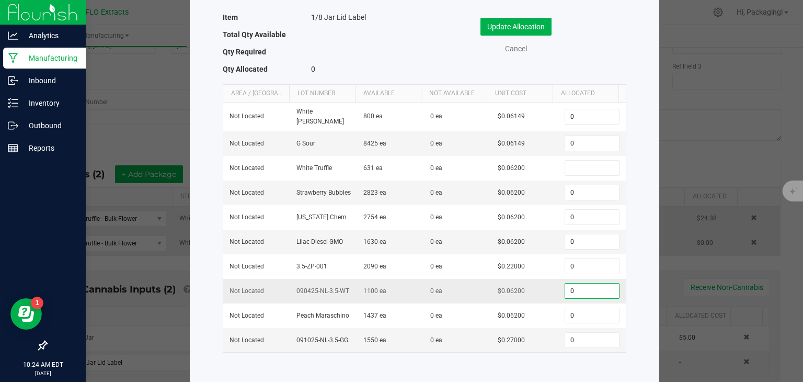
click at [577, 288] on input "0" at bounding box center [591, 291] width 53 height 15
type input "10"
click at [535, 24] on button "Update Allocation" at bounding box center [516, 27] width 71 height 18
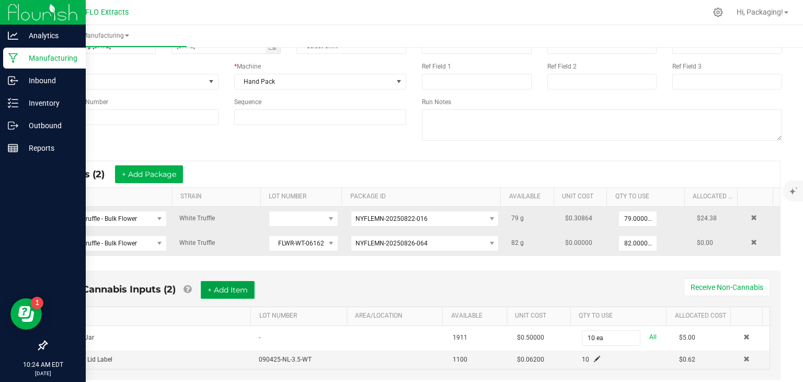
click at [234, 285] on button "+ Add Item" at bounding box center [228, 290] width 54 height 18
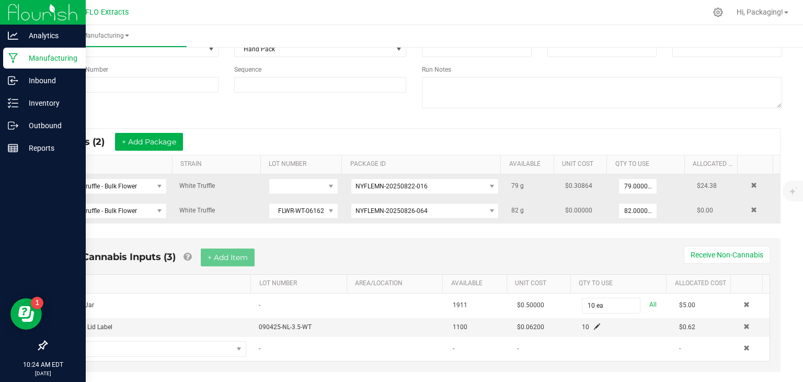
scroll to position [120, 0]
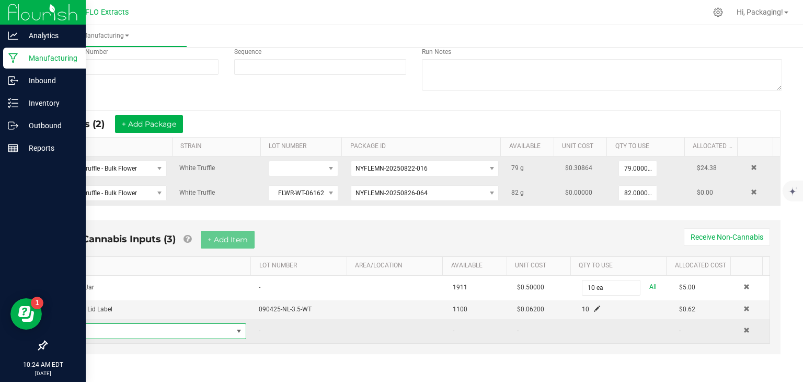
click at [235, 329] on span "NO DATA FOUND" at bounding box center [239, 331] width 8 height 8
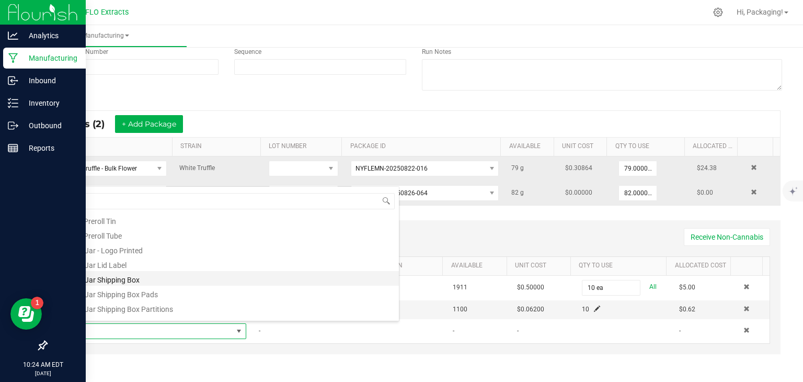
scroll to position [17, 0]
click at [224, 274] on li "1/8 Jar Shipping Box" at bounding box center [232, 278] width 334 height 15
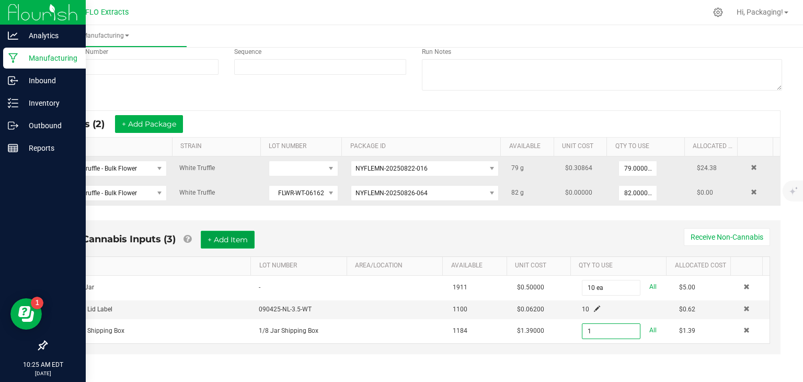
type input "1 ea"
click at [224, 233] on button "+ Add Item" at bounding box center [228, 240] width 54 height 18
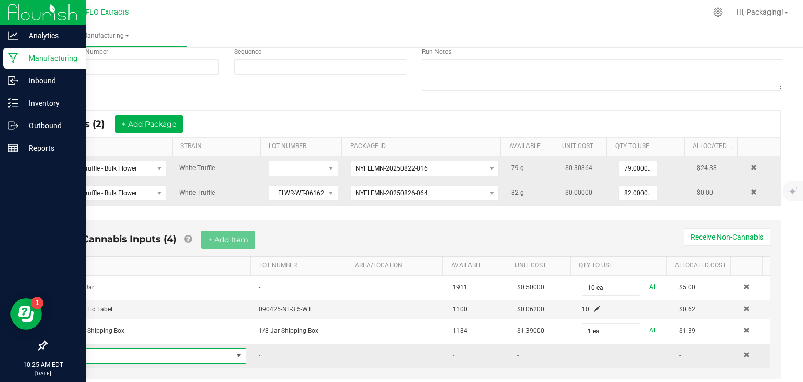
click at [235, 352] on span "NO DATA FOUND" at bounding box center [239, 356] width 8 height 8
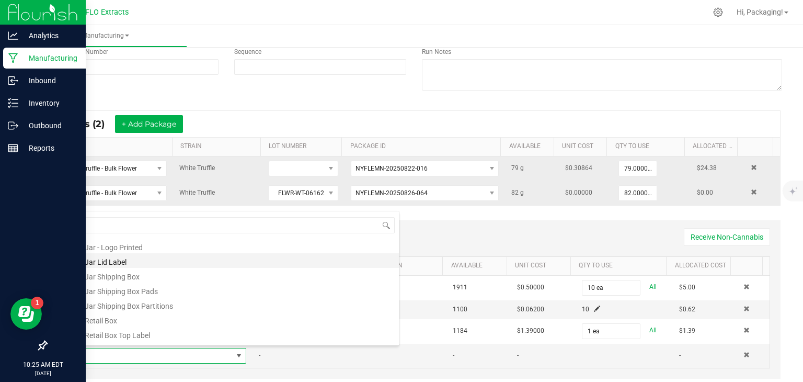
scroll to position [46, 0]
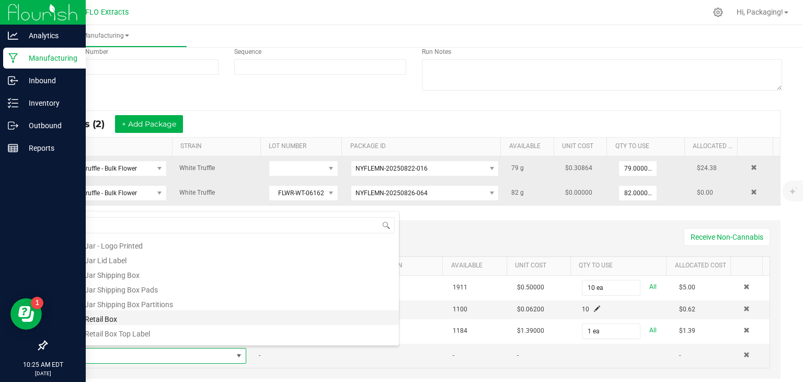
click at [212, 322] on li "1/8 Retail Box" at bounding box center [232, 317] width 334 height 15
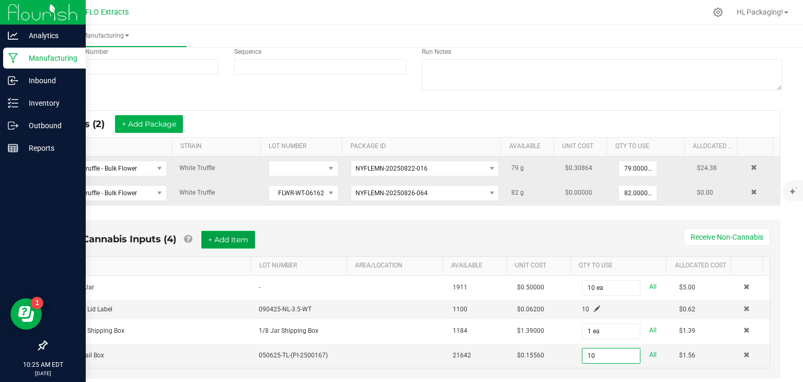
type input "10 ea"
click at [231, 237] on button "+ Add Item" at bounding box center [228, 240] width 54 height 18
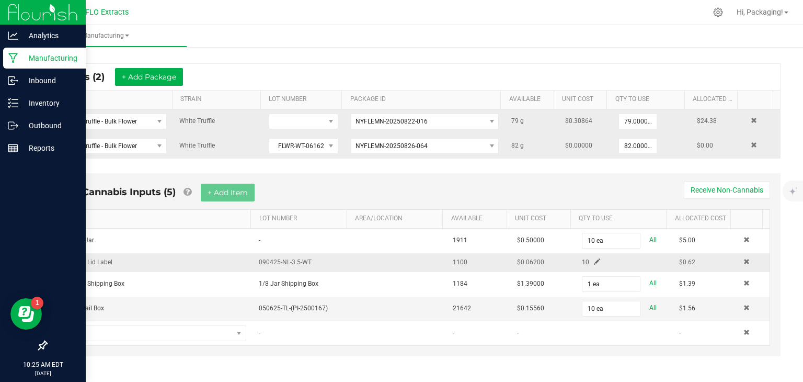
scroll to position [169, 0]
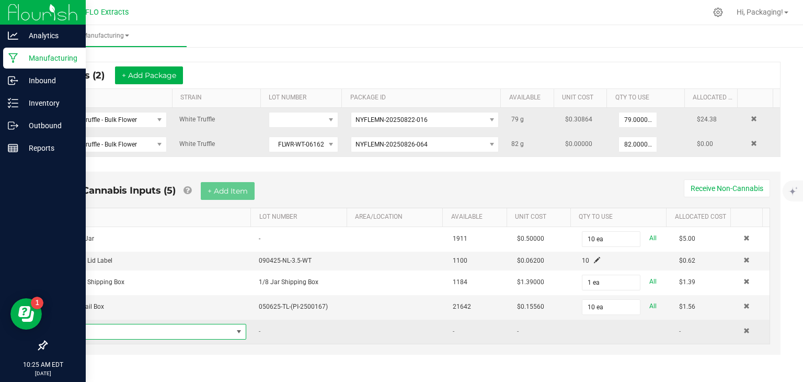
click at [235, 327] on span "NO DATA FOUND" at bounding box center [239, 331] width 8 height 8
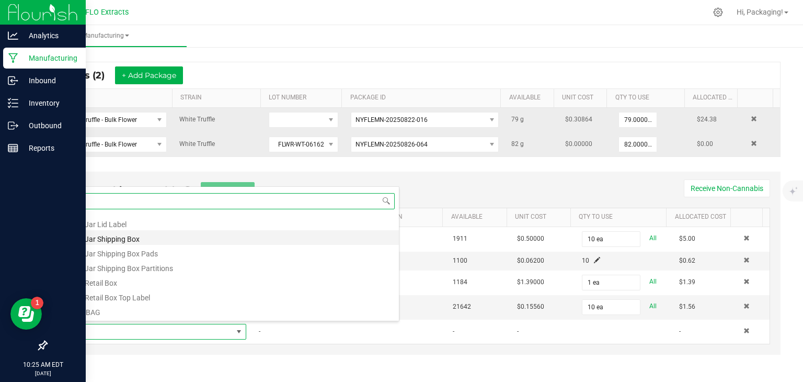
scroll to position [58, 0]
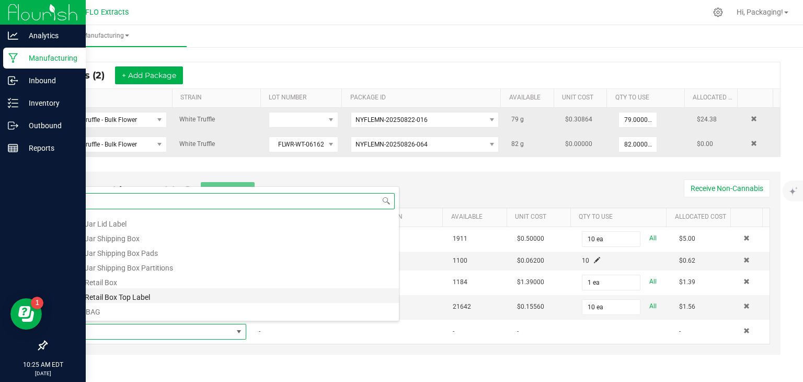
click at [159, 296] on li "1/8 Retail Box Top Label" at bounding box center [232, 295] width 334 height 15
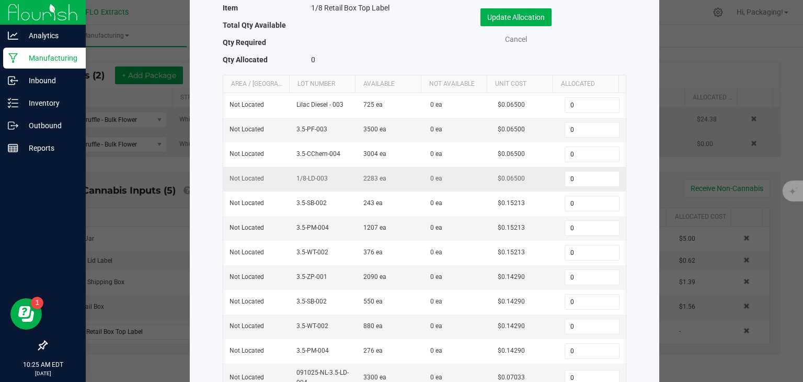
scroll to position [75, 0]
click at [565, 323] on input "0" at bounding box center [591, 326] width 53 height 15
type input "10"
click at [525, 15] on button "Update Allocation" at bounding box center [516, 17] width 71 height 18
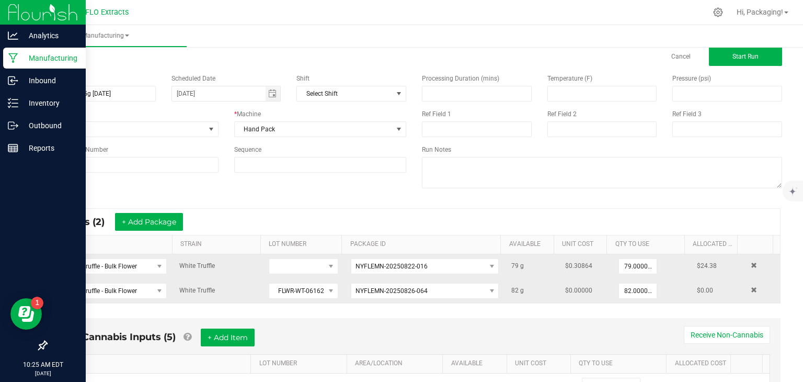
scroll to position [0, 0]
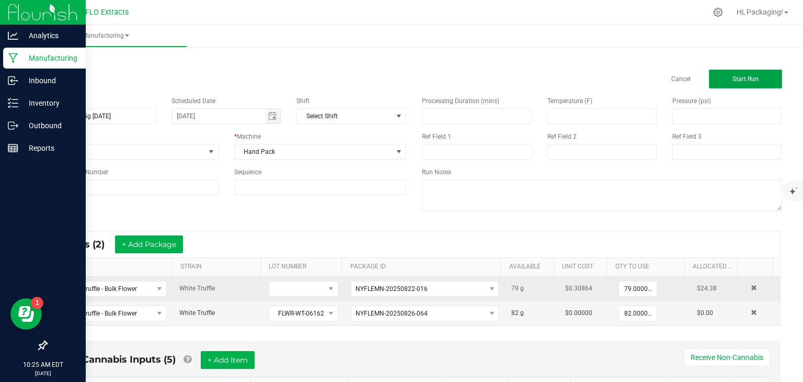
click at [746, 83] on button "Start Run" at bounding box center [745, 79] width 73 height 19
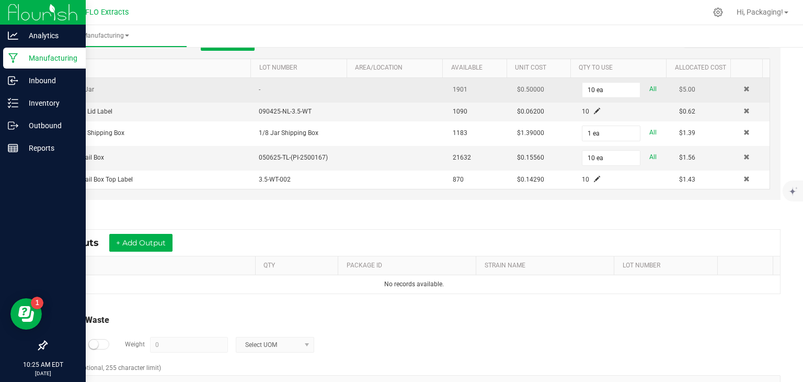
scroll to position [349, 0]
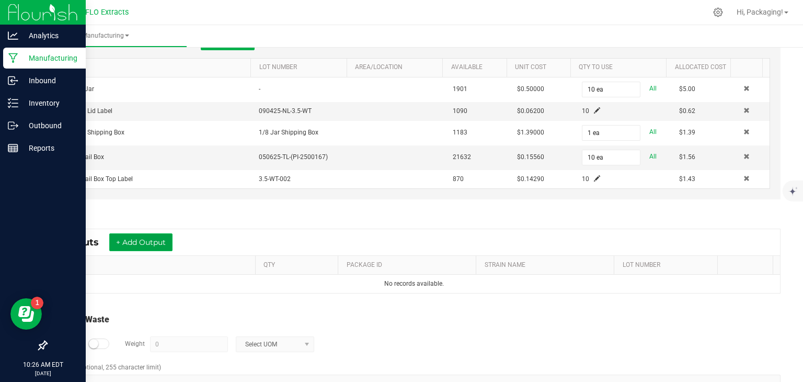
click at [161, 239] on button "+ Add Output" at bounding box center [140, 242] width 63 height 18
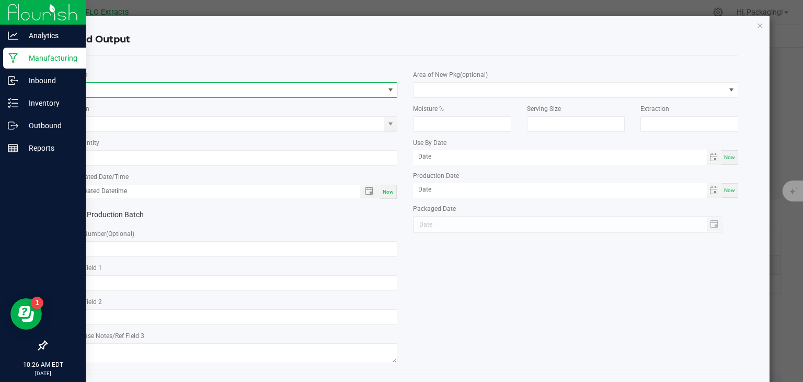
click at [100, 88] on span "NO DATA FOUND" at bounding box center [228, 90] width 311 height 15
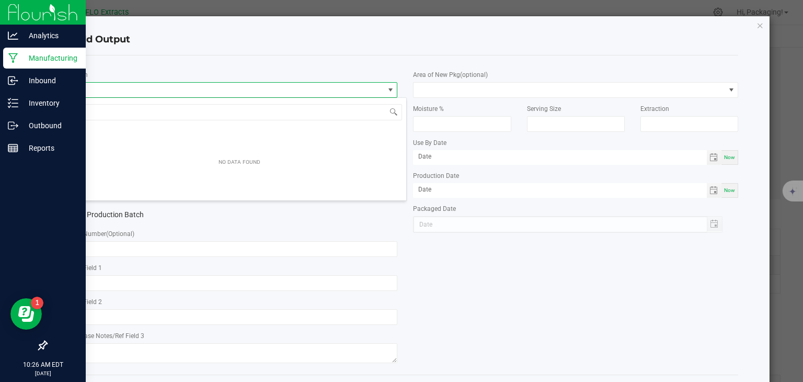
scroll to position [15, 322]
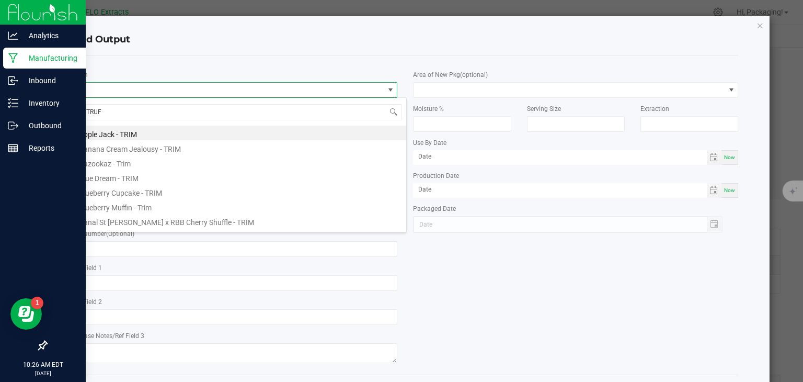
type input "TRUFF"
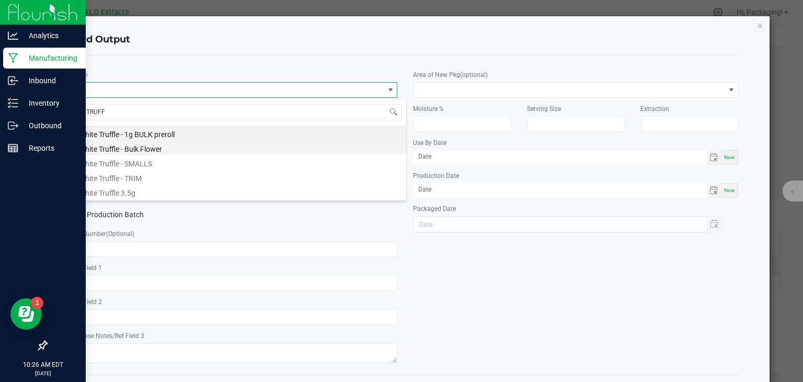
click at [113, 148] on li "White Truffle - Bulk Flower" at bounding box center [240, 147] width 334 height 15
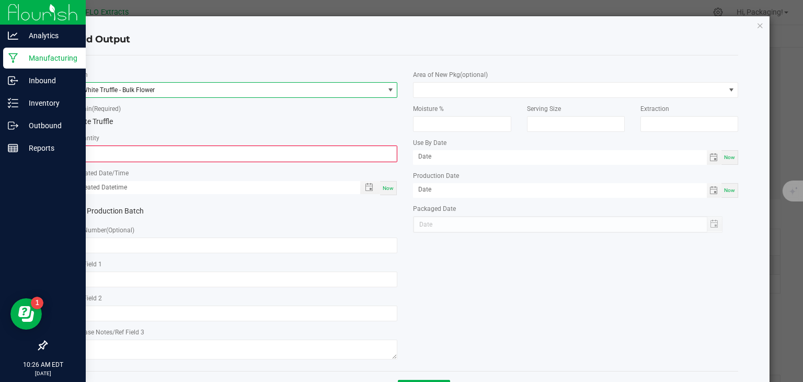
click at [113, 148] on input "0" at bounding box center [235, 153] width 323 height 15
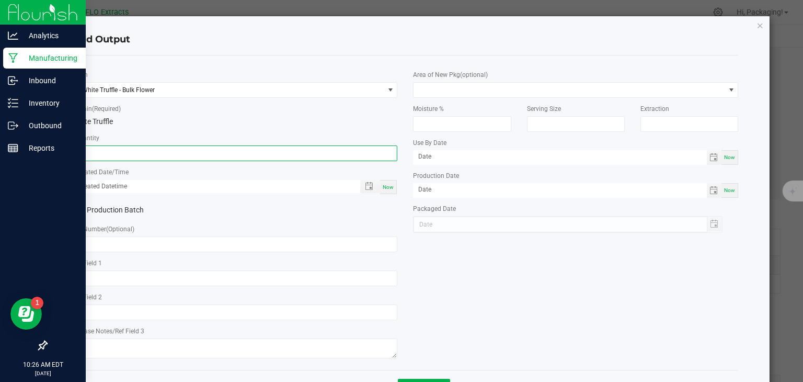
type input "69.0000 g"
click at [390, 187] on span "Now" at bounding box center [388, 187] width 11 height 6
type input "09/25/2025 10:26 AM"
type input "[DATE]"
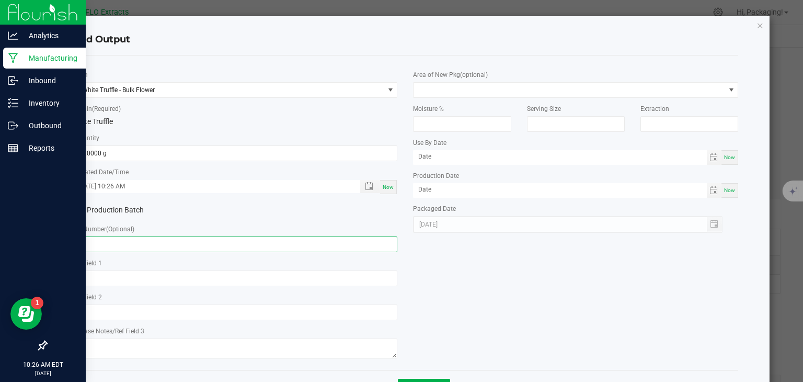
click at [131, 240] on input "text" at bounding box center [235, 244] width 325 height 16
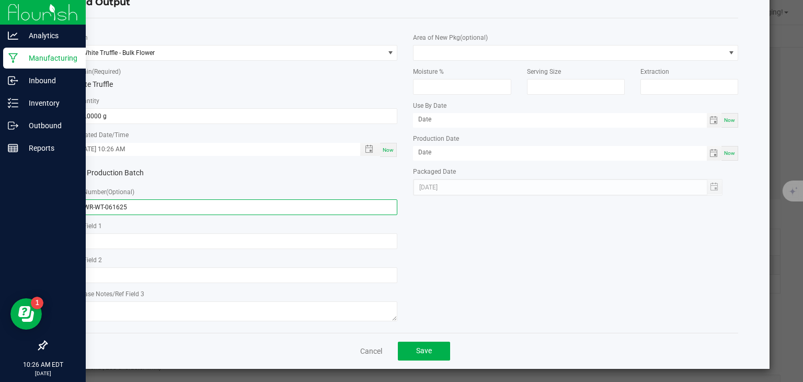
scroll to position [39, 0]
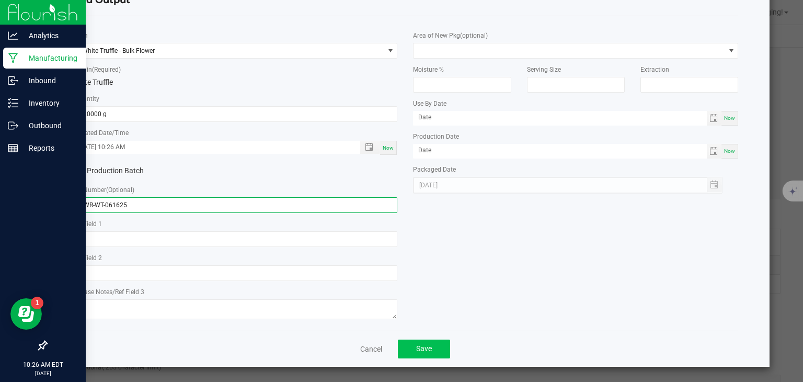
type input "FLWR-WT-061625"
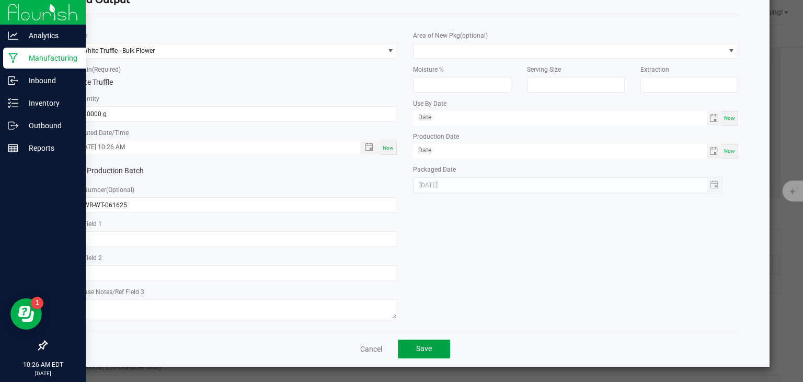
click at [424, 350] on span "Save" at bounding box center [424, 348] width 16 height 8
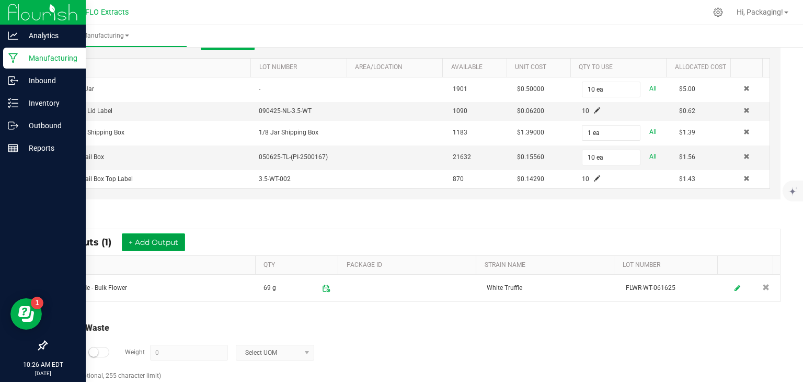
click at [177, 234] on button "+ Add Output" at bounding box center [153, 242] width 63 height 18
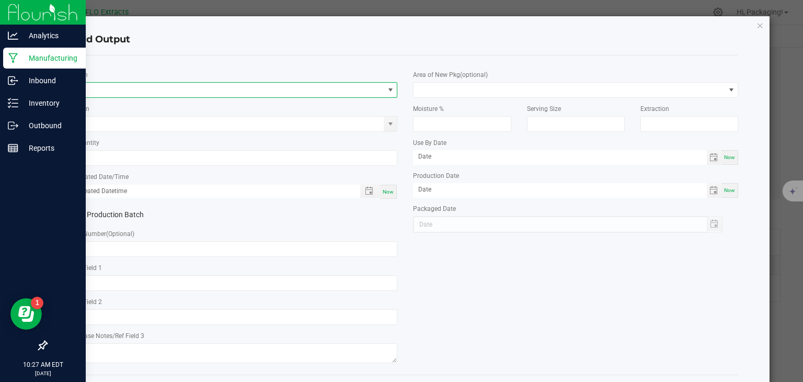
click at [125, 87] on span "NO DATA FOUND" at bounding box center [228, 90] width 311 height 15
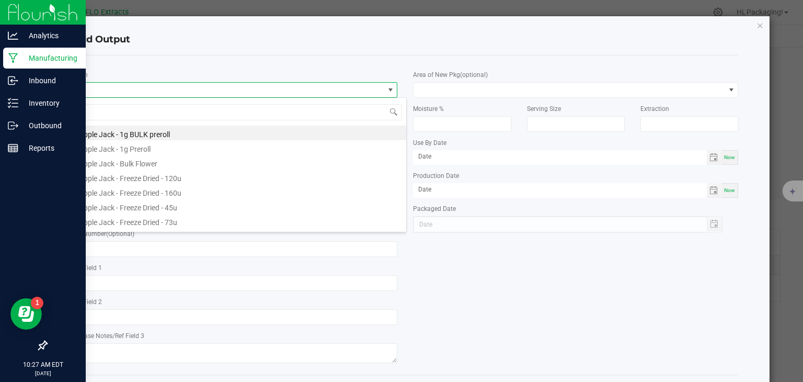
scroll to position [15, 322]
type input "TRUFF"
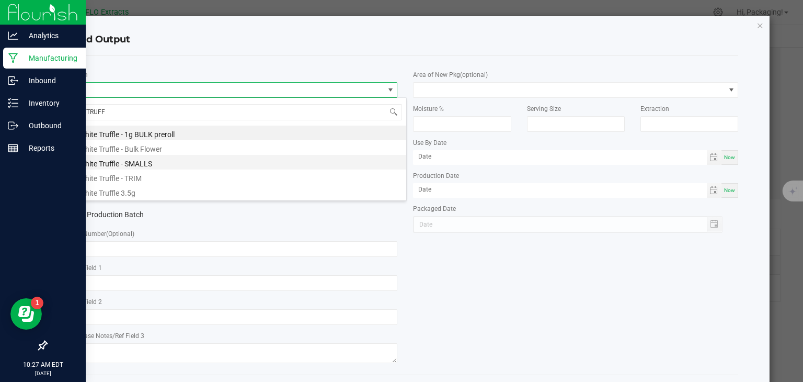
click at [132, 160] on li "White Truffle - SMALLS" at bounding box center [240, 162] width 334 height 15
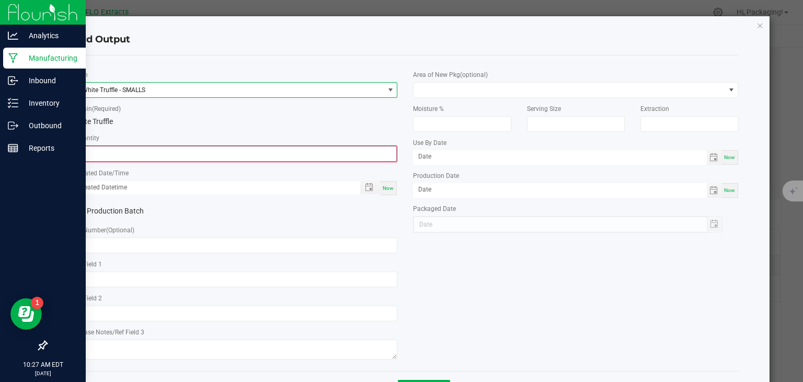
click at [121, 153] on input "0" at bounding box center [235, 153] width 323 height 15
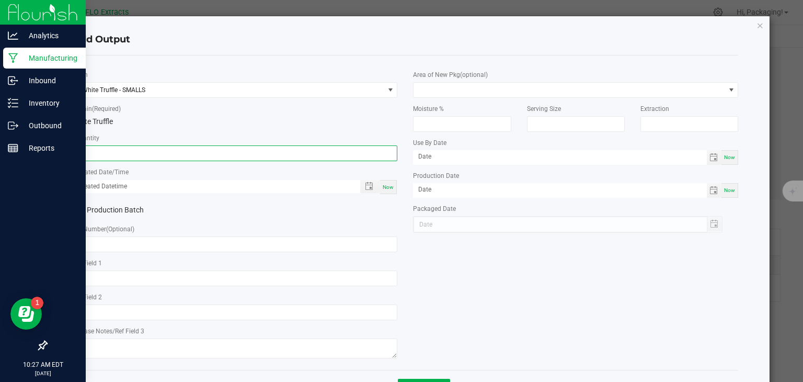
type input "49.0000 g"
click at [387, 186] on span "Now" at bounding box center [388, 187] width 11 height 6
type input "09/25/2025 10:27 AM"
type input "[DATE]"
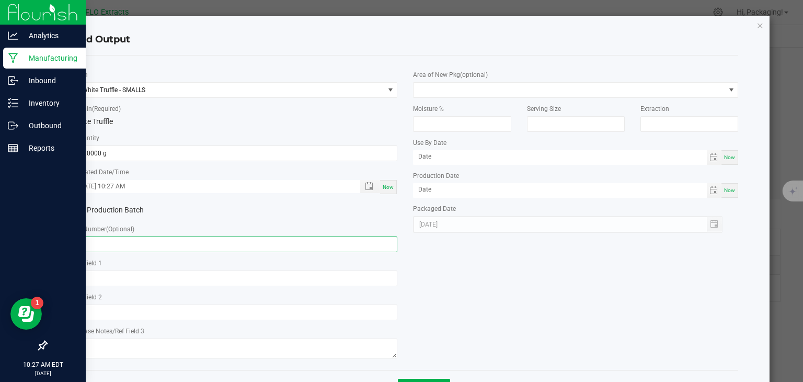
click at [107, 243] on input "text" at bounding box center [235, 244] width 325 height 16
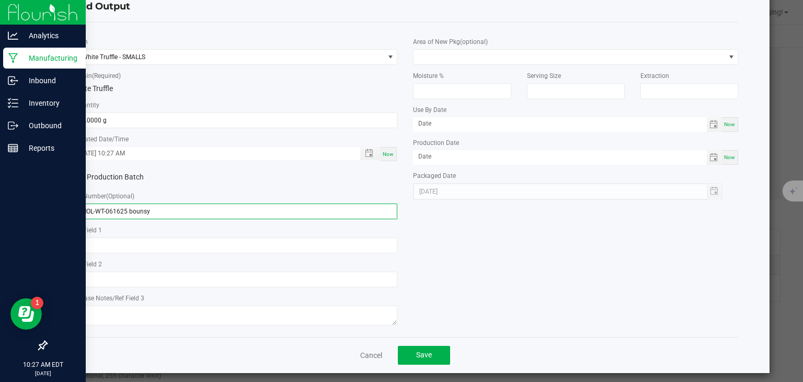
scroll to position [39, 0]
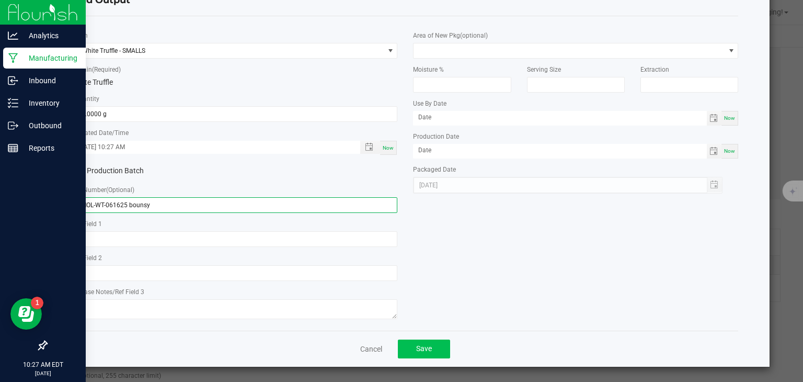
type input "SMOL-WT-061625 bounsy"
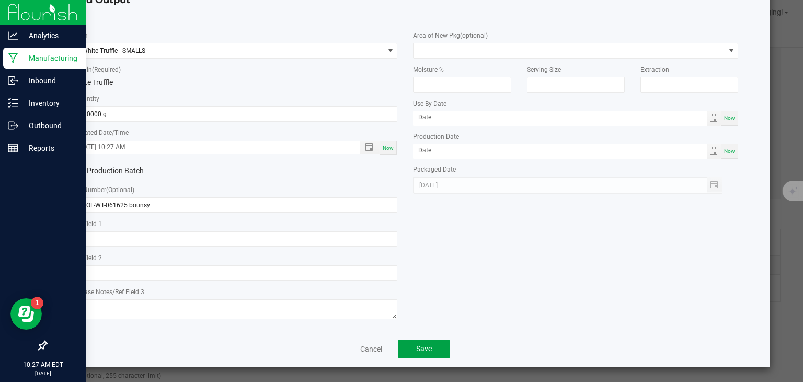
click at [417, 349] on span "Save" at bounding box center [424, 348] width 16 height 8
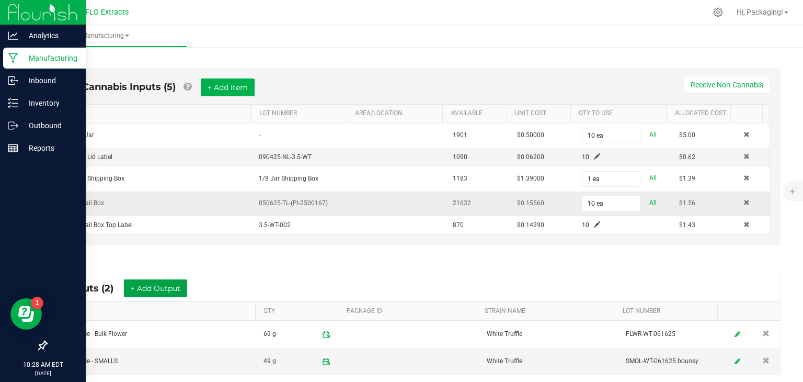
scroll to position [412, 0]
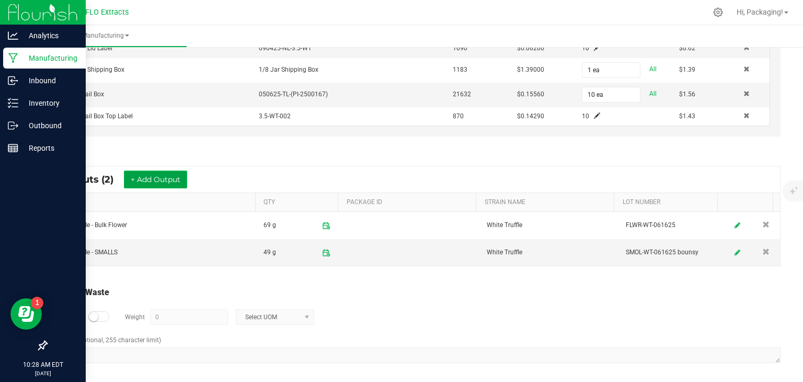
click at [153, 176] on button "+ Add Output" at bounding box center [155, 180] width 63 height 18
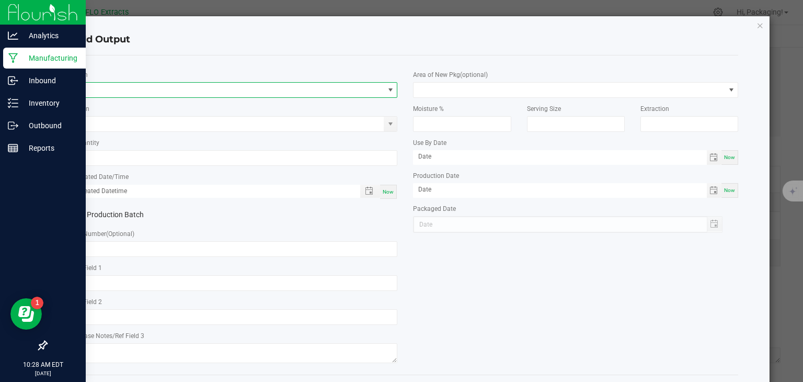
click at [89, 87] on span "NO DATA FOUND" at bounding box center [228, 90] width 311 height 15
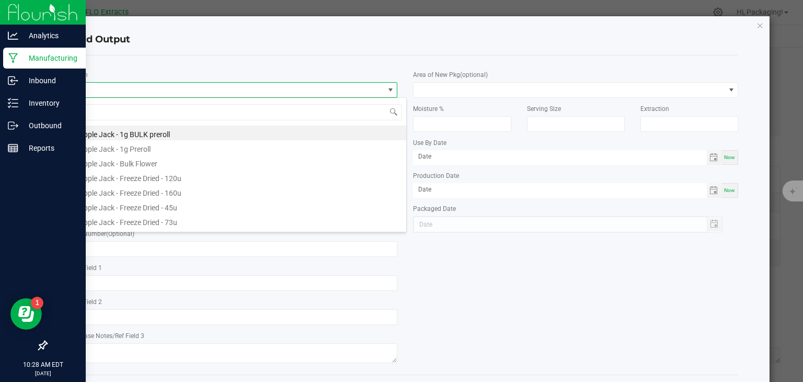
scroll to position [15, 322]
type input "truff"
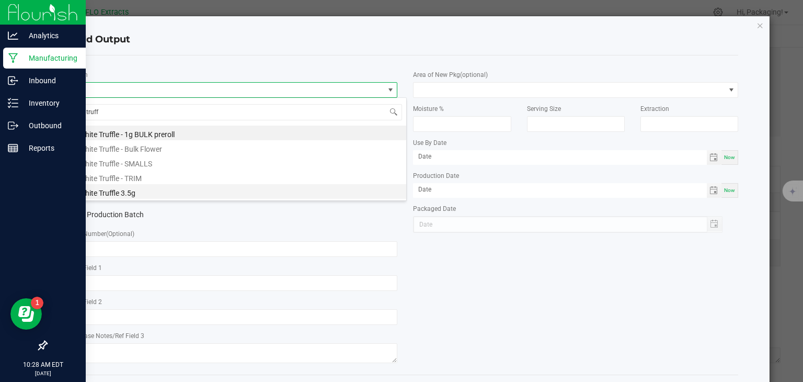
click at [121, 193] on li "White Truffle 3.5g" at bounding box center [240, 191] width 334 height 15
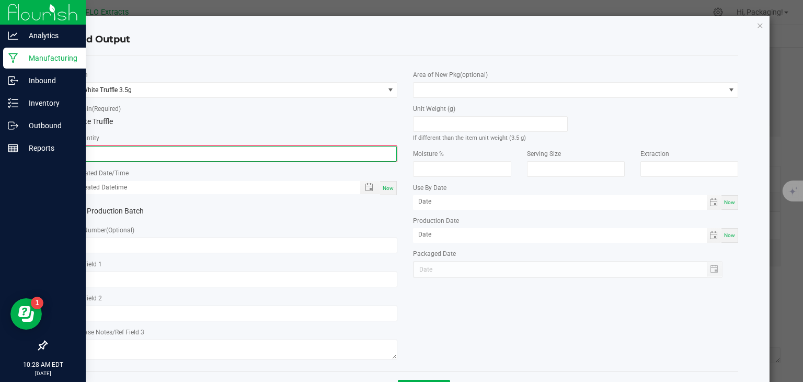
click at [104, 156] on input "0" at bounding box center [235, 153] width 323 height 15
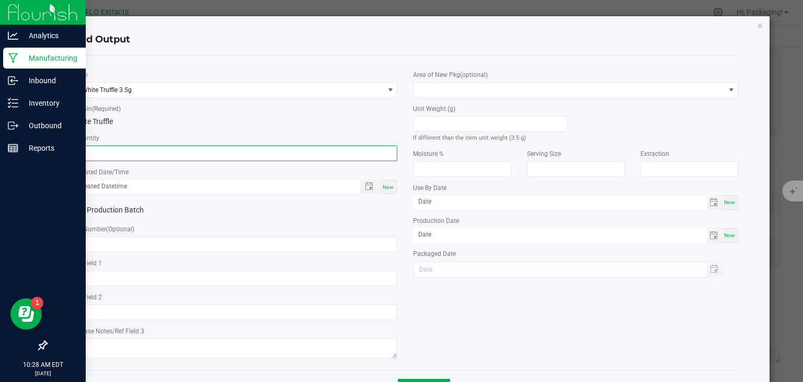
type input "10 ea"
click at [383, 190] on span "Now" at bounding box center [388, 187] width 11 height 6
type input "09/25/2025 10:28 AM"
type input "[DATE]"
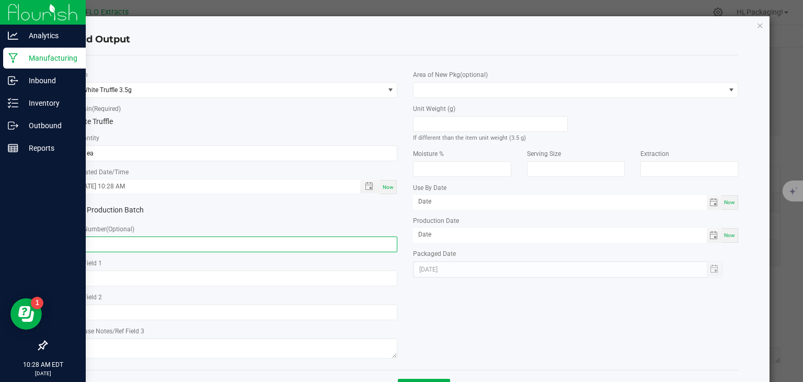
click at [114, 245] on input "text" at bounding box center [235, 244] width 325 height 16
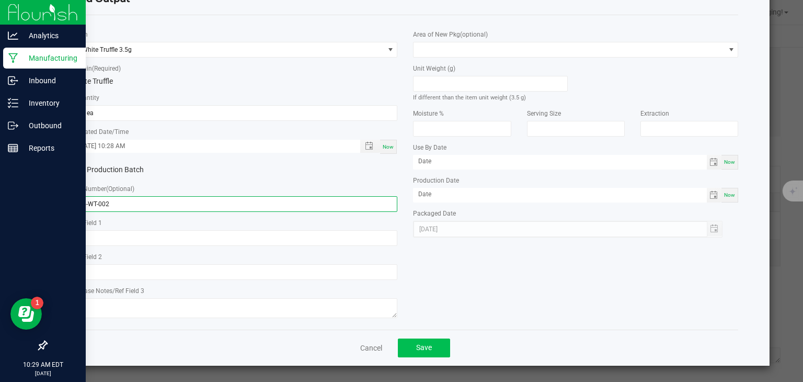
type input "3.5-WT-002"
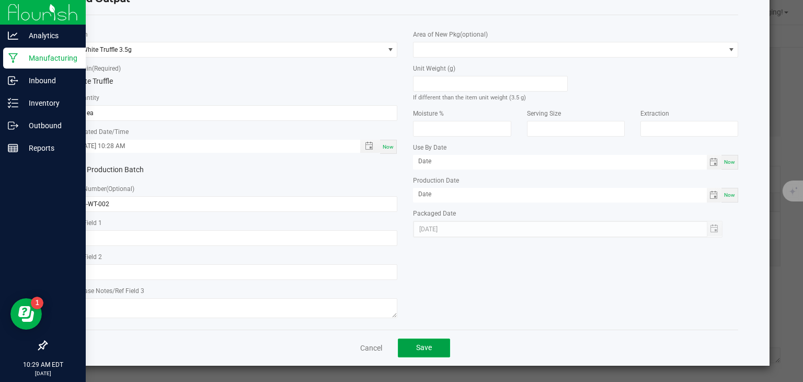
click at [434, 346] on button "Save" at bounding box center [424, 347] width 52 height 19
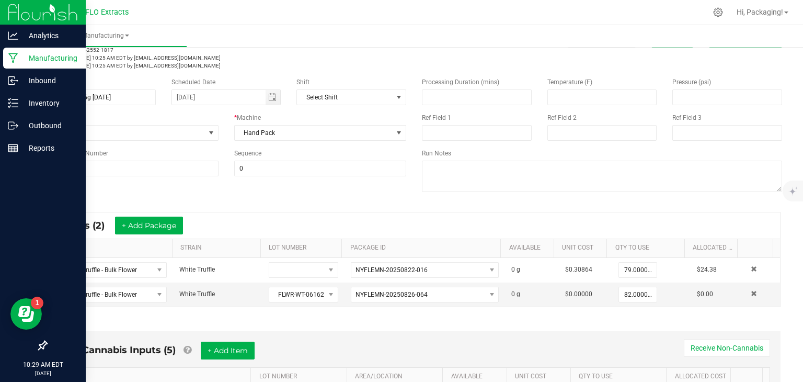
scroll to position [0, 0]
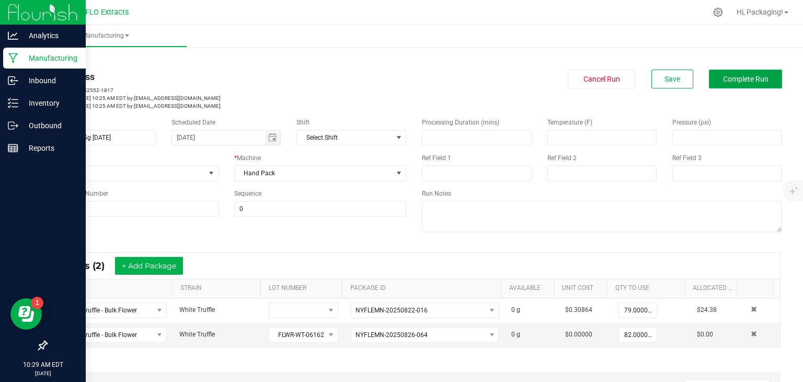
click at [728, 77] on span "Complete Run" at bounding box center [746, 79] width 46 height 8
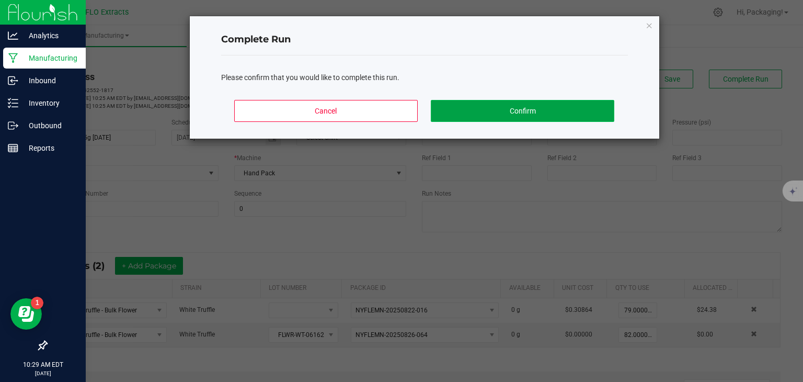
click at [570, 111] on button "Confirm" at bounding box center [522, 111] width 183 height 22
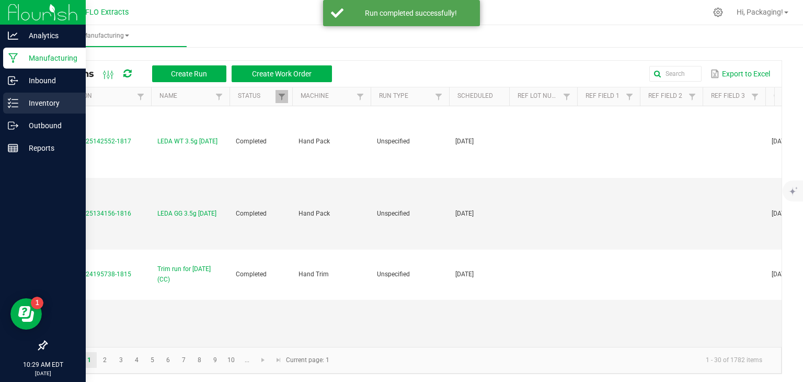
click at [49, 105] on p "Inventory" at bounding box center [49, 103] width 63 height 13
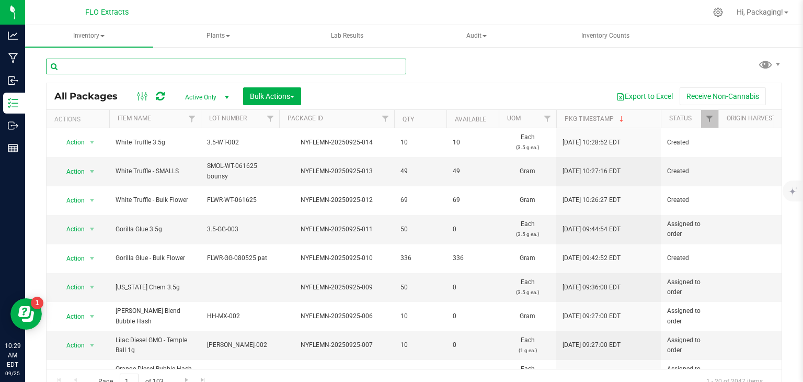
click at [123, 63] on input "text" at bounding box center [226, 67] width 360 height 16
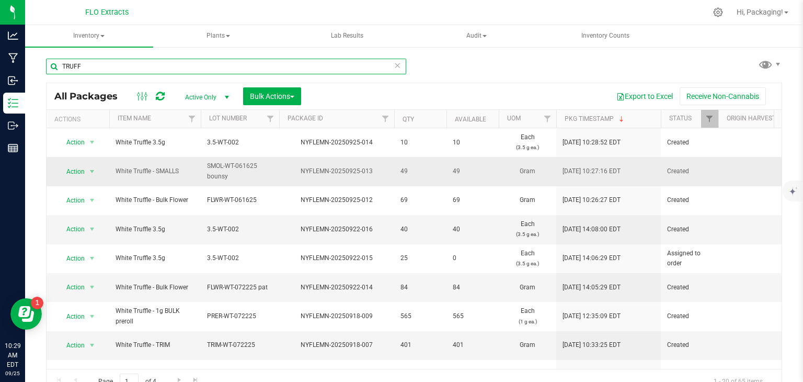
type input "TRUFF"
click at [161, 183] on td "White Truffle - SMALLS" at bounding box center [155, 171] width 92 height 29
click at [277, 96] on span "Bulk Actions" at bounding box center [272, 96] width 44 height 8
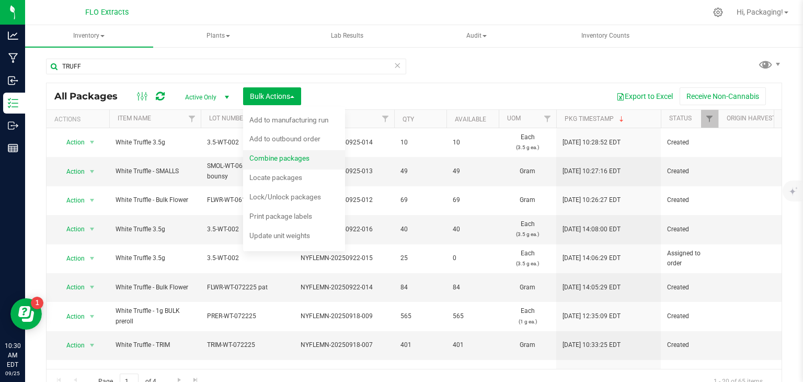
click at [274, 160] on span "Combine packages" at bounding box center [280, 158] width 60 height 8
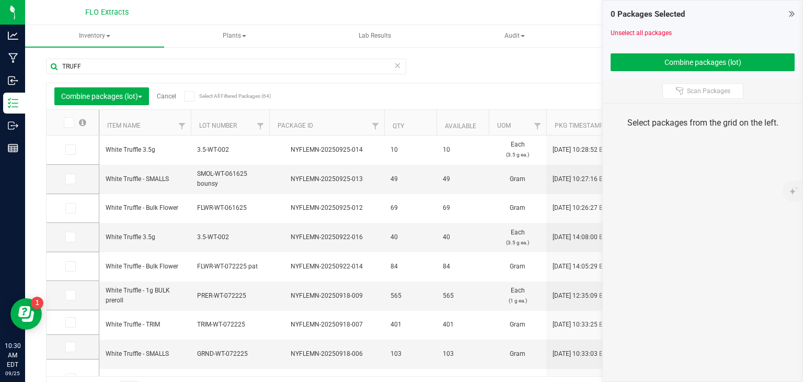
click at [70, 150] on icon at bounding box center [69, 150] width 7 height 0
click at [0, 0] on input "checkbox" at bounding box center [0, 0] width 0 height 0
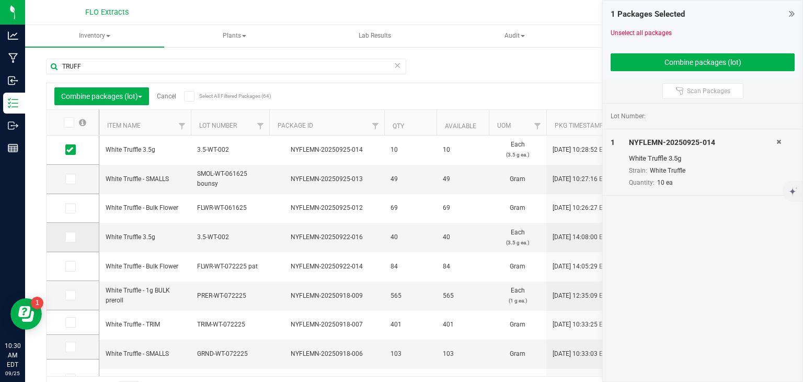
click at [74, 239] on span at bounding box center [70, 237] width 10 height 10
click at [0, 0] on input "checkbox" at bounding box center [0, 0] width 0 height 0
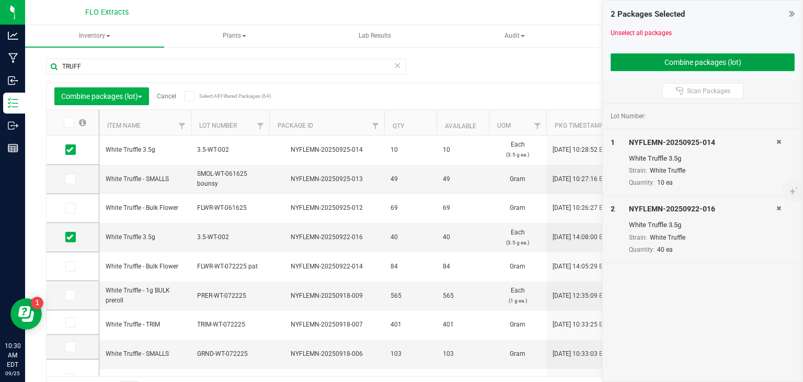
click at [651, 66] on button "Combine packages (lot)" at bounding box center [703, 62] width 184 height 18
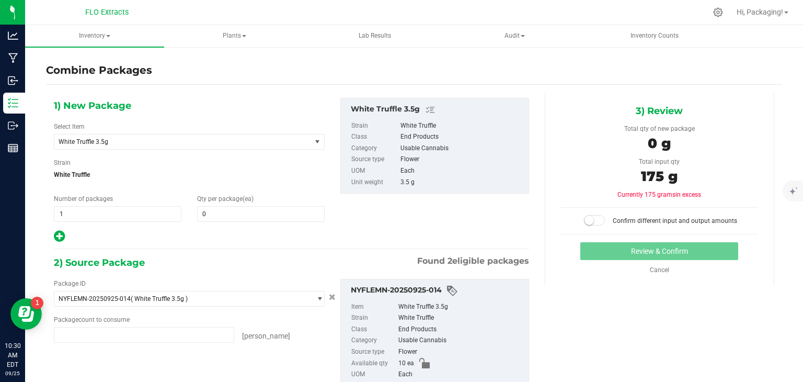
type input "10 ea"
type input "40 ea"
click at [213, 216] on span "0 0" at bounding box center [261, 214] width 128 height 16
type input "50"
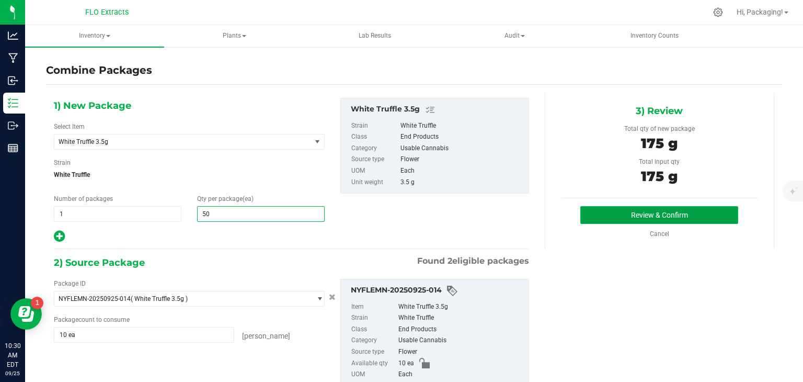
type input "50"
click at [626, 218] on button "Review & Confirm" at bounding box center [660, 215] width 158 height 18
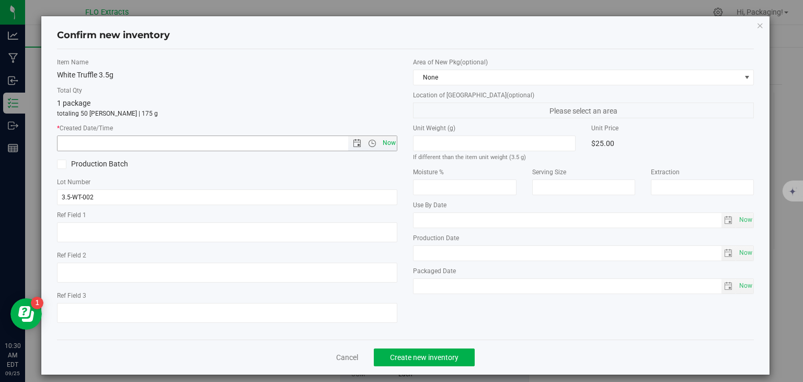
click at [380, 140] on span "Now" at bounding box center [389, 142] width 18 height 15
type input "9/25/2025 10:30 AM"
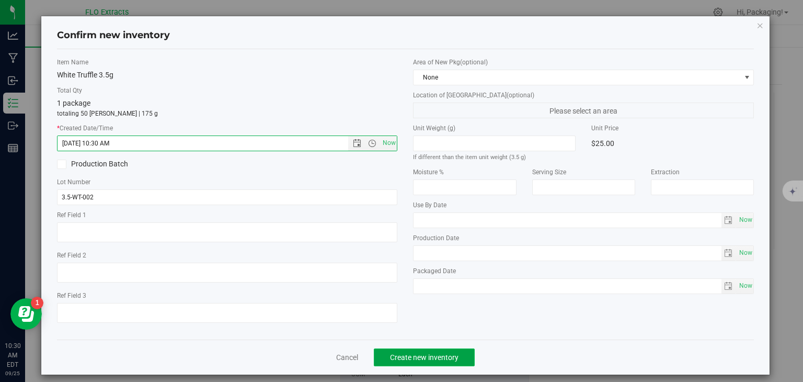
click at [448, 356] on span "Create new inventory" at bounding box center [424, 357] width 69 height 8
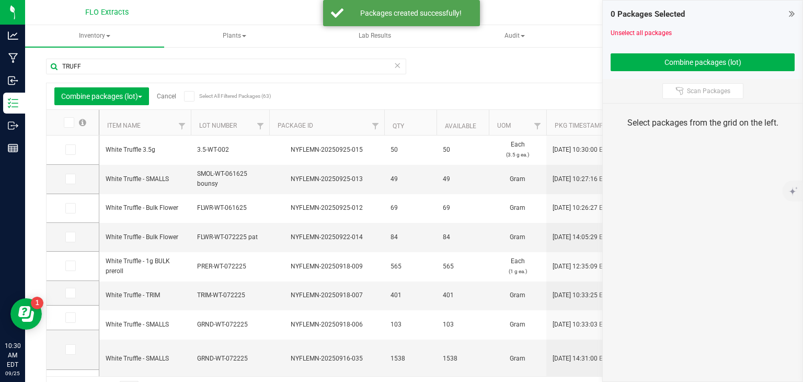
click at [167, 96] on link "Cancel" at bounding box center [166, 96] width 19 height 7
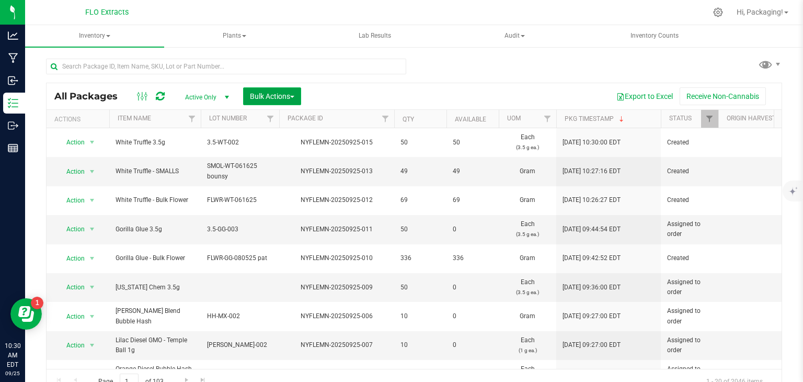
click at [288, 96] on span "Bulk Actions" at bounding box center [272, 96] width 44 height 8
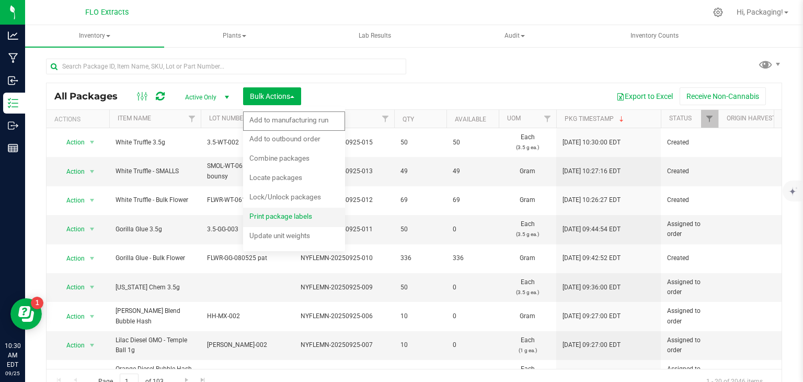
click at [277, 215] on span "Print package labels" at bounding box center [281, 216] width 63 height 8
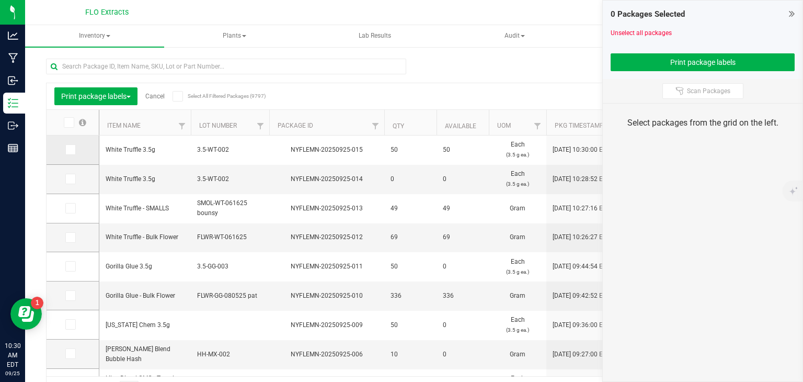
click at [71, 150] on icon at bounding box center [69, 150] width 7 height 0
click at [0, 0] on input "checkbox" at bounding box center [0, 0] width 0 height 0
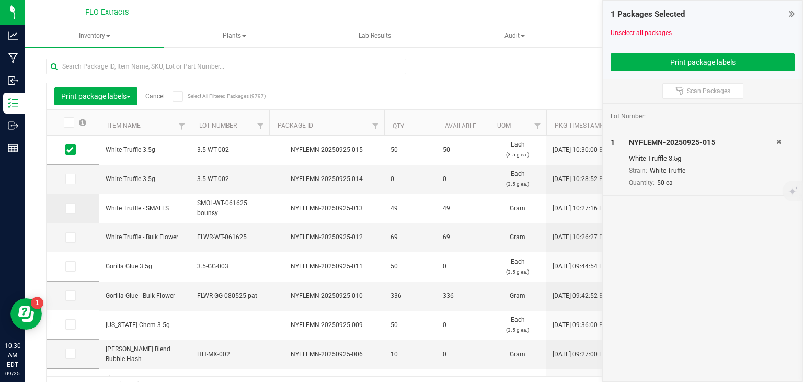
click at [75, 209] on span at bounding box center [70, 208] width 10 height 10
click at [0, 0] on input "checkbox" at bounding box center [0, 0] width 0 height 0
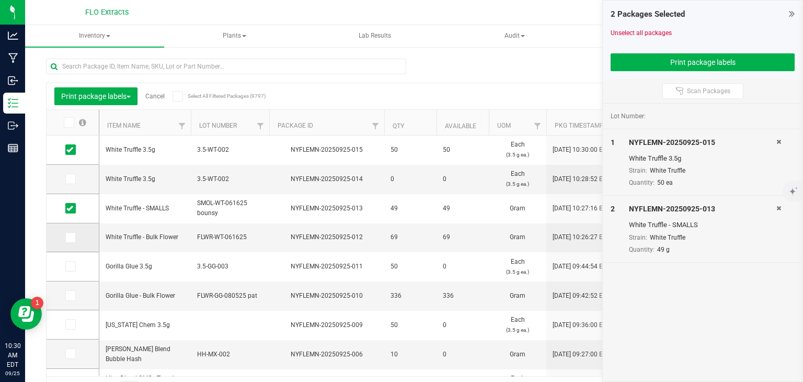
click at [70, 237] on icon at bounding box center [69, 237] width 7 height 0
click at [0, 0] on input "checkbox" at bounding box center [0, 0] width 0 height 0
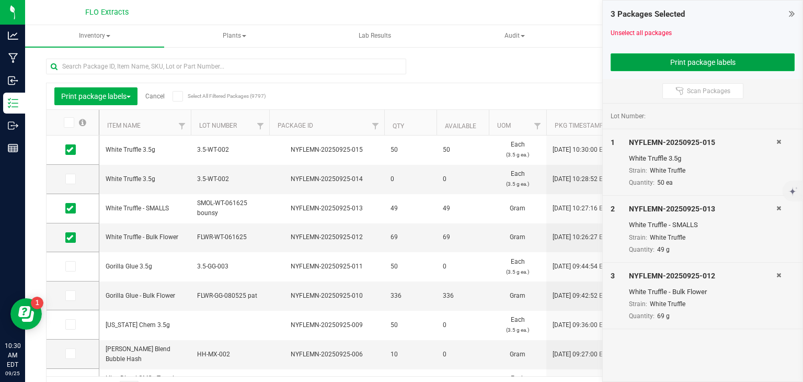
click at [680, 60] on button "Print package labels" at bounding box center [703, 62] width 184 height 18
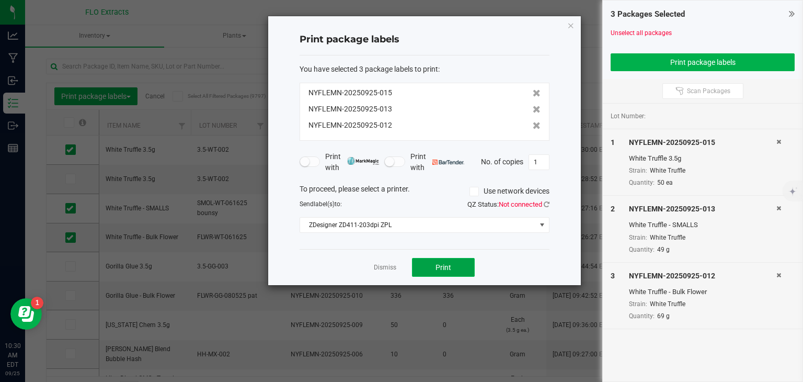
click at [462, 264] on button "Print" at bounding box center [443, 267] width 63 height 19
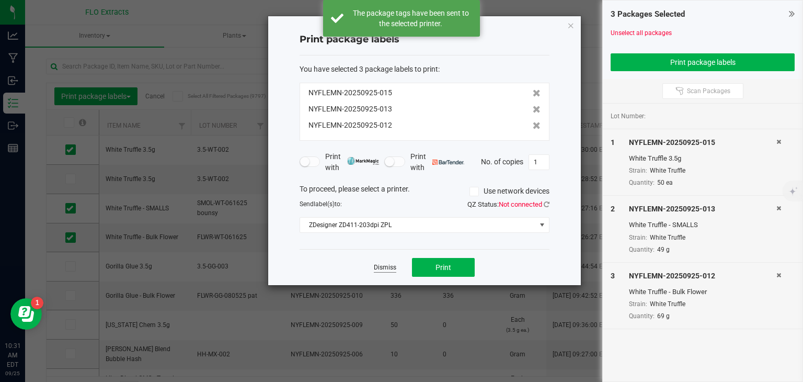
click at [385, 267] on link "Dismiss" at bounding box center [385, 267] width 22 height 9
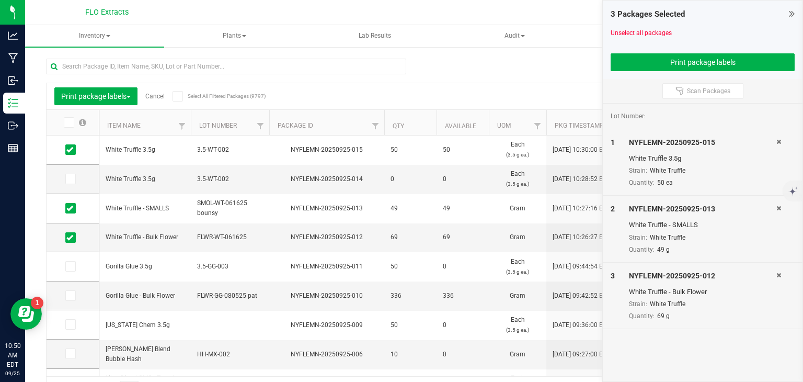
click at [159, 96] on link "Cancel" at bounding box center [154, 96] width 19 height 7
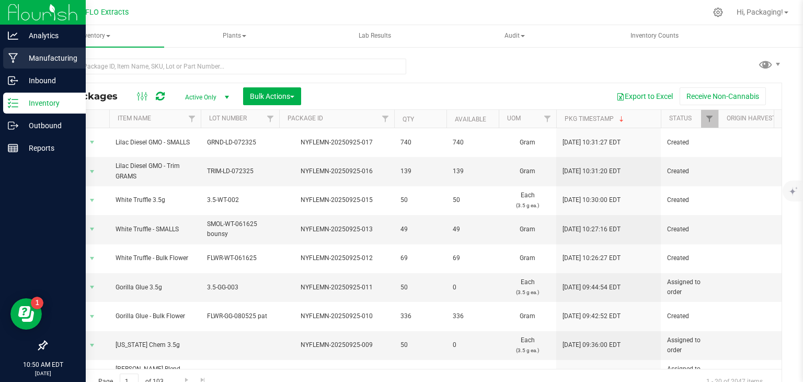
click at [55, 59] on p "Manufacturing" at bounding box center [49, 58] width 63 height 13
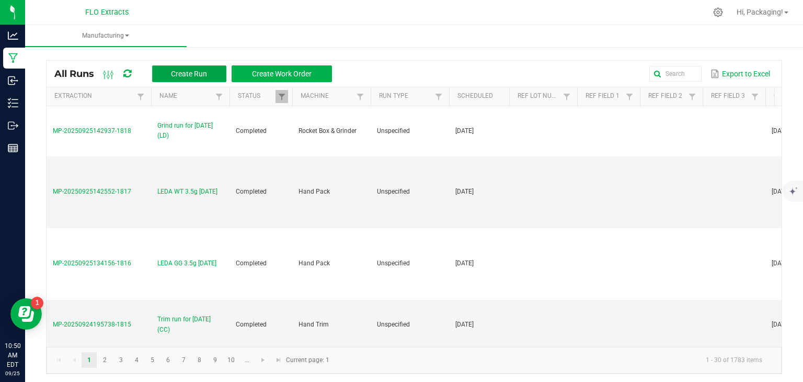
click at [199, 72] on span "Create Run" at bounding box center [189, 74] width 36 height 8
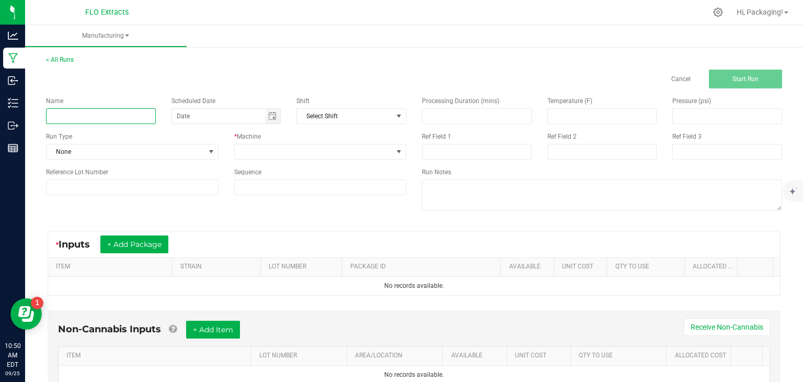
click at [63, 114] on input at bounding box center [101, 116] width 110 height 16
click at [271, 118] on span "Toggle calendar" at bounding box center [272, 116] width 8 height 8
type input "LEDA LD 3.5g 09/25/25"
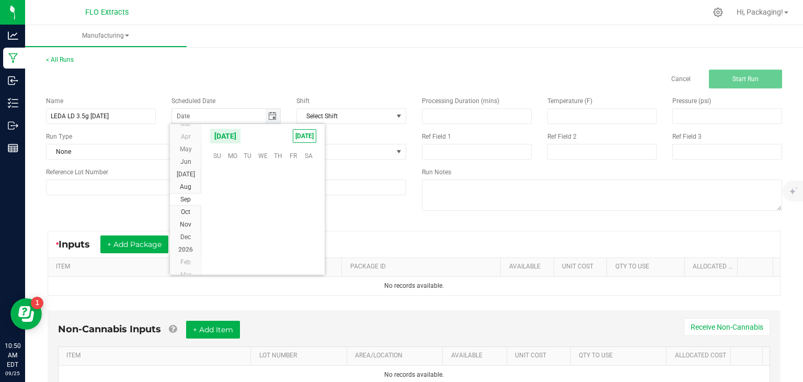
scroll to position [169679, 0]
click at [303, 137] on span "[DATE]" at bounding box center [305, 136] width 24 height 14
type input "[DATE]"
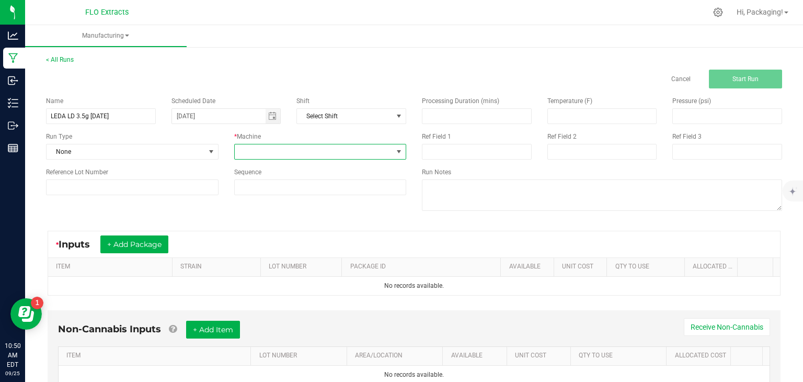
click at [395, 151] on span at bounding box center [399, 152] width 8 height 8
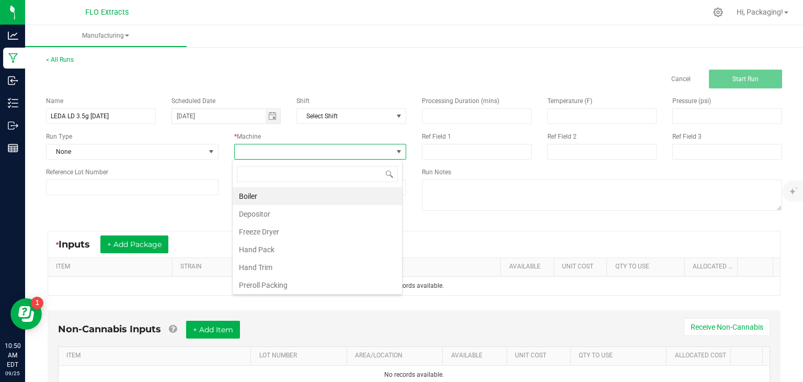
scroll to position [15, 170]
click at [320, 247] on li "Hand Pack" at bounding box center [317, 250] width 169 height 18
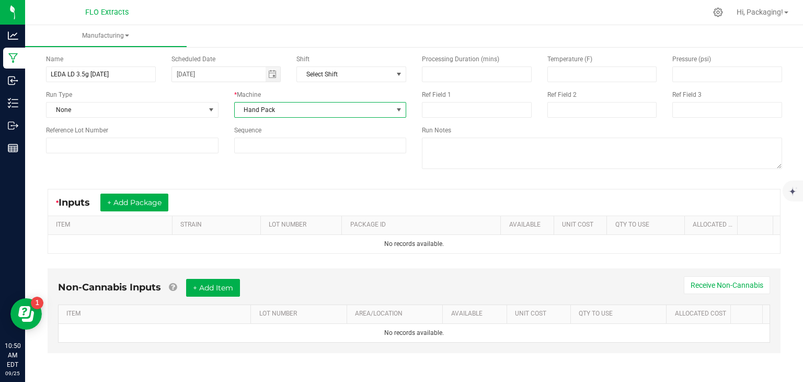
scroll to position [42, 0]
click at [158, 198] on button "+ Add Package" at bounding box center [134, 203] width 68 height 18
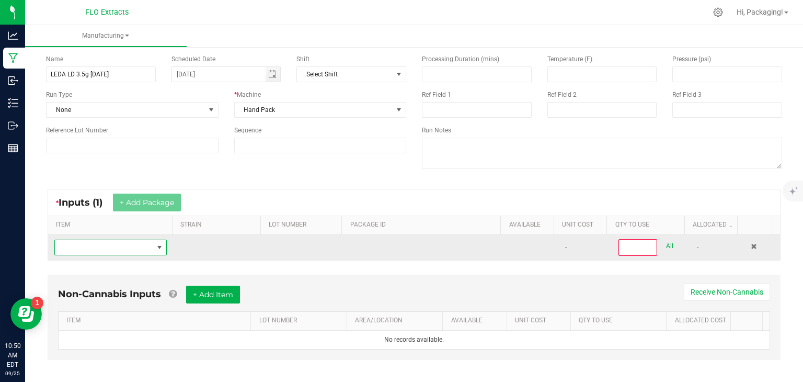
click at [103, 247] on span "NO DATA FOUND" at bounding box center [104, 247] width 98 height 15
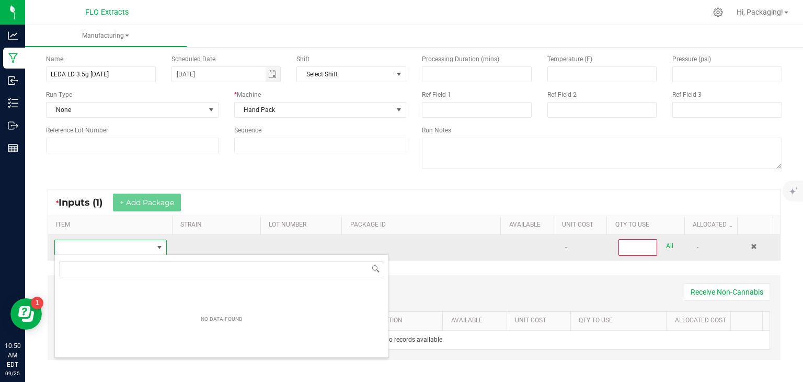
scroll to position [15, 108]
type input "E"
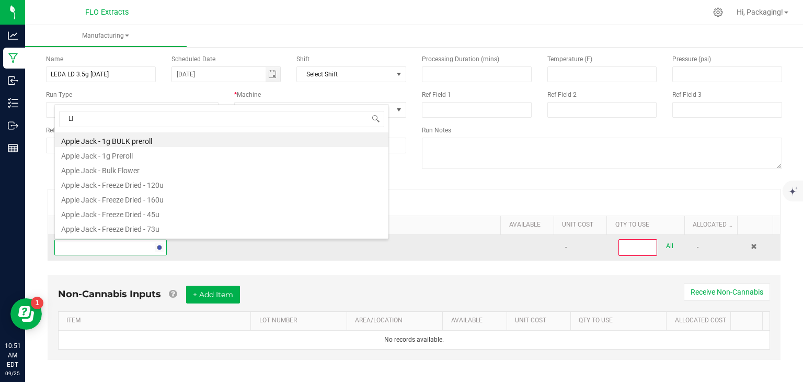
type input "LIL"
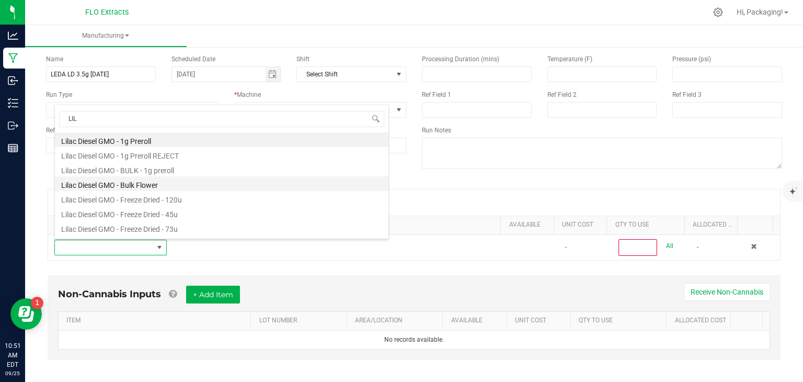
click at [144, 186] on li "Lilac Diesel GMO - Bulk Flower" at bounding box center [222, 183] width 334 height 15
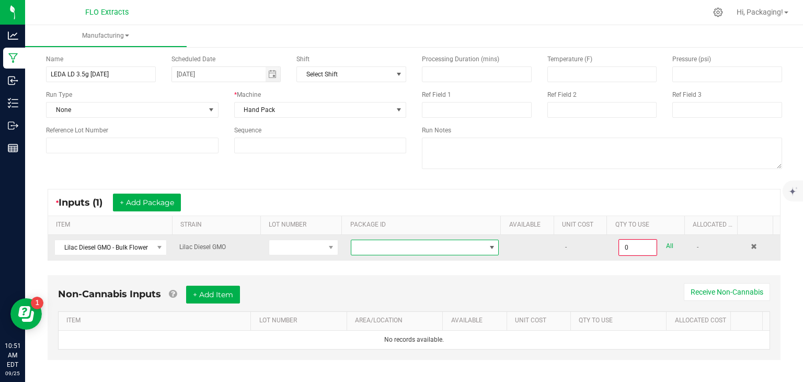
click at [379, 243] on span at bounding box center [419, 247] width 134 height 15
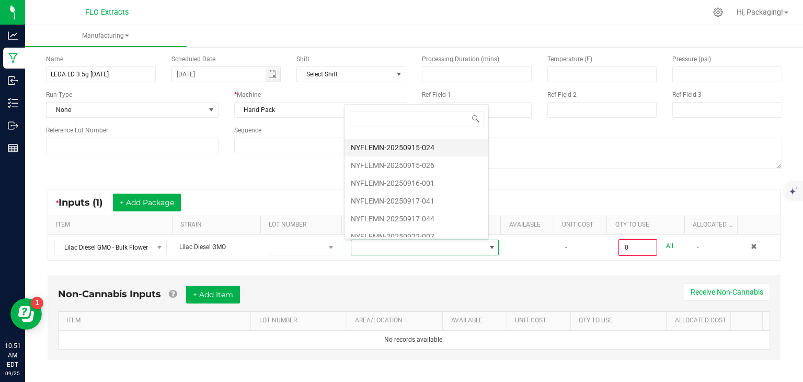
scroll to position [71, 0]
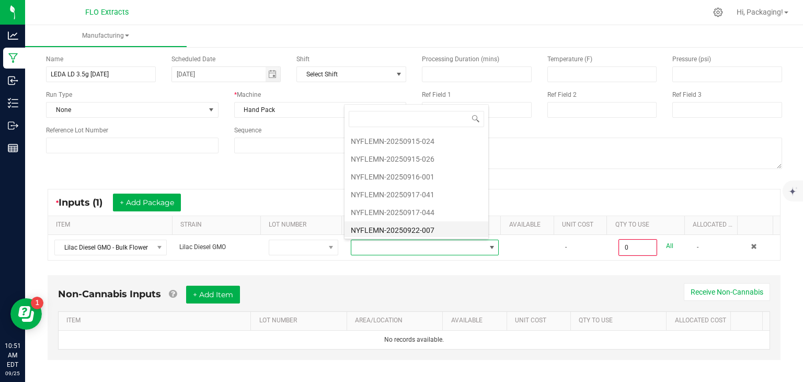
click at [417, 227] on li "NYFLEMN-20250922-007" at bounding box center [417, 230] width 144 height 18
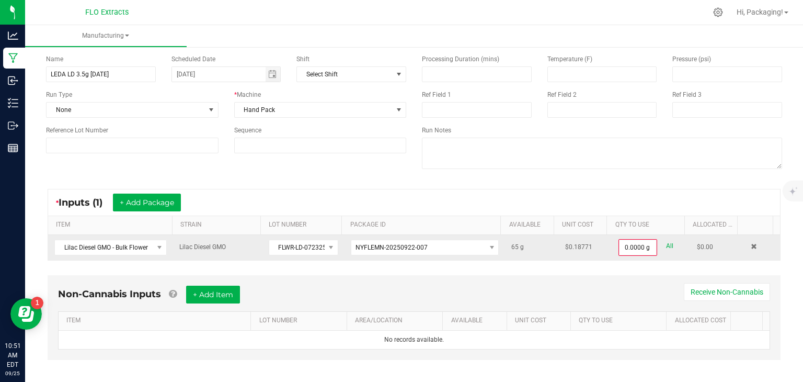
click at [666, 245] on link "All" at bounding box center [669, 246] width 7 height 14
type input "65.0000 g"
click at [218, 293] on button "+ Add Item" at bounding box center [213, 294] width 54 height 18
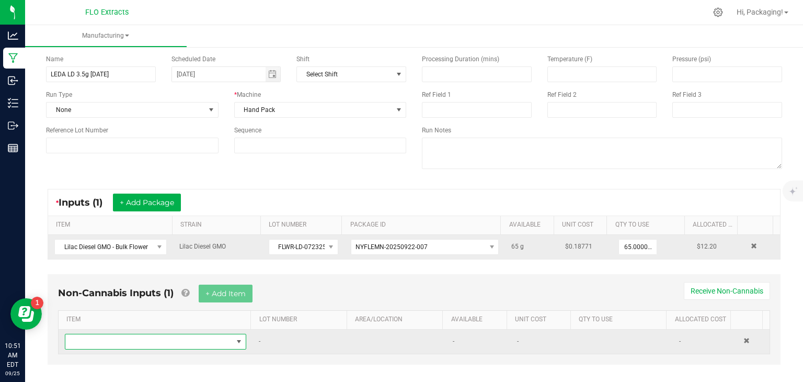
click at [148, 339] on span "NO DATA FOUND" at bounding box center [148, 341] width 167 height 15
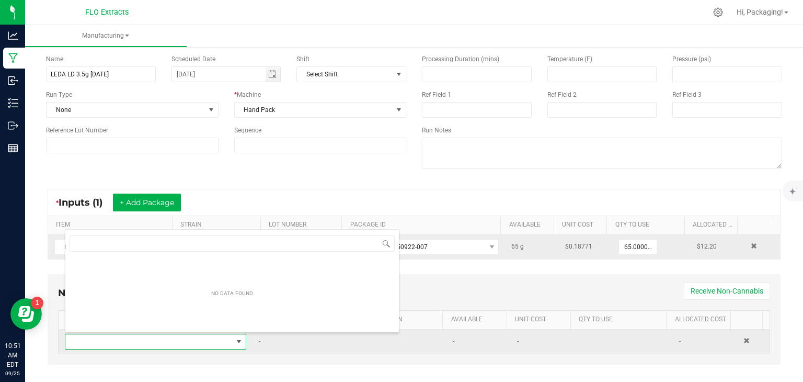
scroll to position [15, 175]
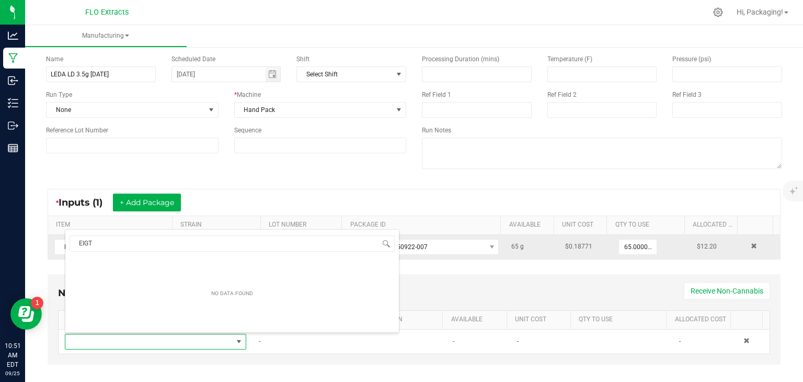
type input "EIG"
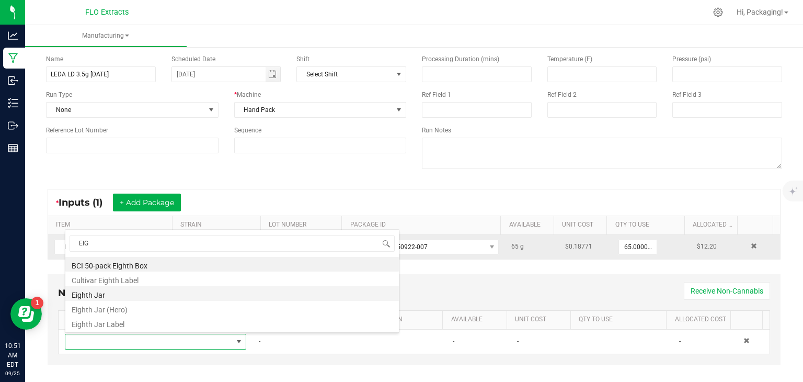
click at [126, 293] on li "Eighth Jar" at bounding box center [232, 293] width 334 height 15
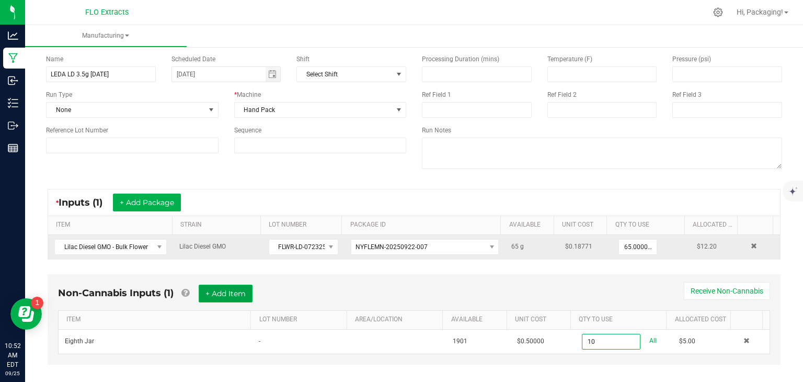
type input "10 ea"
click at [241, 293] on button "+ Add Item" at bounding box center [226, 294] width 54 height 18
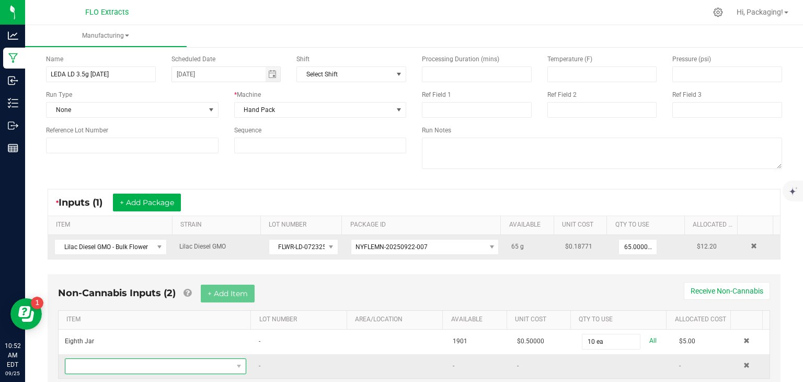
click at [187, 365] on span "NO DATA FOUND" at bounding box center [148, 366] width 167 height 15
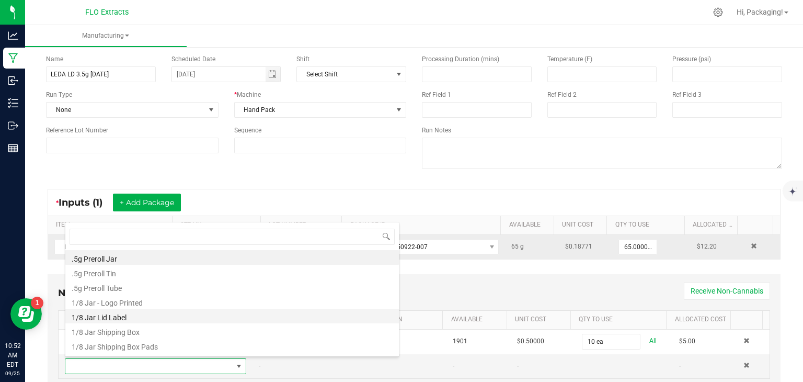
click at [176, 316] on li "1/8 Jar Lid Label" at bounding box center [232, 316] width 334 height 15
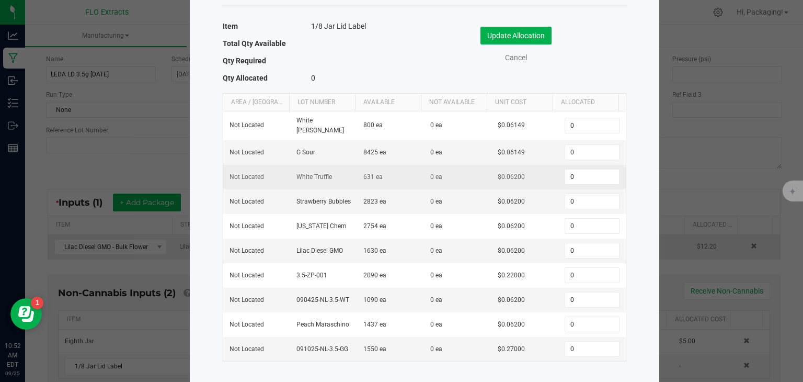
scroll to position [56, 0]
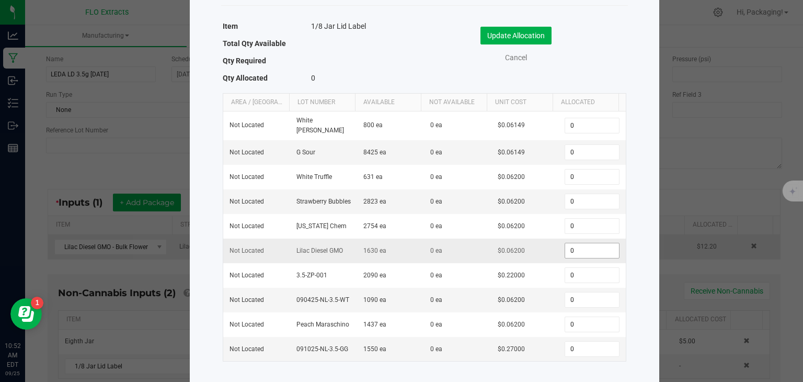
click at [574, 248] on input "0" at bounding box center [591, 250] width 53 height 15
type input "10"
click at [521, 34] on button "Update Allocation" at bounding box center [516, 36] width 71 height 18
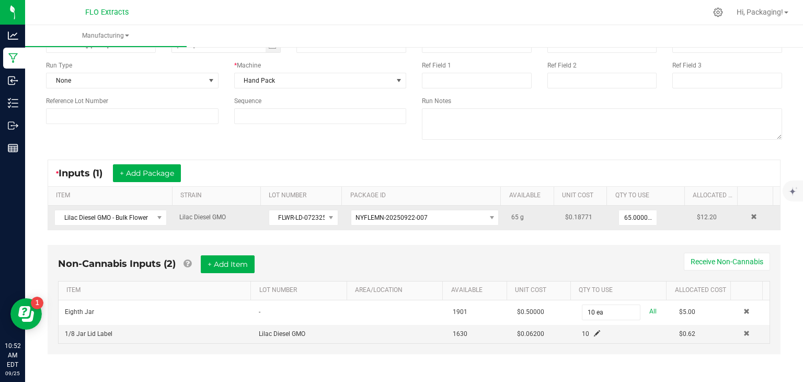
scroll to position [72, 0]
click at [230, 263] on button "+ Add Item" at bounding box center [228, 264] width 54 height 18
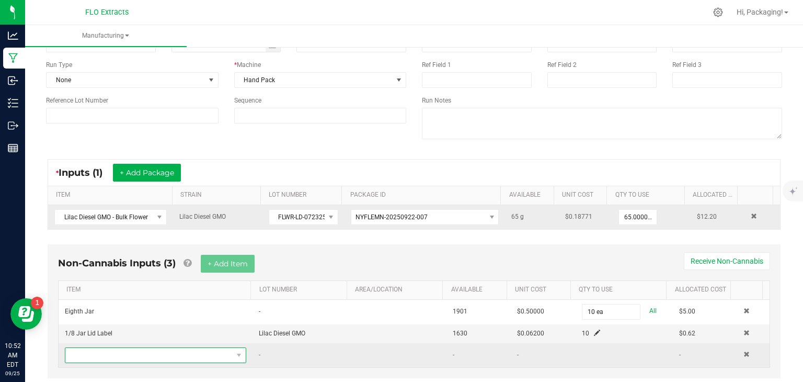
click at [122, 352] on span "NO DATA FOUND" at bounding box center [148, 355] width 167 height 15
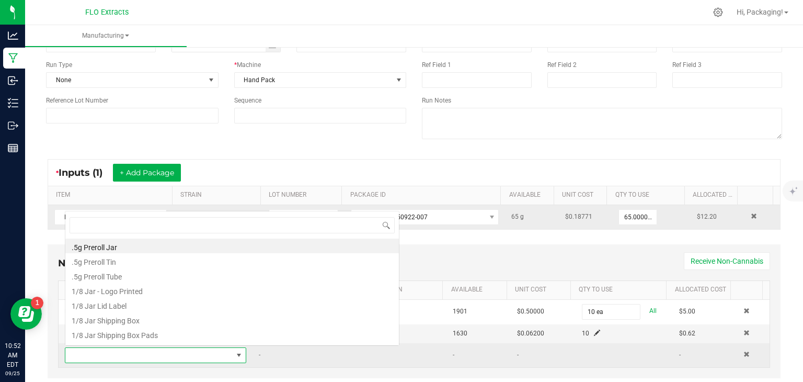
scroll to position [15, 175]
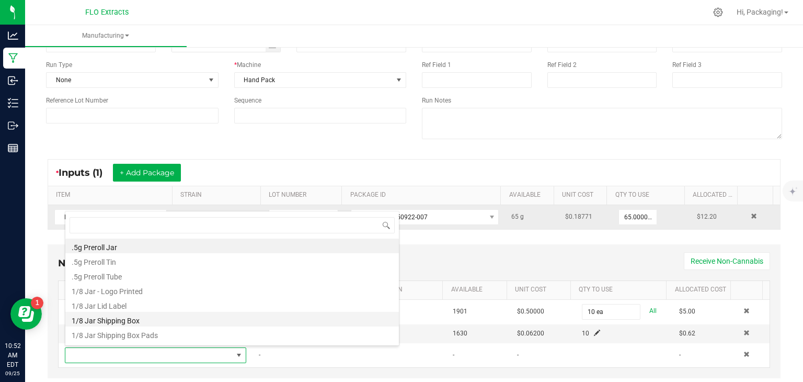
click at [136, 322] on li "1/8 Jar Shipping Box" at bounding box center [232, 319] width 334 height 15
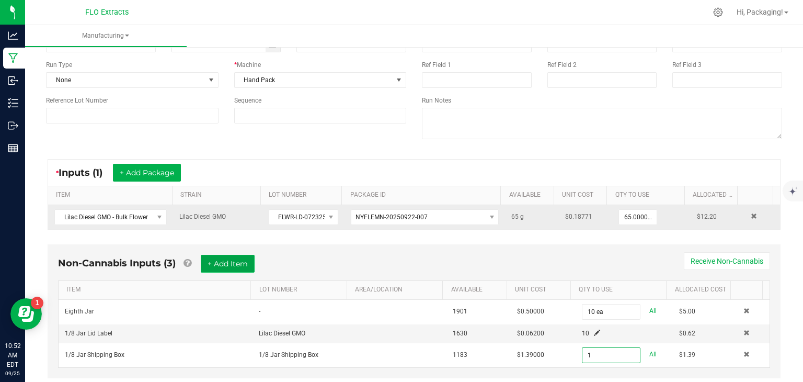
type input "1 ea"
click at [221, 264] on button "+ Add Item" at bounding box center [228, 264] width 54 height 18
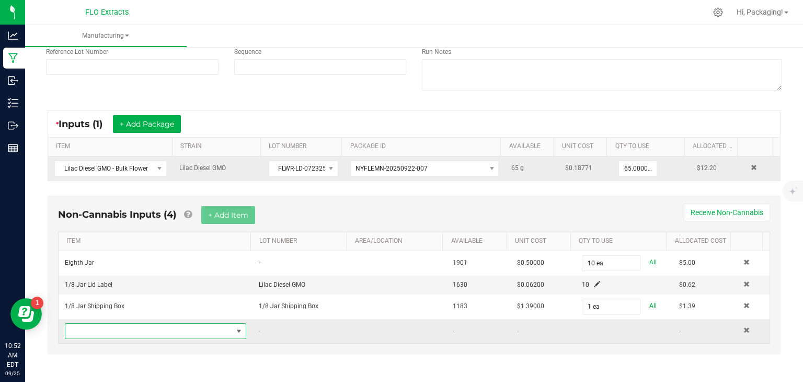
click at [235, 330] on span "NO DATA FOUND" at bounding box center [239, 331] width 8 height 8
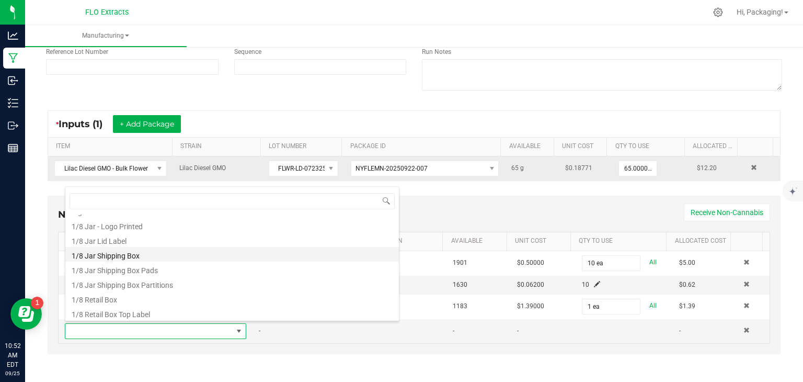
scroll to position [41, 0]
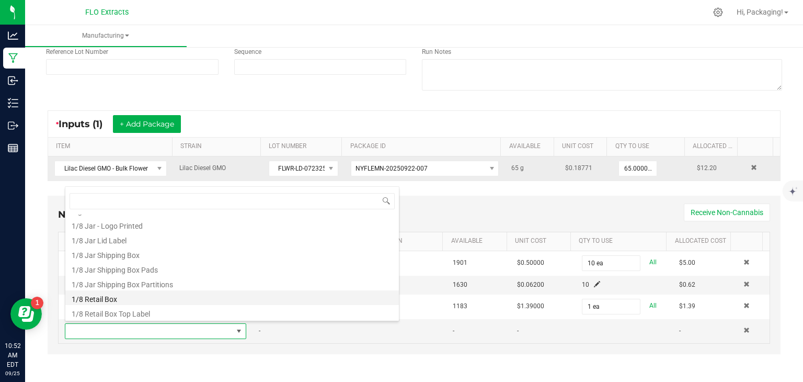
click at [160, 297] on li "1/8 Retail Box" at bounding box center [232, 297] width 334 height 15
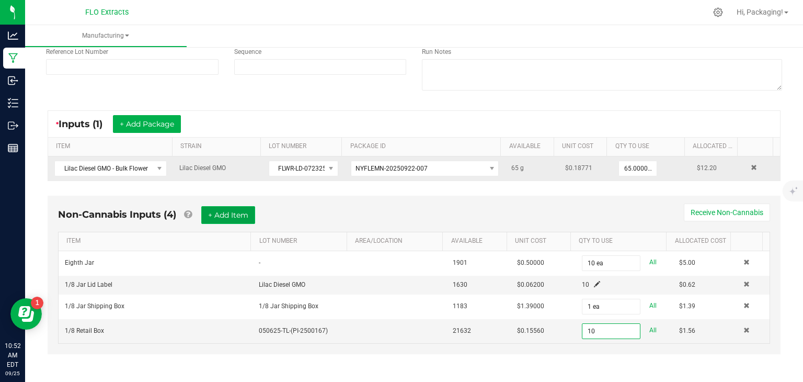
type input "10 ea"
click at [231, 213] on button "+ Add Item" at bounding box center [228, 215] width 54 height 18
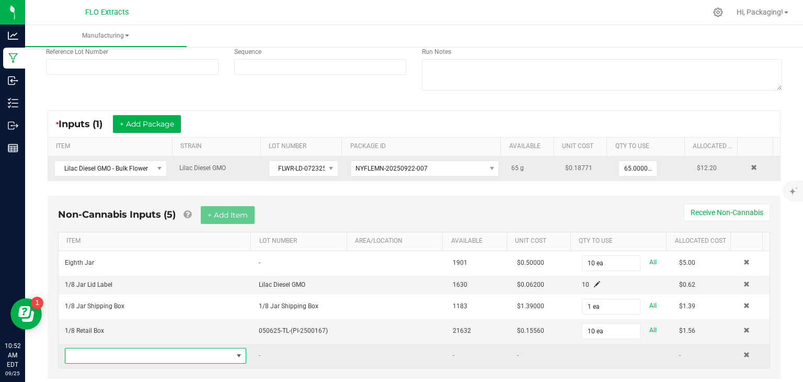
click at [236, 355] on span "NO DATA FOUND" at bounding box center [239, 356] width 8 height 8
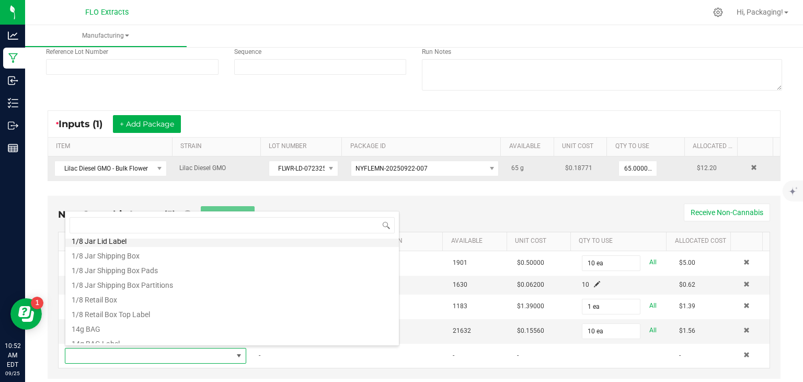
scroll to position [69, 0]
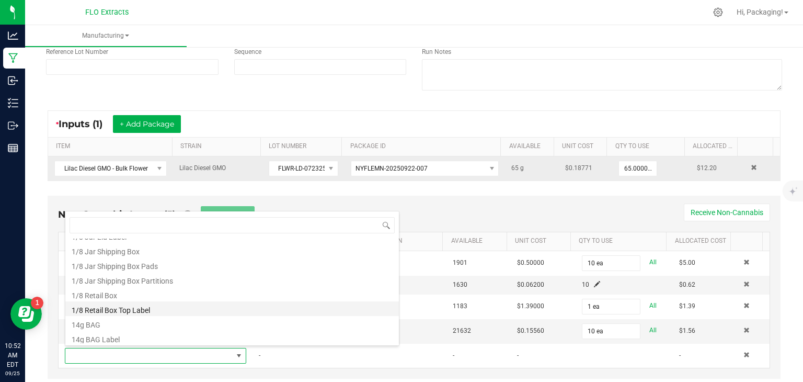
click at [196, 310] on li "1/8 Retail Box Top Label" at bounding box center [232, 308] width 334 height 15
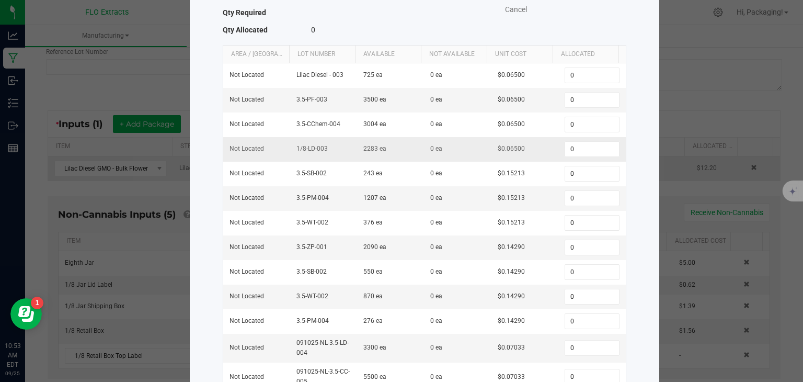
scroll to position [107, 0]
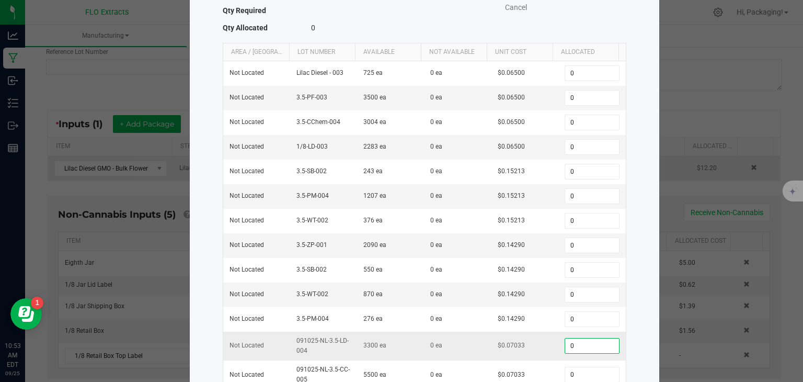
click at [581, 338] on input "0" at bounding box center [591, 345] width 53 height 15
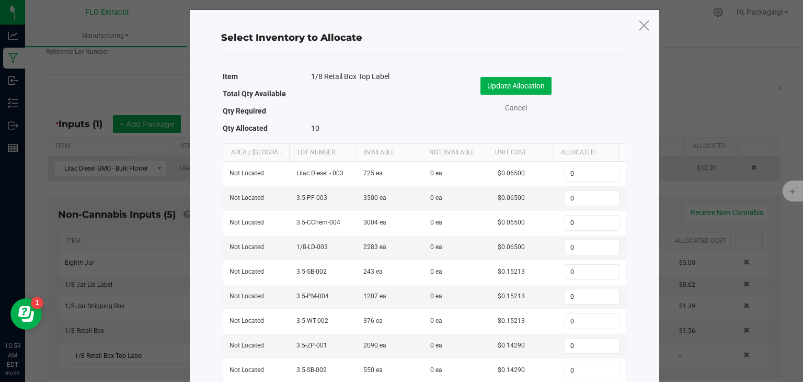
scroll to position [0, 0]
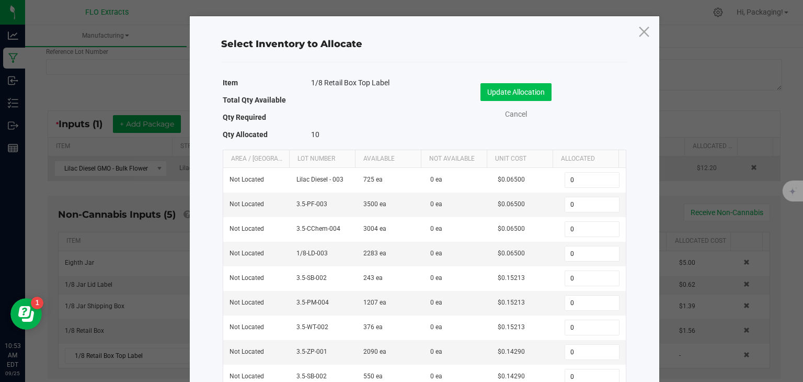
type input "10"
click at [528, 90] on button "Update Allocation" at bounding box center [516, 92] width 71 height 18
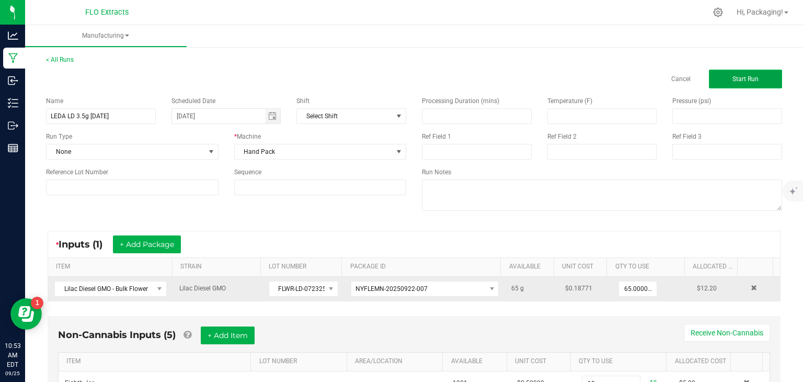
click at [751, 78] on button "Start Run" at bounding box center [745, 79] width 73 height 19
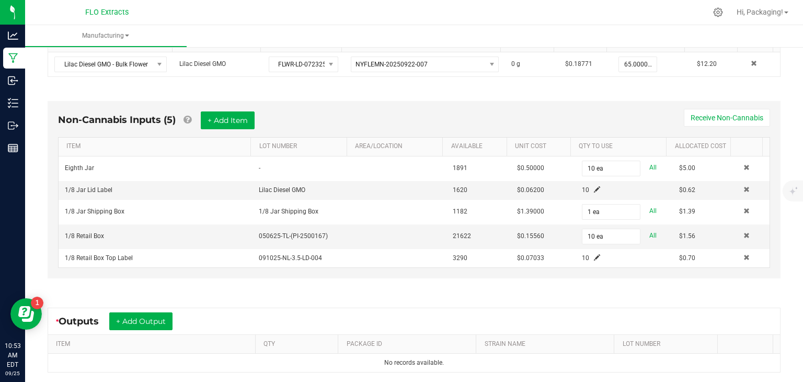
scroll to position [353, 0]
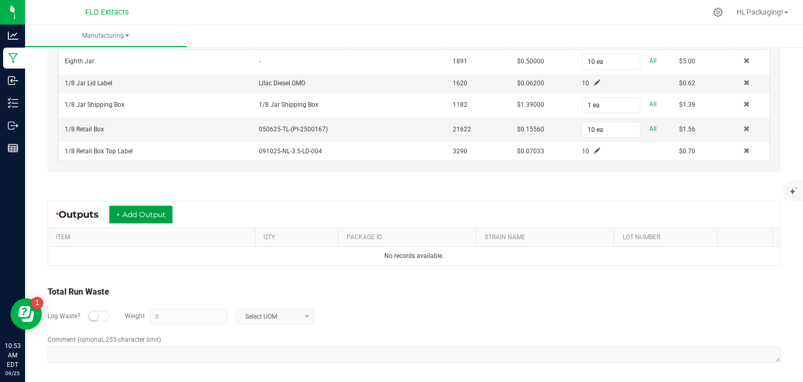
click at [144, 212] on button "+ Add Output" at bounding box center [140, 215] width 63 height 18
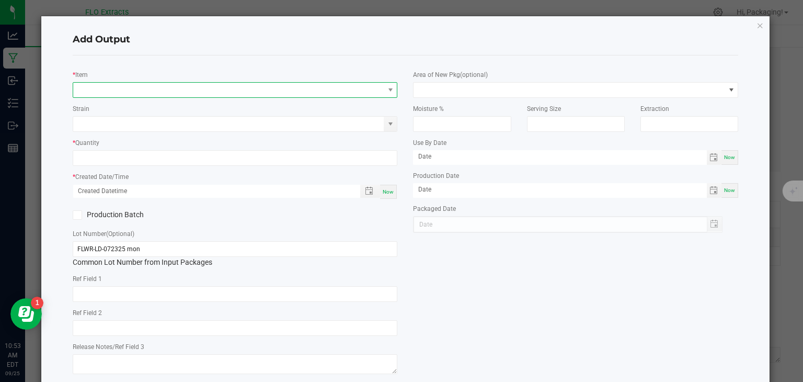
click at [93, 92] on span "NO DATA FOUND" at bounding box center [228, 90] width 311 height 15
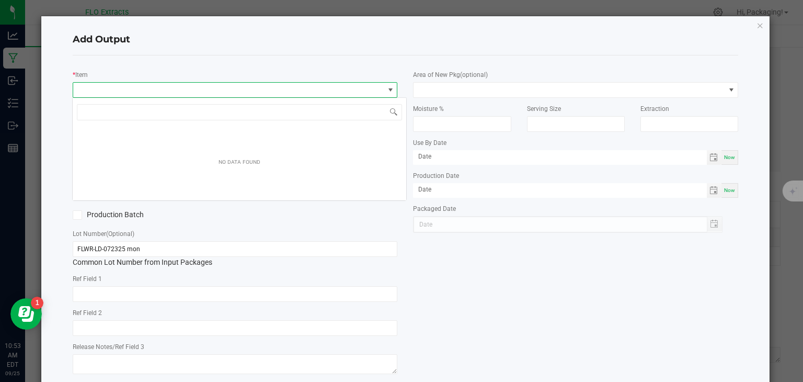
scroll to position [15, 322]
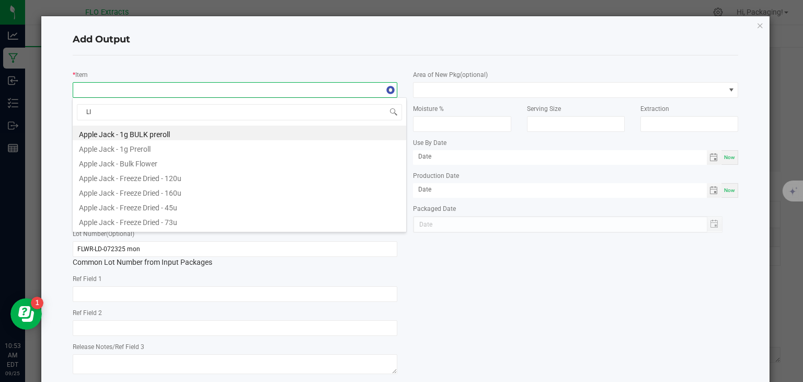
type input "LIL"
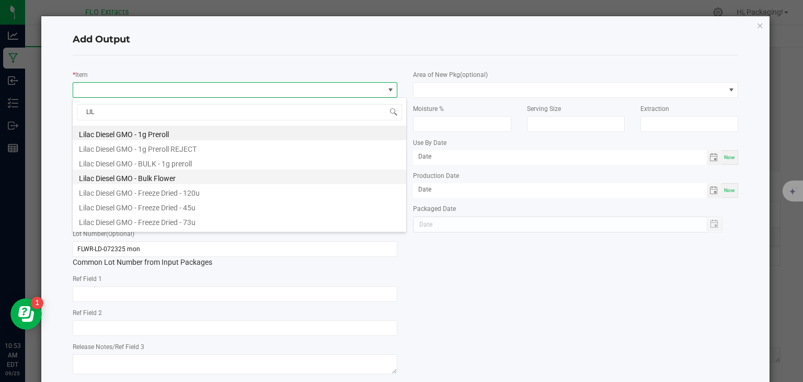
click at [117, 176] on li "Lilac Diesel GMO - Bulk Flower" at bounding box center [240, 176] width 334 height 15
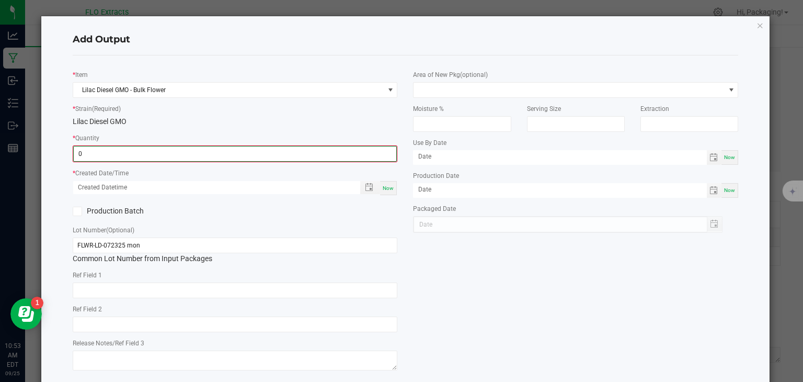
click at [111, 150] on input "0" at bounding box center [235, 153] width 323 height 15
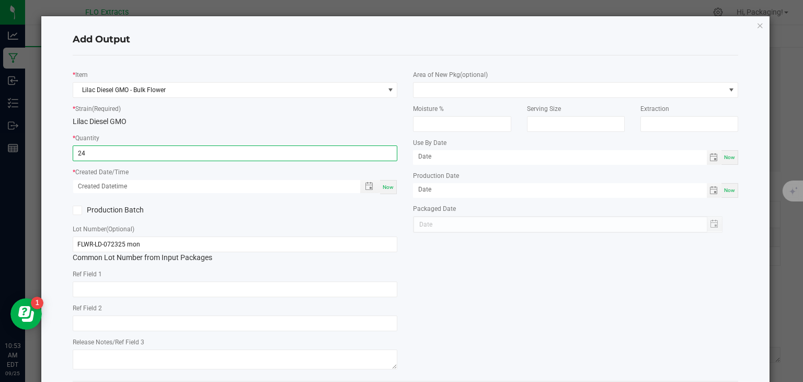
type input "24.0000 g"
click at [385, 184] on span "Now" at bounding box center [388, 187] width 11 height 6
type input "09/25/2025 10:53 AM"
type input "[DATE]"
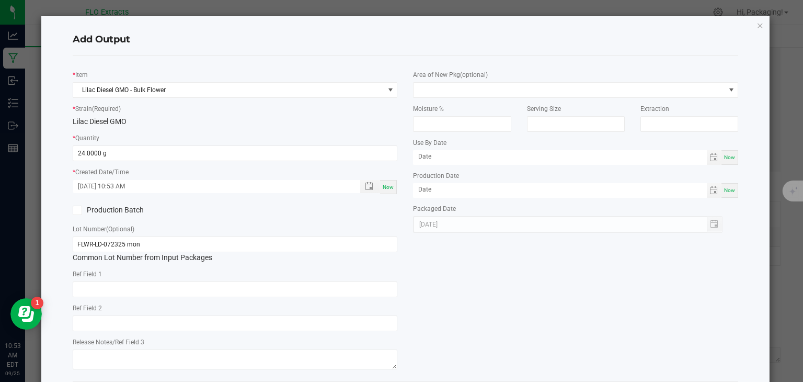
scroll to position [52, 0]
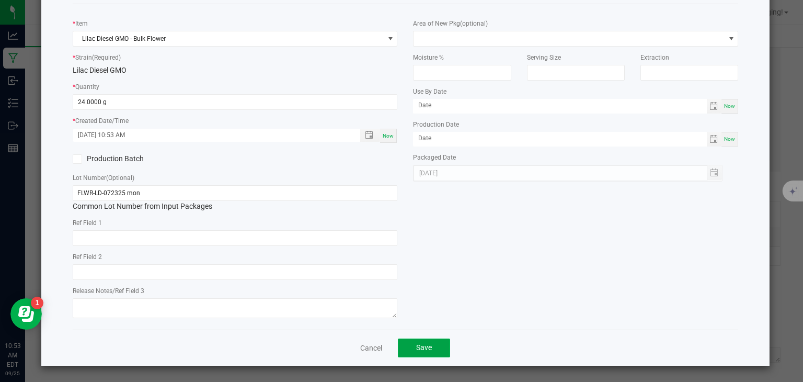
click at [431, 352] on button "Save" at bounding box center [424, 347] width 52 height 19
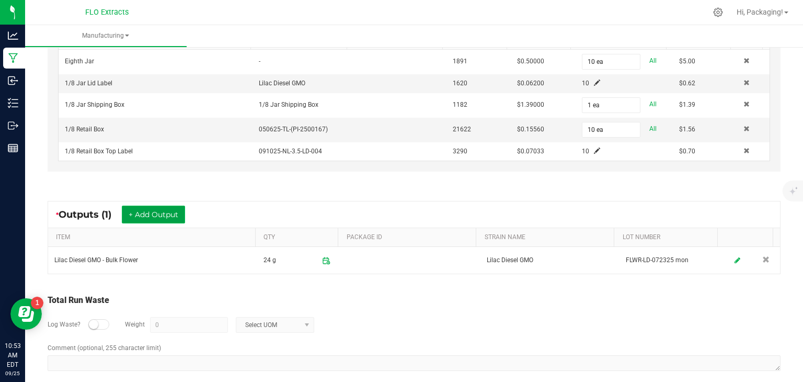
click at [163, 216] on button "+ Add Output" at bounding box center [153, 215] width 63 height 18
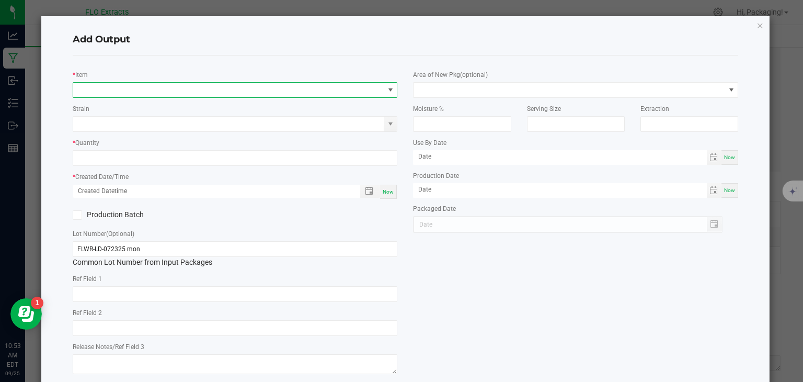
click at [88, 90] on span "NO DATA FOUND" at bounding box center [228, 90] width 311 height 15
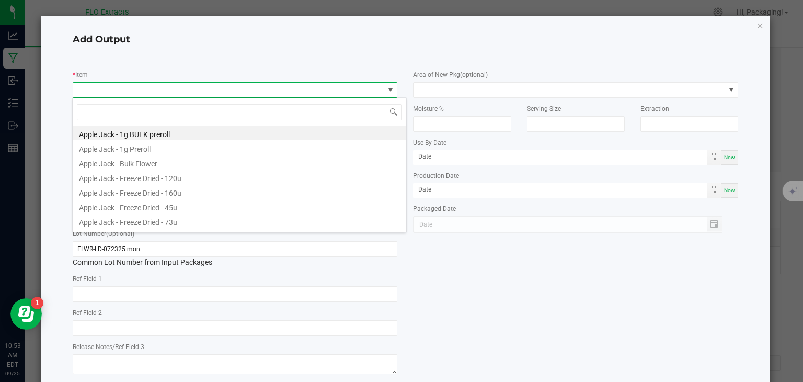
scroll to position [15, 322]
type input "LIL"
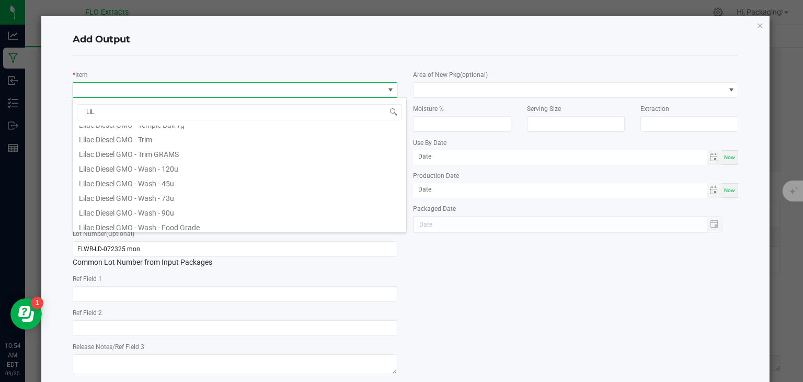
scroll to position [218, 0]
click at [140, 220] on li "Lilac Diesel GMO 3.5g" at bounding box center [240, 223] width 334 height 15
type input "0 ea"
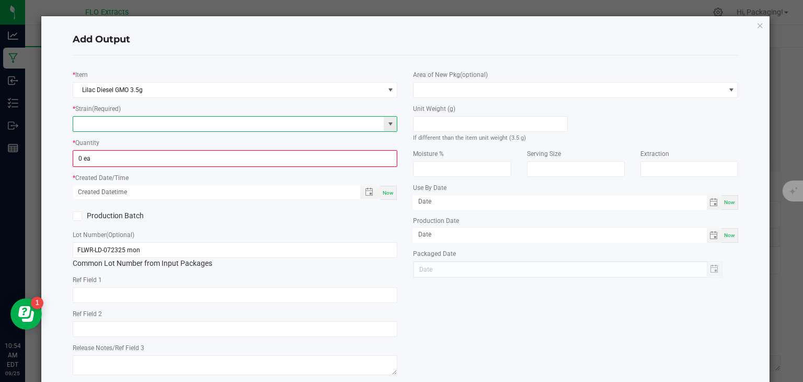
click at [203, 126] on input at bounding box center [228, 124] width 311 height 15
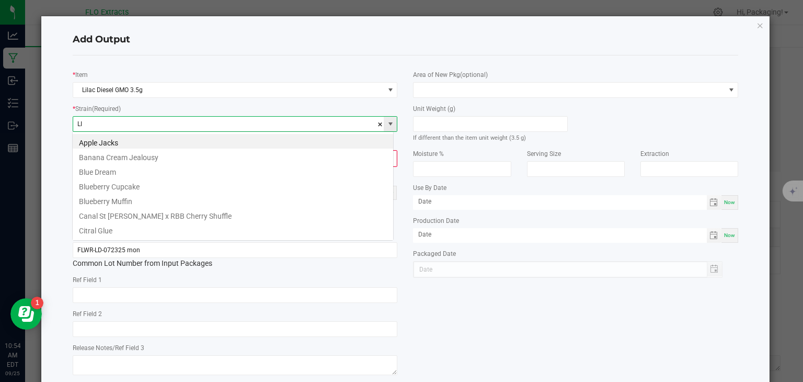
scroll to position [15, 322]
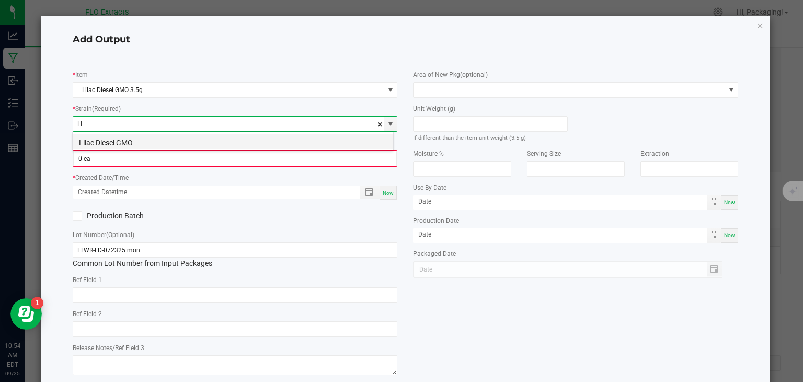
click at [149, 141] on li "Lilac Diesel GMO" at bounding box center [233, 141] width 321 height 15
type input "Lilac Diesel GMO"
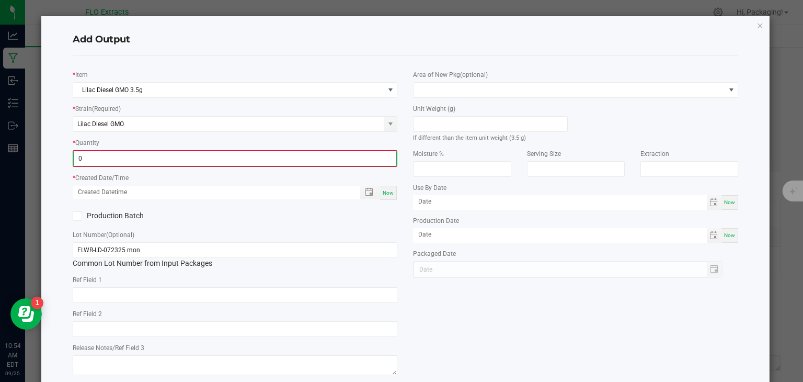
click at [114, 158] on input "0" at bounding box center [235, 158] width 323 height 15
type input "10 ea"
click at [383, 191] on span "Now" at bounding box center [388, 192] width 11 height 6
type input "09/25/2025 10:54 AM"
type input "[DATE]"
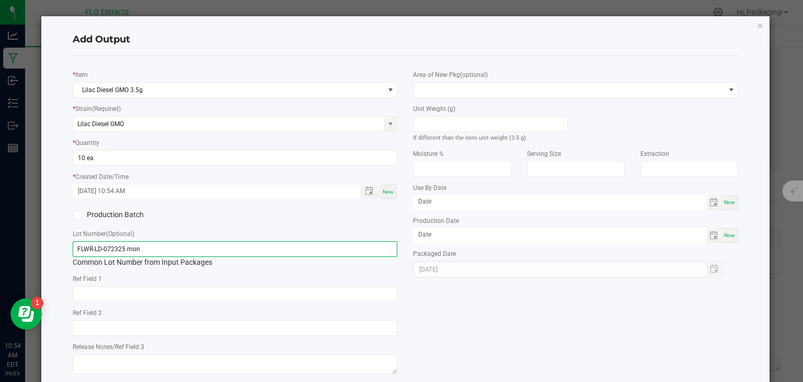
click at [174, 246] on input "FLWR-LD-072325 mon" at bounding box center [235, 249] width 325 height 16
type input "F"
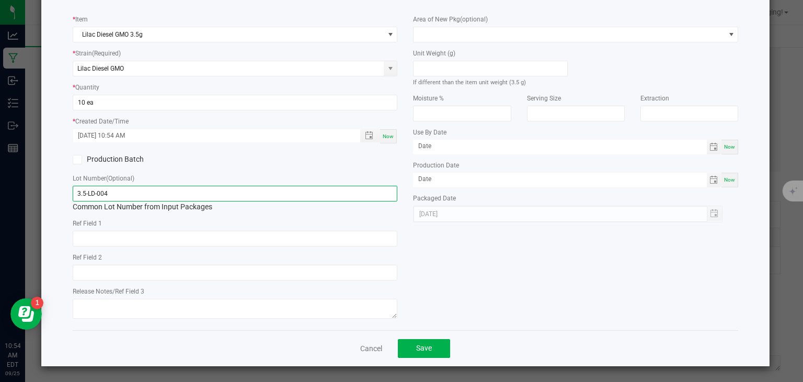
scroll to position [56, 0]
type input "3.5-LD-004"
click at [440, 342] on button "Save" at bounding box center [424, 347] width 52 height 19
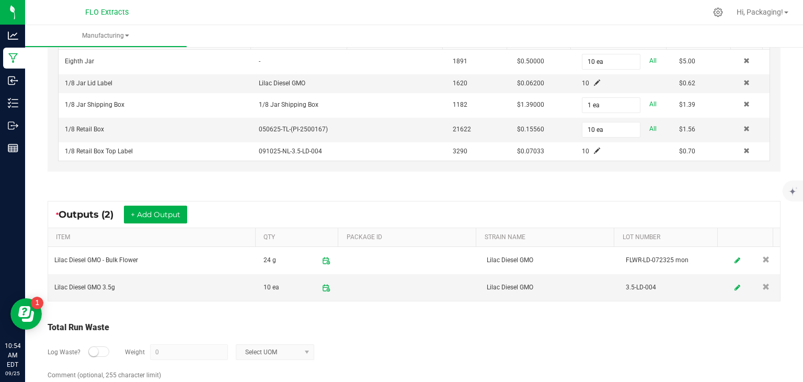
click at [92, 348] on small at bounding box center [93, 351] width 9 height 9
click at [209, 349] on input "0" at bounding box center [189, 352] width 77 height 15
click at [307, 348] on span at bounding box center [307, 352] width 8 height 8
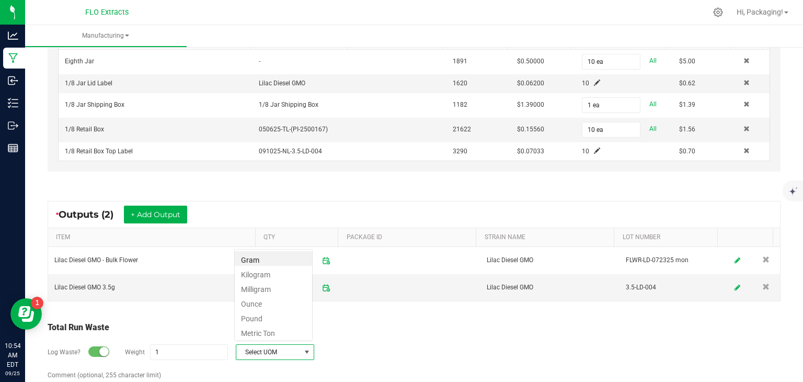
scroll to position [15, 78]
click at [288, 262] on li "Gram" at bounding box center [273, 258] width 77 height 15
type input "1 g"
click at [408, 335] on div "Log Waste? Weight 1 g Gram" at bounding box center [414, 352] width 733 height 37
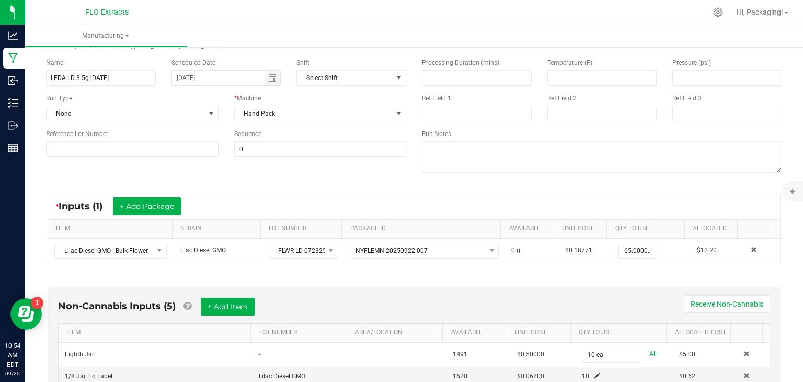
scroll to position [0, 0]
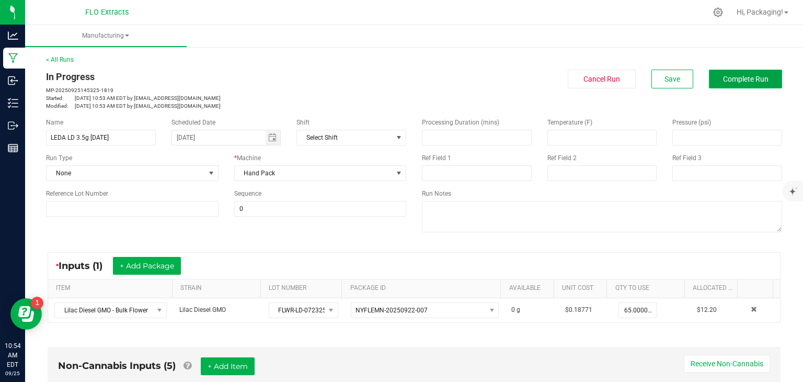
click at [732, 78] on span "Complete Run" at bounding box center [746, 79] width 46 height 8
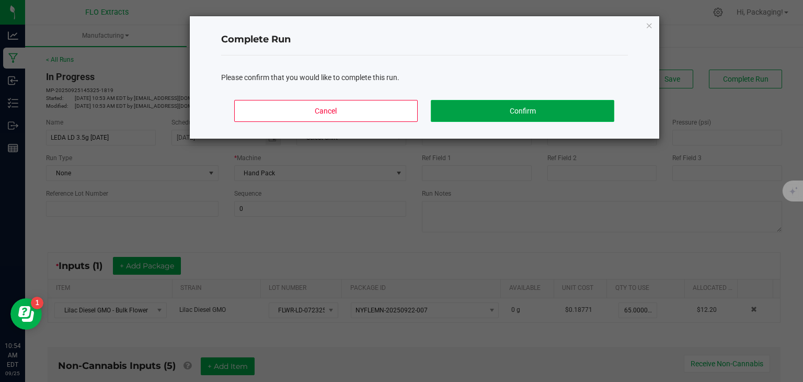
click at [560, 114] on button "Confirm" at bounding box center [522, 111] width 183 height 22
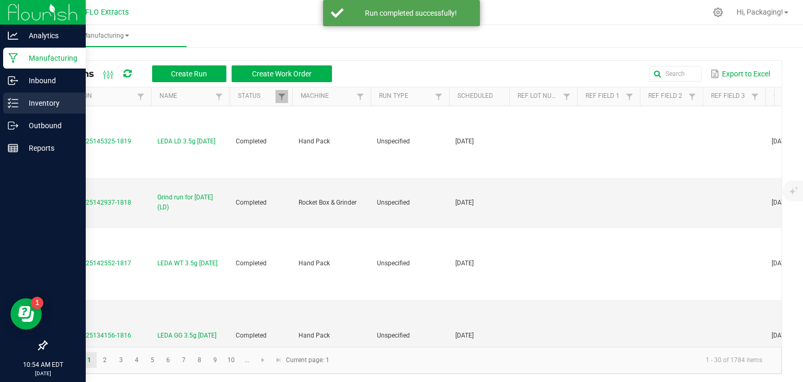
click at [54, 103] on p "Inventory" at bounding box center [49, 103] width 63 height 13
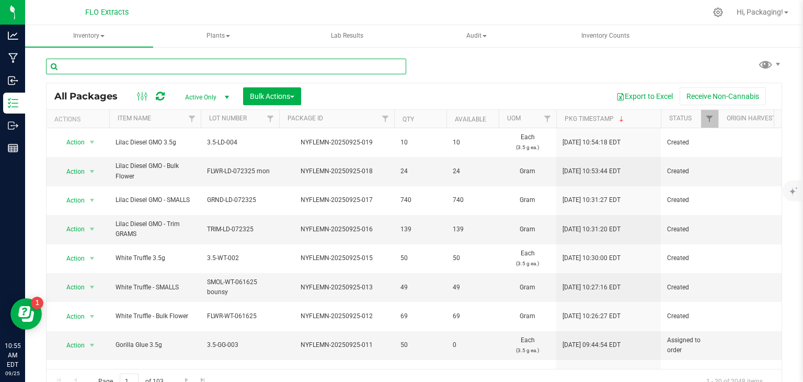
click at [129, 66] on input "text" at bounding box center [226, 67] width 360 height 16
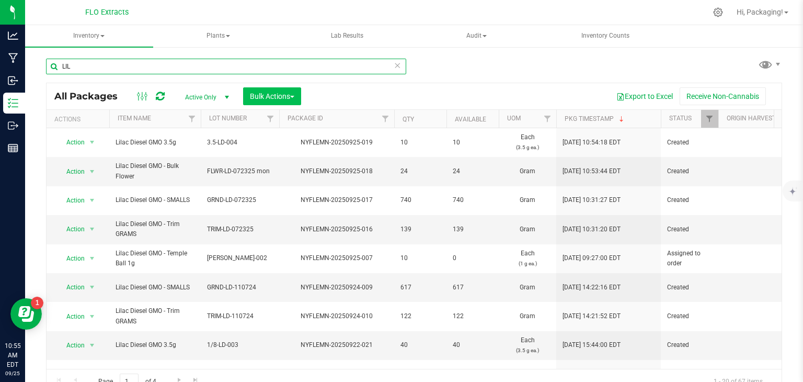
type input "LIL"
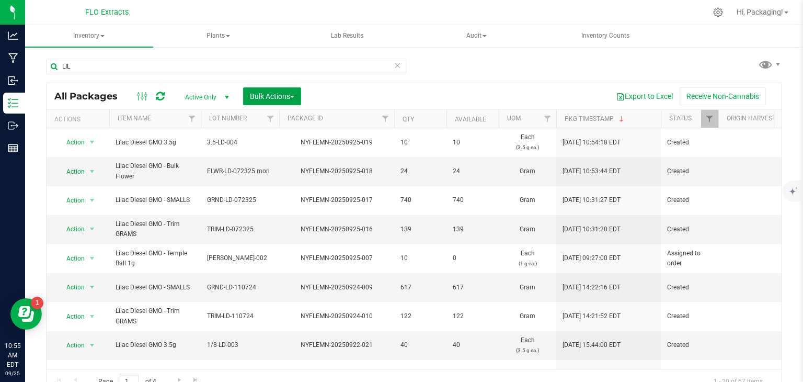
click at [293, 93] on span "Bulk Actions" at bounding box center [272, 96] width 44 height 8
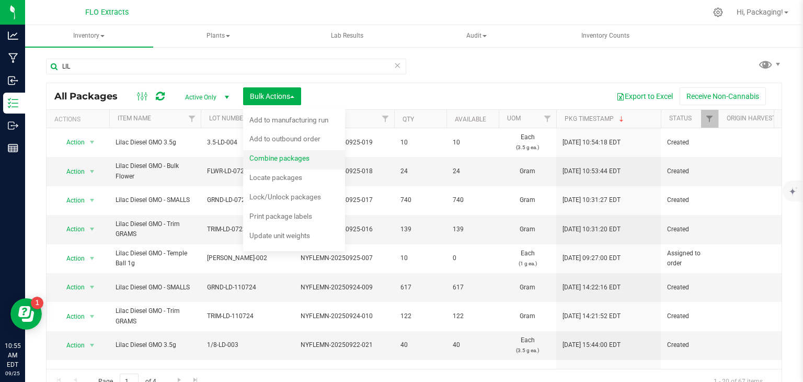
click at [279, 157] on span "Combine packages" at bounding box center [280, 158] width 60 height 8
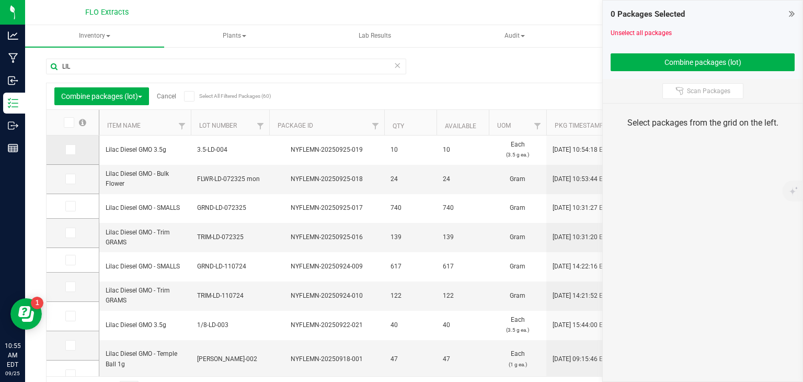
click at [72, 150] on icon at bounding box center [69, 150] width 7 height 0
click at [0, 0] on input "checkbox" at bounding box center [0, 0] width 0 height 0
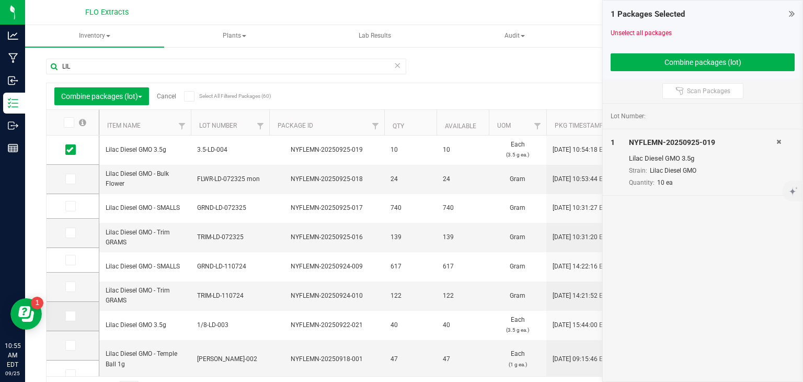
click at [71, 316] on icon at bounding box center [69, 316] width 7 height 0
click at [0, 0] on input "checkbox" at bounding box center [0, 0] width 0 height 0
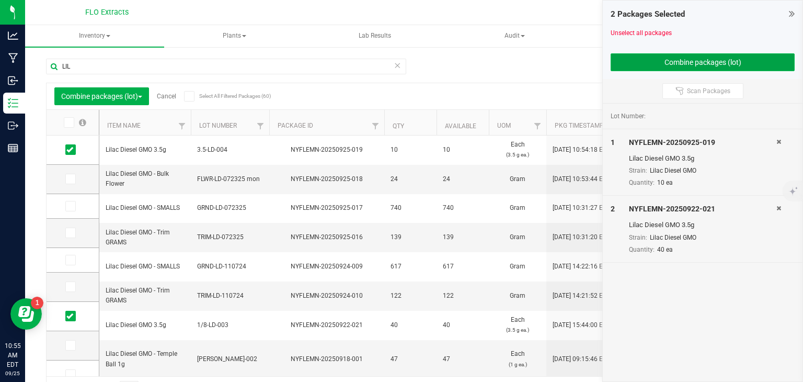
click at [721, 62] on button "Combine packages (lot)" at bounding box center [703, 62] width 184 height 18
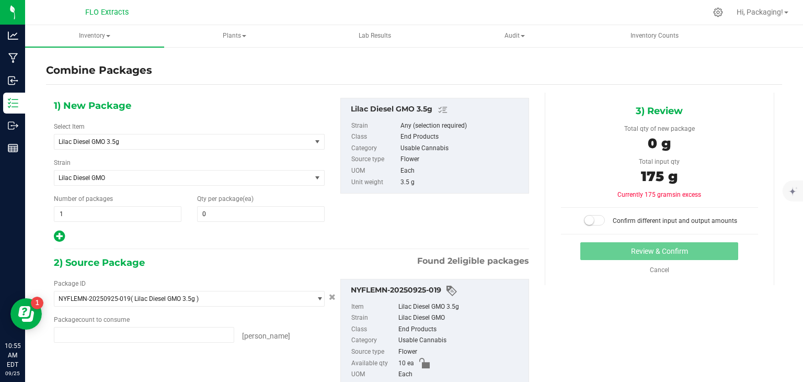
type input "10 ea"
type input "40 ea"
click at [257, 210] on span at bounding box center [261, 214] width 128 height 16
type input "50"
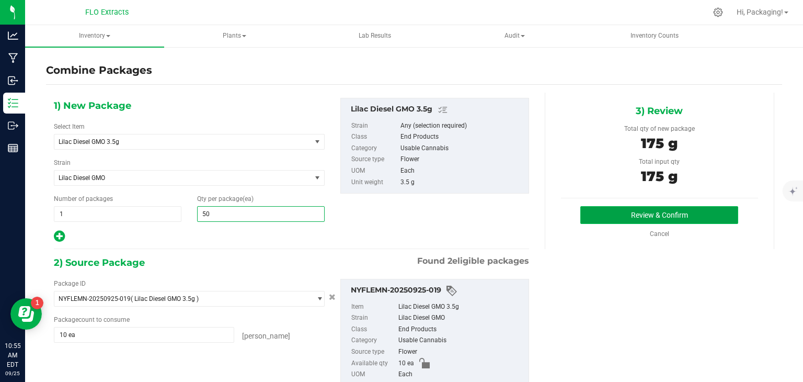
type input "50"
click at [609, 214] on button "Review & Confirm" at bounding box center [660, 215] width 158 height 18
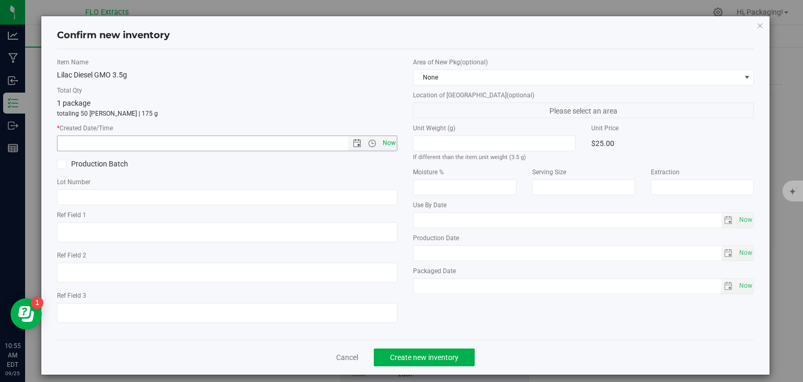
click at [383, 141] on span "Now" at bounding box center [389, 142] width 18 height 15
type input "9/25/2025 10:55 AM"
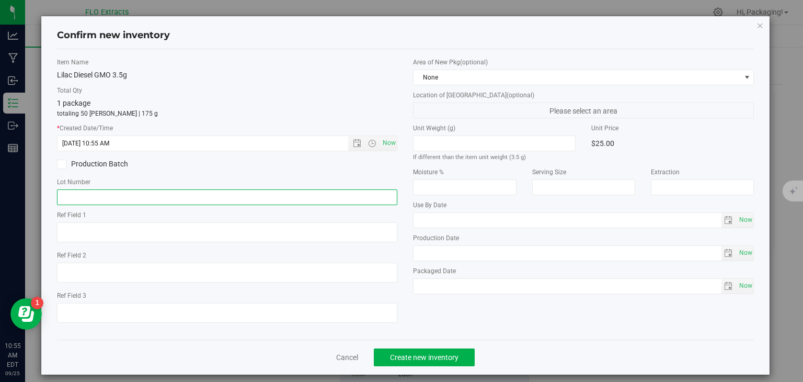
click at [94, 194] on input "text" at bounding box center [227, 197] width 341 height 16
type input "3.5-LD-004"
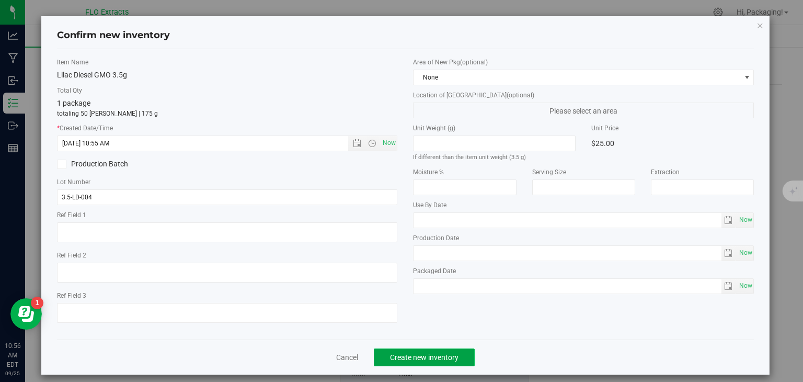
click at [408, 357] on span "Create new inventory" at bounding box center [424, 357] width 69 height 8
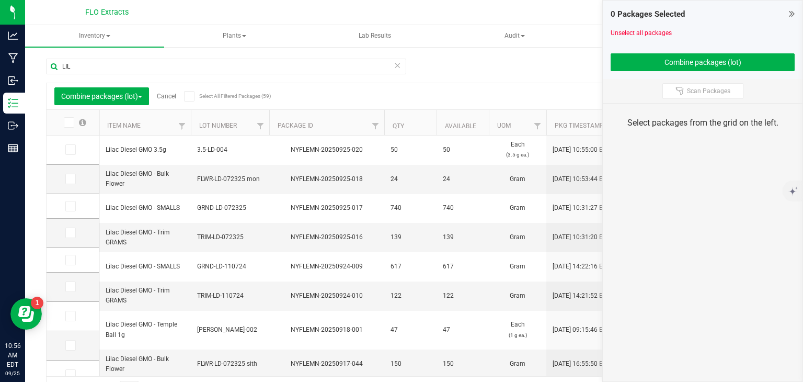
click at [174, 97] on link "Cancel" at bounding box center [166, 96] width 19 height 7
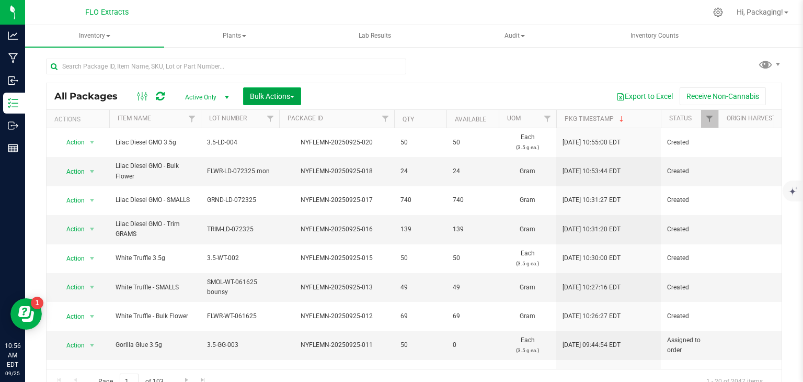
click at [280, 97] on span "Bulk Actions" at bounding box center [272, 96] width 44 height 8
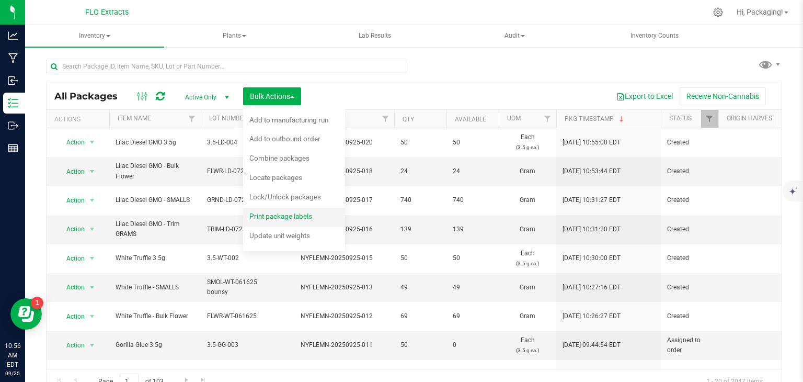
click at [276, 217] on span "Print package labels" at bounding box center [281, 216] width 63 height 8
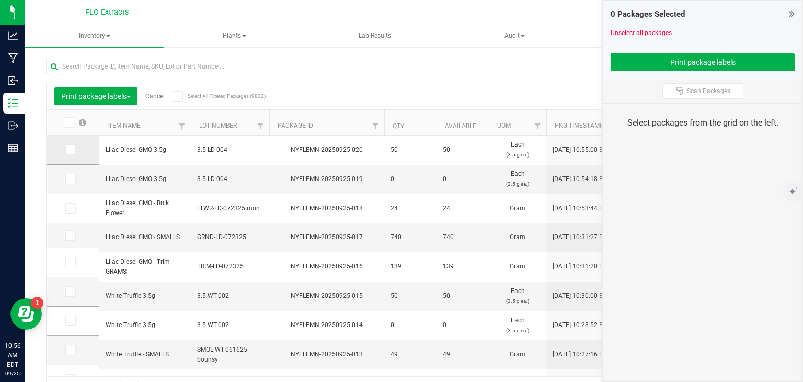
click at [72, 150] on icon at bounding box center [69, 150] width 7 height 0
click at [0, 0] on input "checkbox" at bounding box center [0, 0] width 0 height 0
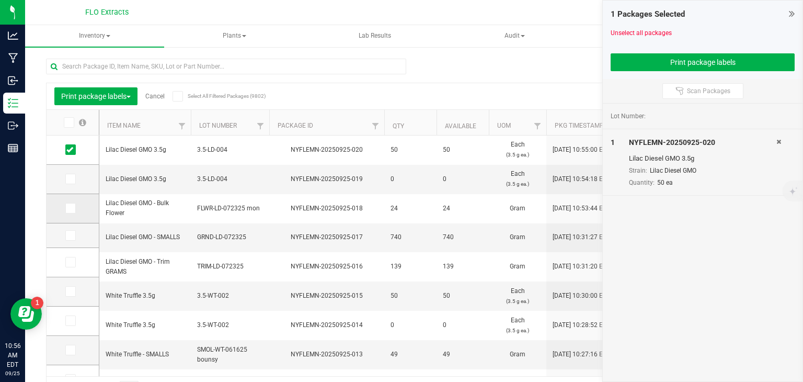
click at [73, 208] on icon at bounding box center [69, 208] width 7 height 0
click at [0, 0] on input "checkbox" at bounding box center [0, 0] width 0 height 0
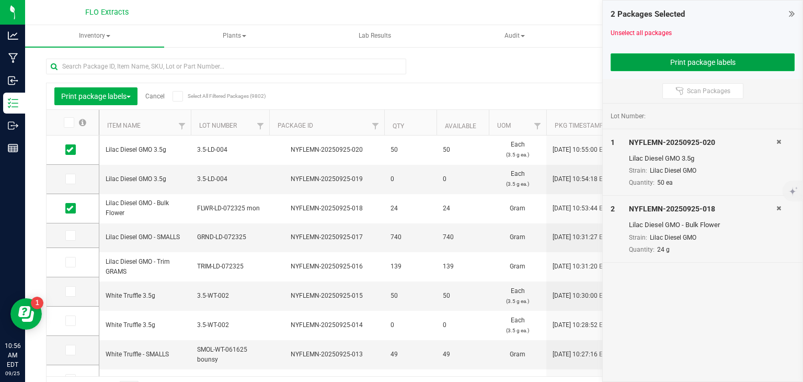
click at [695, 65] on button "Print package labels" at bounding box center [703, 62] width 184 height 18
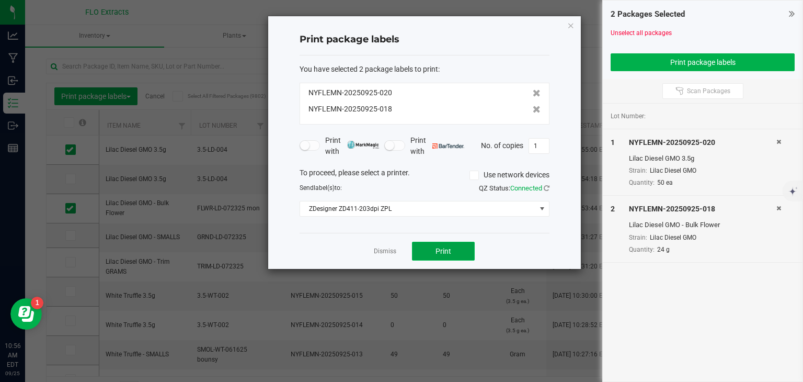
click at [458, 248] on button "Print" at bounding box center [443, 251] width 63 height 19
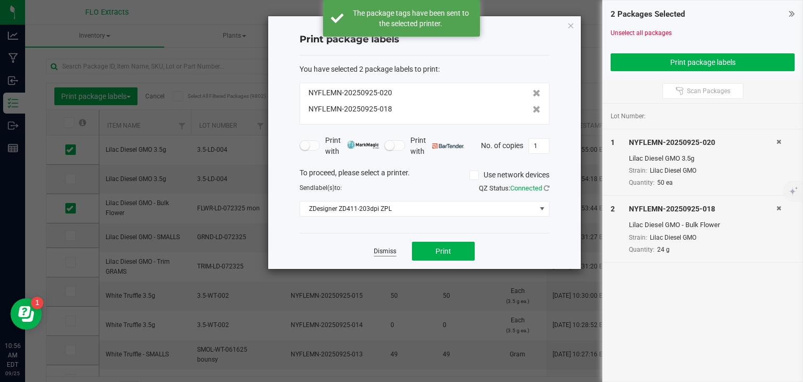
click at [380, 252] on link "Dismiss" at bounding box center [385, 251] width 22 height 9
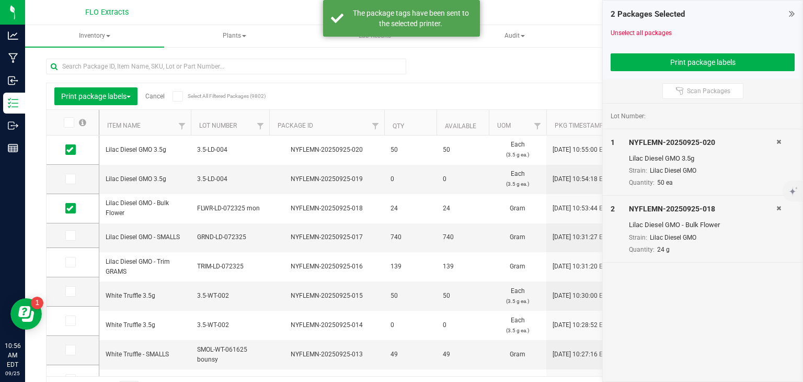
click at [153, 98] on link "Cancel" at bounding box center [154, 96] width 19 height 7
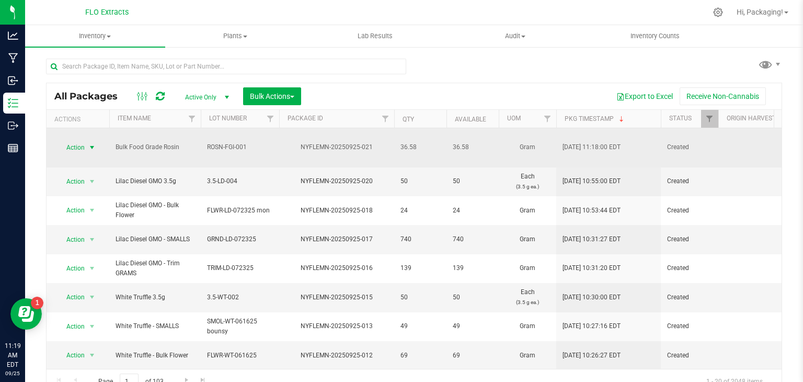
click at [88, 143] on span "select" at bounding box center [92, 147] width 8 height 8
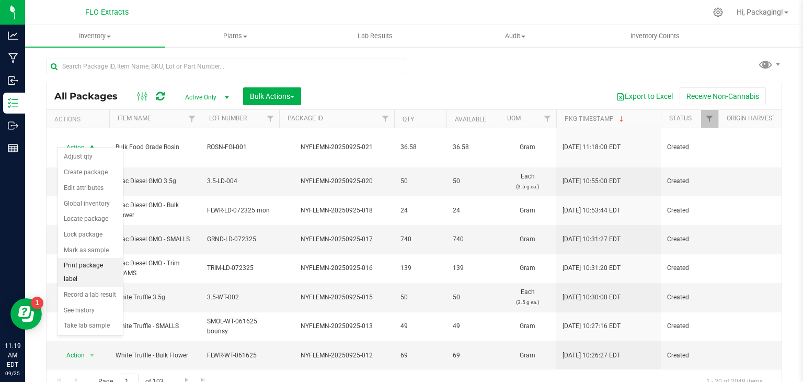
click at [108, 258] on li "Print package label" at bounding box center [90, 272] width 65 height 29
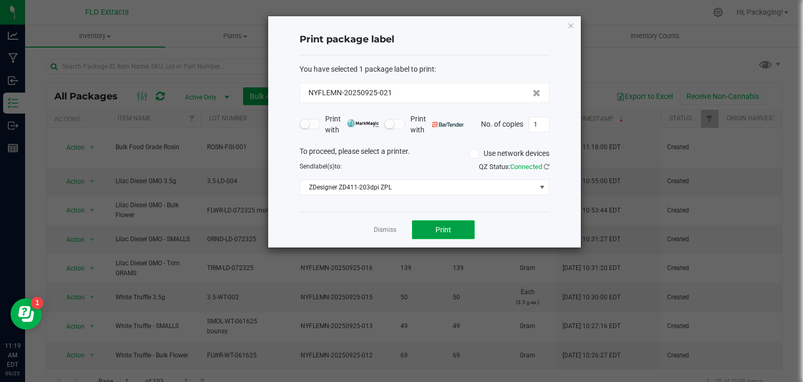
click at [440, 229] on span "Print" at bounding box center [444, 229] width 16 height 8
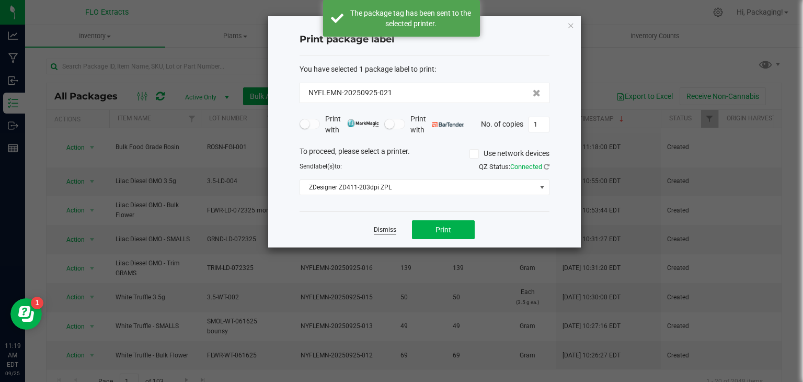
click at [390, 229] on link "Dismiss" at bounding box center [385, 229] width 22 height 9
